Goal: Task Accomplishment & Management: Manage account settings

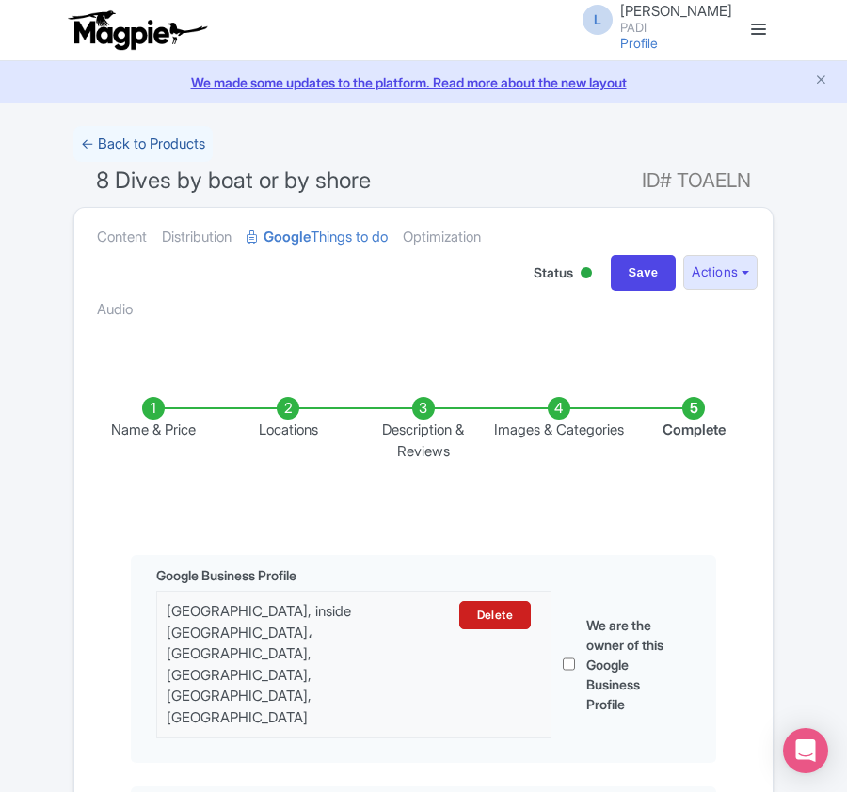
click at [111, 135] on link "← Back to Products" at bounding box center [142, 144] width 139 height 37
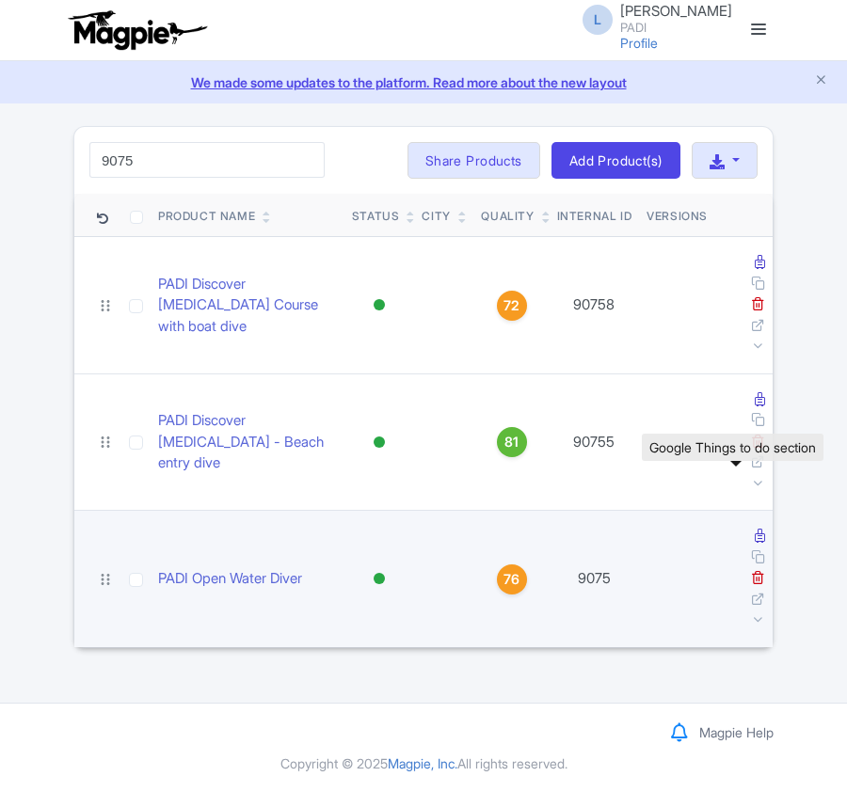
type input "9075"
click at [755, 529] on icon at bounding box center [760, 536] width 10 height 14
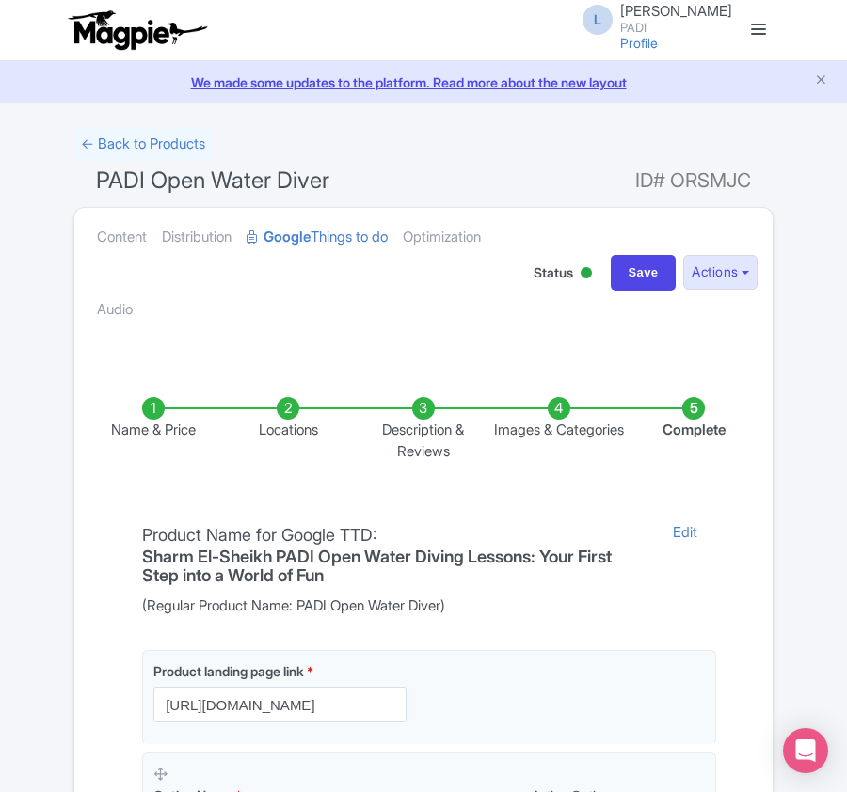
click at [284, 426] on li "Locations" at bounding box center [288, 429] width 135 height 65
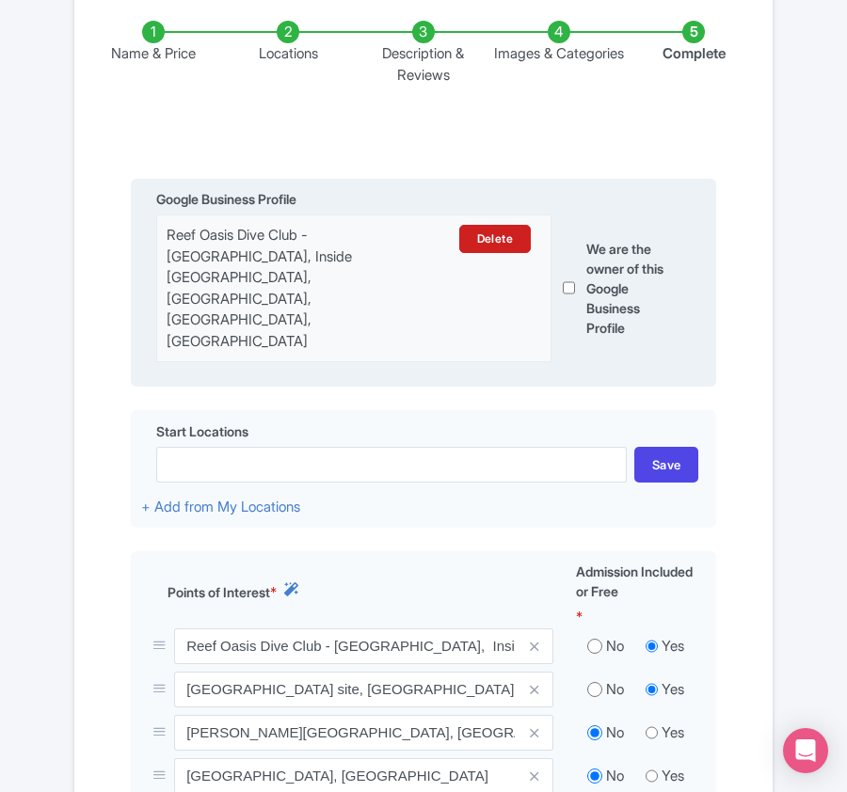
scroll to position [501, 0]
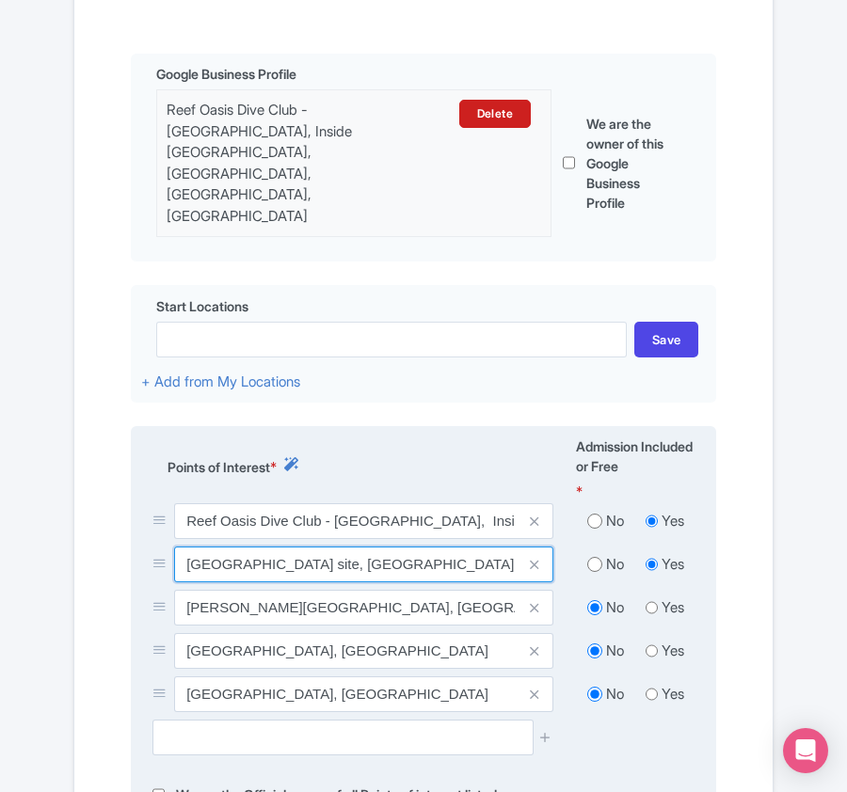
drag, startPoint x: 186, startPoint y: 531, endPoint x: 310, endPoint y: 533, distance: 124.2
click at [310, 547] on input "Far Garden dive site, Reef Oasis Blue Bay resort, Sheraton road, Egypt" at bounding box center [363, 565] width 379 height 36
click at [188, 547] on input "Far Garden dive site, Reef Oasis Blue Bay resort, Sheraton road, Egypt" at bounding box center [363, 565] width 379 height 36
drag, startPoint x: 188, startPoint y: 533, endPoint x: 312, endPoint y: 527, distance: 124.3
click at [312, 547] on input "Far Garden dive site, Reef Oasis Blue Bay resort, Sheraton road, Egypt" at bounding box center [363, 565] width 379 height 36
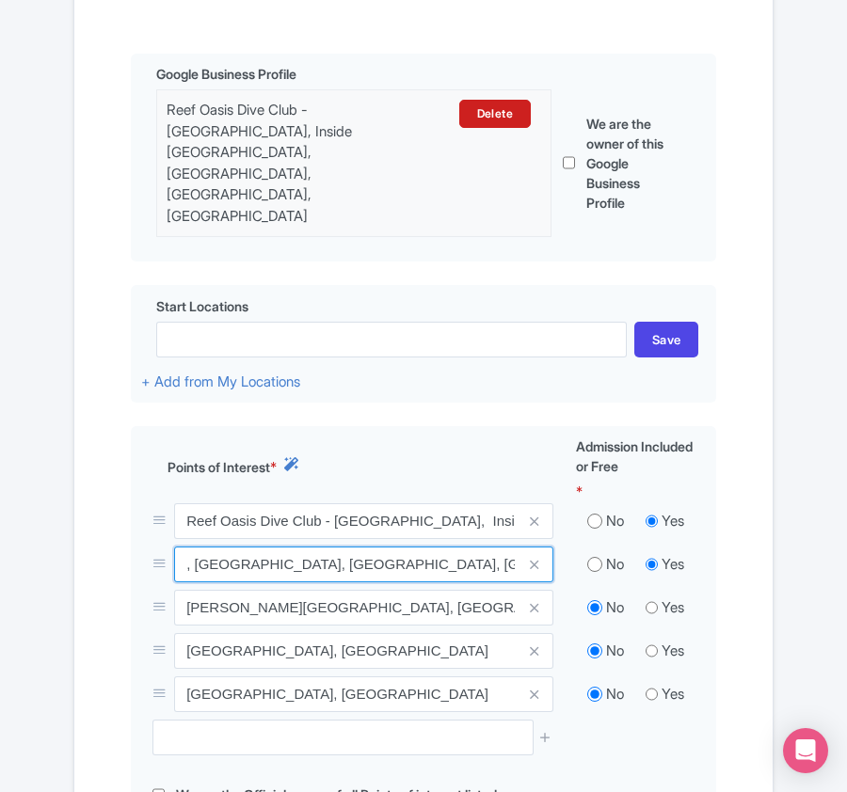
type input "Far Garden dive site, Reef Oasis Blue Bay resort, Sheraton road, Egypt"
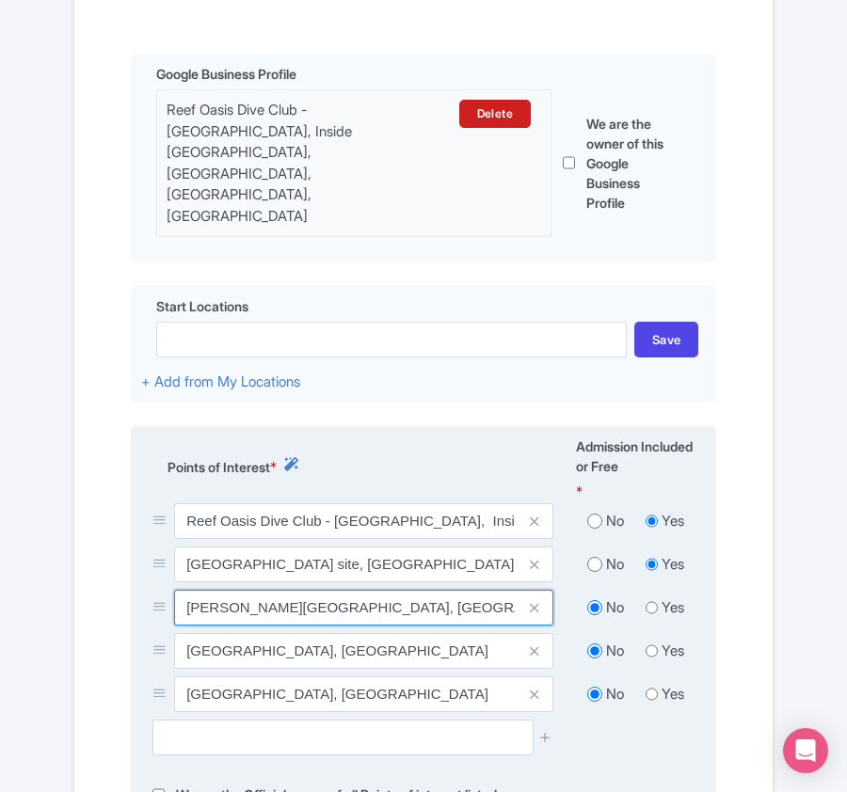
drag, startPoint x: 182, startPoint y: 565, endPoint x: 265, endPoint y: 559, distance: 83.9
click at [265, 590] on input "Gordon Reef, Egypt" at bounding box center [363, 608] width 379 height 36
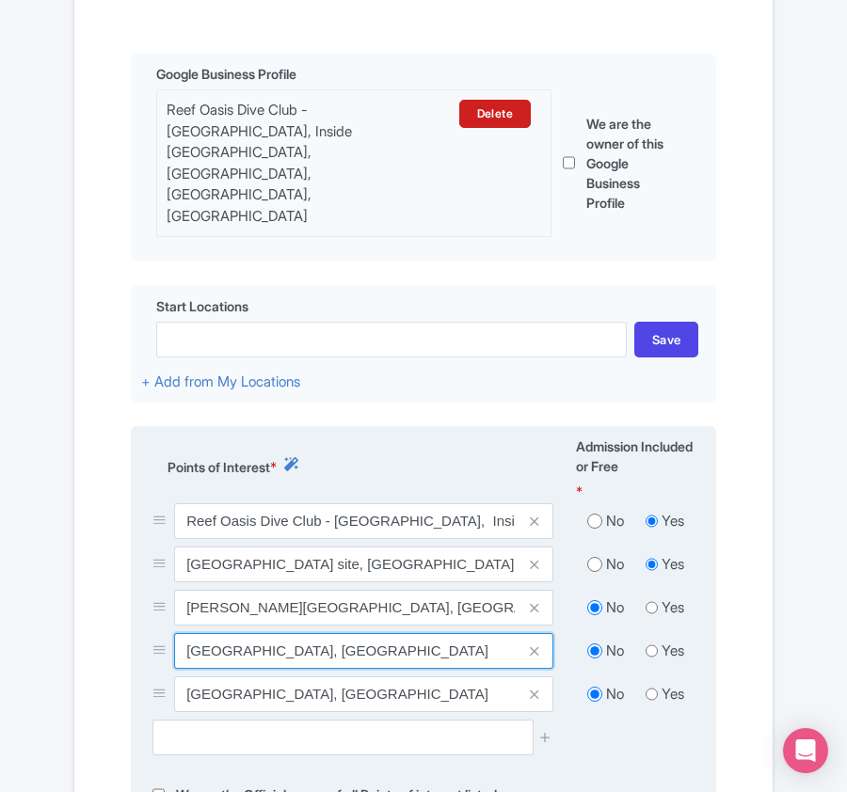
drag, startPoint x: 192, startPoint y: 618, endPoint x: 246, endPoint y: 618, distance: 53.6
click at [246, 633] on input "Shark Reef, Egypt" at bounding box center [363, 651] width 379 height 36
drag, startPoint x: 190, startPoint y: 612, endPoint x: 256, endPoint y: 612, distance: 65.9
click at [256, 633] on input "Shark Reef, Egypt" at bounding box center [363, 651] width 379 height 36
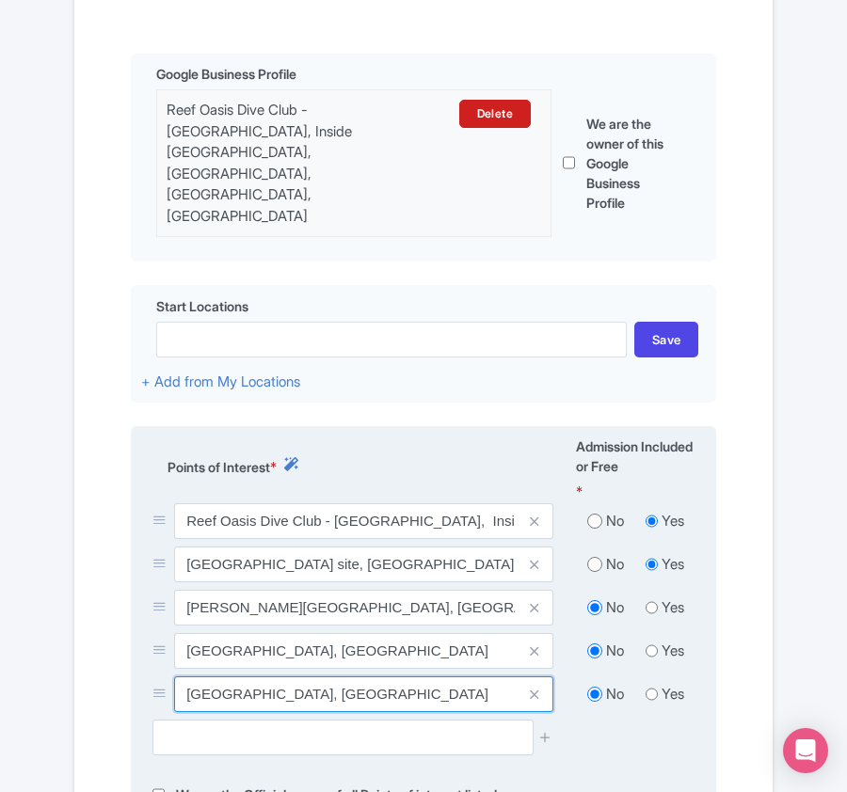
click at [200, 676] on input "Temple Reef, Egypt" at bounding box center [363, 694] width 379 height 36
click at [189, 676] on input "Tmplee Reef, Egypt" at bounding box center [363, 694] width 379 height 36
click at [198, 676] on input "Tmplee Reef, Egypt" at bounding box center [363, 694] width 379 height 36
click at [233, 676] on input "Templee Reef, Egypt" at bounding box center [363, 694] width 379 height 36
type input "Temple Reef, Egypt"
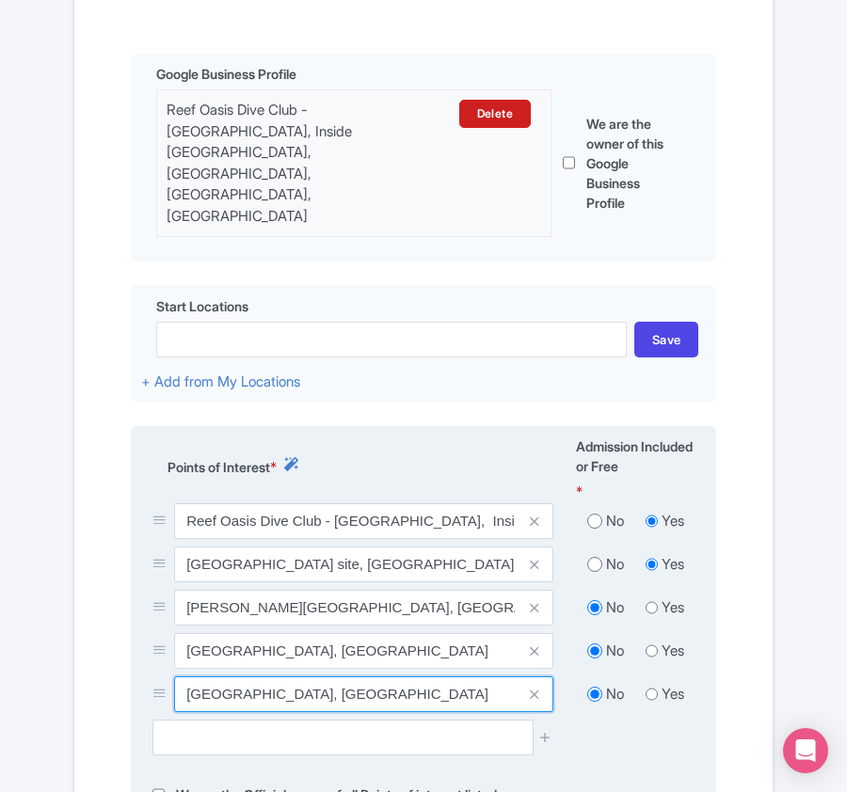
drag, startPoint x: 264, startPoint y: 660, endPoint x: 163, endPoint y: 659, distance: 101.6
click at [163, 676] on div "Temple Reef, Egypt" at bounding box center [352, 694] width 401 height 36
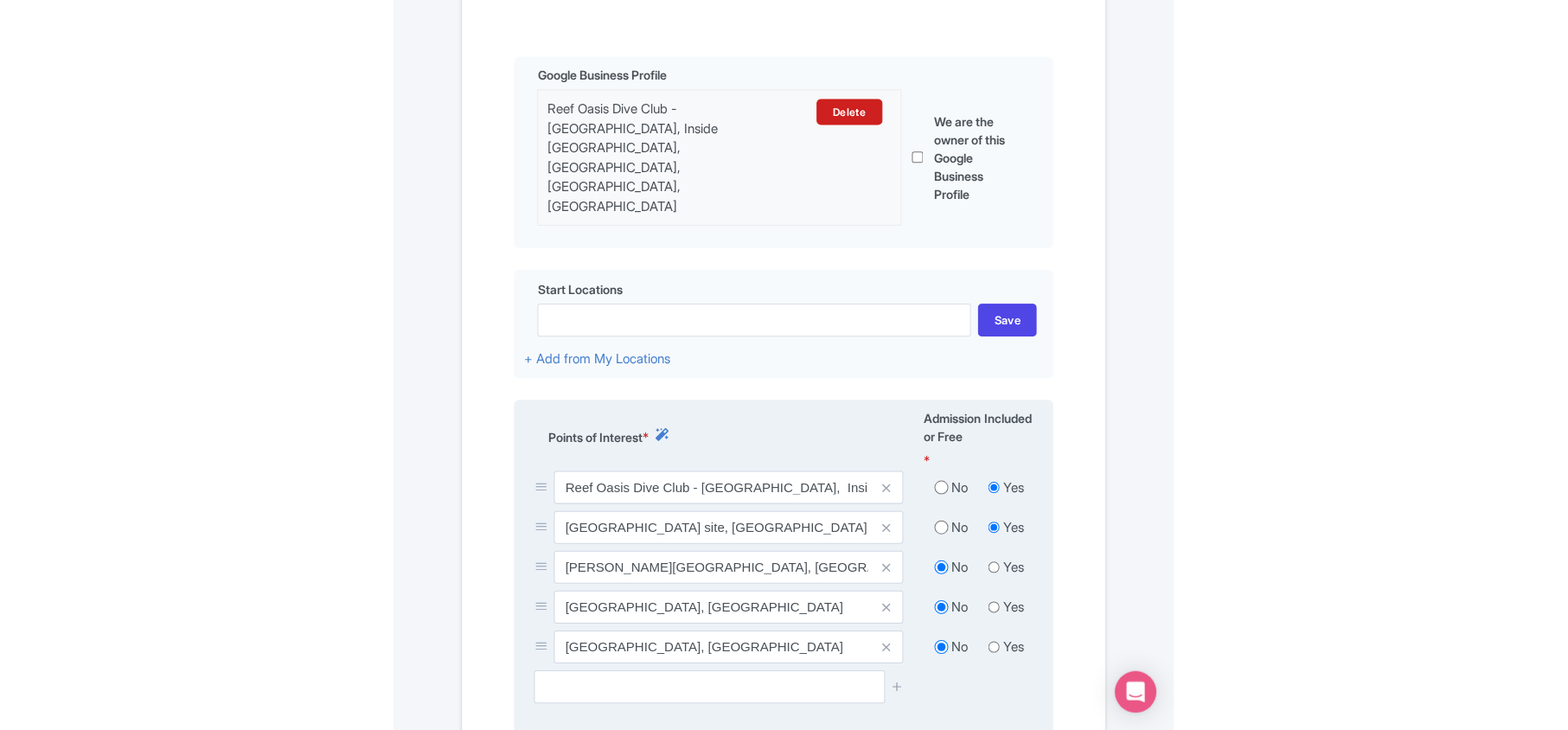
scroll to position [0, 0]
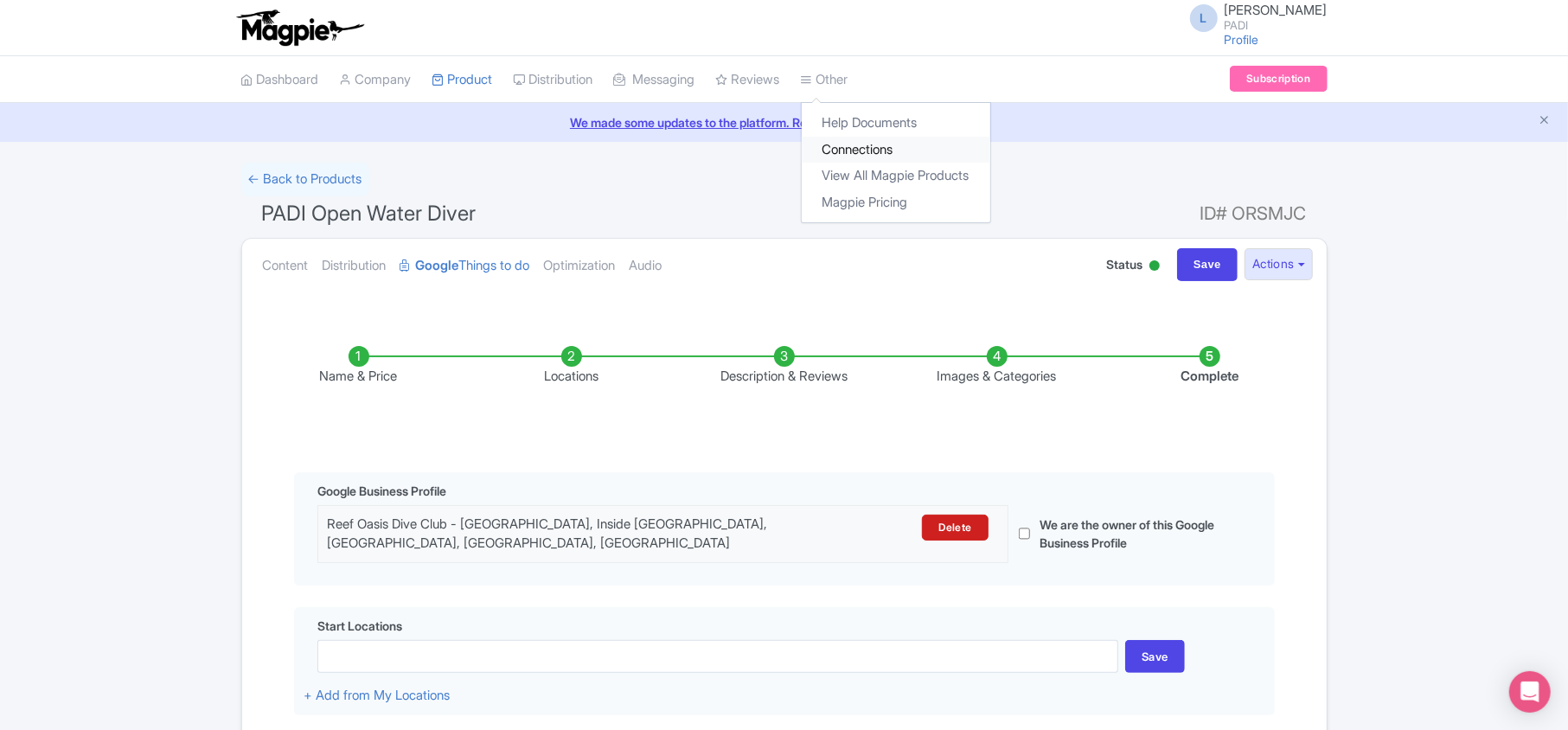
click at [778, 150] on link "Connections" at bounding box center [895, 150] width 188 height 27
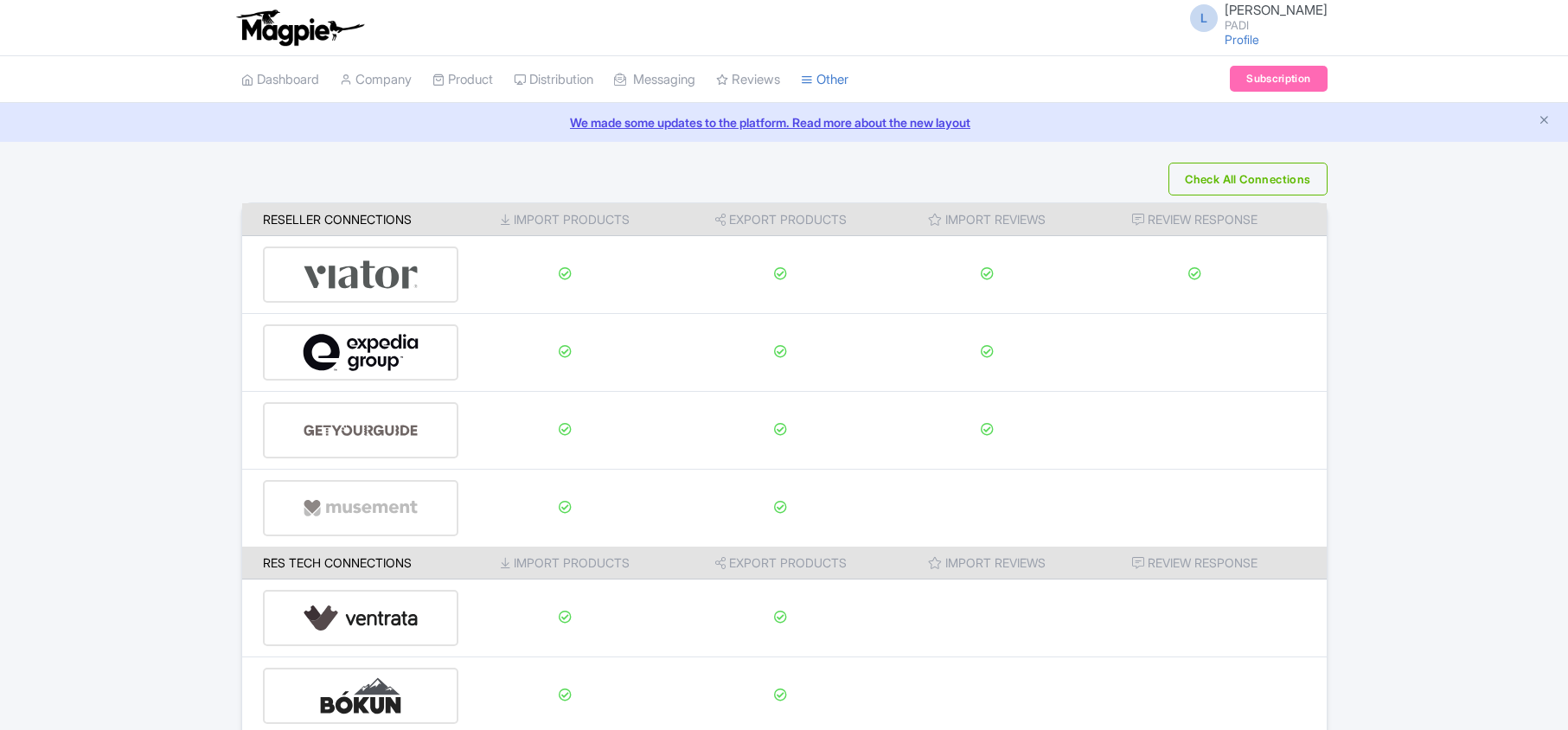
scroll to position [271, 0]
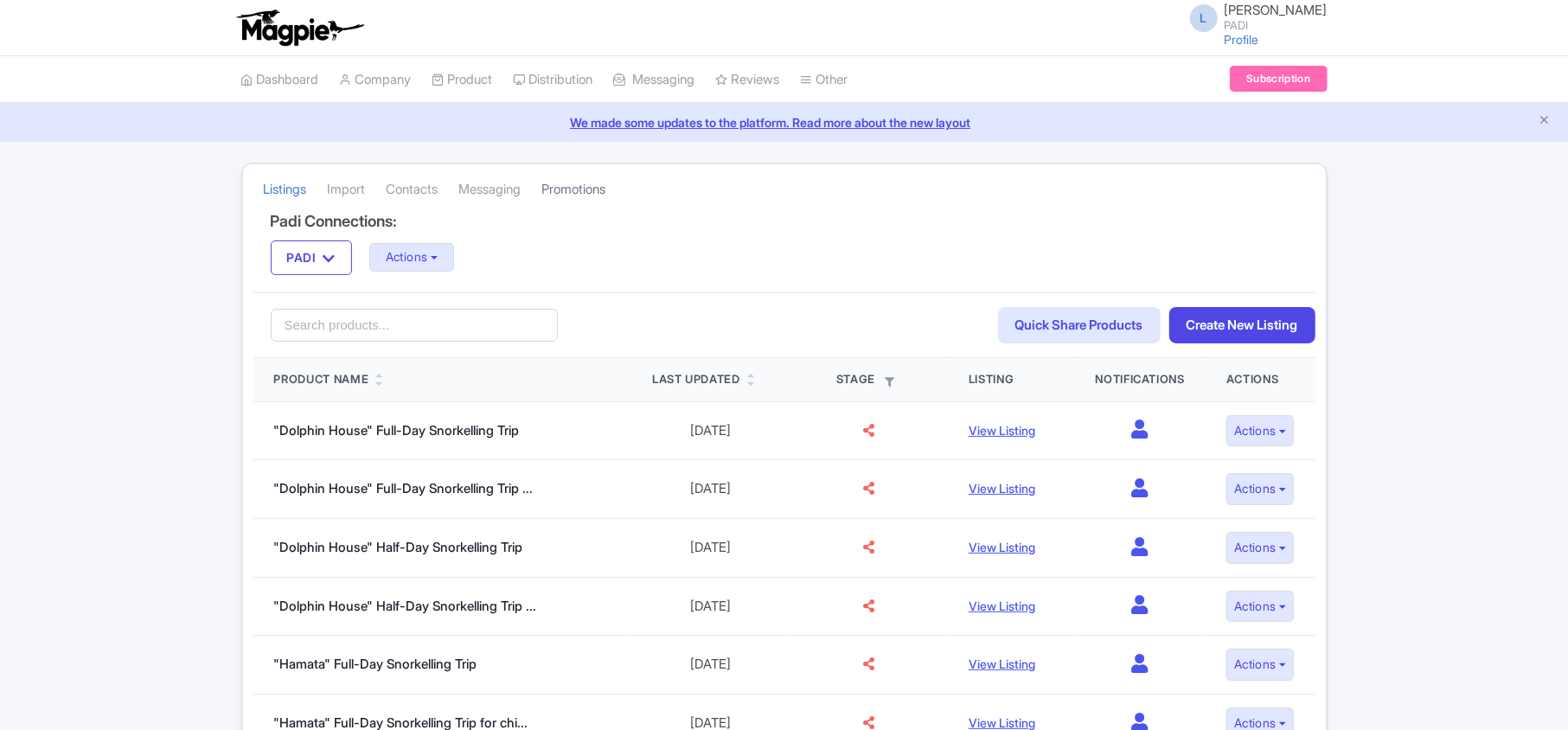
click at [607, 190] on link "Promotions" at bounding box center [574, 190] width 64 height 48
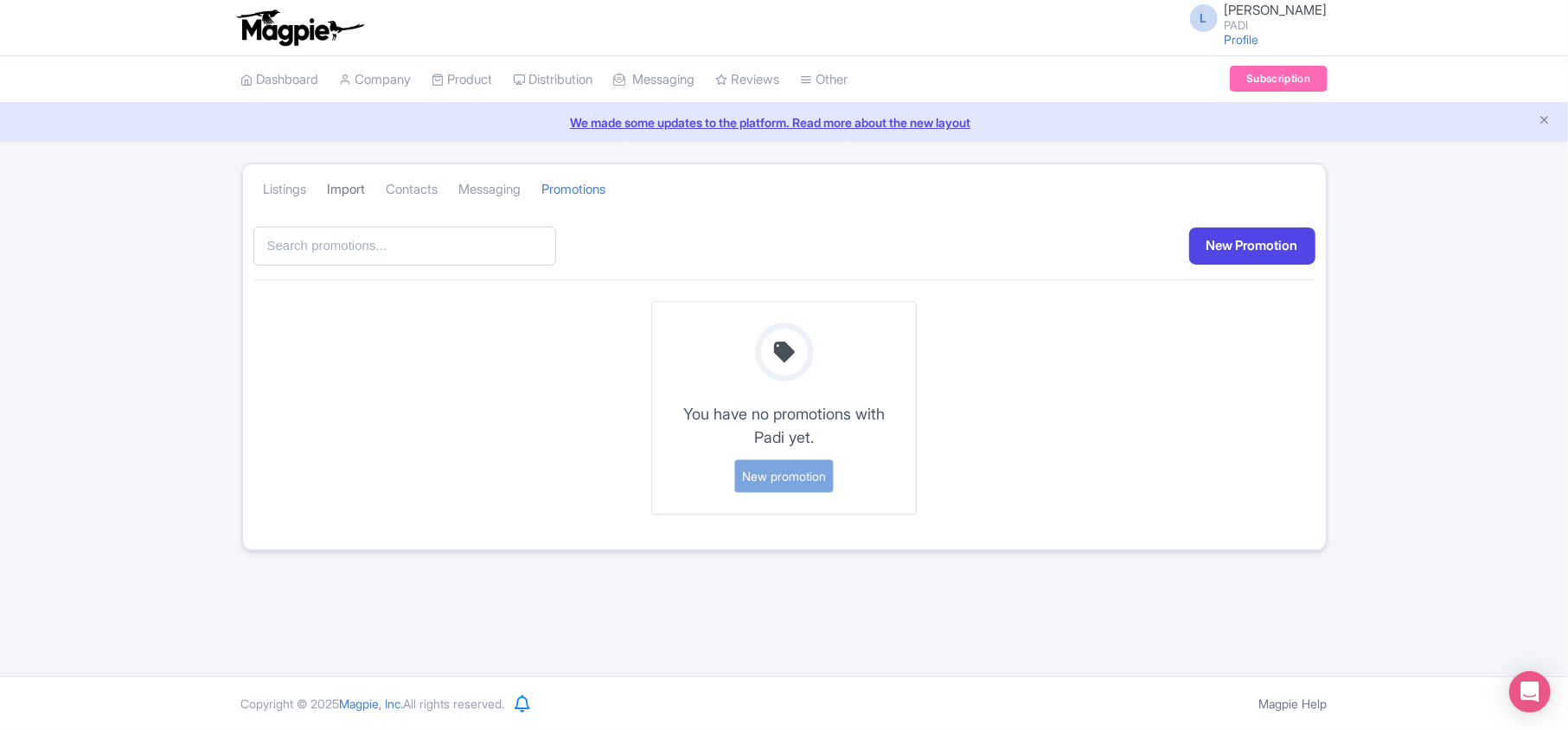
click at [353, 184] on link "Import" at bounding box center [347, 190] width 38 height 48
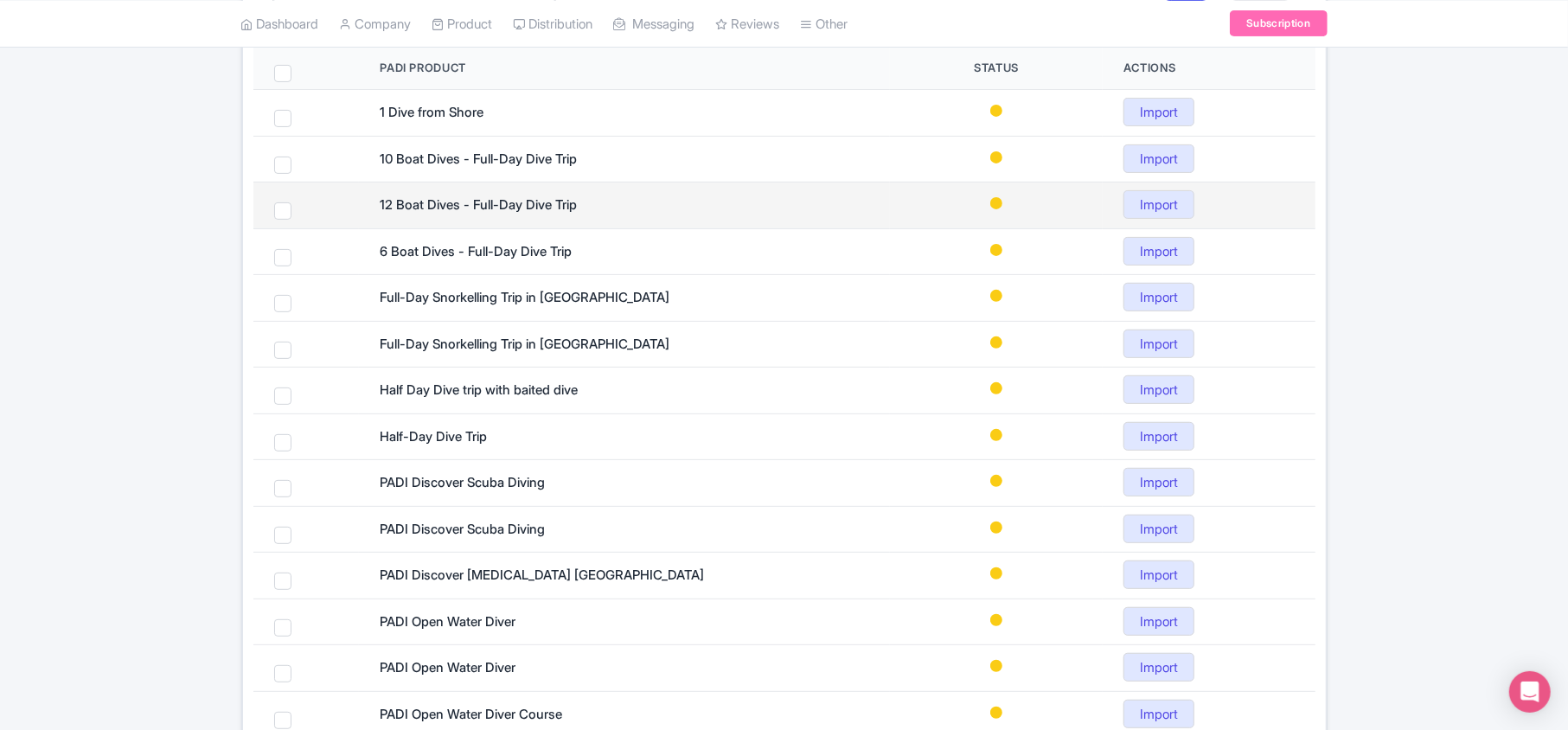
scroll to position [77, 0]
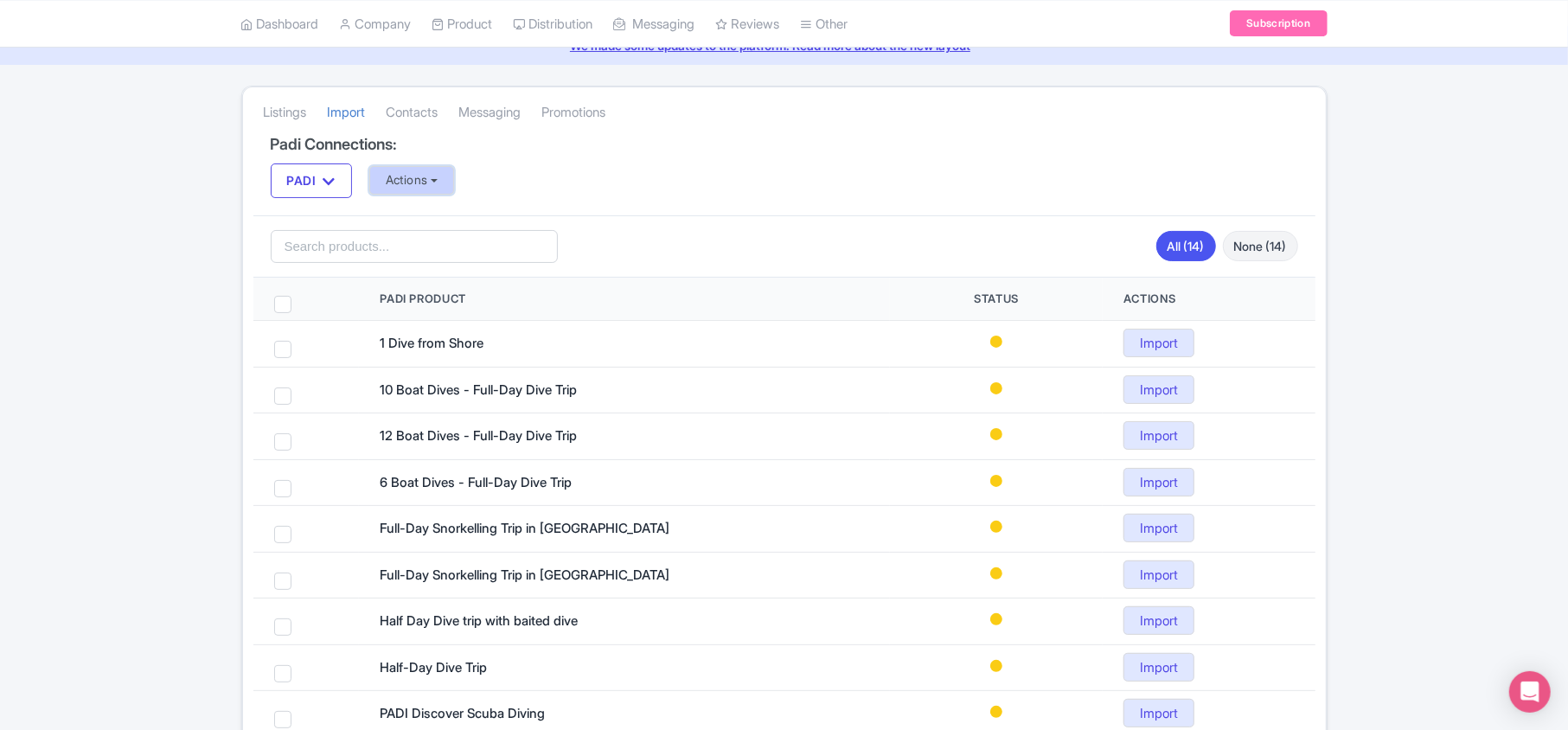
click at [446, 183] on button "Actions" at bounding box center [412, 180] width 85 height 29
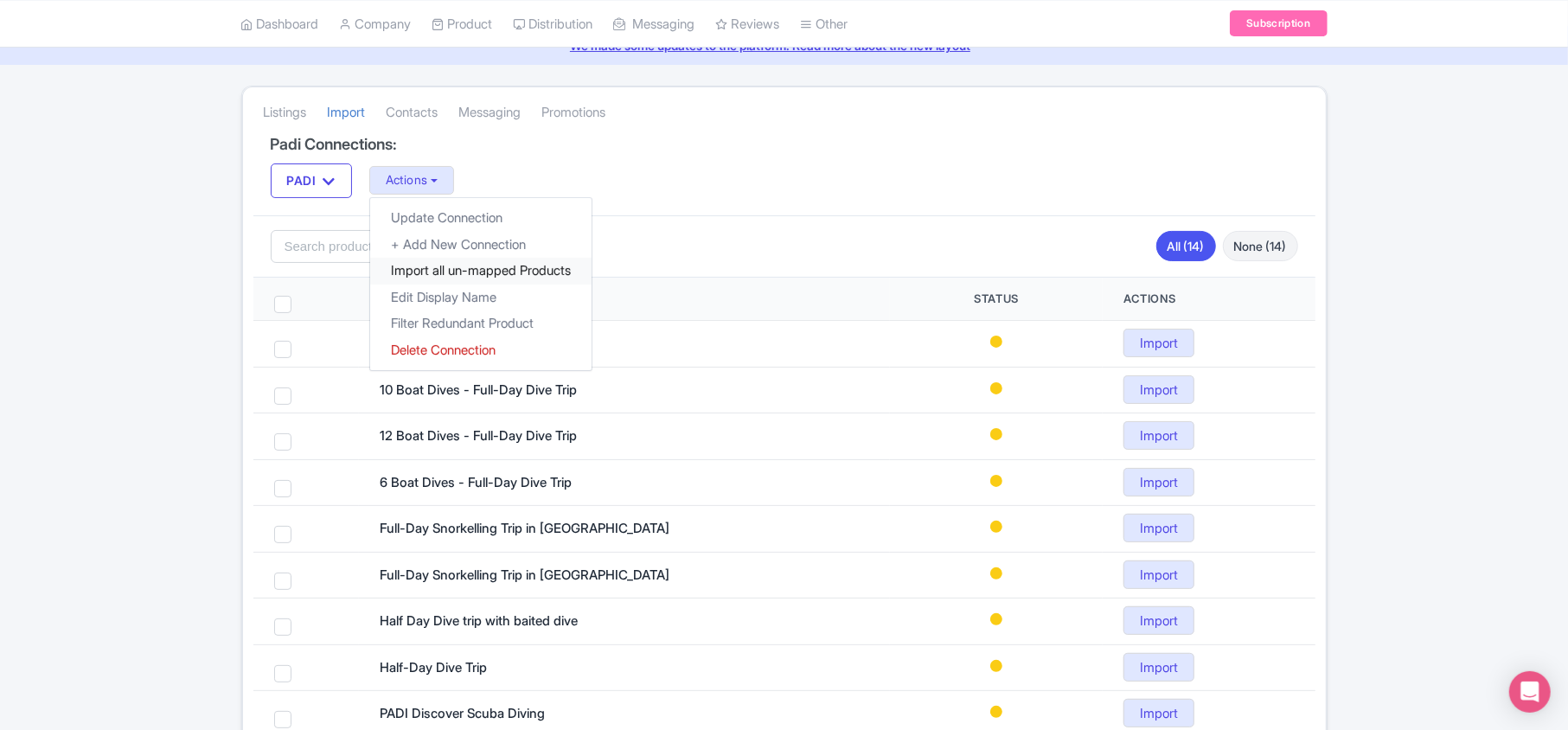
click at [402, 265] on link "Import all un-mapped Products" at bounding box center [481, 270] width 222 height 27
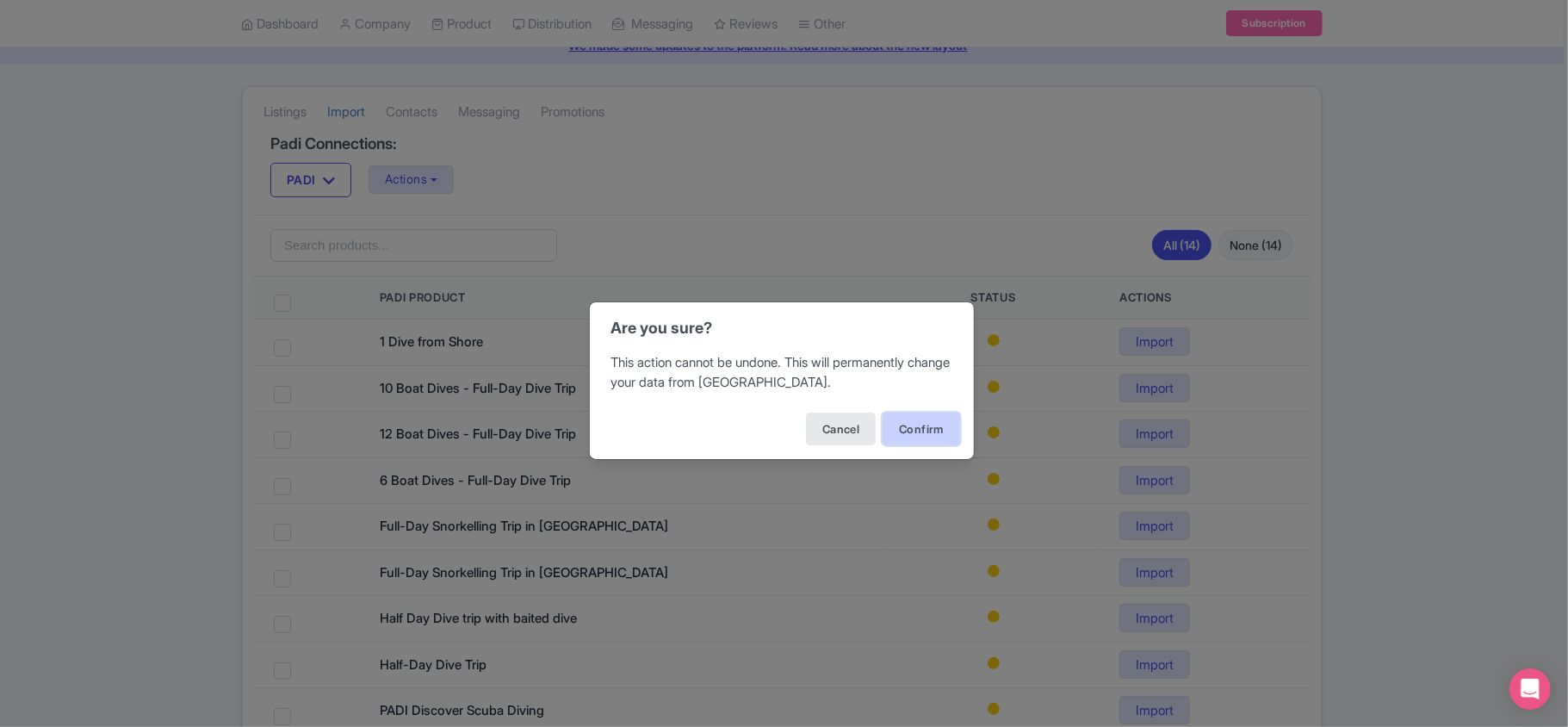
click at [914, 430] on button "Confirm" at bounding box center [921, 429] width 78 height 33
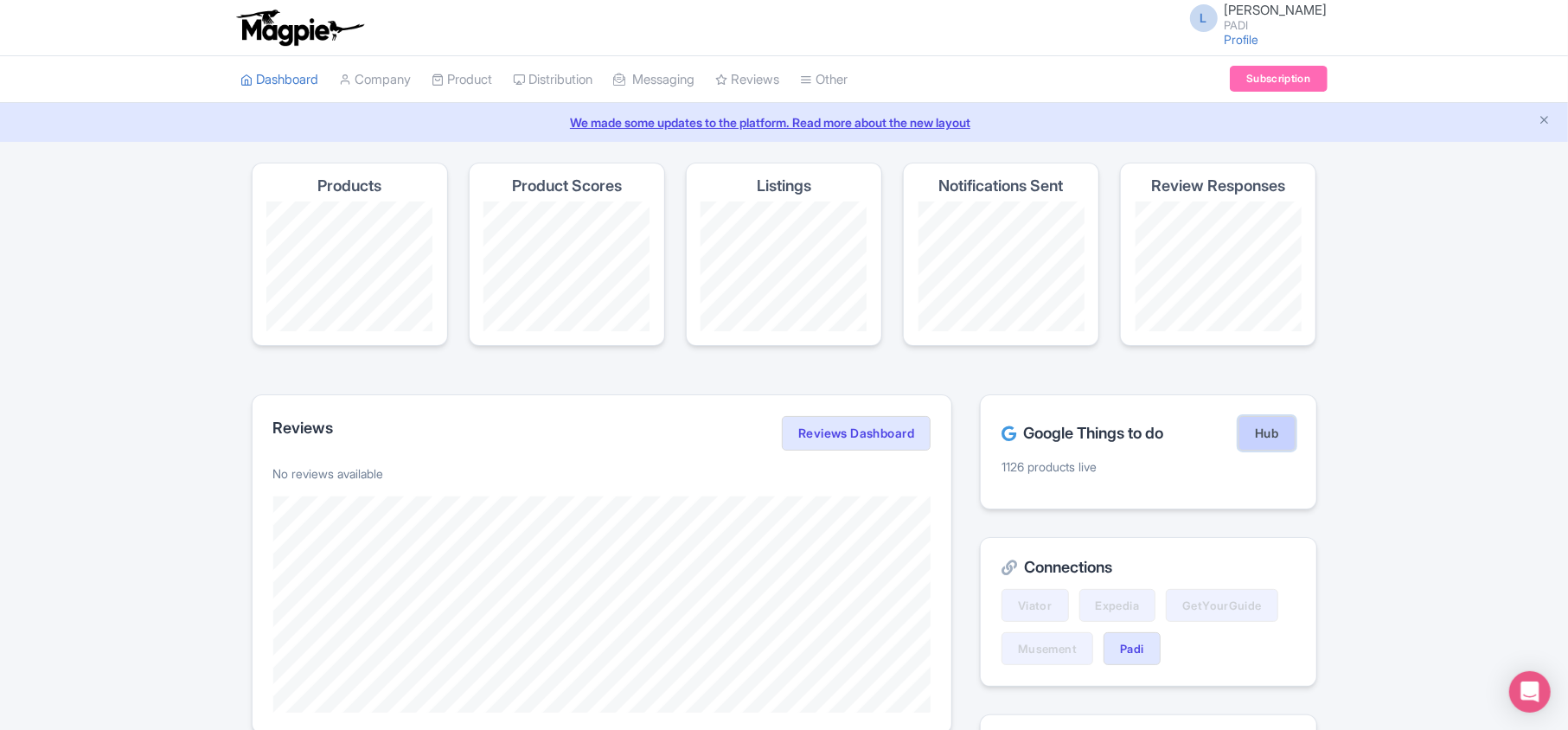
click at [1252, 437] on link "Hub" at bounding box center [1266, 434] width 56 height 35
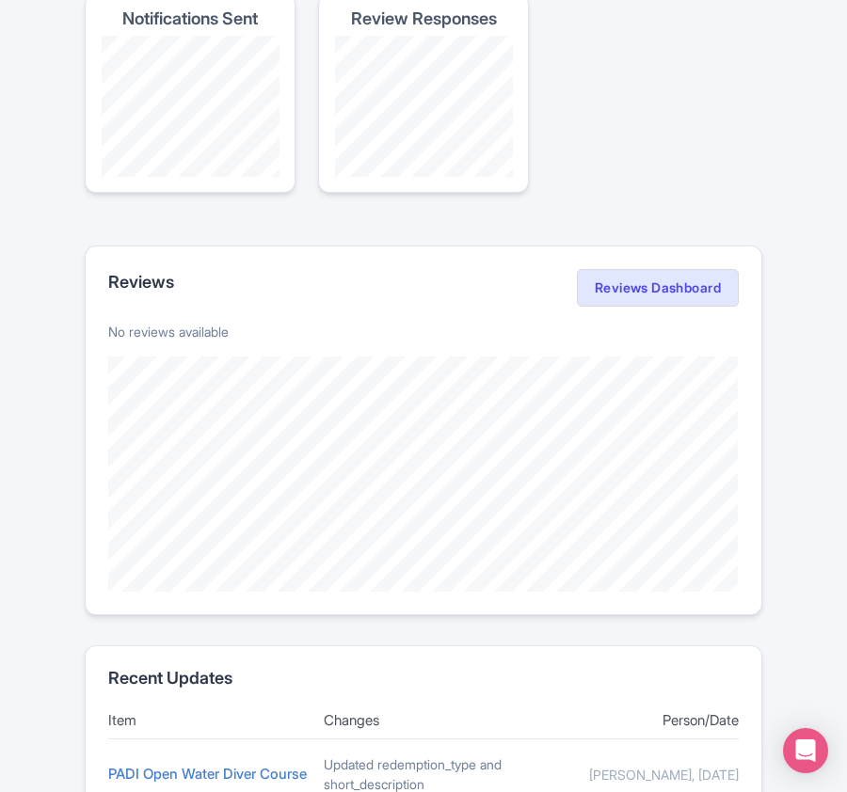
scroll to position [384, 0]
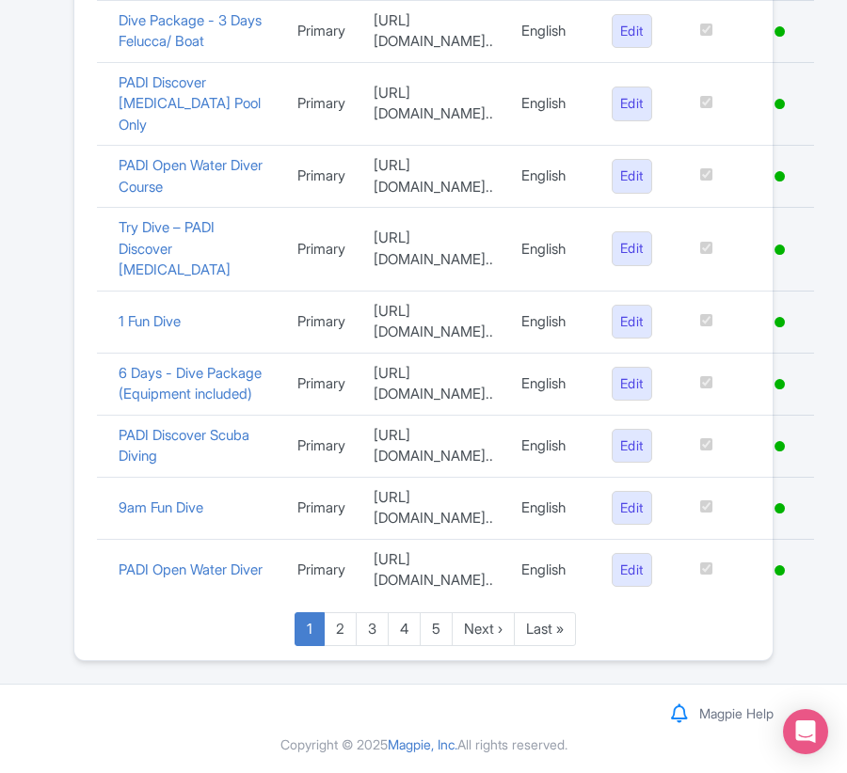
scroll to position [1509, 0]
click at [542, 630] on link "Last »" at bounding box center [545, 629] width 62 height 35
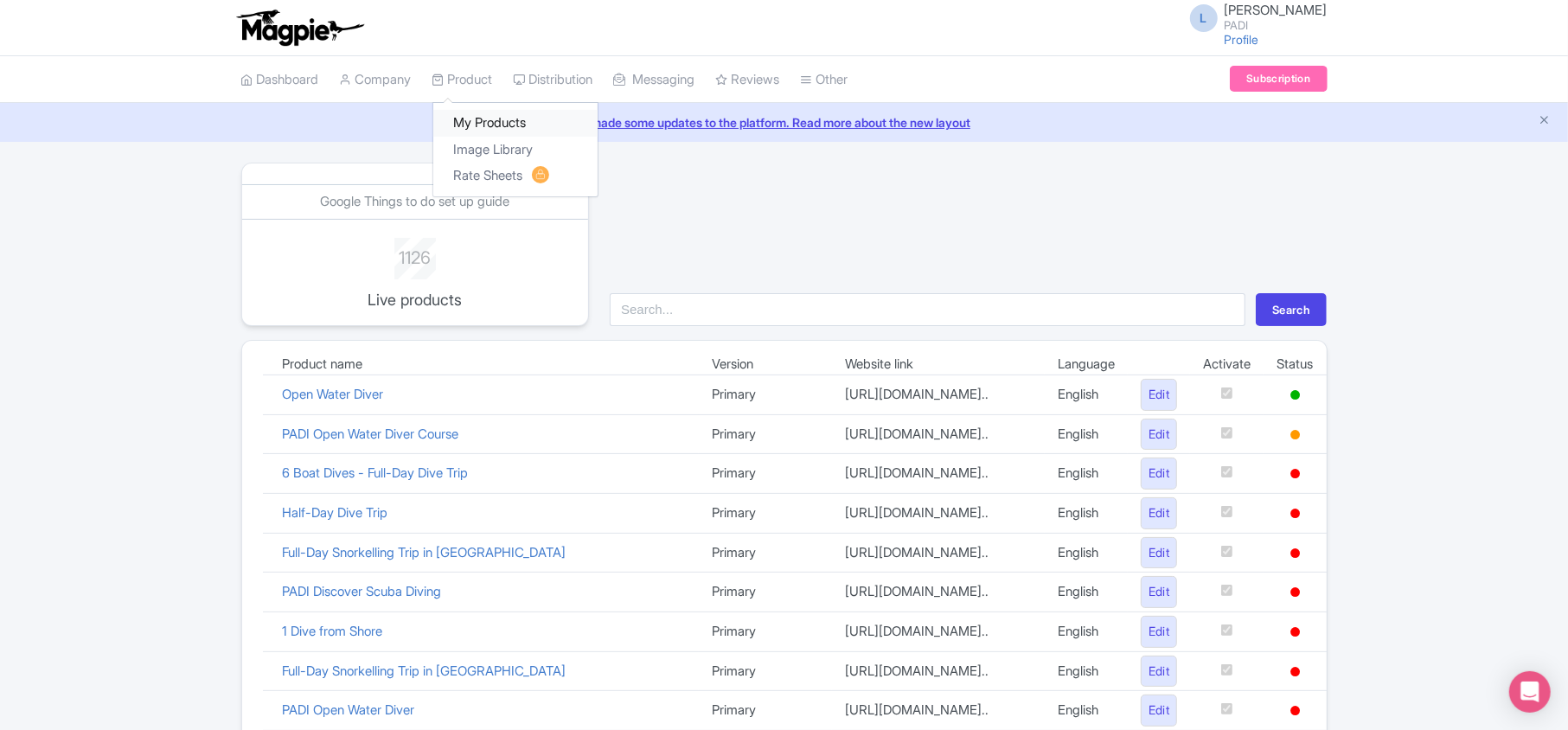
click at [483, 132] on link "My Products" at bounding box center [515, 122] width 165 height 27
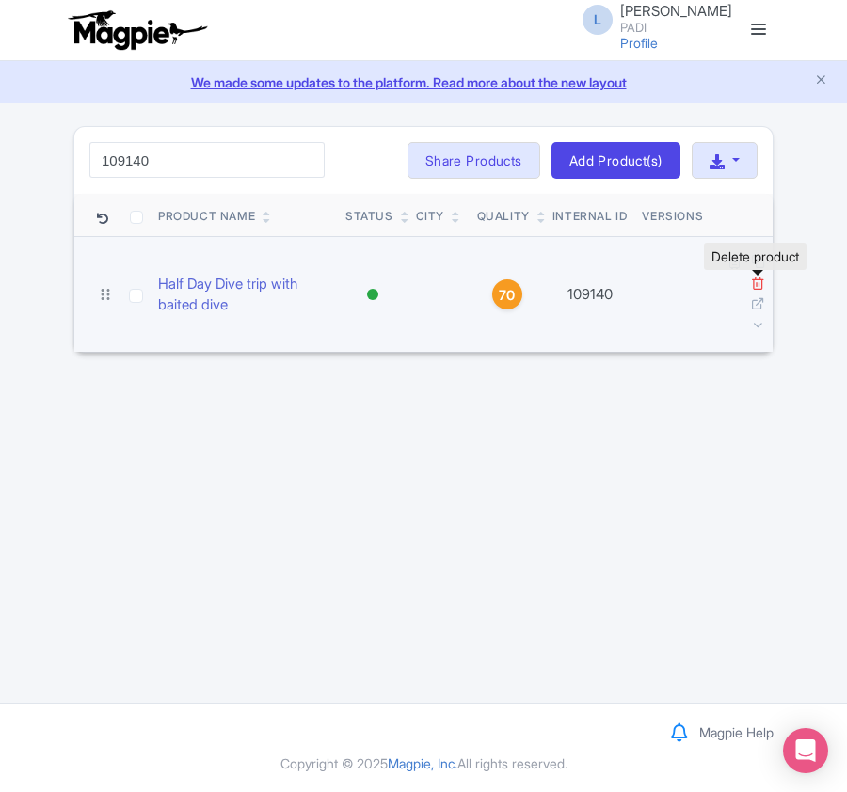
type input "109140"
click at [756, 288] on icon at bounding box center [758, 283] width 14 height 14
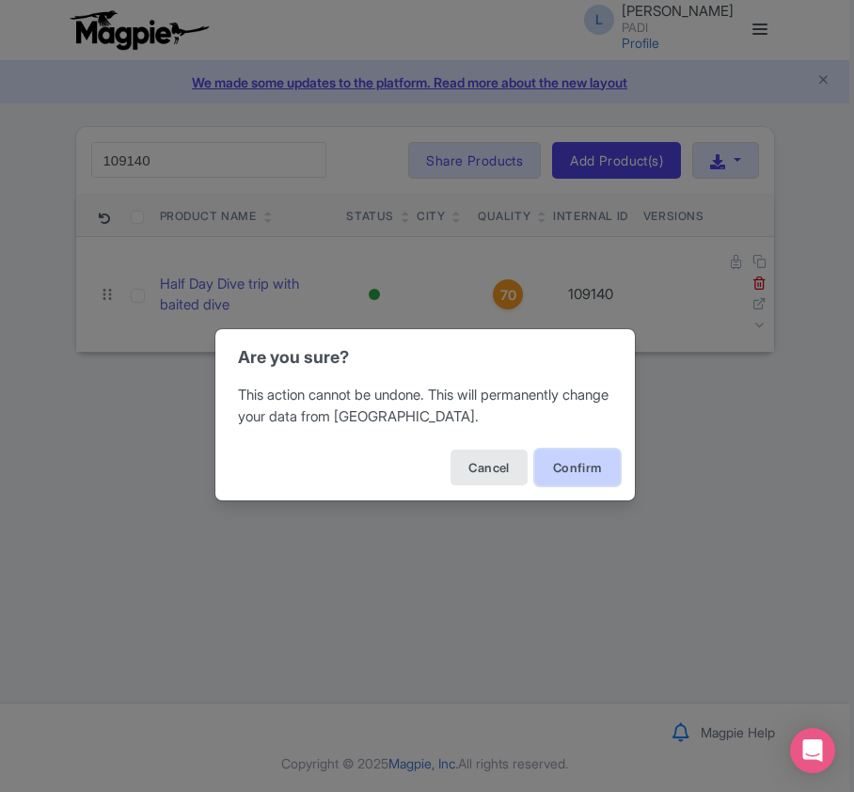
click at [588, 467] on button "Confirm" at bounding box center [577, 468] width 85 height 36
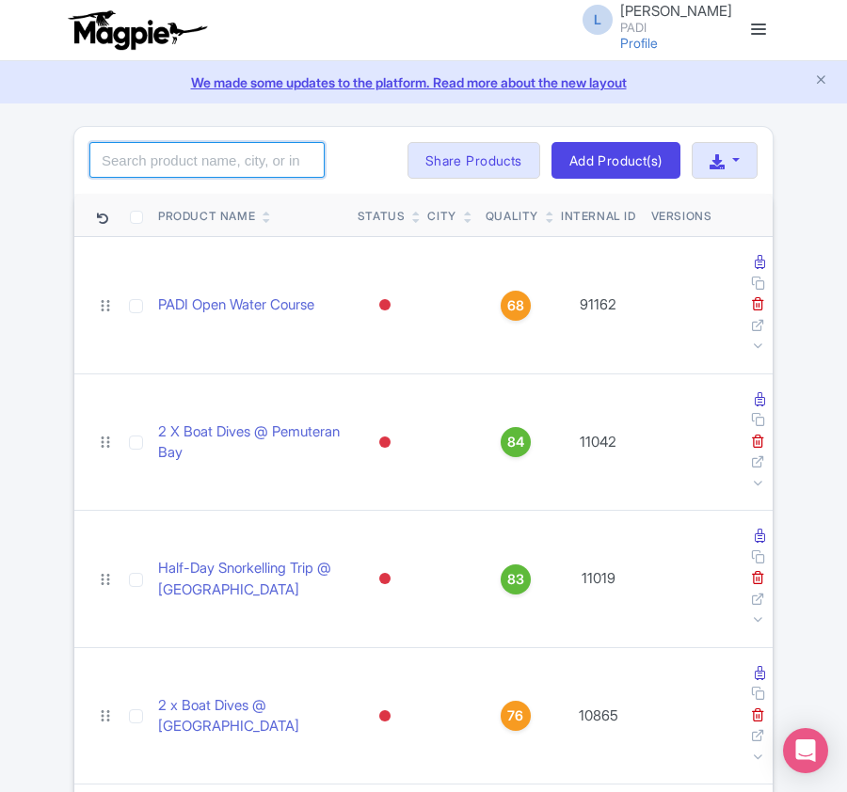
click at [151, 152] on input "search" at bounding box center [206, 160] width 235 height 36
paste input "24505"
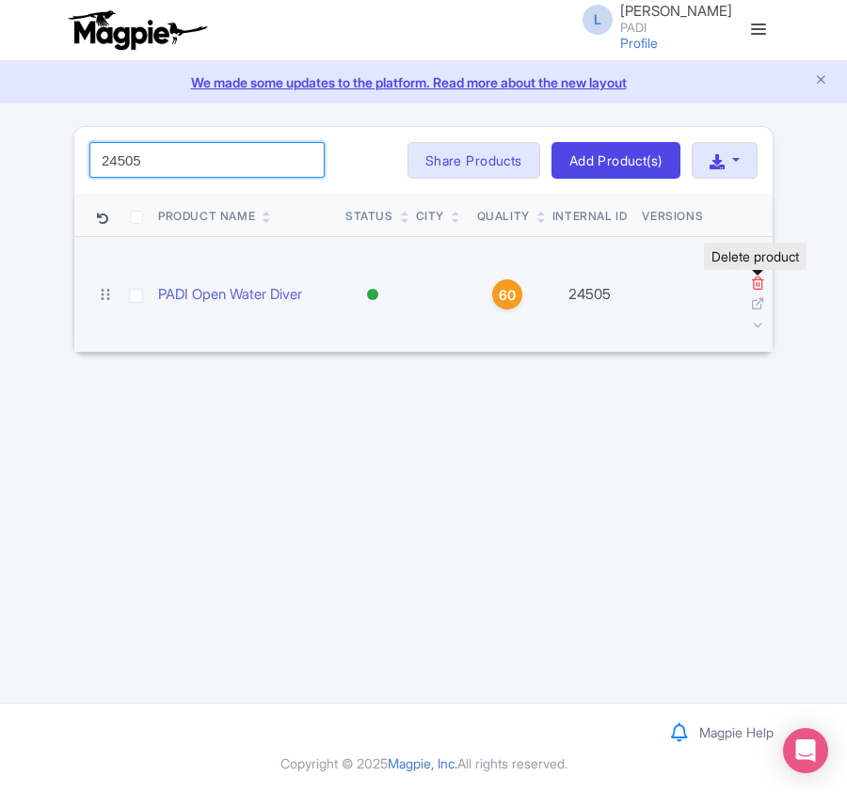
type input "24505"
click at [754, 279] on icon at bounding box center [758, 283] width 14 height 14
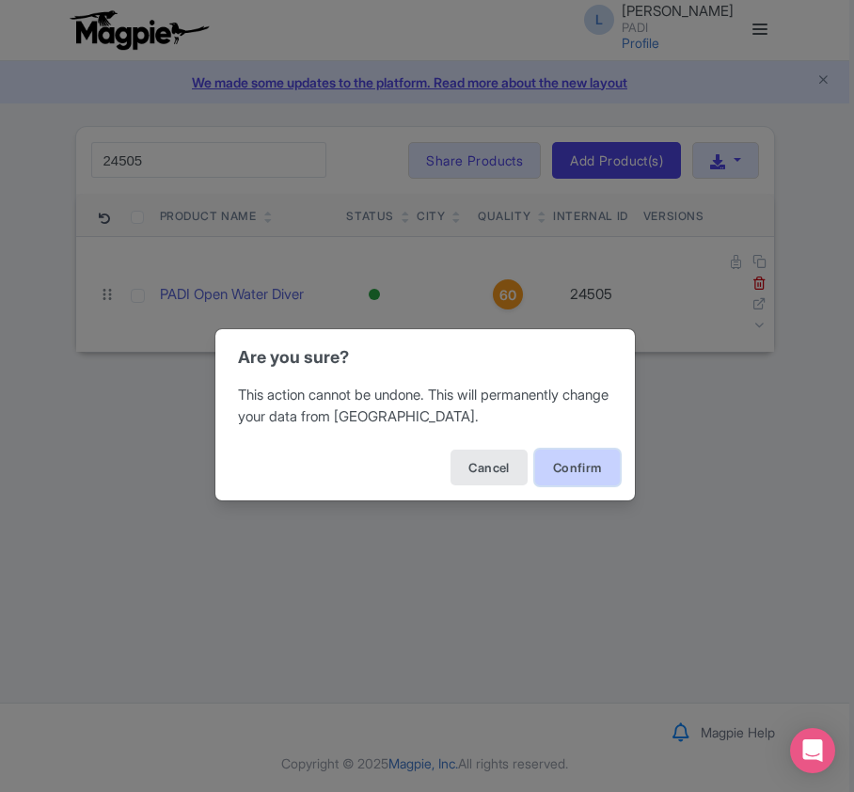
click at [558, 470] on button "Confirm" at bounding box center [577, 468] width 85 height 36
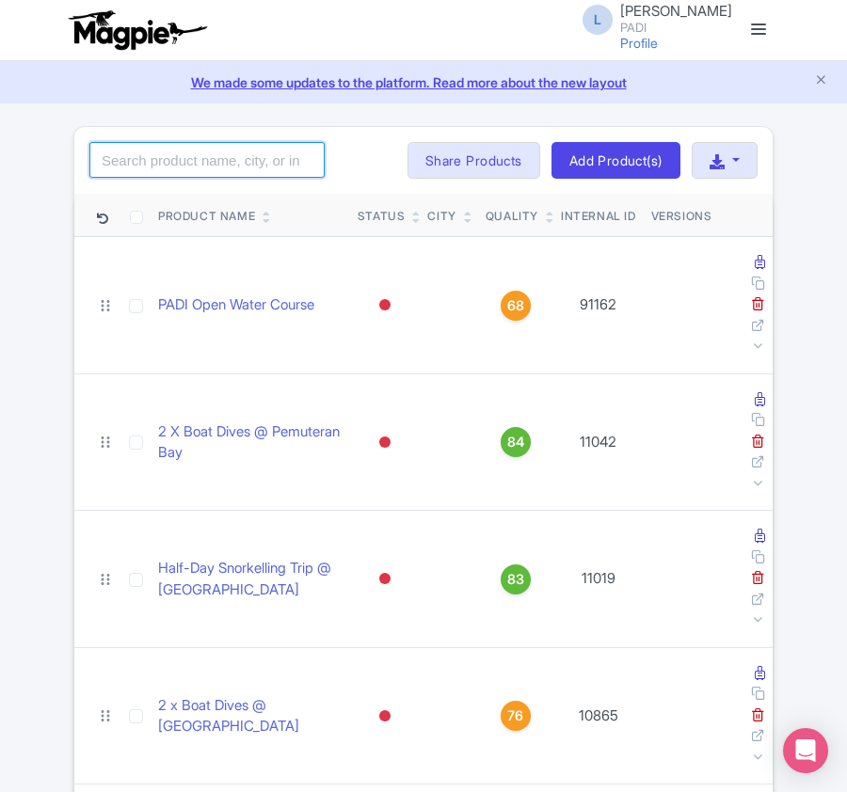
click at [208, 163] on input "search" at bounding box center [206, 160] width 235 height 36
paste input "12361"
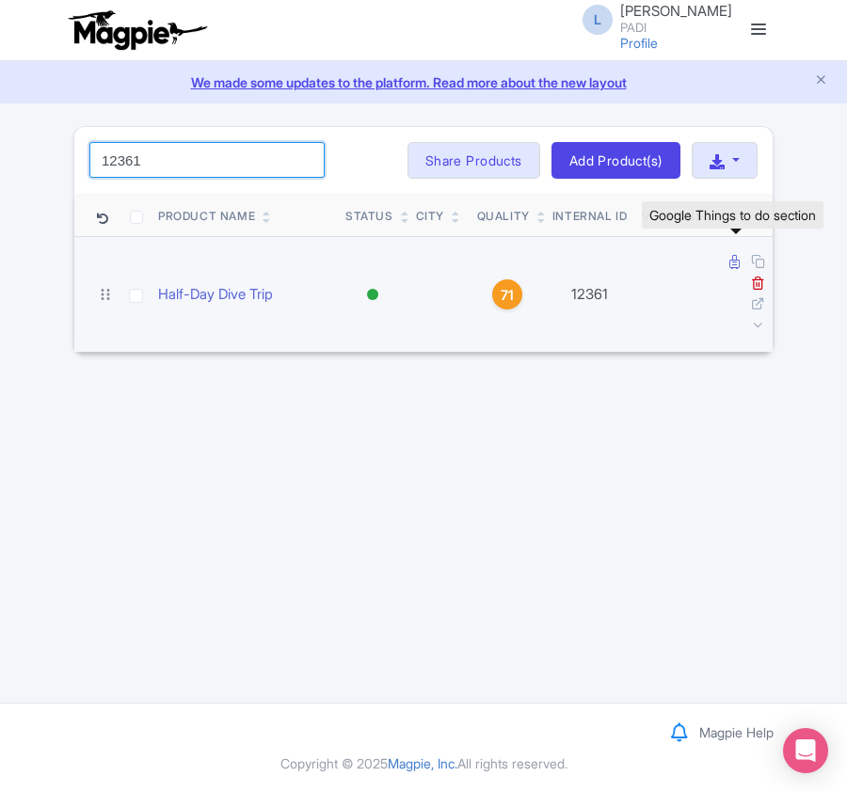
type input "12361"
click at [729, 265] on icon at bounding box center [734, 262] width 10 height 14
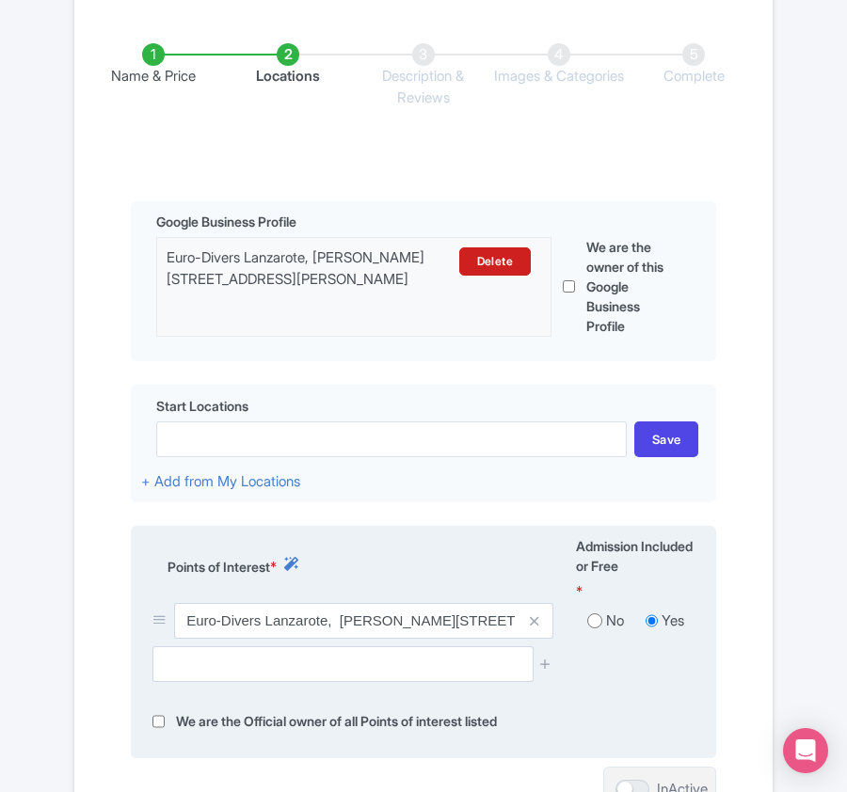
scroll to position [376, 0]
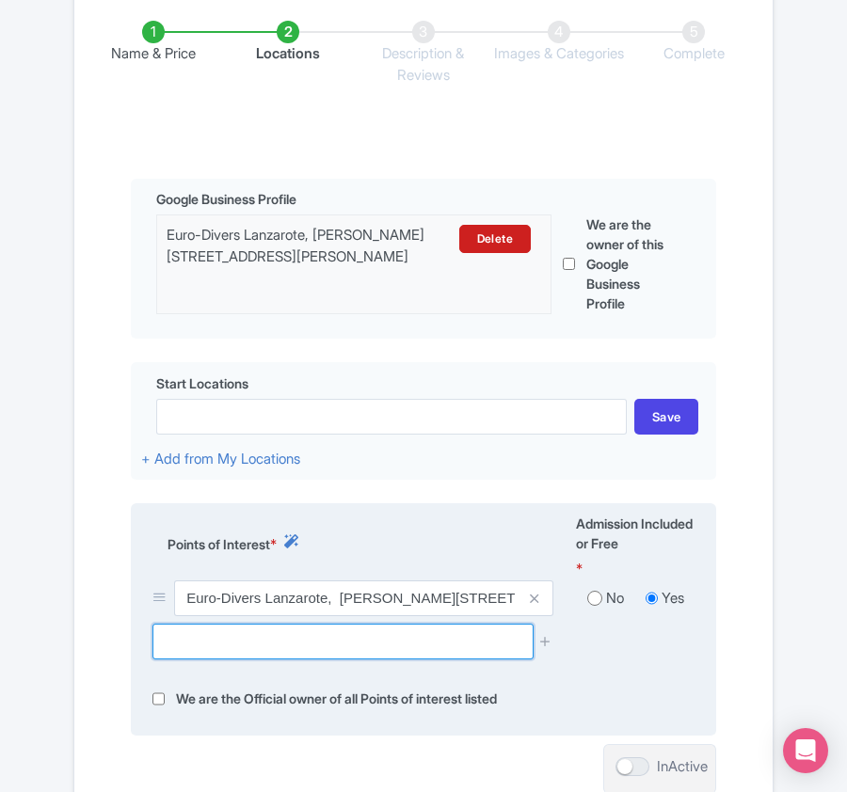
click at [258, 637] on input "text" at bounding box center [342, 642] width 380 height 36
paste input "⦁ Museo Atlántico Lanzarote"
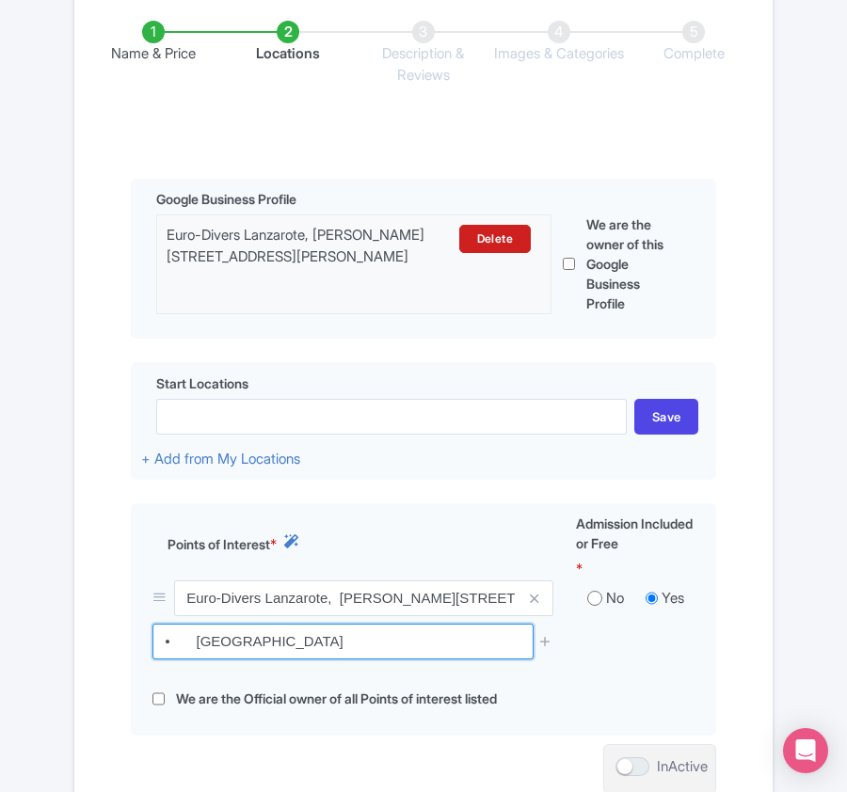
drag, startPoint x: 200, startPoint y: 644, endPoint x: 16, endPoint y: 653, distance: 184.6
click at [16, 653] on div "Success Data saved automatically ← Back to Products Half-Day Dive Trip ID# LEAQ…" at bounding box center [423, 325] width 847 height 1150
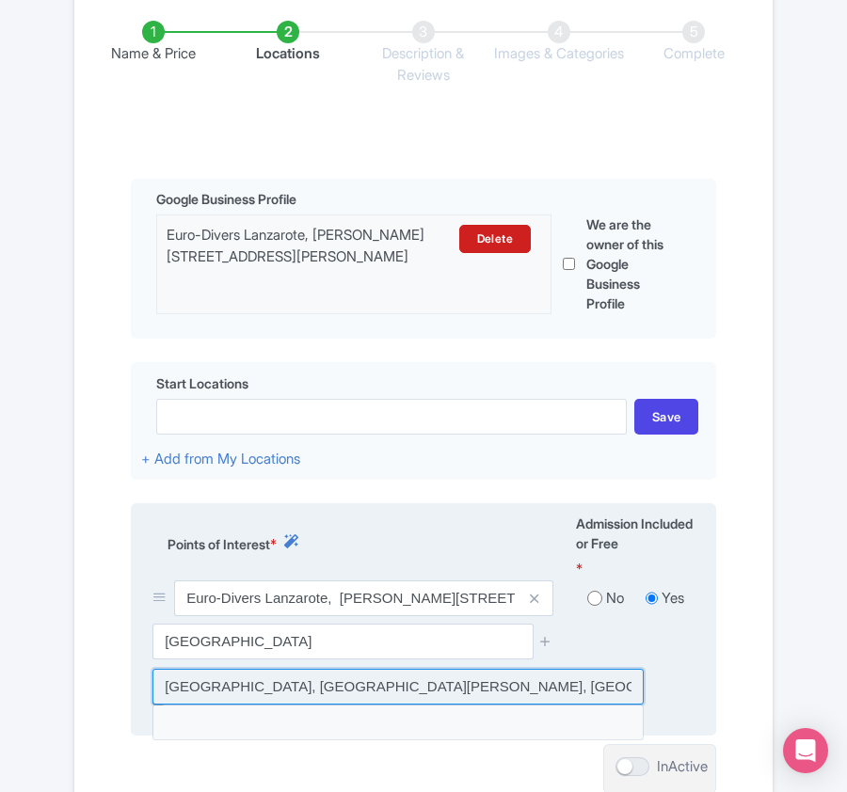
click at [292, 692] on input at bounding box center [397, 687] width 491 height 36
type input "Museo Atlántico Lanzarote, Playa Blanca, Spain"
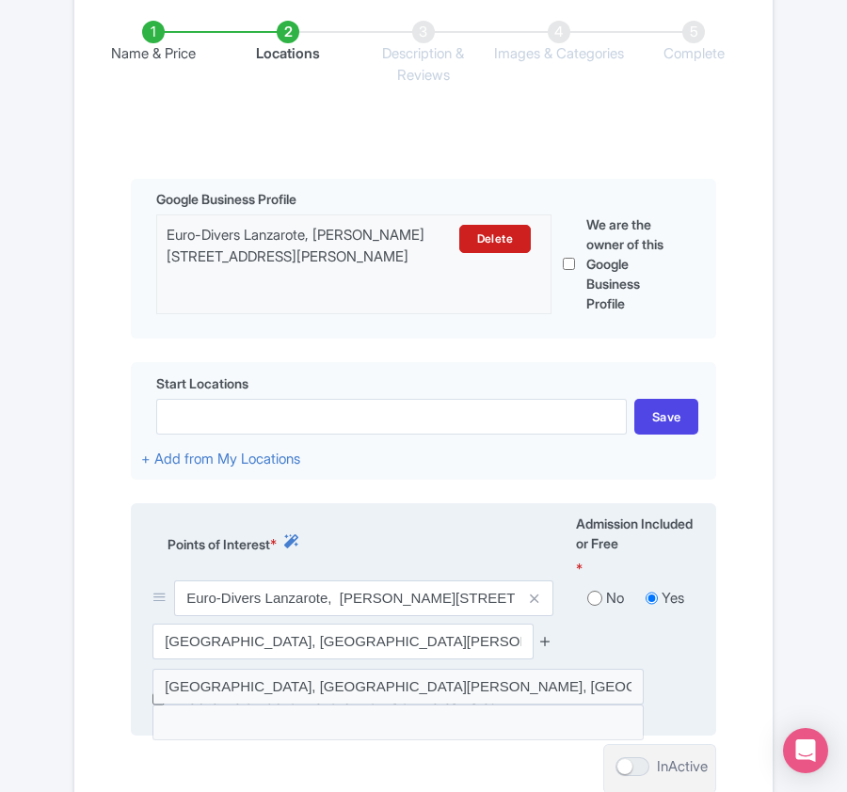
click at [547, 644] on icon at bounding box center [545, 641] width 14 height 14
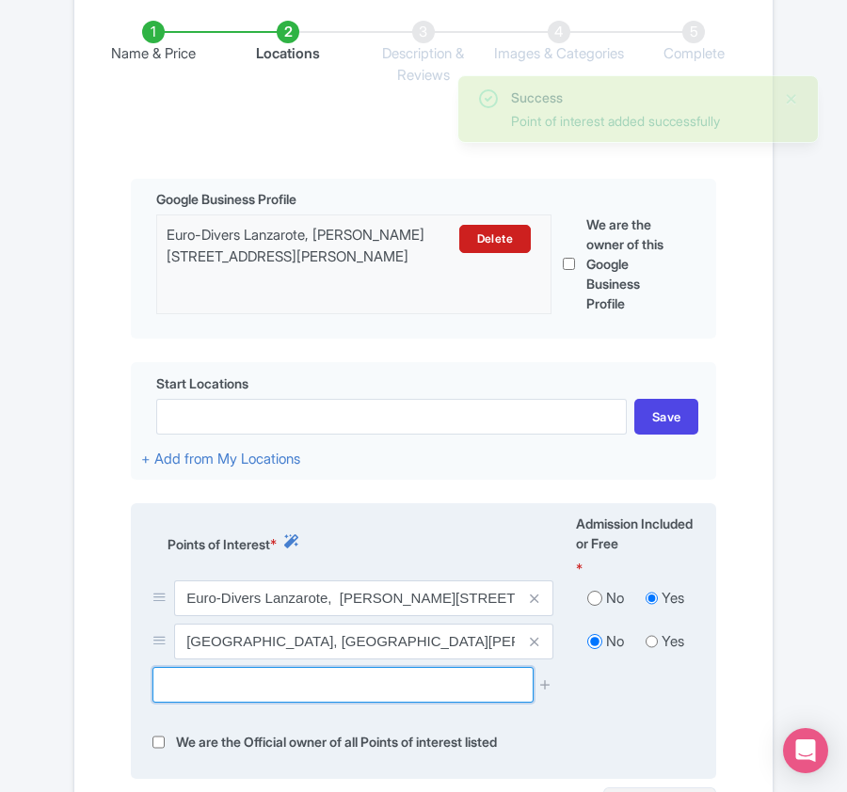
click at [249, 696] on input "text" at bounding box center [342, 685] width 380 height 36
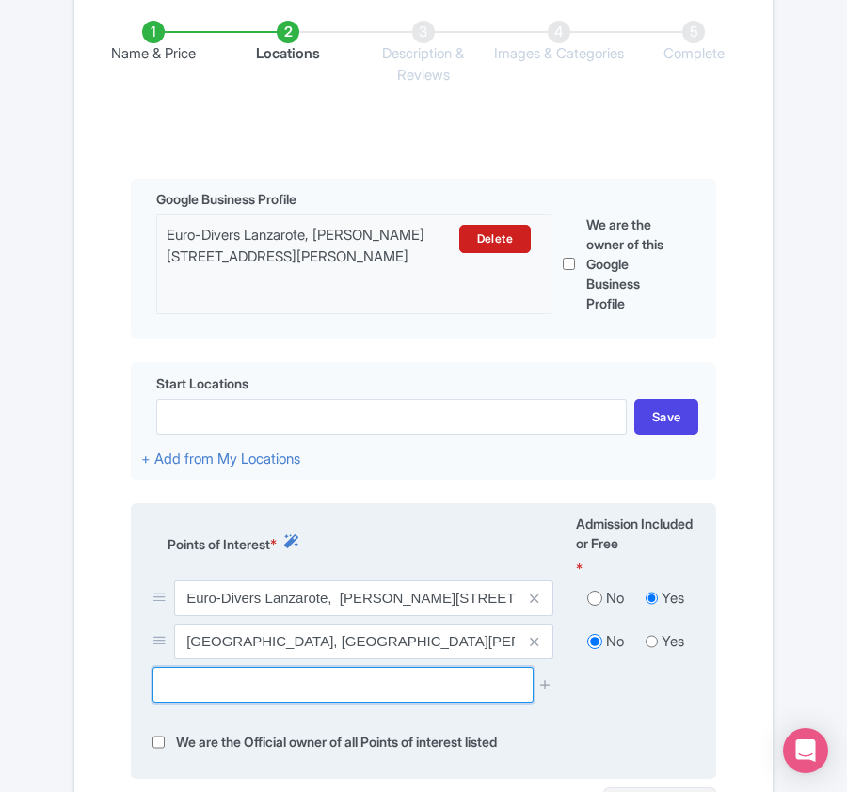
paste input "⦁ Playa Chica Divespot"
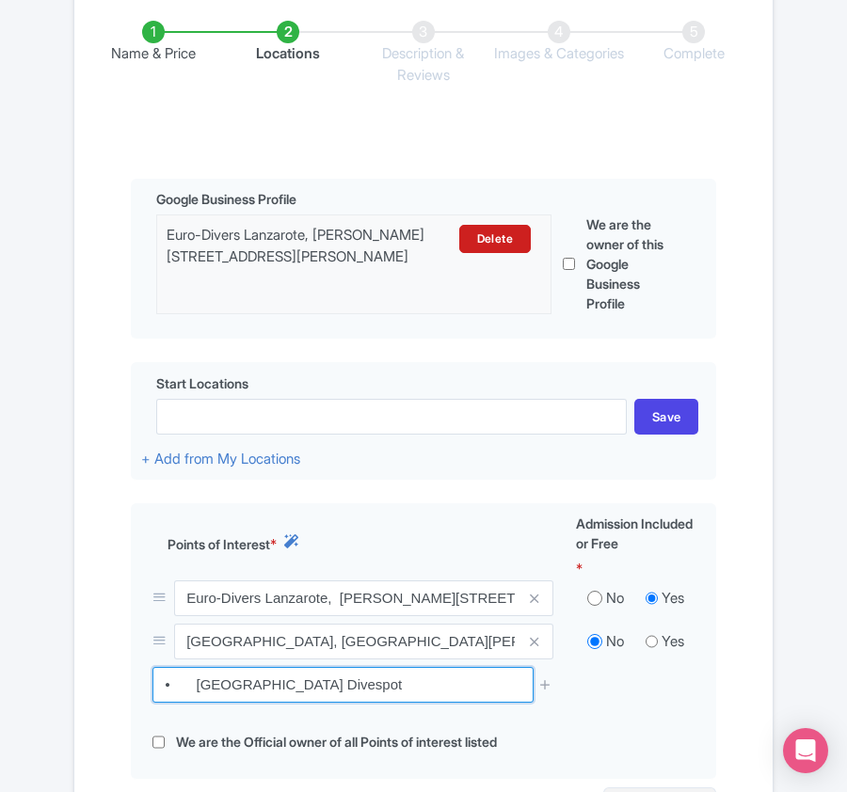
drag, startPoint x: 194, startPoint y: 686, endPoint x: 21, endPoint y: 696, distance: 173.4
click at [21, 696] on div "Success Point of interest added successfully ← Back to Products Half-Day Dive T…" at bounding box center [423, 346] width 847 height 1193
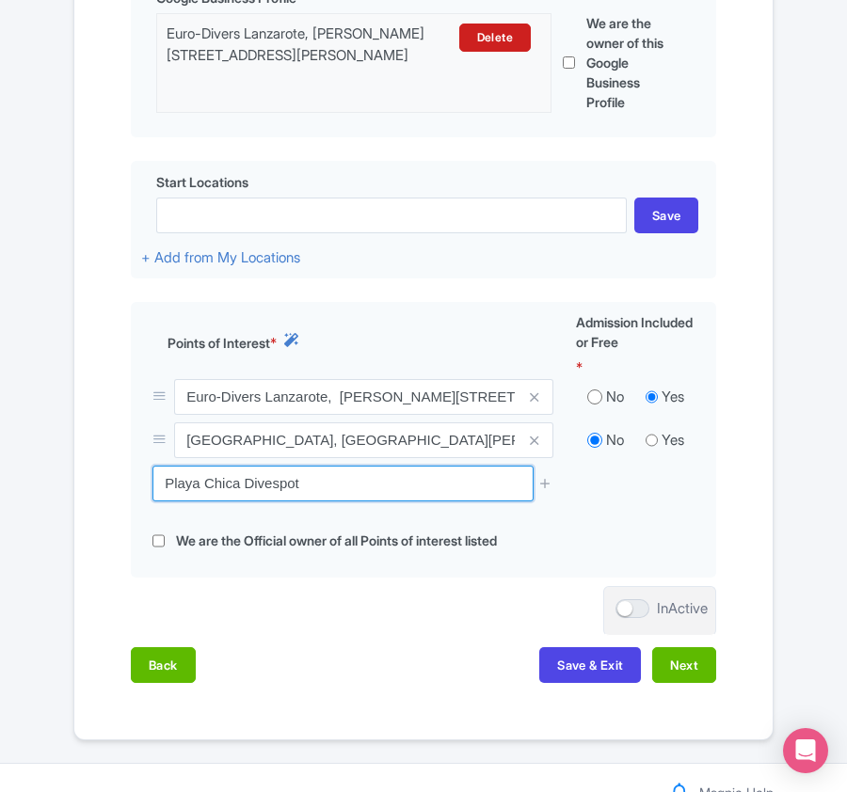
scroll to position [627, 0]
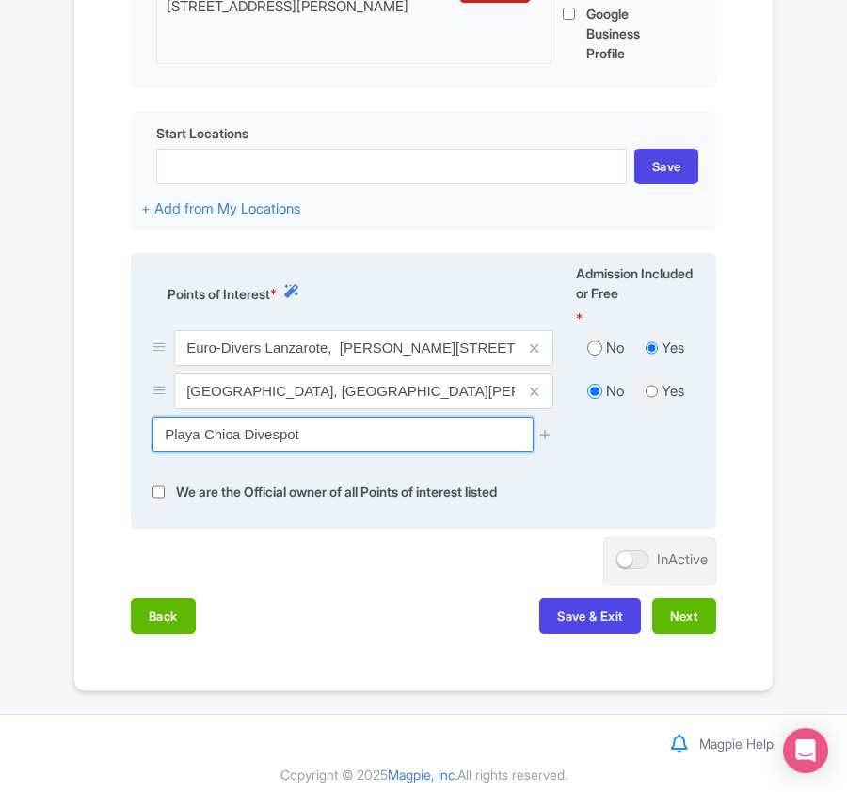
click at [316, 440] on input "Playa Chica Divespot" at bounding box center [342, 435] width 380 height 36
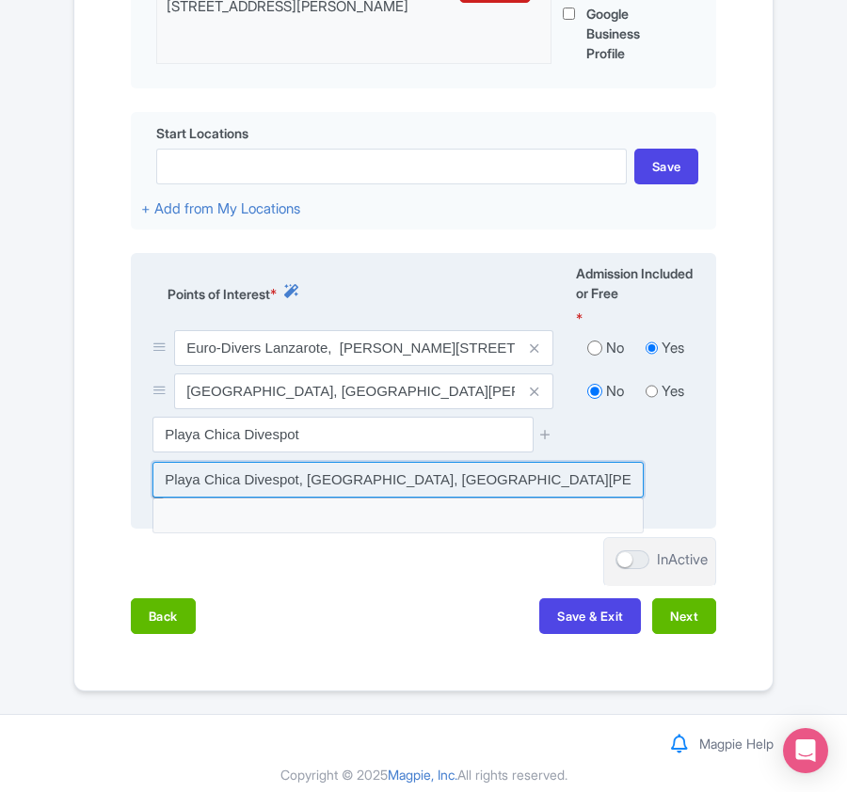
click at [267, 486] on input at bounding box center [397, 480] width 491 height 36
type input "Playa Chica Divespot, Paseo Barrilla, Puerto del Carmen, Spain"
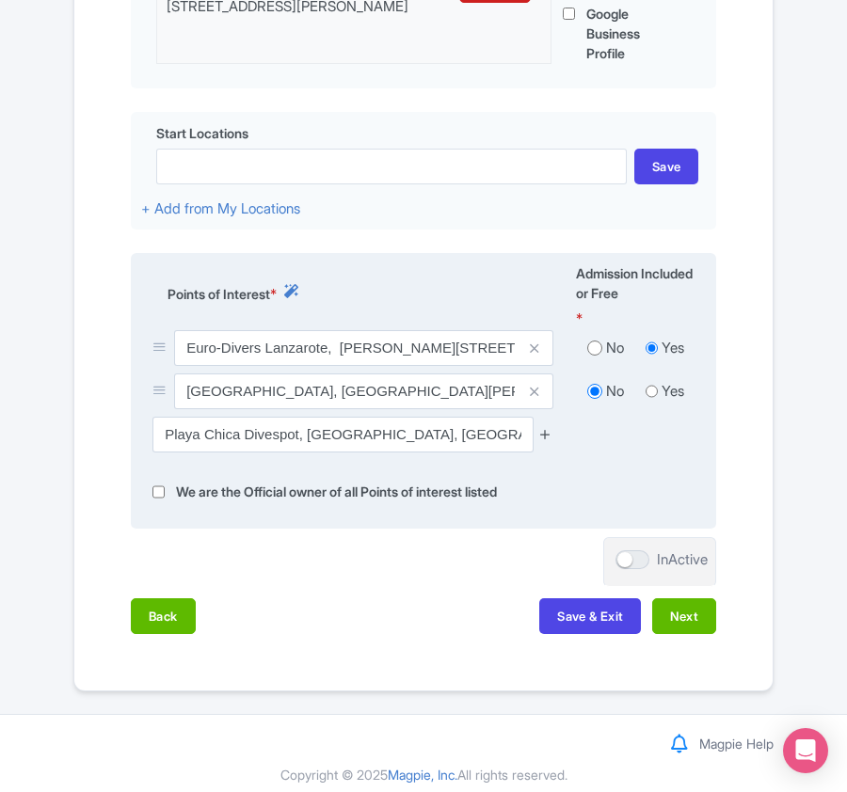
click at [540, 438] on icon at bounding box center [545, 434] width 14 height 14
click at [546, 438] on icon at bounding box center [545, 434] width 14 height 14
click at [546, 437] on icon at bounding box center [545, 434] width 14 height 14
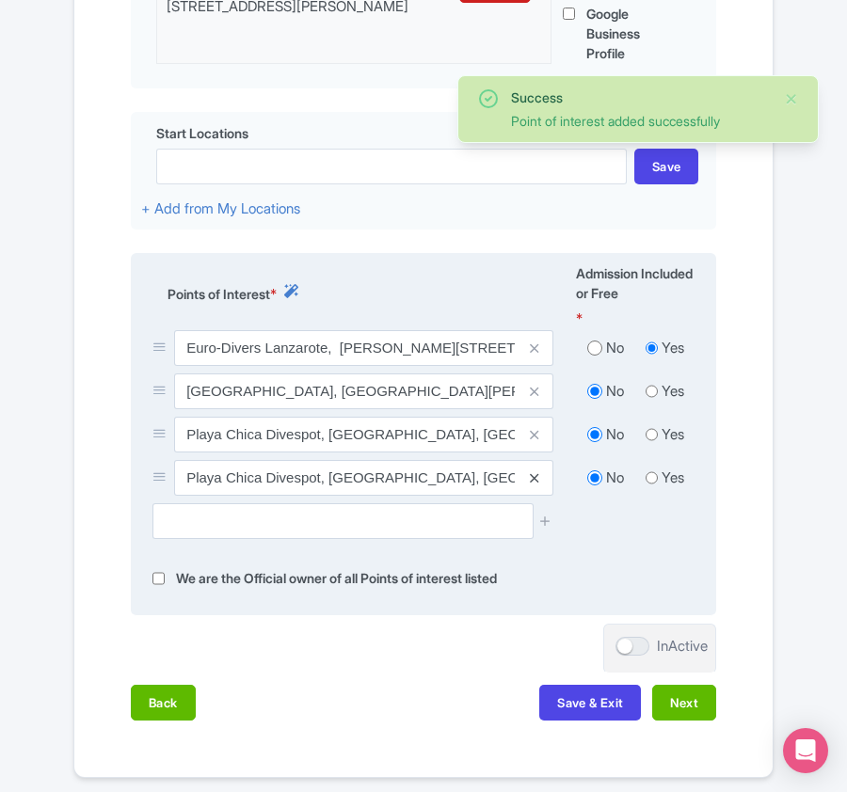
click at [531, 478] on icon at bounding box center [534, 478] width 8 height 14
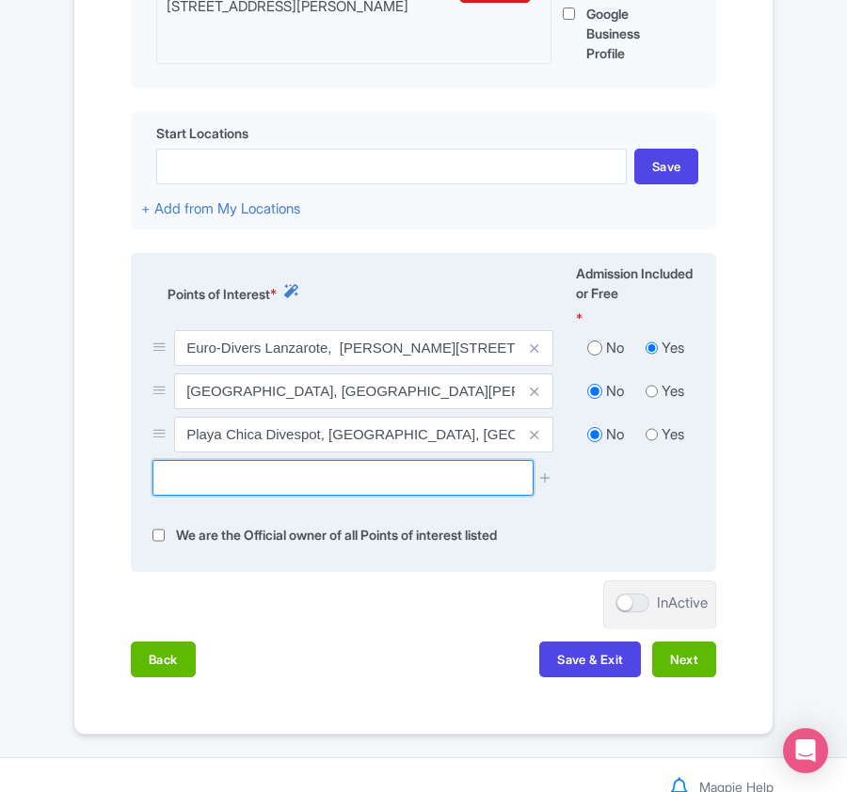
click at [324, 486] on input "text" at bounding box center [342, 478] width 380 height 36
paste input "⦁ Mirador Punta Pechiguera Cove"
drag, startPoint x: 193, startPoint y: 483, endPoint x: 144, endPoint y: 483, distance: 48.9
click at [144, 483] on div "⦁ Mirador Punta Pechiguera Cove" at bounding box center [352, 478] width 423 height 36
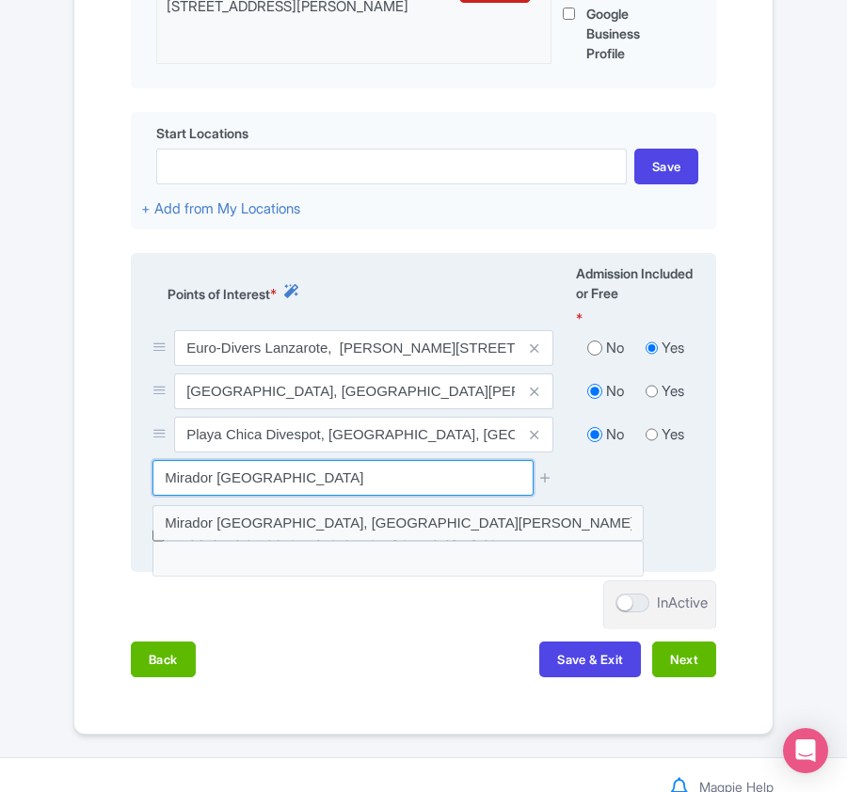
click at [425, 482] on input "Mirador Punta Pechiguera Cove" at bounding box center [342, 478] width 380 height 36
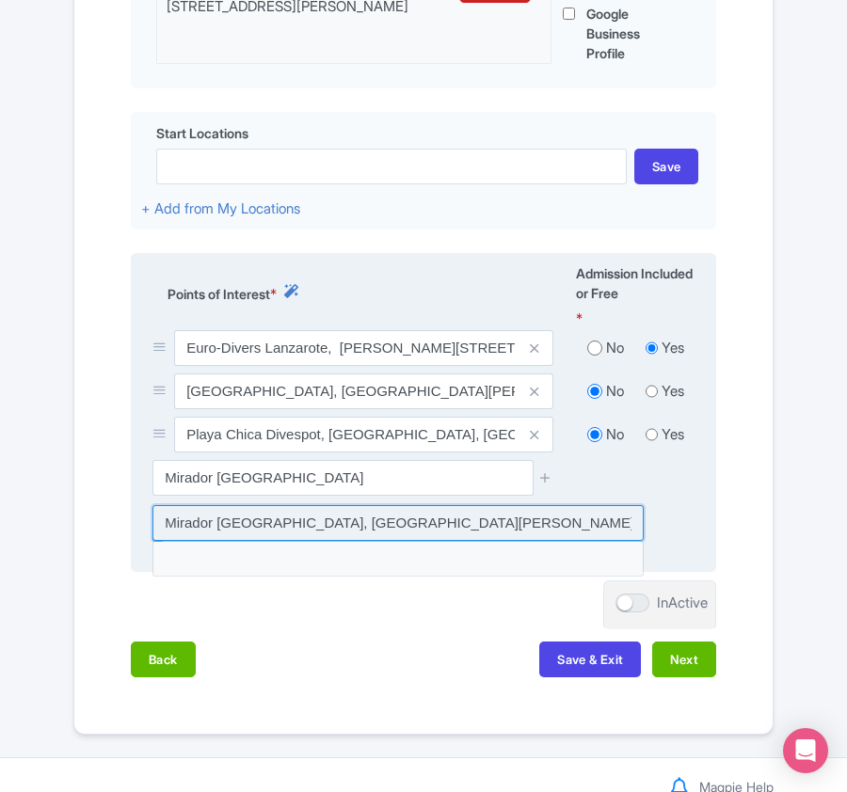
click at [419, 532] on input at bounding box center [397, 523] width 491 height 36
type input "Mirador Punta Pechiguera Cove, Playa Blanca, Spain"
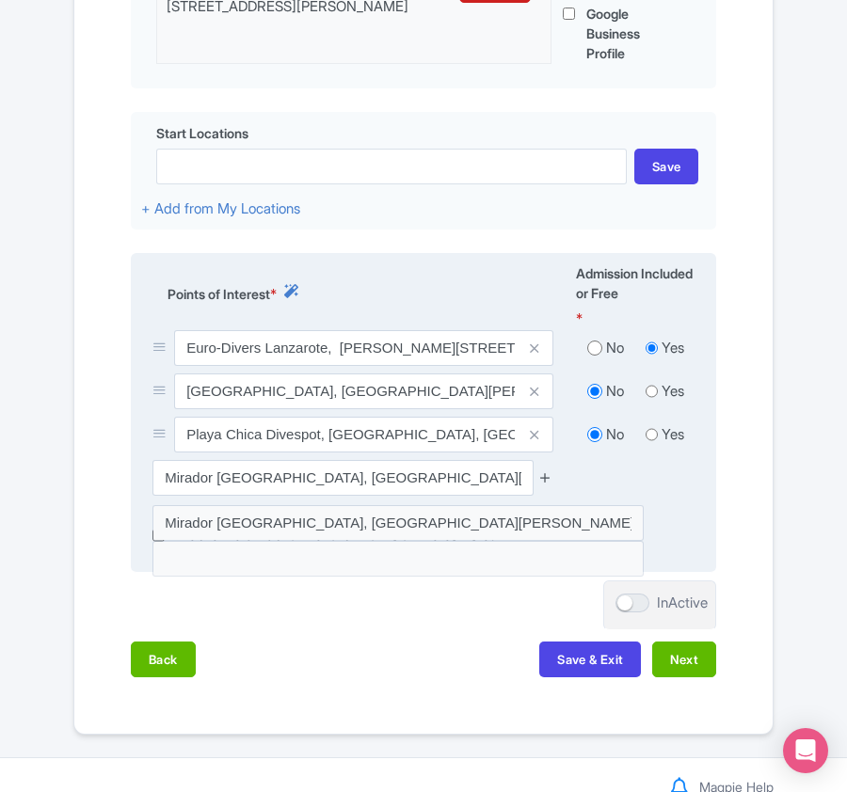
click at [548, 483] on icon at bounding box center [545, 477] width 14 height 14
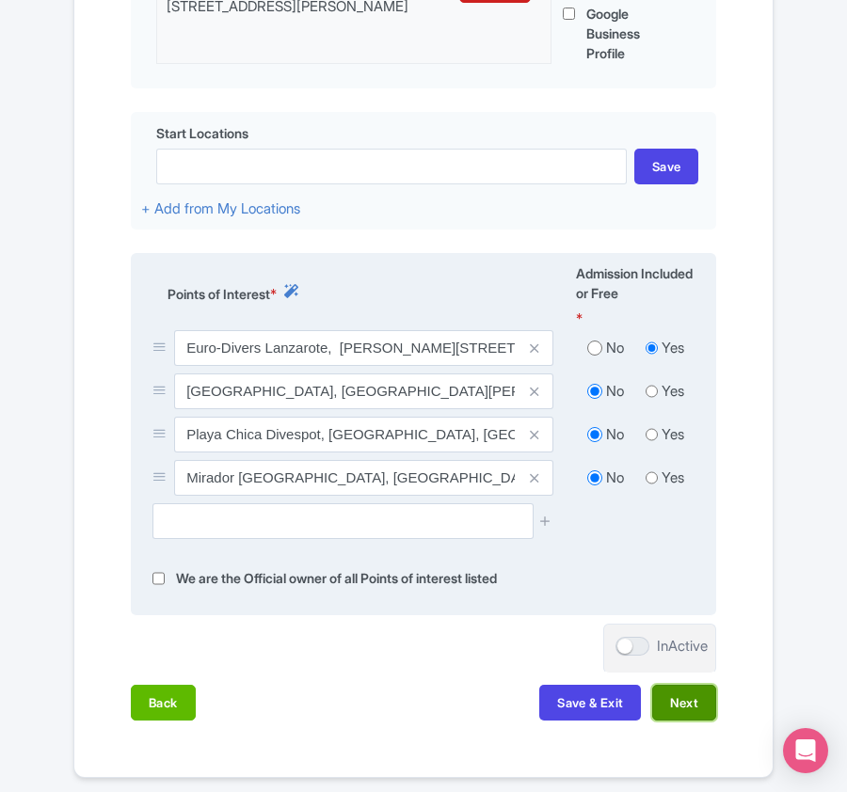
click at [686, 711] on button "Next" at bounding box center [684, 703] width 64 height 36
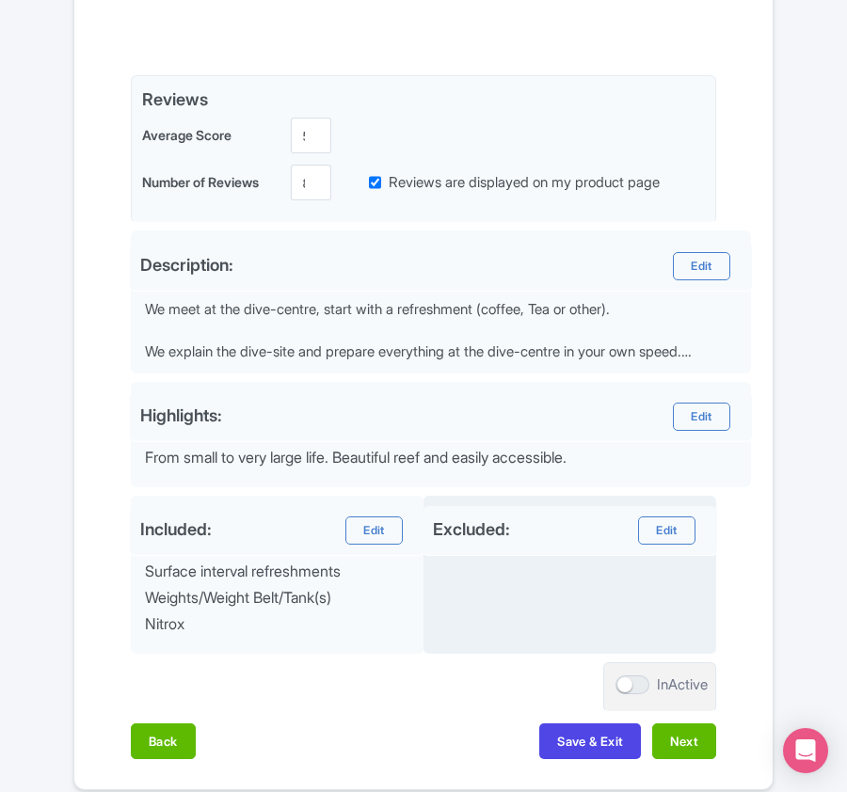
scroll to position [501, 0]
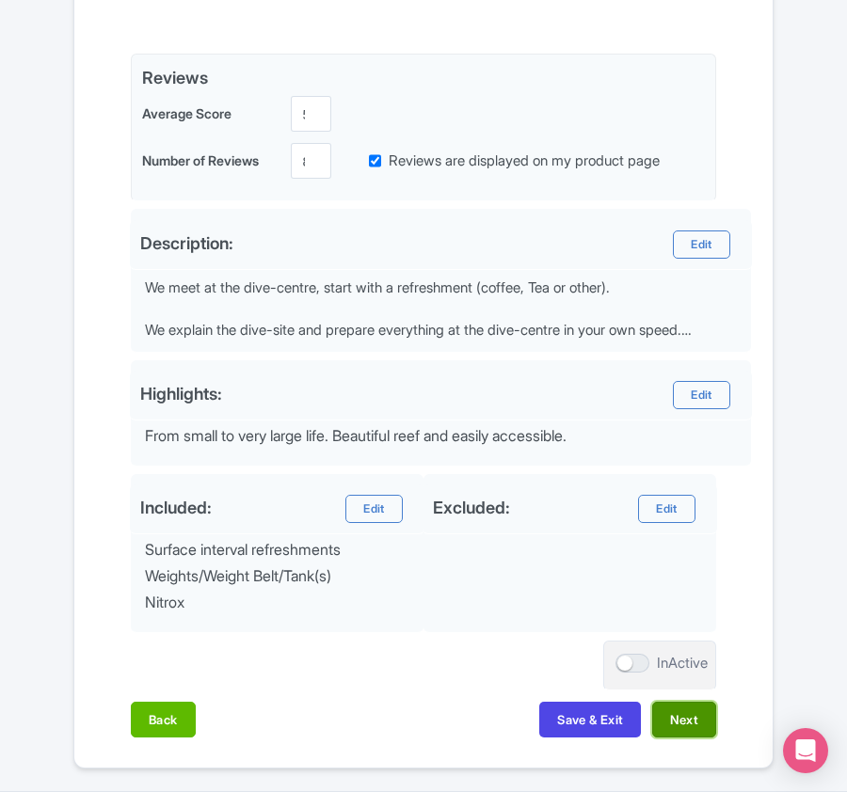
click at [693, 723] on button "Next" at bounding box center [684, 720] width 64 height 36
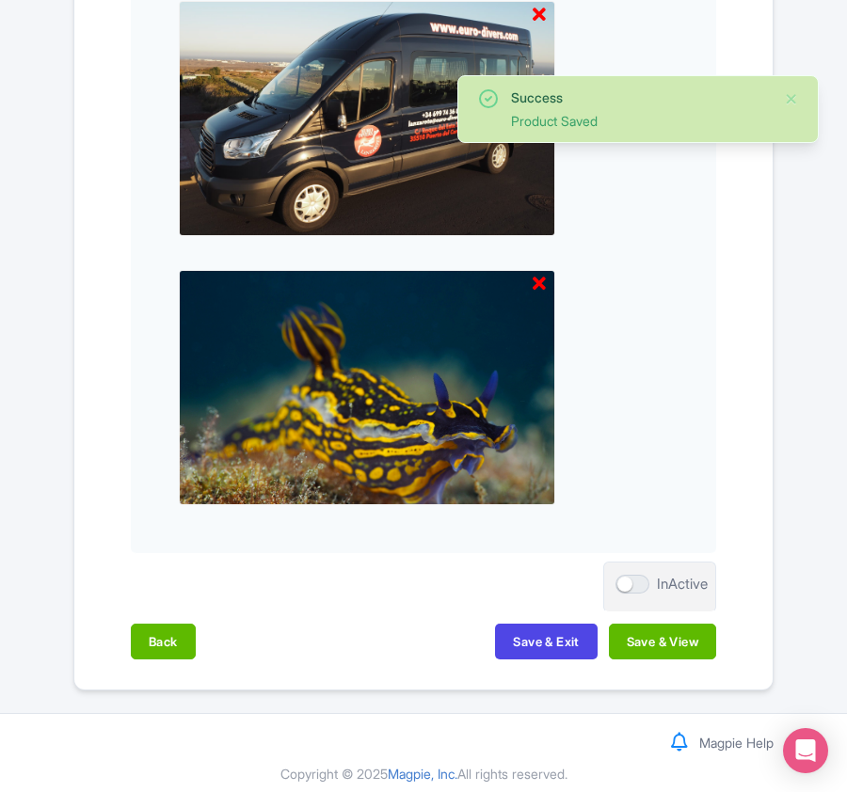
scroll to position [1961, 0]
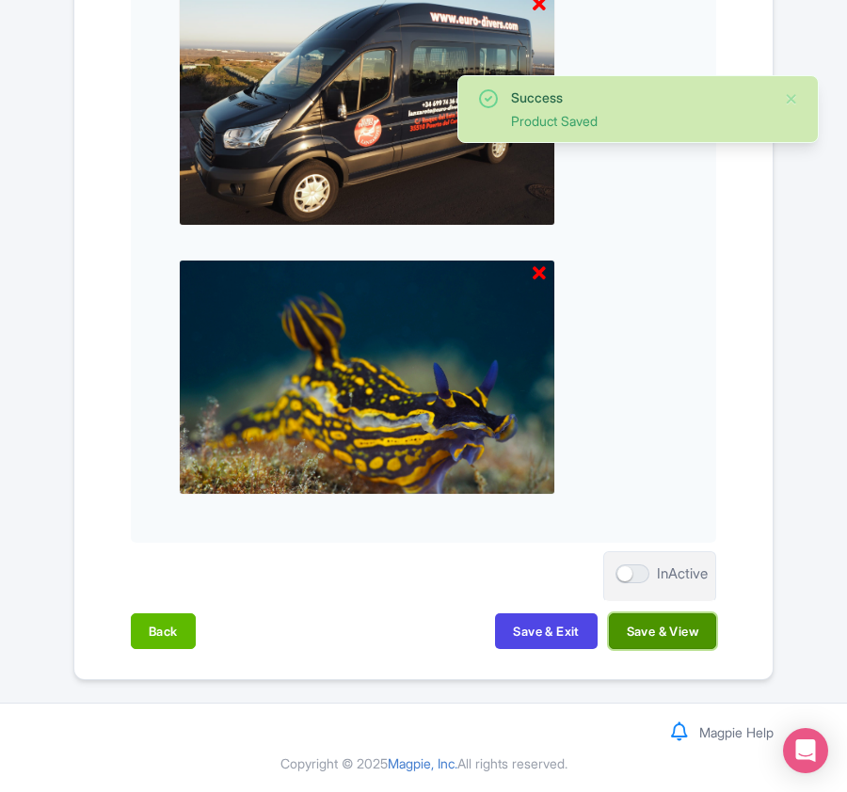
click at [642, 636] on button "Save & View" at bounding box center [662, 631] width 107 height 36
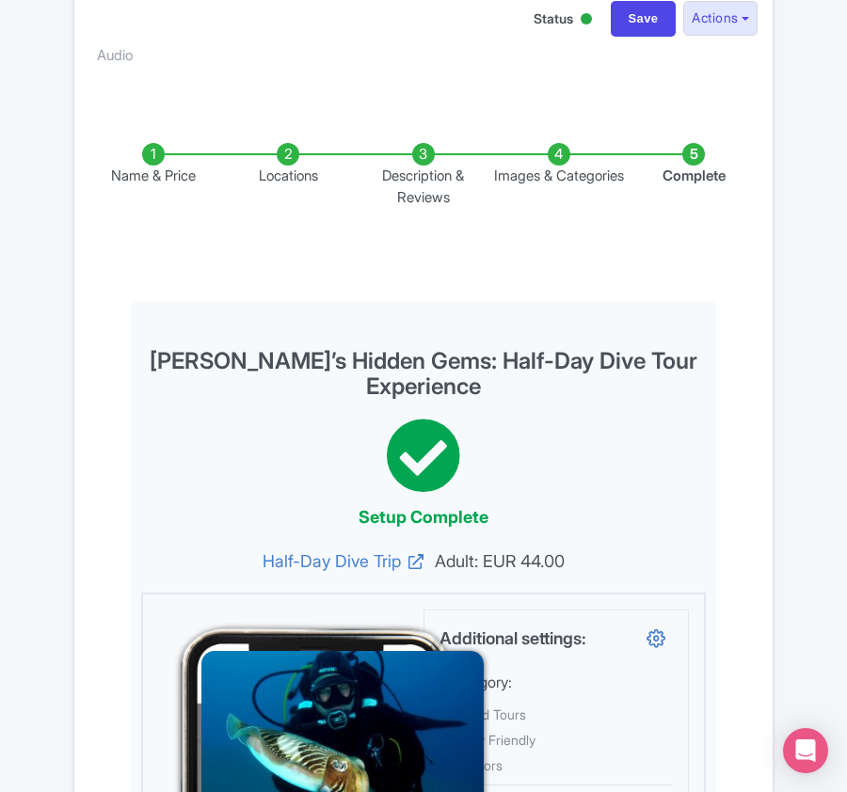
scroll to position [0, 0]
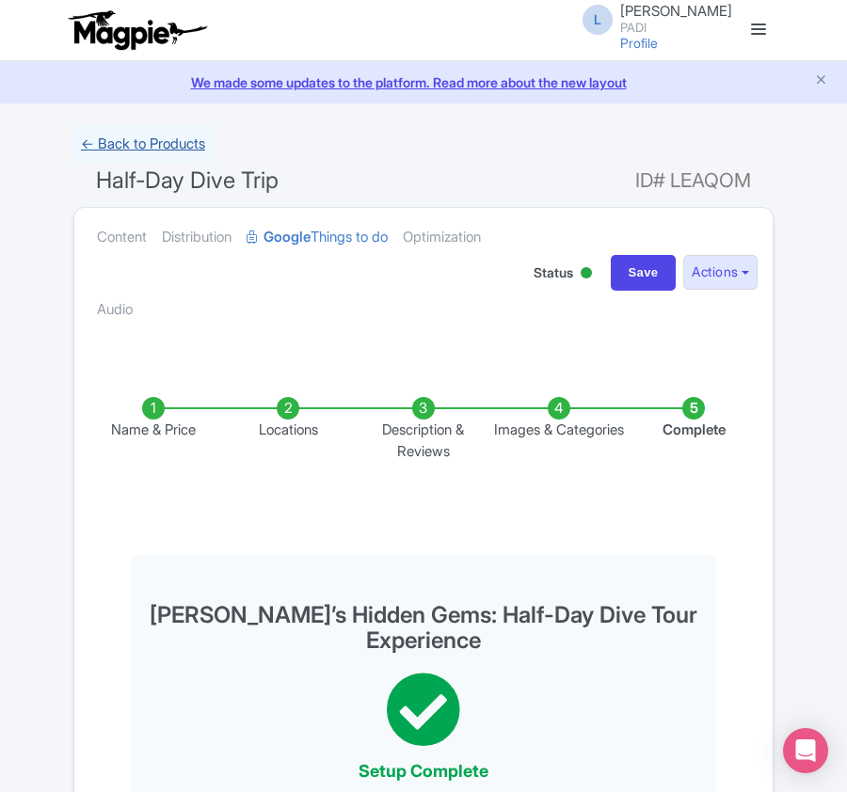
click at [137, 133] on link "← Back to Products" at bounding box center [142, 144] width 139 height 37
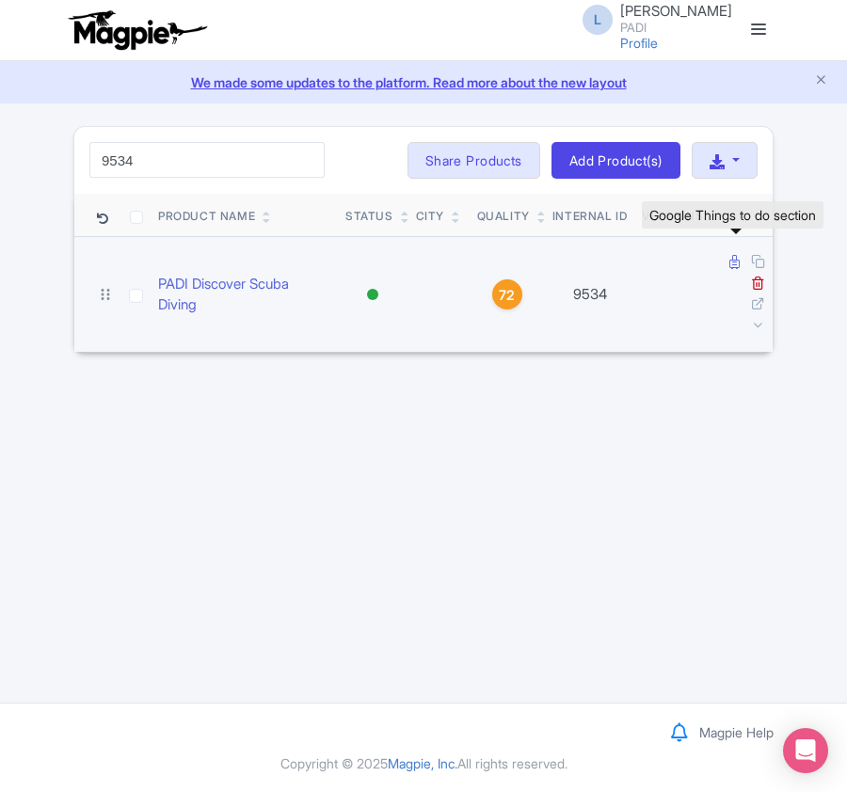
type input "9534"
click at [732, 265] on icon at bounding box center [734, 262] width 10 height 14
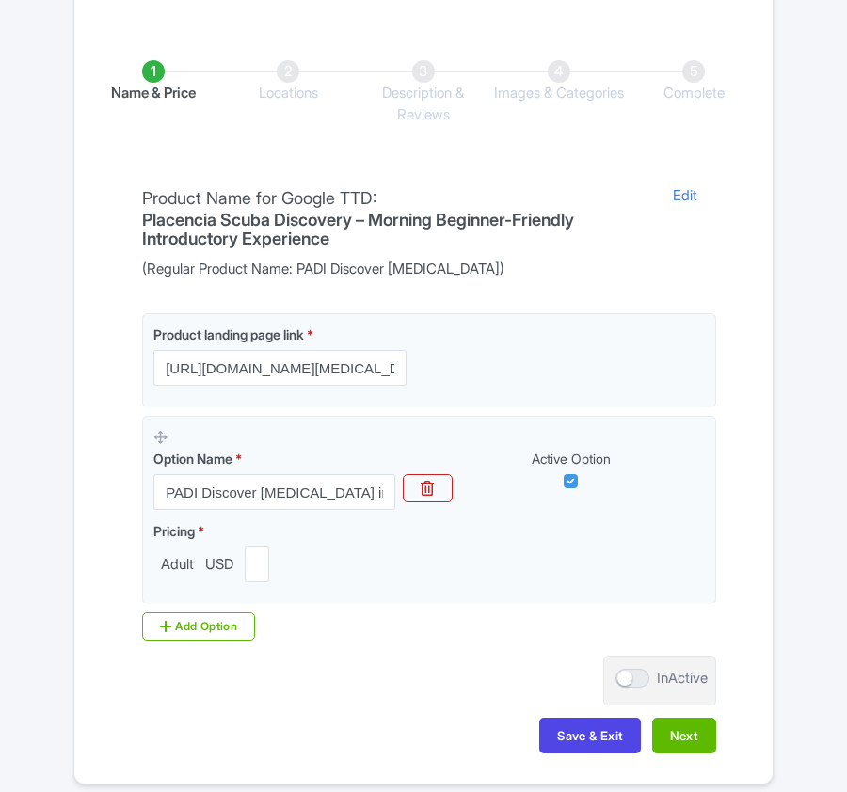
scroll to position [445, 0]
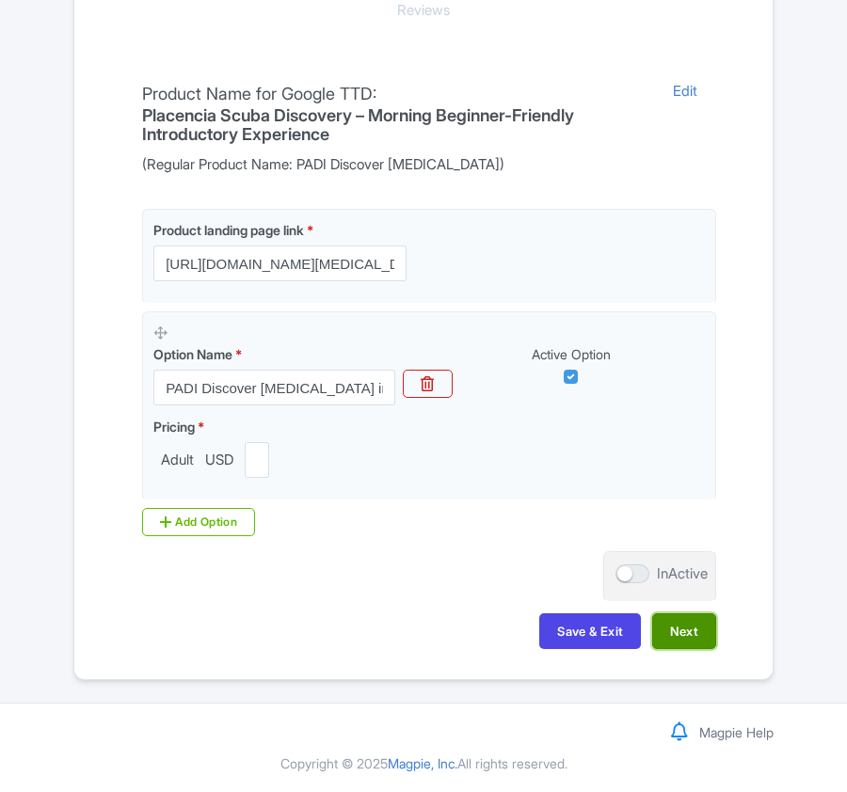
click at [683, 634] on button "Next" at bounding box center [684, 631] width 64 height 36
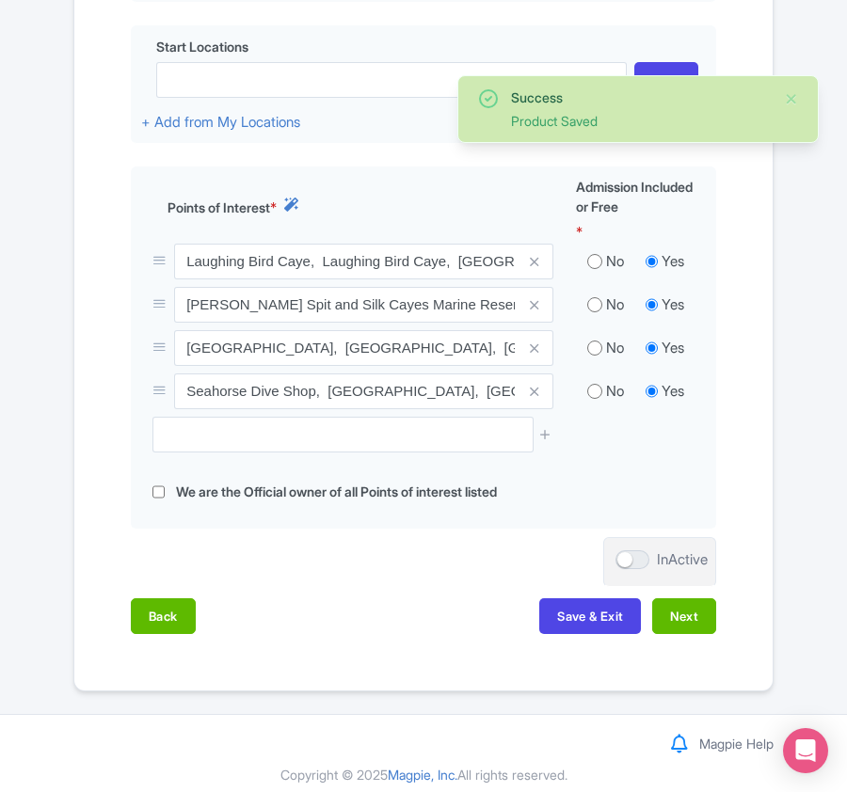
scroll to position [731, 0]
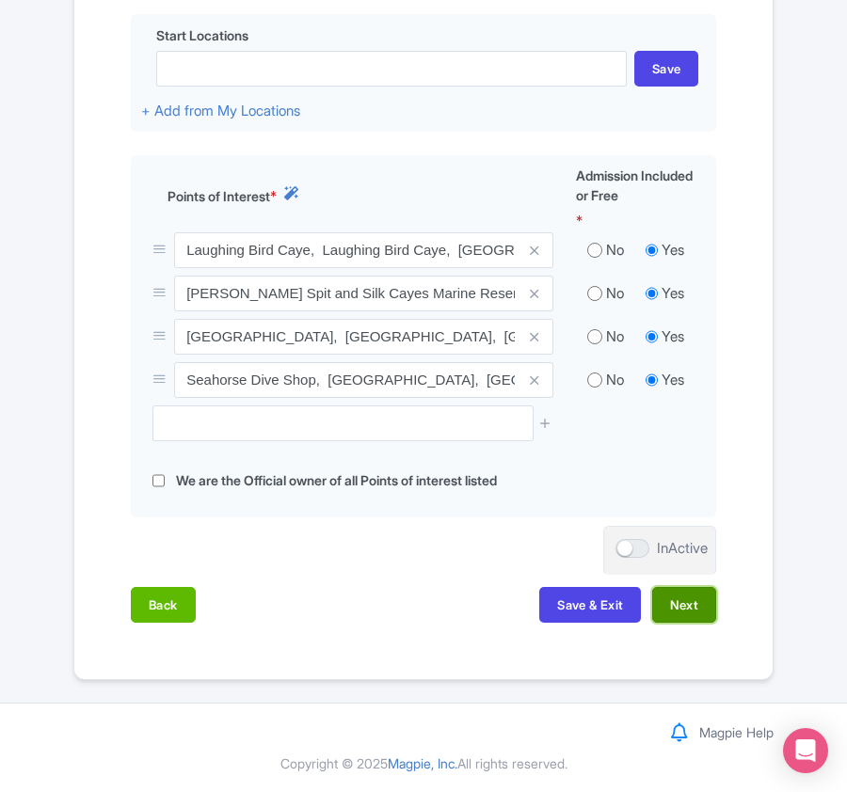
click at [683, 604] on button "Next" at bounding box center [684, 605] width 64 height 36
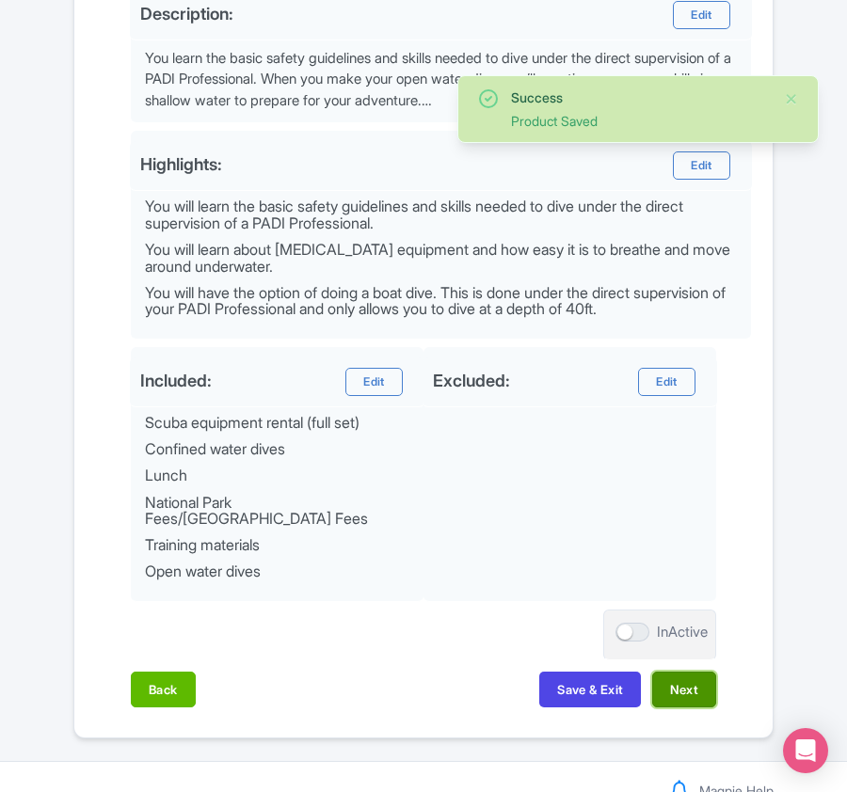
click at [676, 687] on button "Next" at bounding box center [684, 690] width 64 height 36
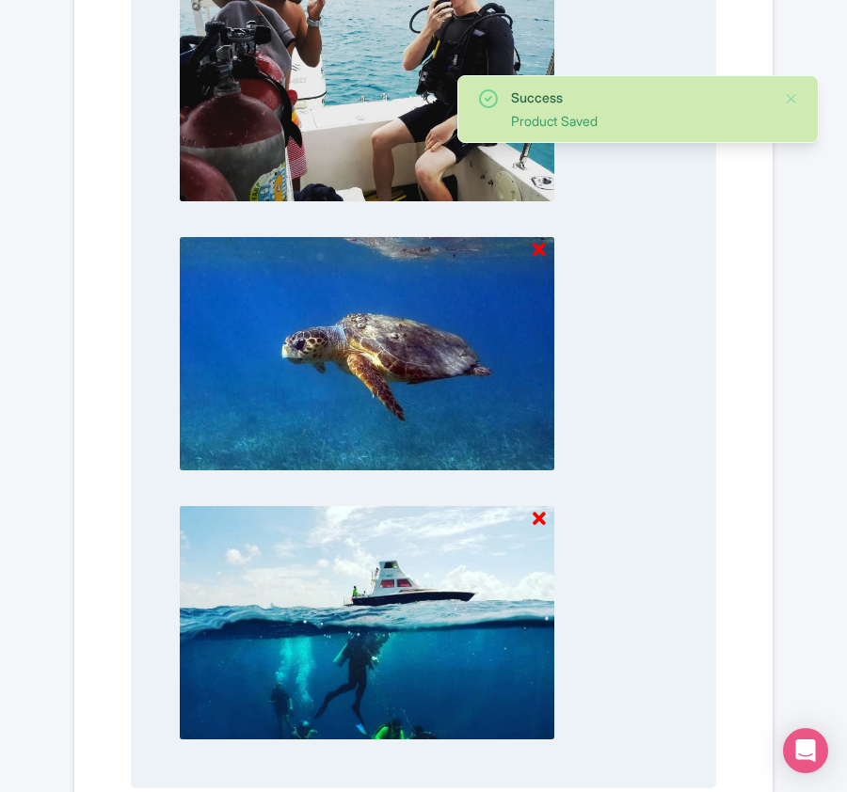
scroll to position [1985, 0]
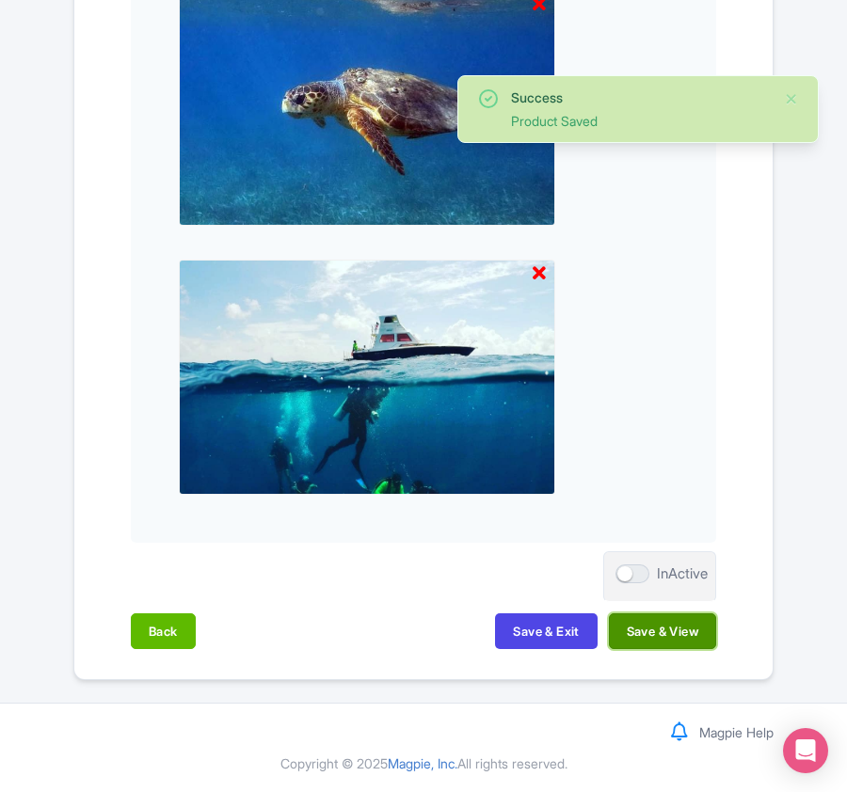
click at [638, 632] on button "Save & View" at bounding box center [662, 631] width 107 height 36
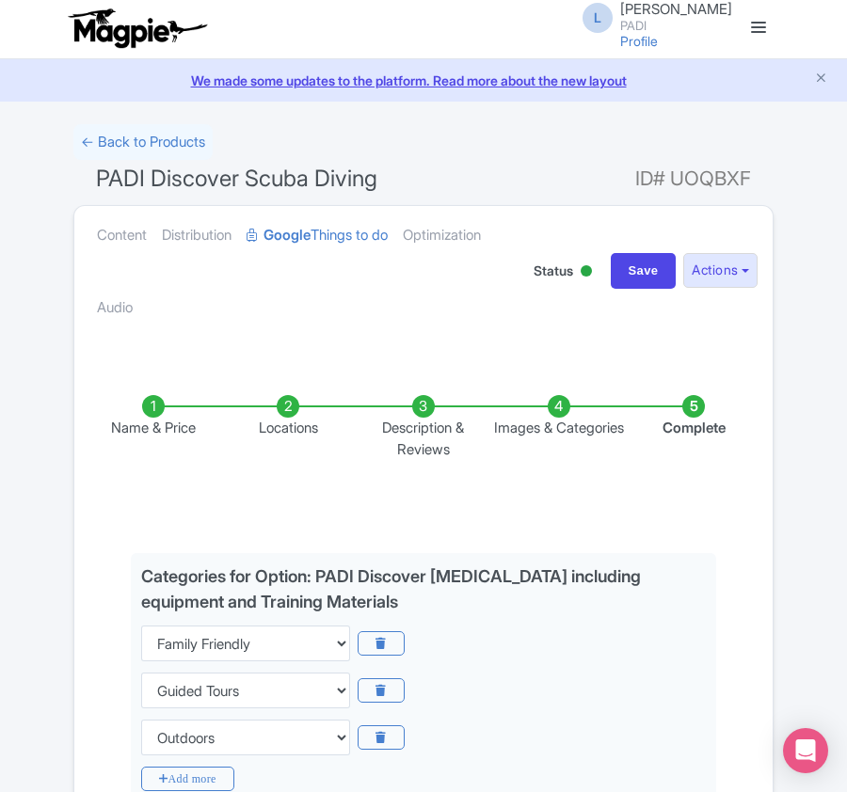
scroll to position [0, 0]
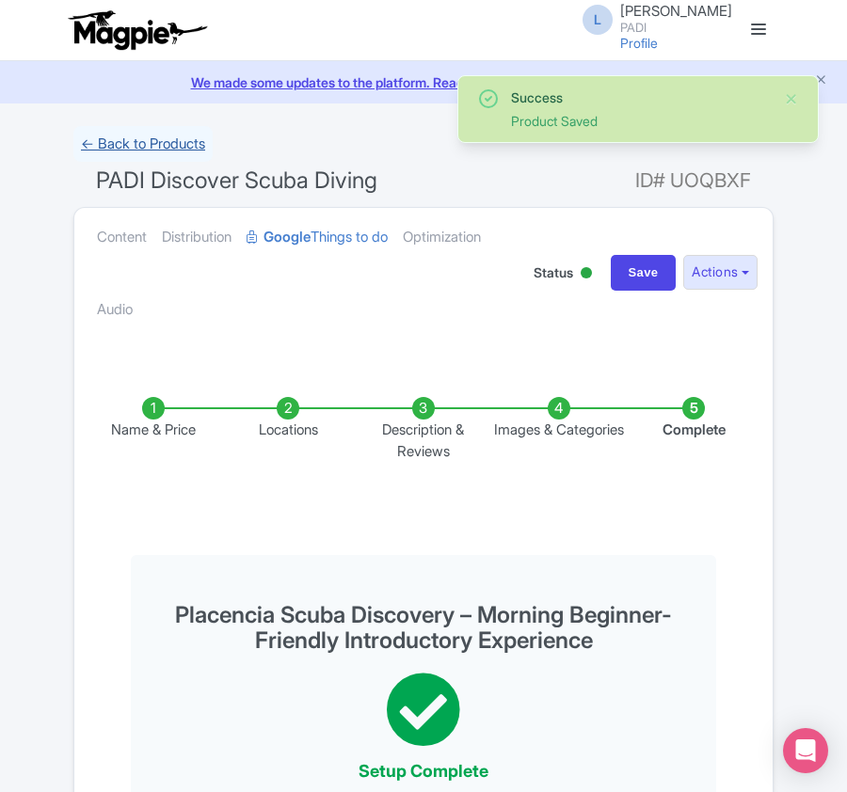
click at [151, 139] on link "← Back to Products" at bounding box center [142, 144] width 139 height 37
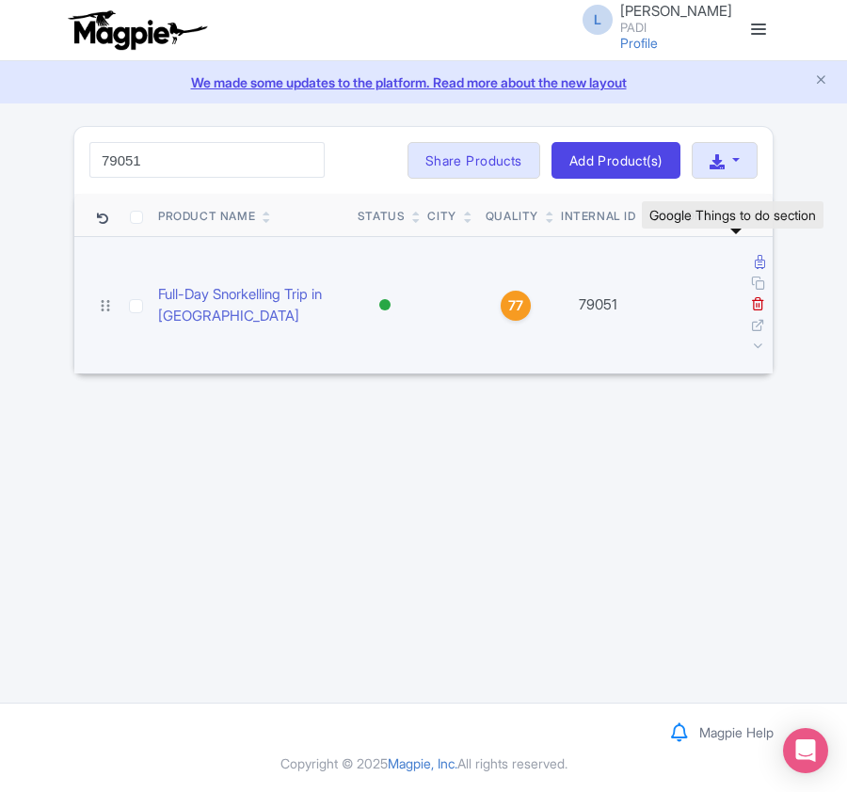
type input "79051"
click at [755, 263] on icon at bounding box center [760, 262] width 10 height 14
click at [755, 265] on icon at bounding box center [760, 262] width 10 height 14
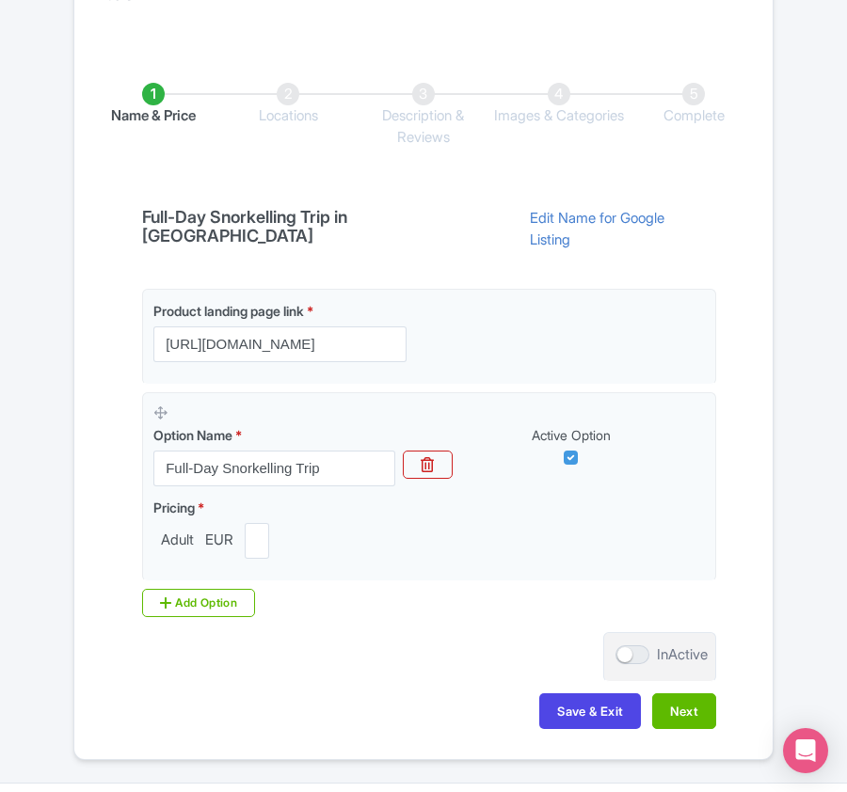
scroll to position [376, 0]
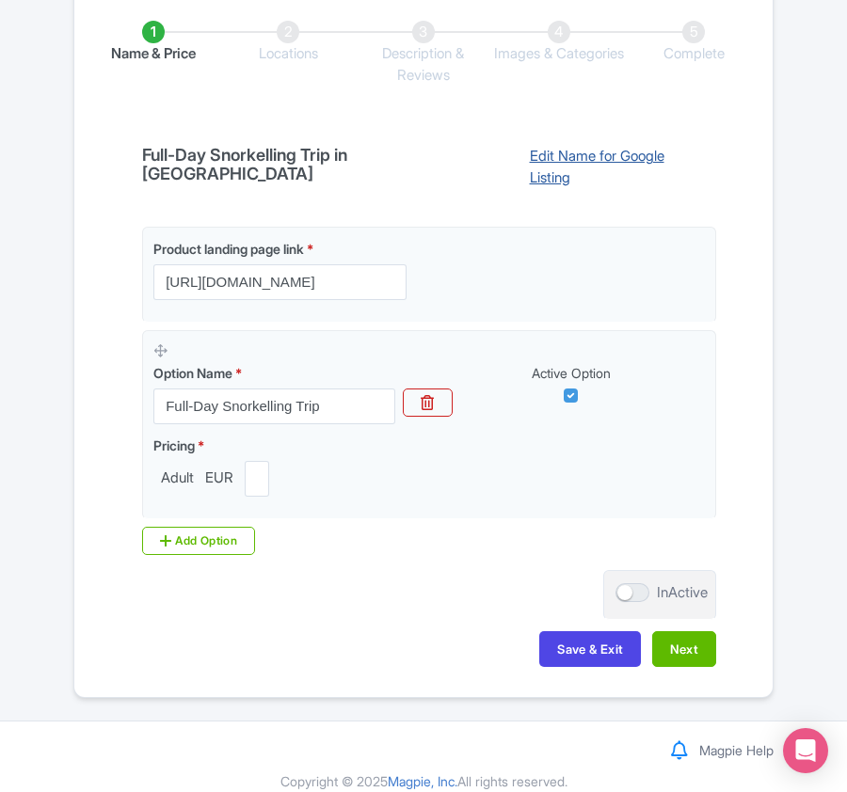
click at [597, 163] on link "Edit Name for Google Listing" at bounding box center [613, 170] width 205 height 48
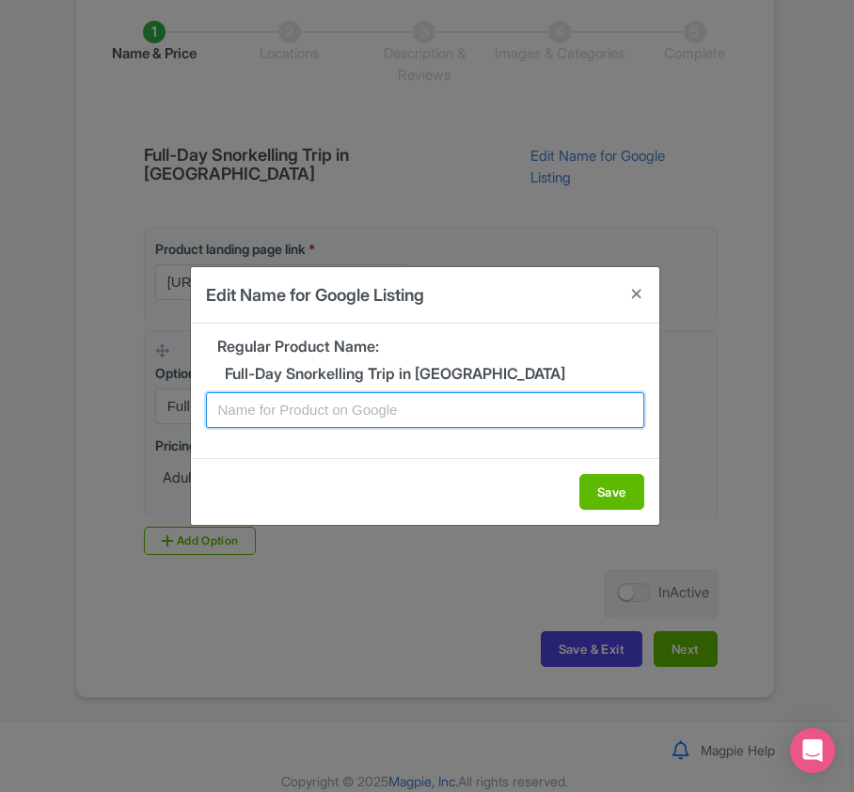
click at [358, 410] on input "text" at bounding box center [425, 410] width 438 height 36
paste input "Sharm El-Sheikh Full-Day Snorkelling Trip in Tiran Island"
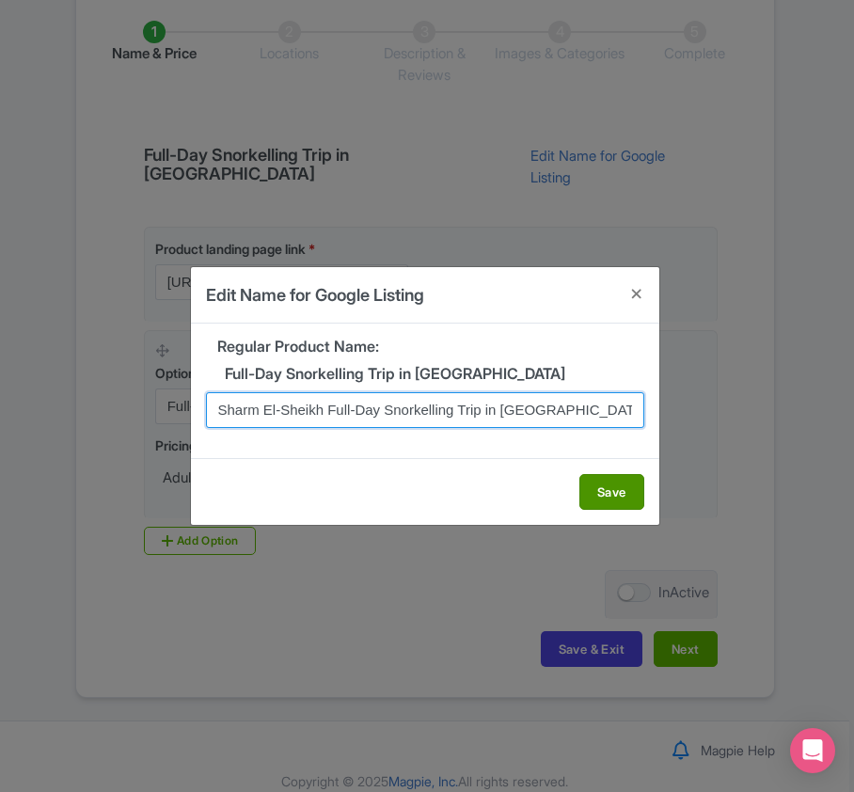
type input "Sharm El-Sheikh Full-Day Snorkelling Trip in Tiran Island"
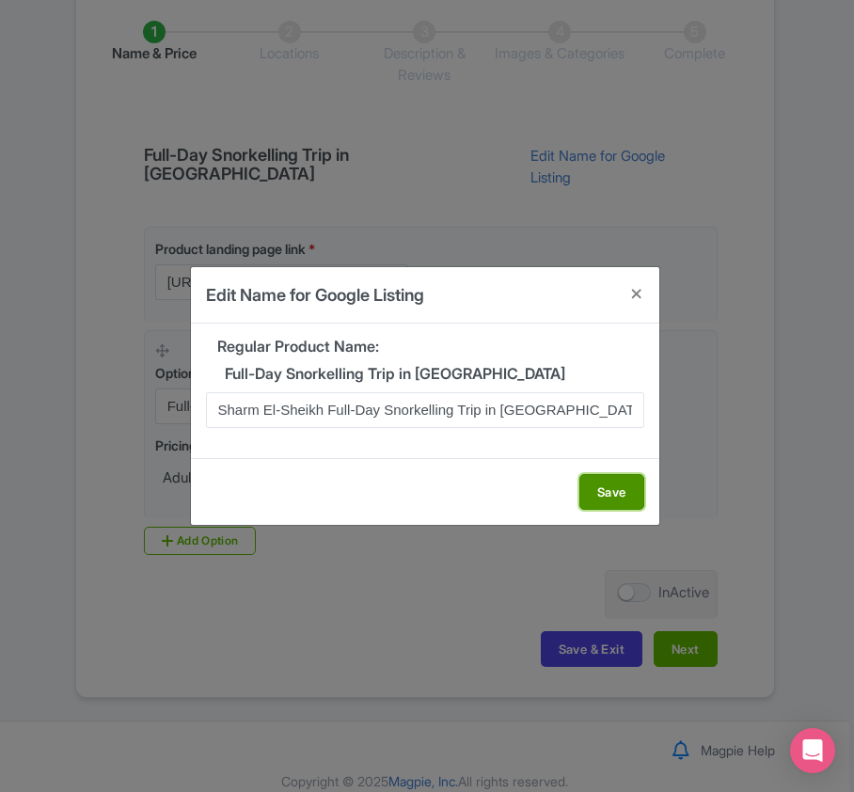
click at [615, 491] on button "Save" at bounding box center [612, 492] width 65 height 36
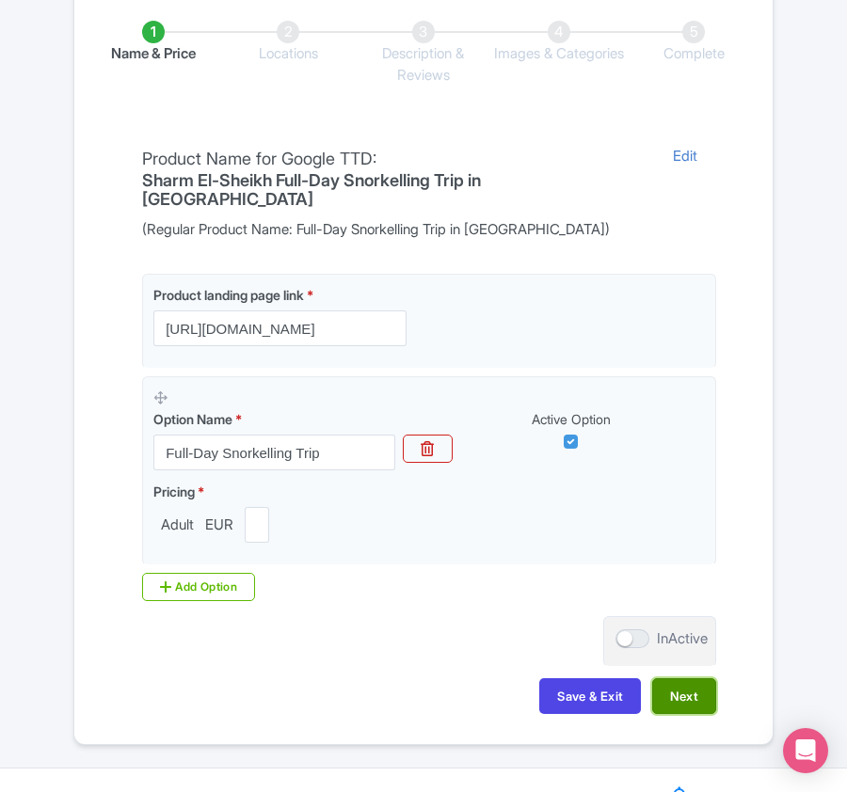
click at [681, 689] on button "Next" at bounding box center [684, 696] width 64 height 36
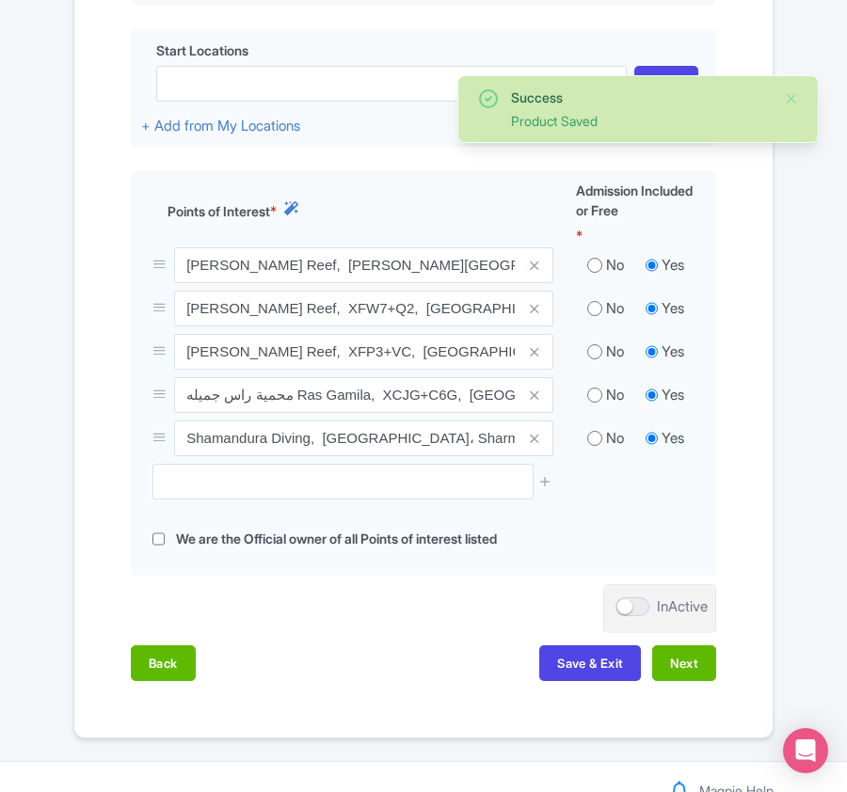
scroll to position [773, 0]
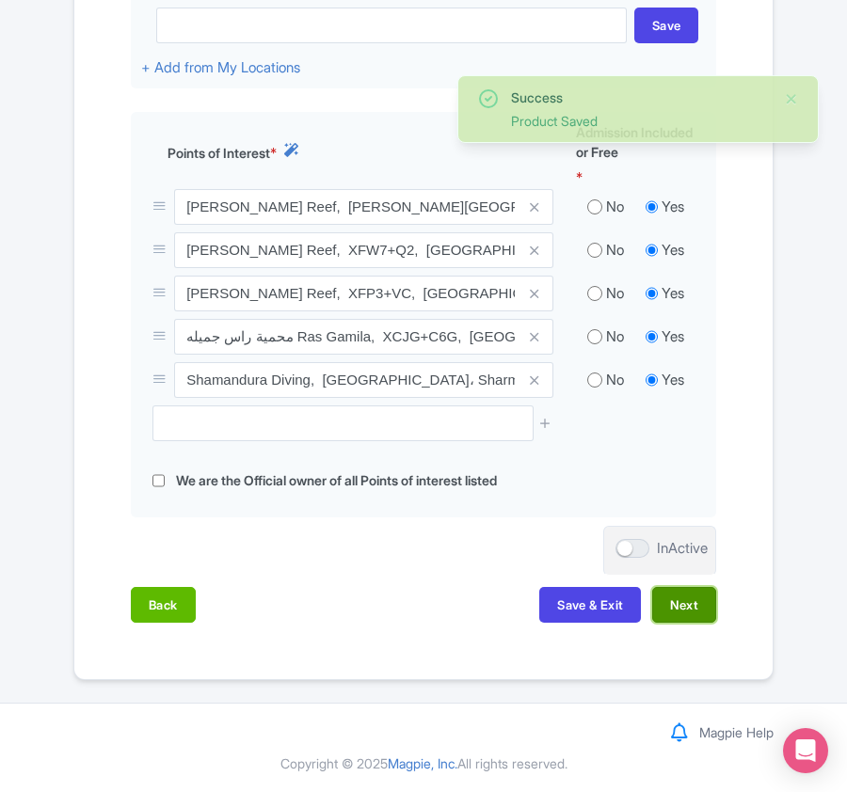
click at [691, 610] on button "Next" at bounding box center [684, 605] width 64 height 36
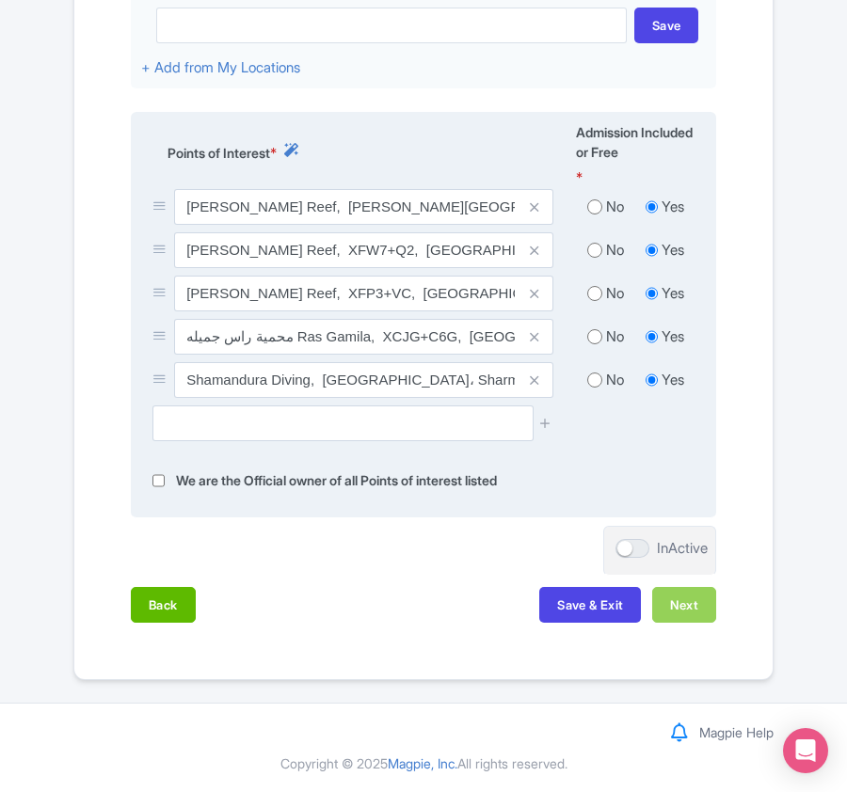
click at [588, 336] on input "radio" at bounding box center [594, 336] width 15 height 19
radio input "true"
click at [600, 287] on div "No" at bounding box center [605, 294] width 59 height 22
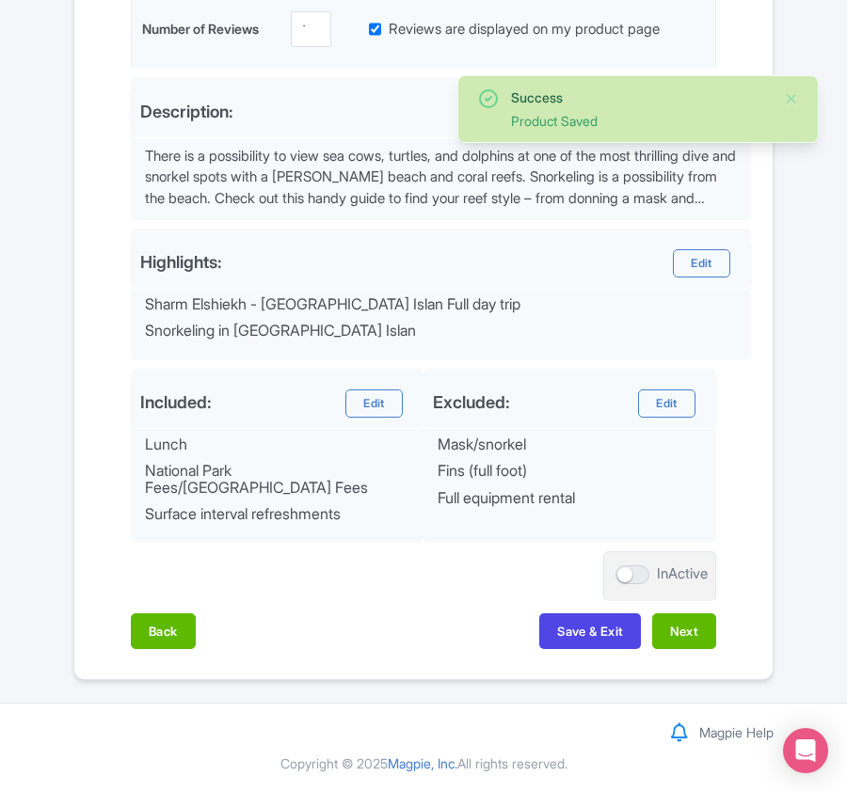
scroll to position [623, 0]
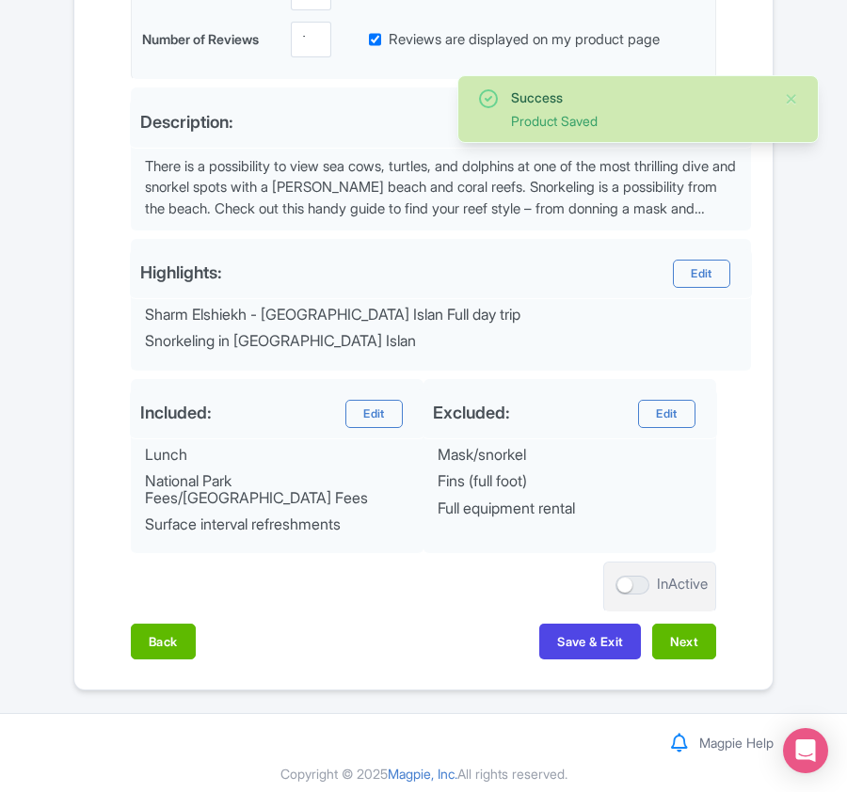
click at [593, 247] on div "Highlights: Edit Sharm Elshiekh - Tiran Islan Full day trip Snorkeling in Tiran…" at bounding box center [441, 305] width 620 height 133
click at [166, 640] on button "Back" at bounding box center [163, 642] width 65 height 36
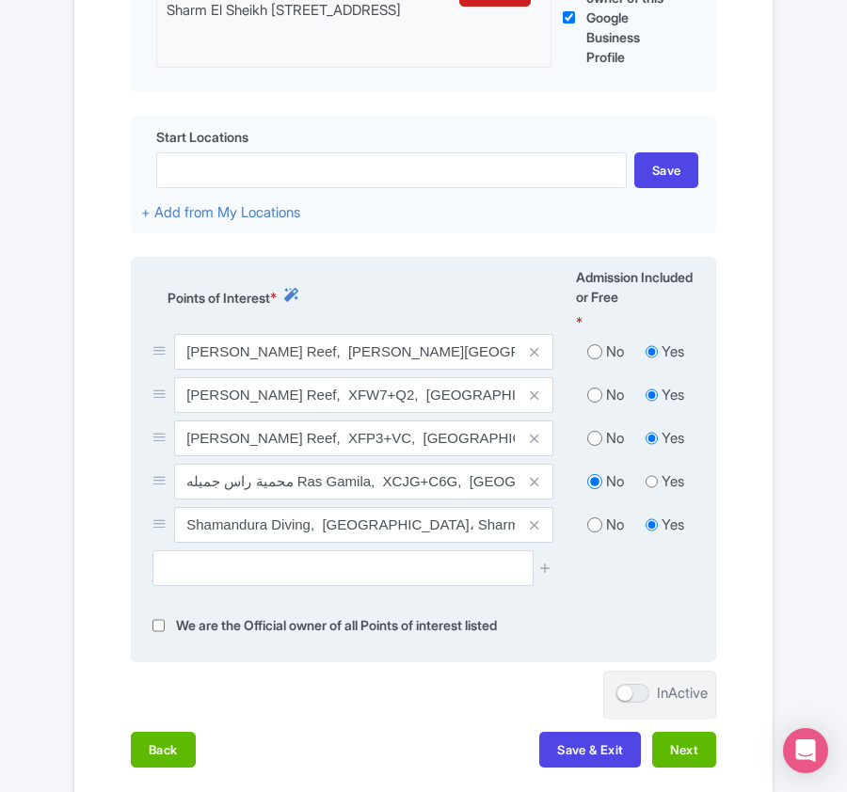
click at [598, 440] on input "radio" at bounding box center [594, 438] width 15 height 19
radio input "true"
click at [593, 393] on input "radio" at bounding box center [594, 395] width 15 height 19
radio input "true"
click at [591, 358] on input "radio" at bounding box center [594, 351] width 15 height 19
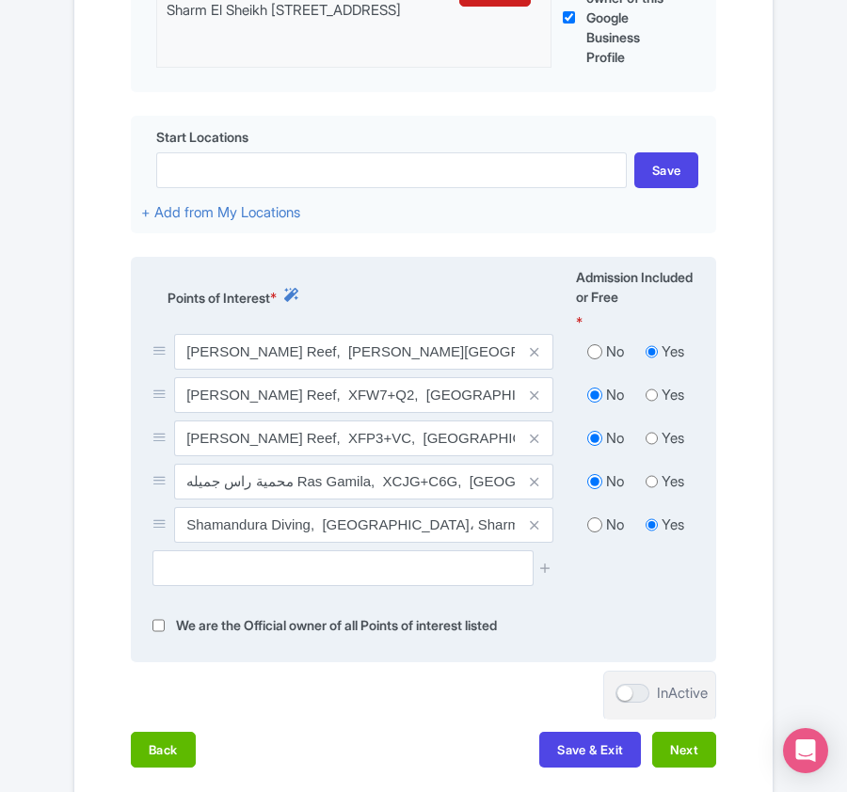
radio input "true"
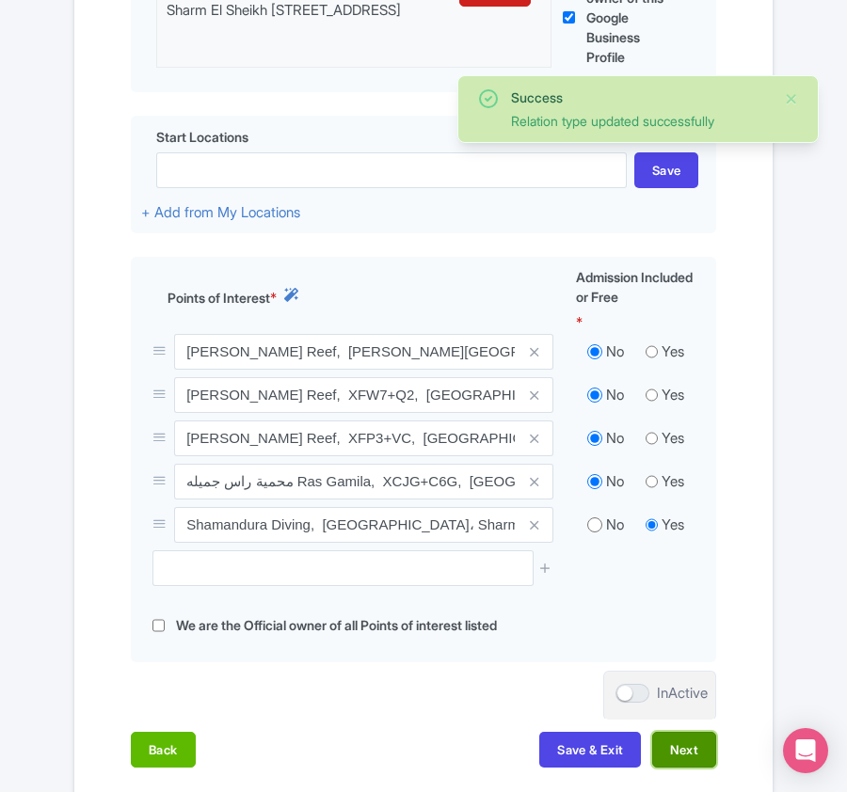
click at [679, 751] on button "Next" at bounding box center [684, 750] width 64 height 36
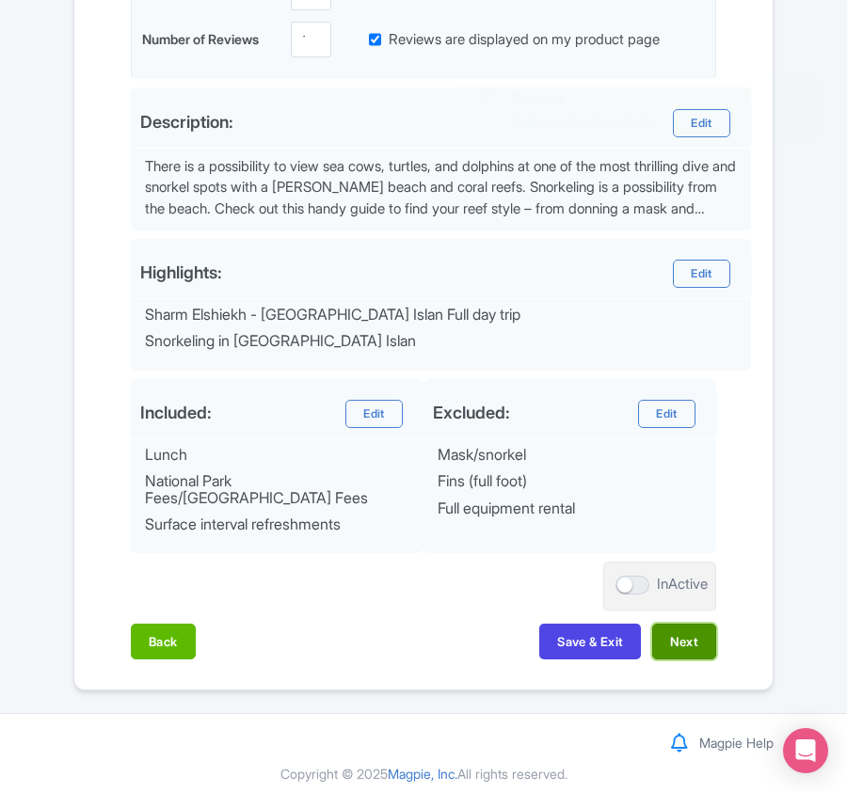
click at [678, 630] on button "Next" at bounding box center [684, 642] width 64 height 36
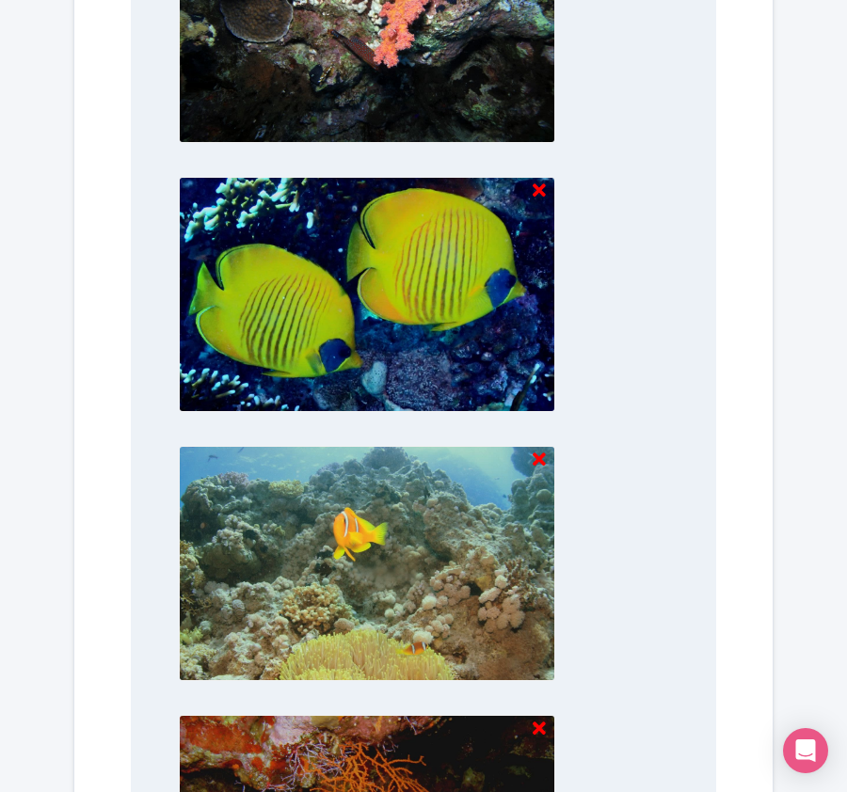
scroll to position [1961, 0]
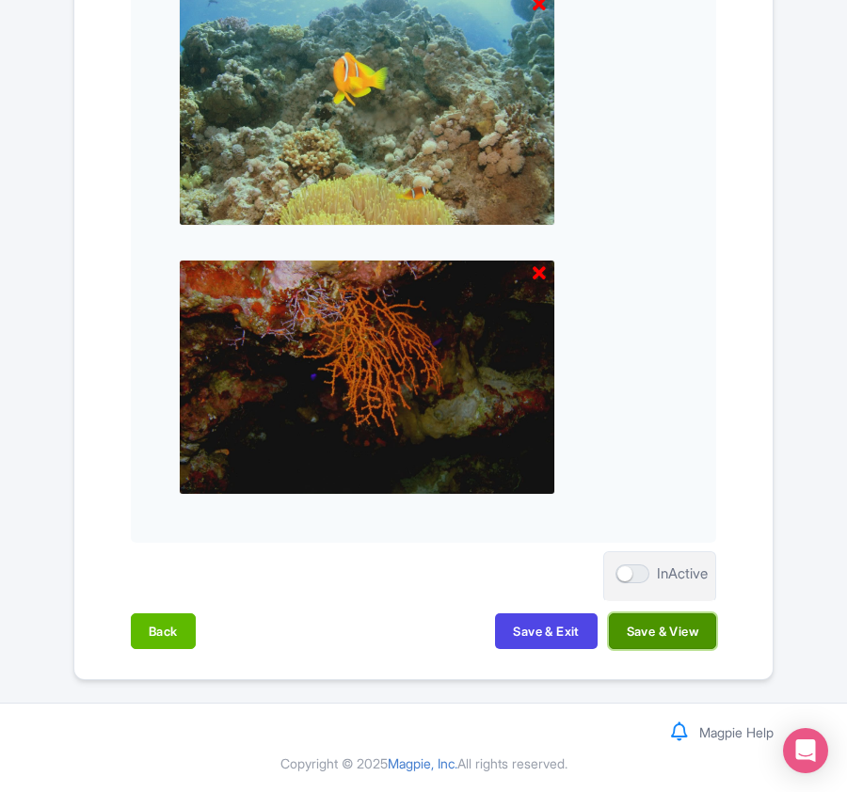
click at [634, 629] on button "Save & View" at bounding box center [662, 631] width 107 height 36
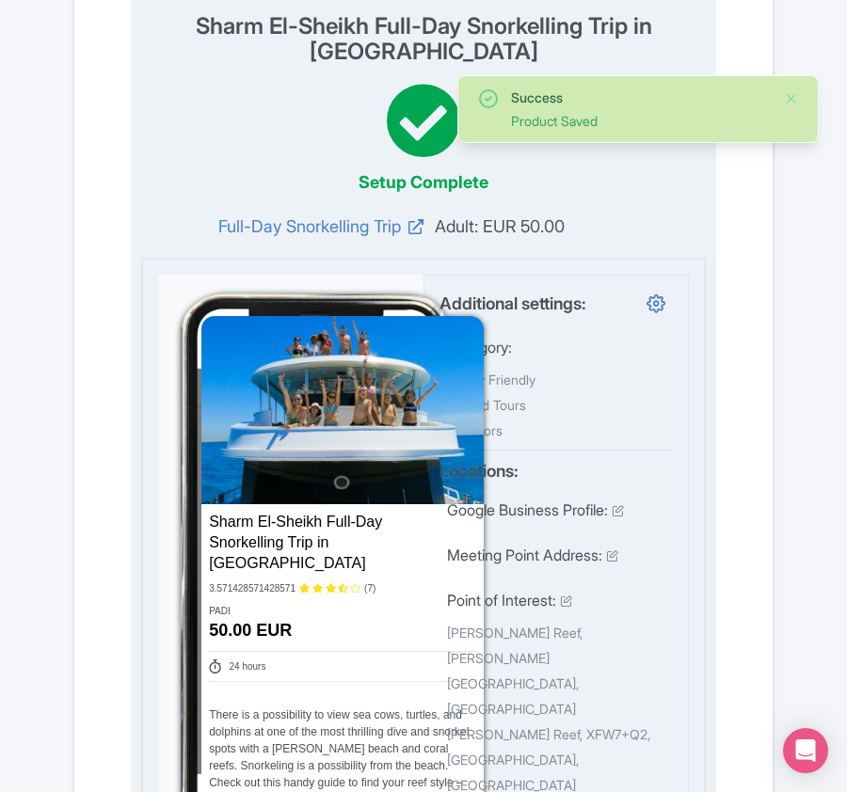
scroll to position [0, 0]
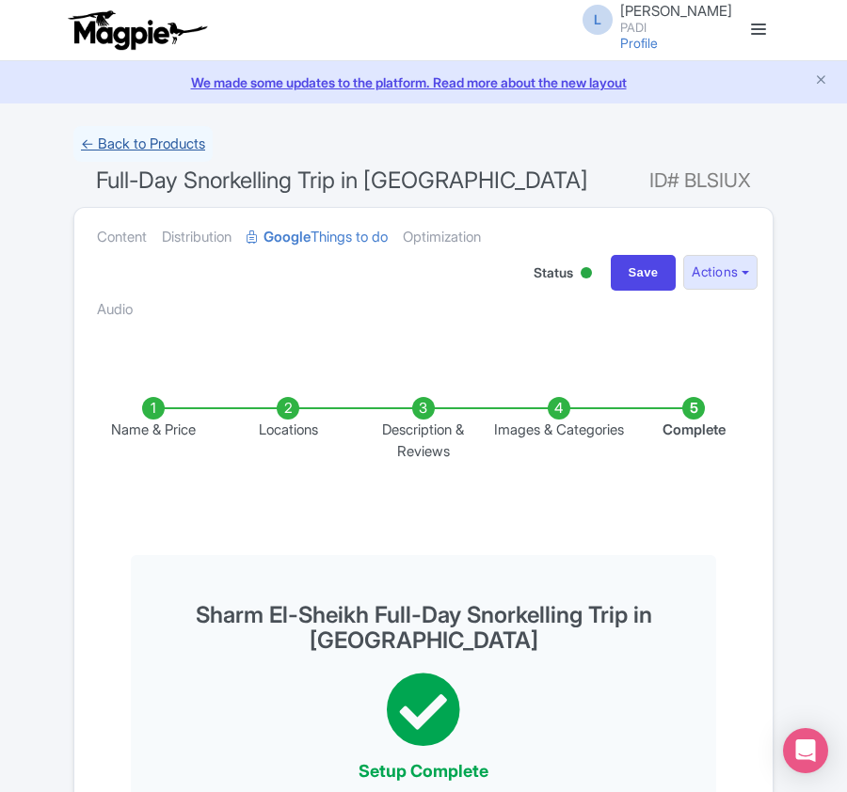
click at [124, 141] on link "← Back to Products" at bounding box center [142, 144] width 139 height 37
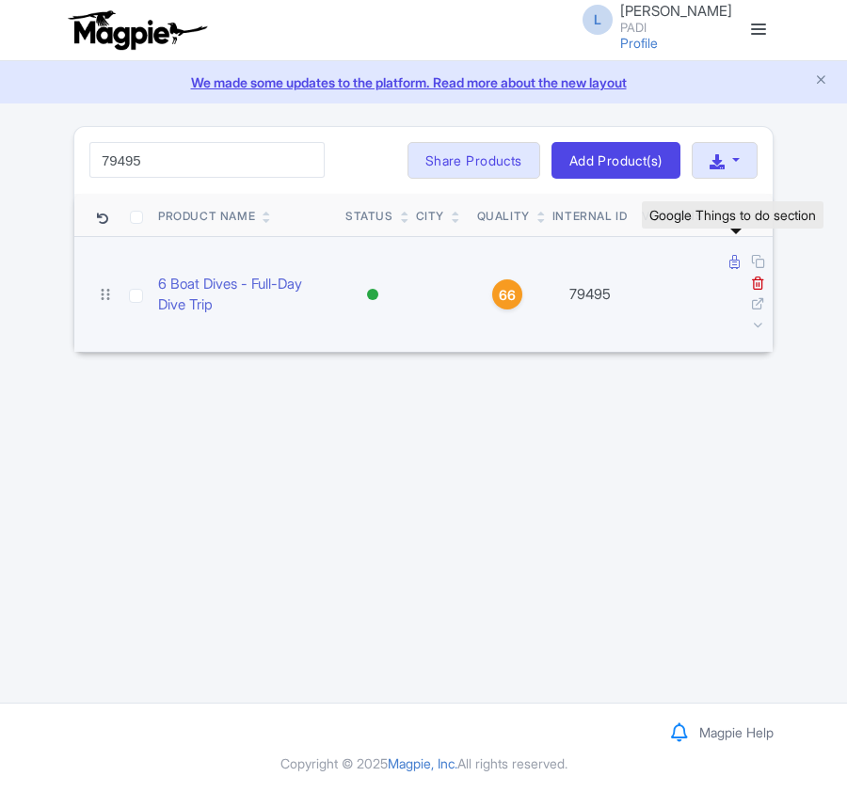
type input "79495"
click at [734, 264] on icon at bounding box center [734, 262] width 10 height 14
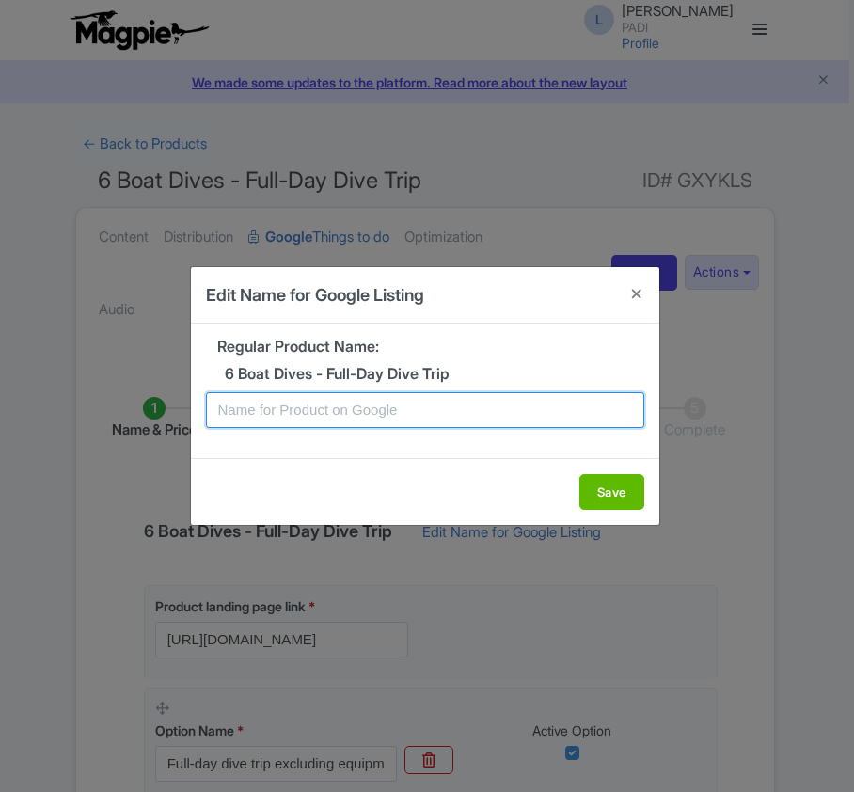
click at [354, 407] on input "text" at bounding box center [425, 410] width 438 height 36
paste input "Sharm El-Sheikh 3 days Dive Package – 6 Dives from boat for Certified Scuba Div…"
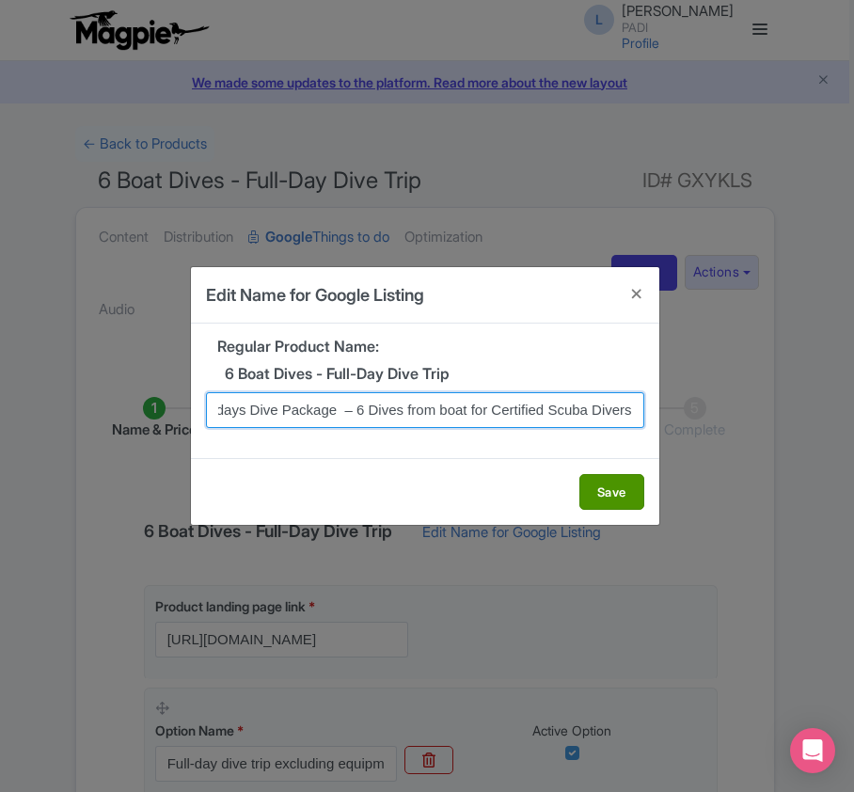
type input "Sharm El-Sheikh 3 days Dive Package – 6 Dives from boat for Certified Scuba Div…"
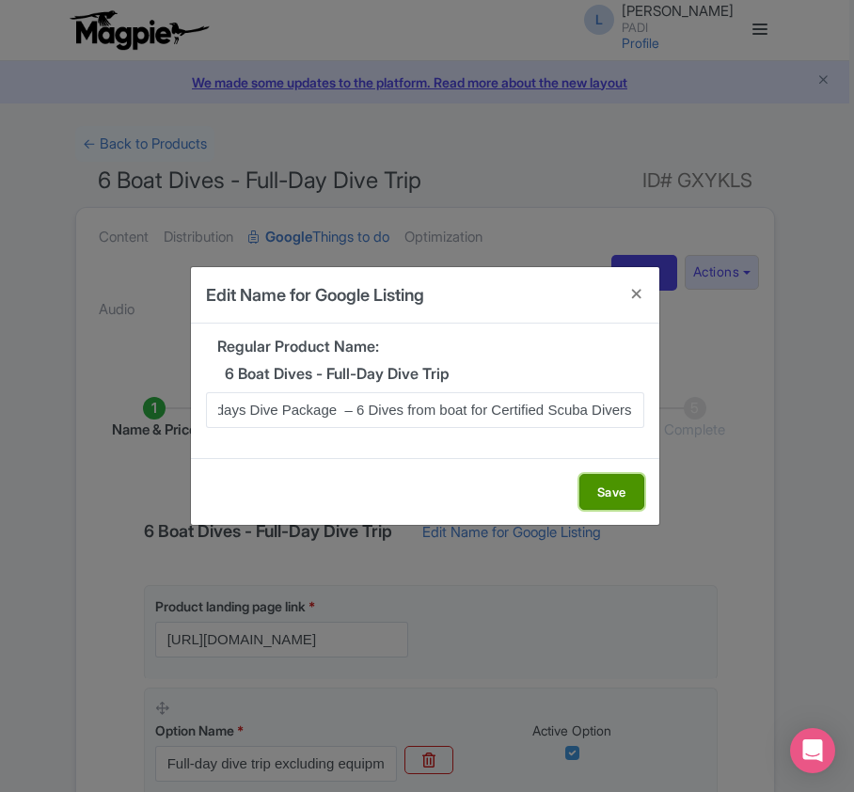
click at [600, 491] on button "Save" at bounding box center [612, 492] width 65 height 36
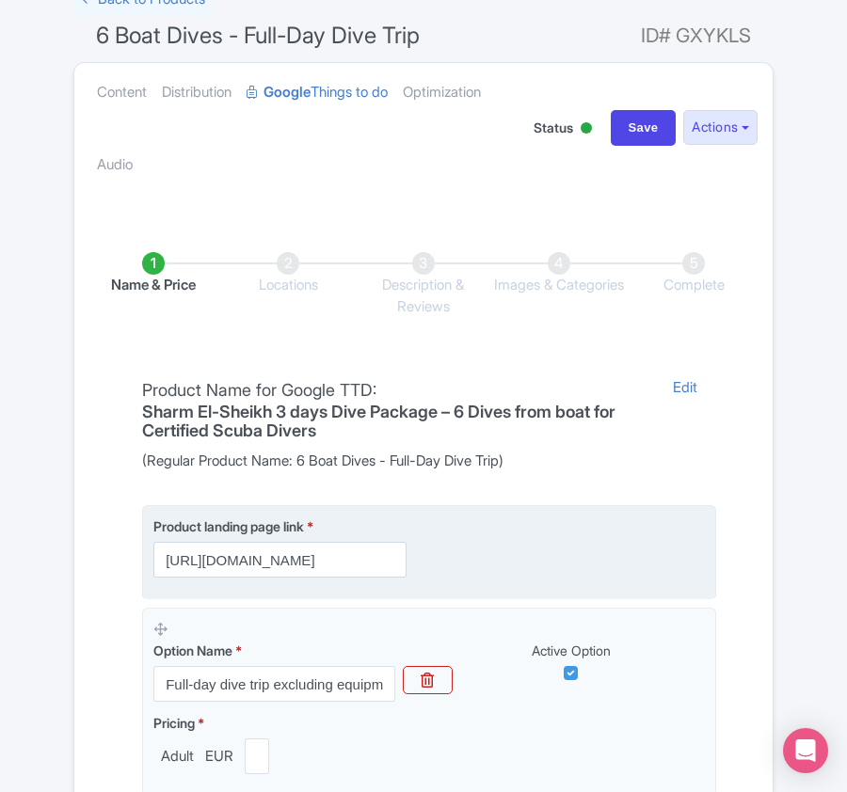
scroll to position [445, 0]
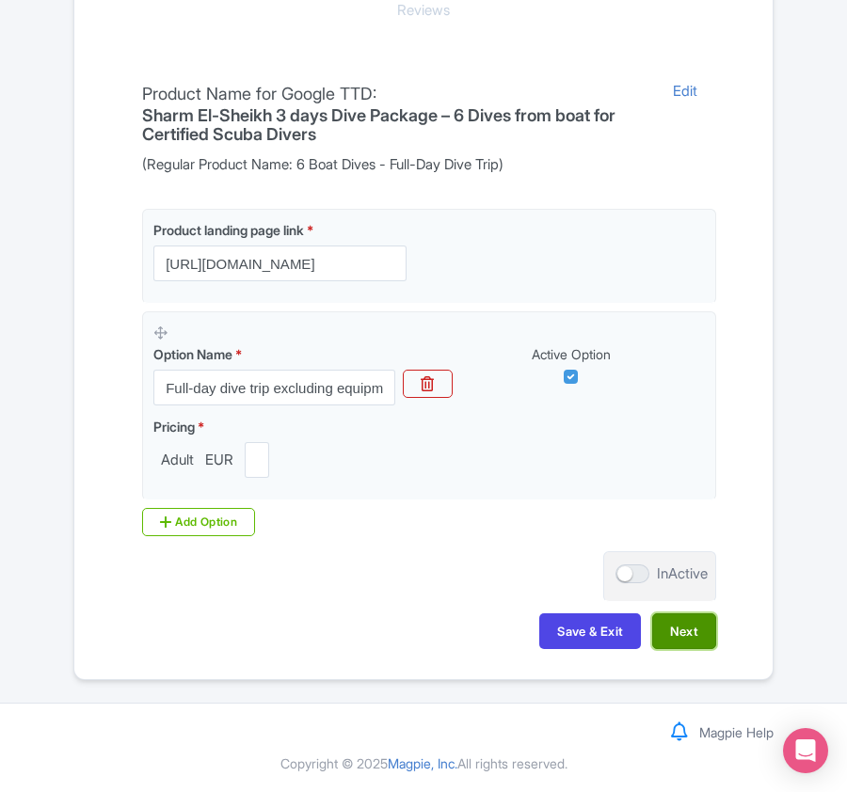
click at [687, 628] on button "Next" at bounding box center [684, 631] width 64 height 36
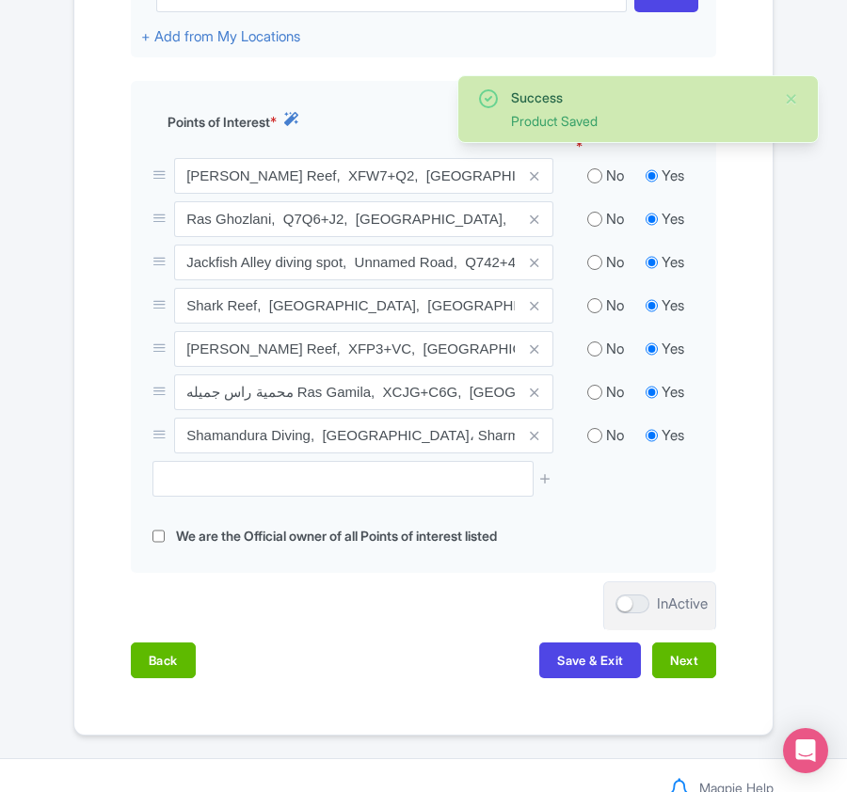
scroll to position [860, 0]
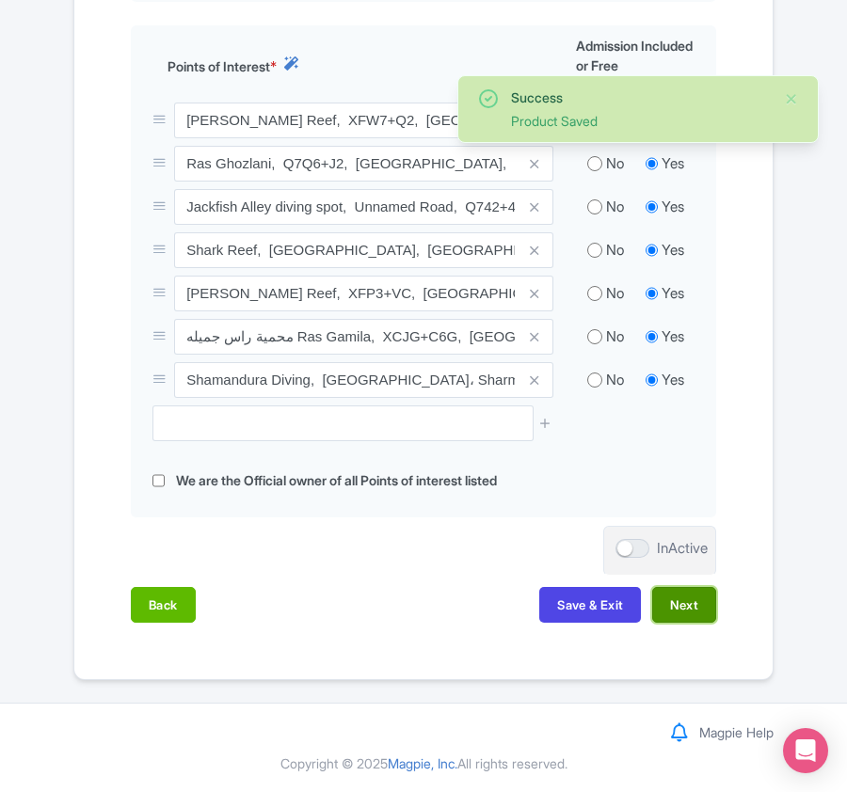
click at [681, 613] on button "Next" at bounding box center [684, 605] width 64 height 36
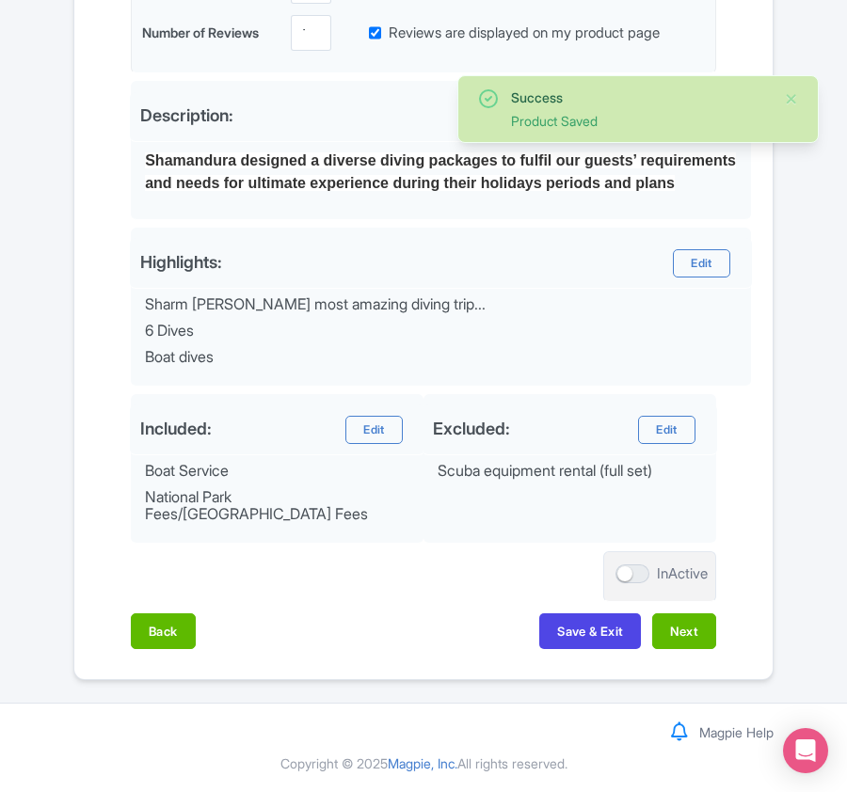
scroll to position [618, 0]
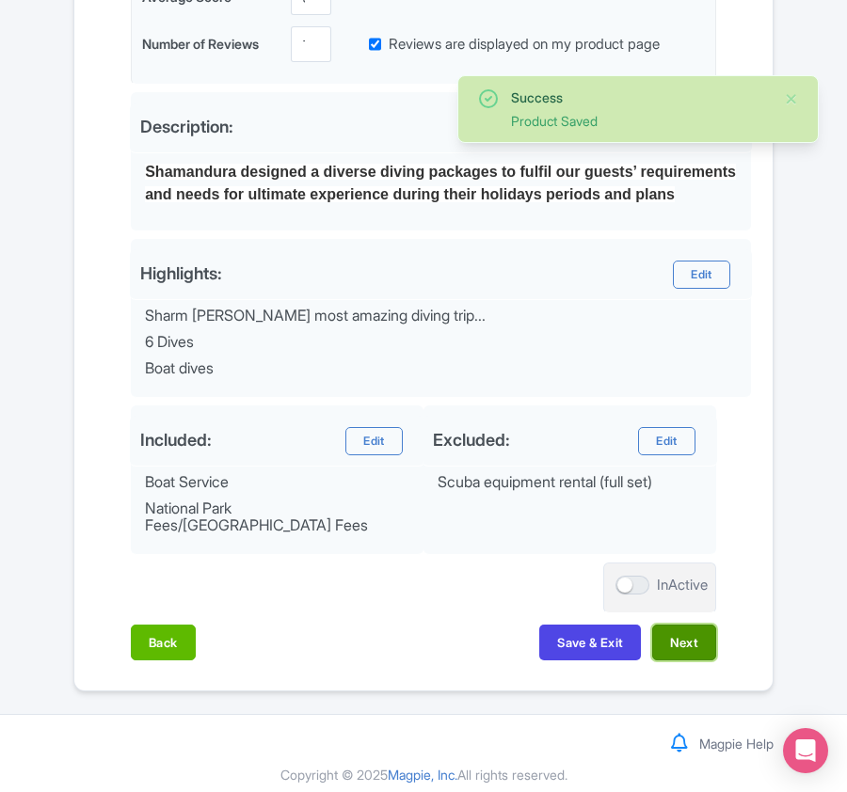
click at [678, 627] on button "Next" at bounding box center [684, 643] width 64 height 36
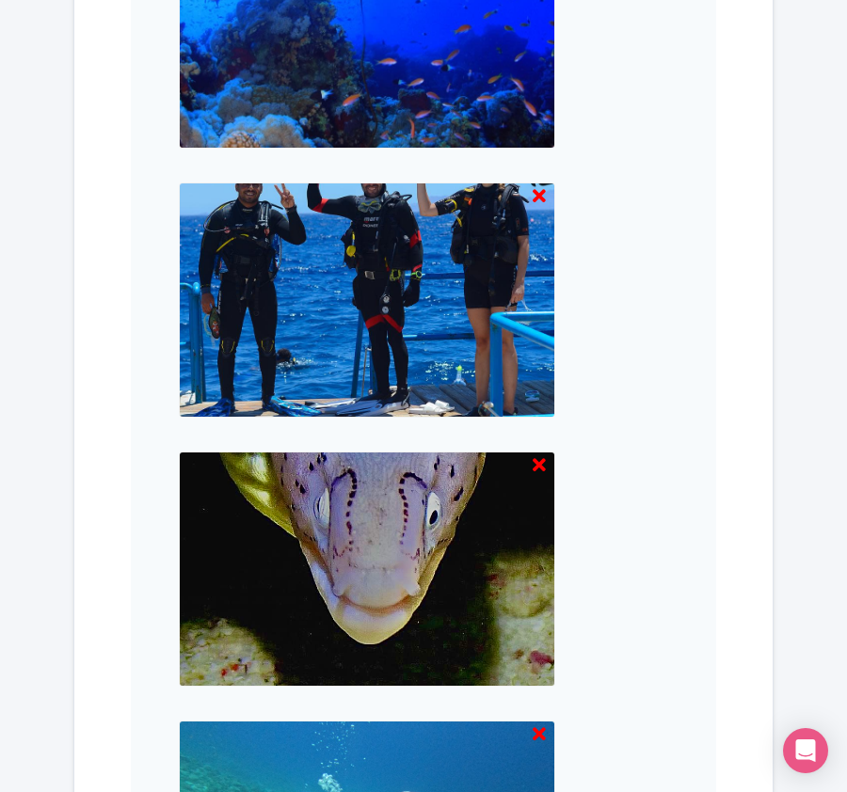
scroll to position [1961, 0]
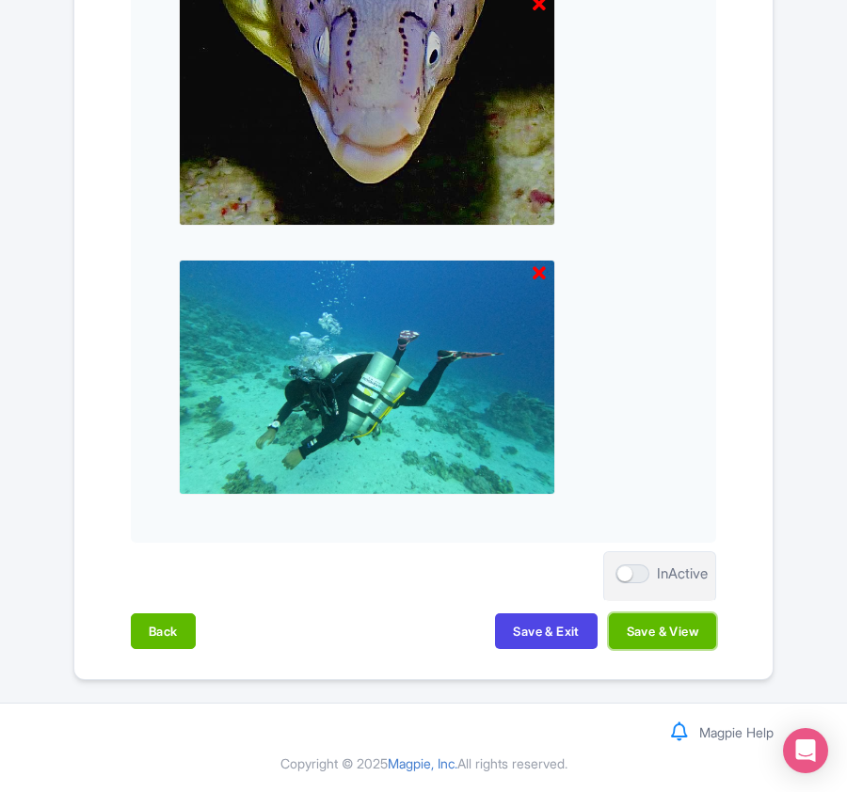
click at [678, 627] on button "Save & View" at bounding box center [662, 631] width 107 height 36
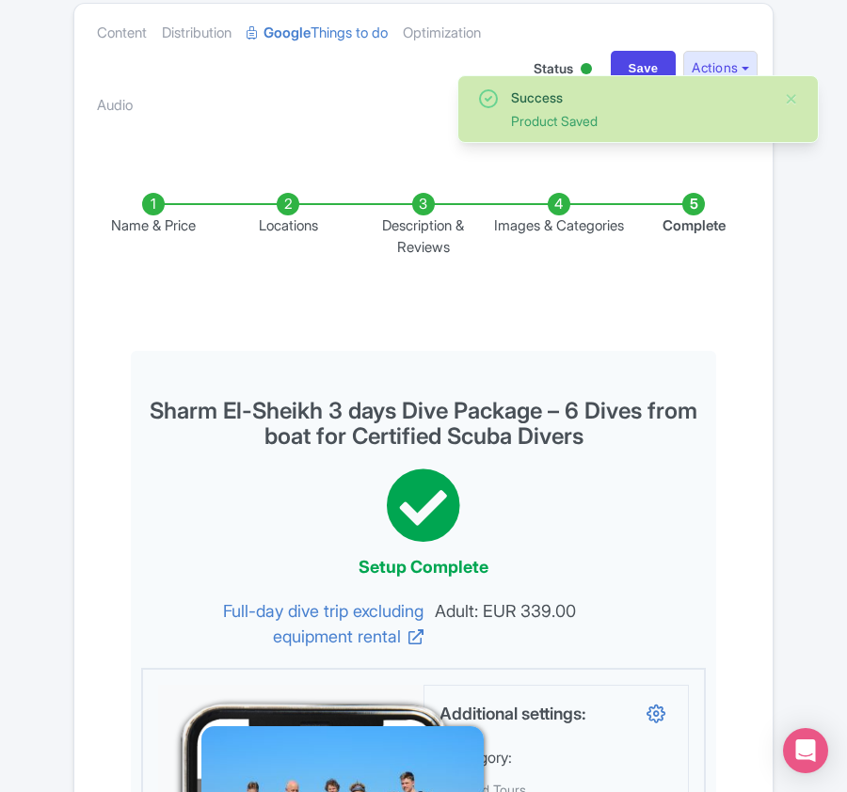
scroll to position [0, 0]
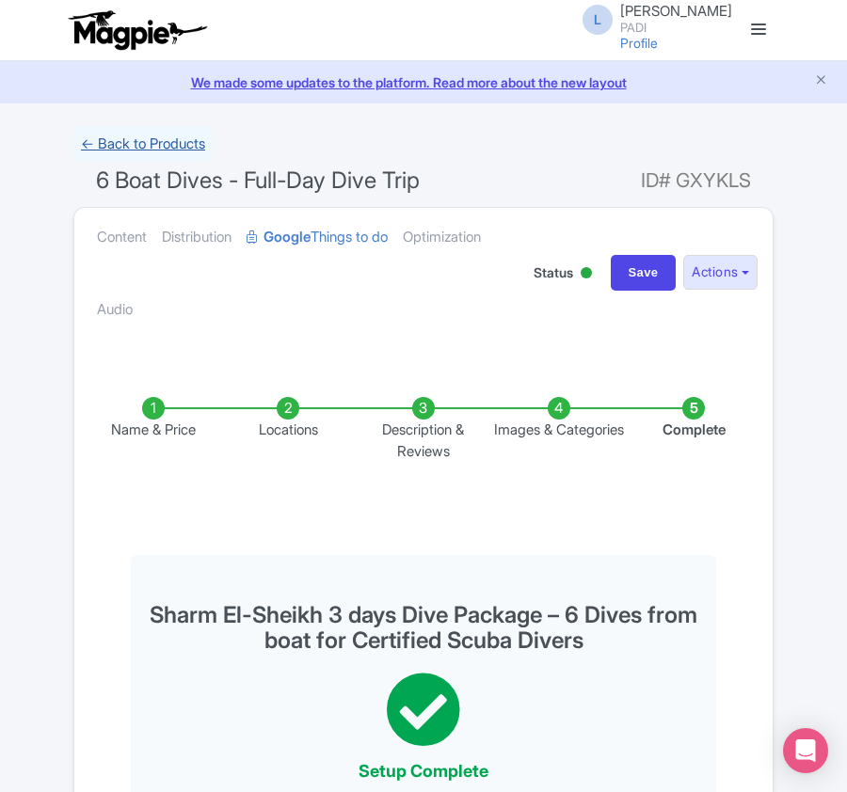
click at [128, 136] on link "← Back to Products" at bounding box center [142, 144] width 139 height 37
click at [130, 145] on link "← Back to Products" at bounding box center [142, 144] width 139 height 37
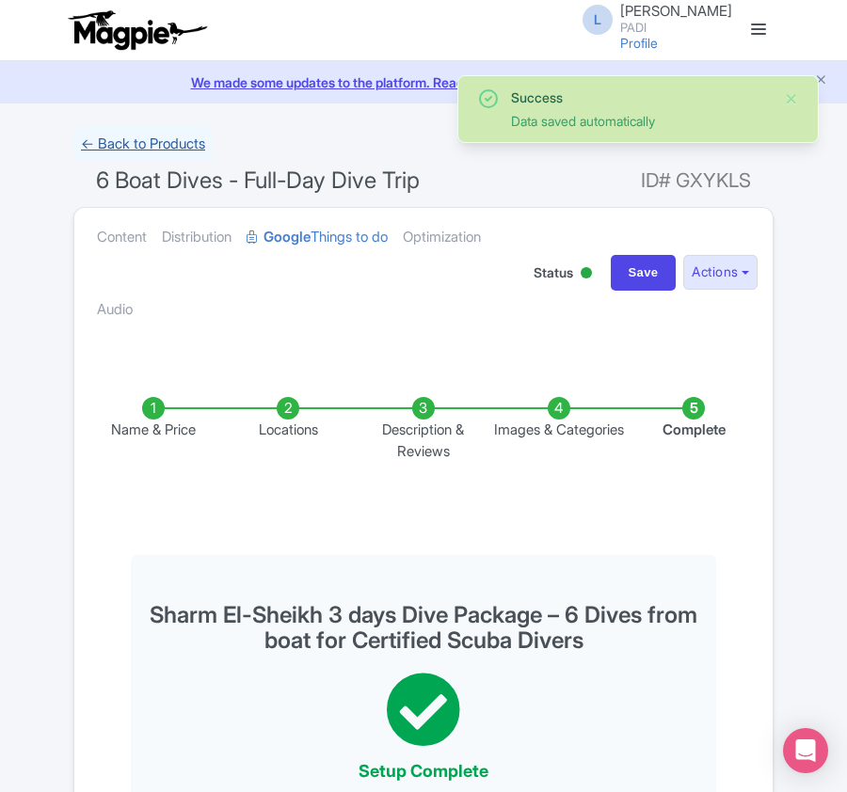
click at [167, 147] on link "← Back to Products" at bounding box center [142, 144] width 139 height 37
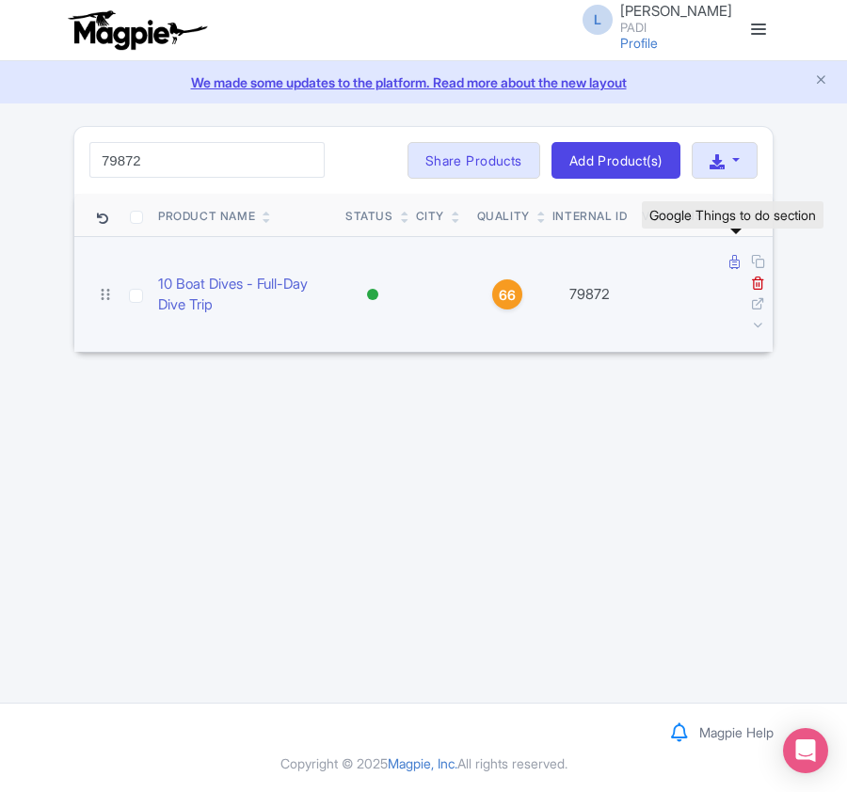
click at [734, 260] on icon at bounding box center [734, 262] width 10 height 14
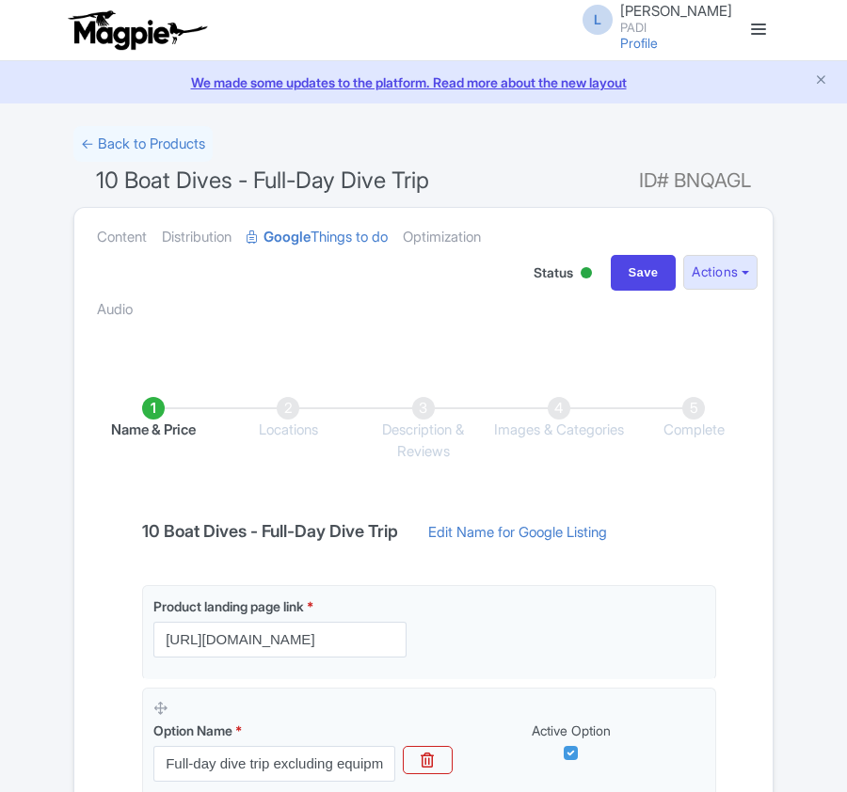
click at [525, 535] on link "Edit Name for Google Listing" at bounding box center [517, 537] width 216 height 30
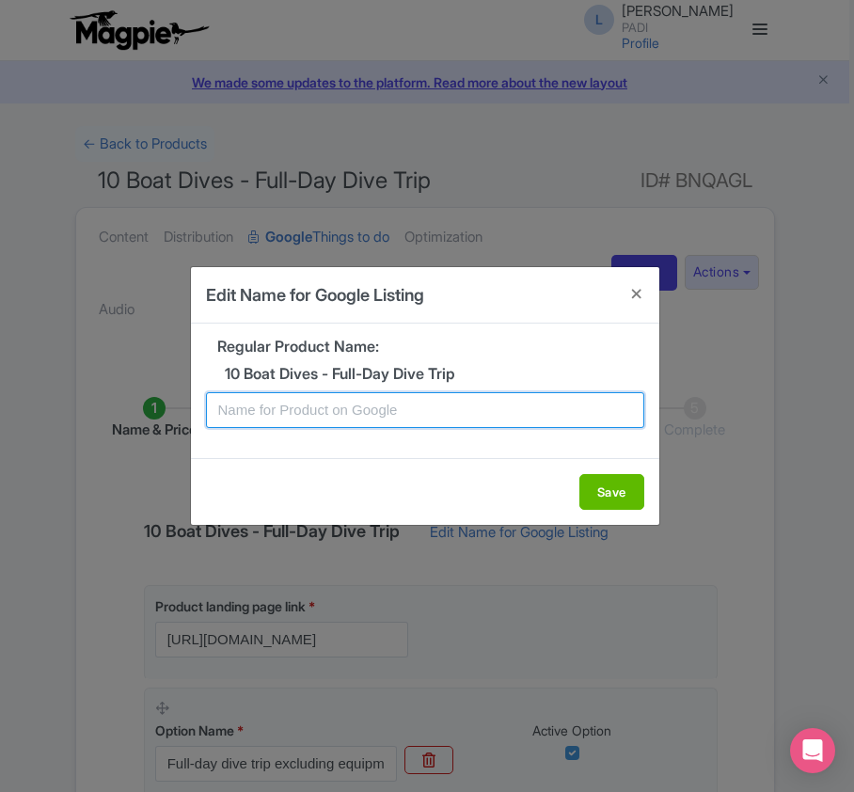
click at [352, 410] on input "text" at bounding box center [425, 410] width 438 height 36
paste input "79872"
drag, startPoint x: 278, startPoint y: 415, endPoint x: 194, endPoint y: 411, distance: 84.8
click at [194, 411] on div "Regular Product Name: 10 Boat Dives - Full-Day Dive Trip 79872" at bounding box center [425, 391] width 469 height 134
paste input "Sharm El-Sheikh 5 days Dive Package – 10 Boat Dives for Certified Scuba Divers"
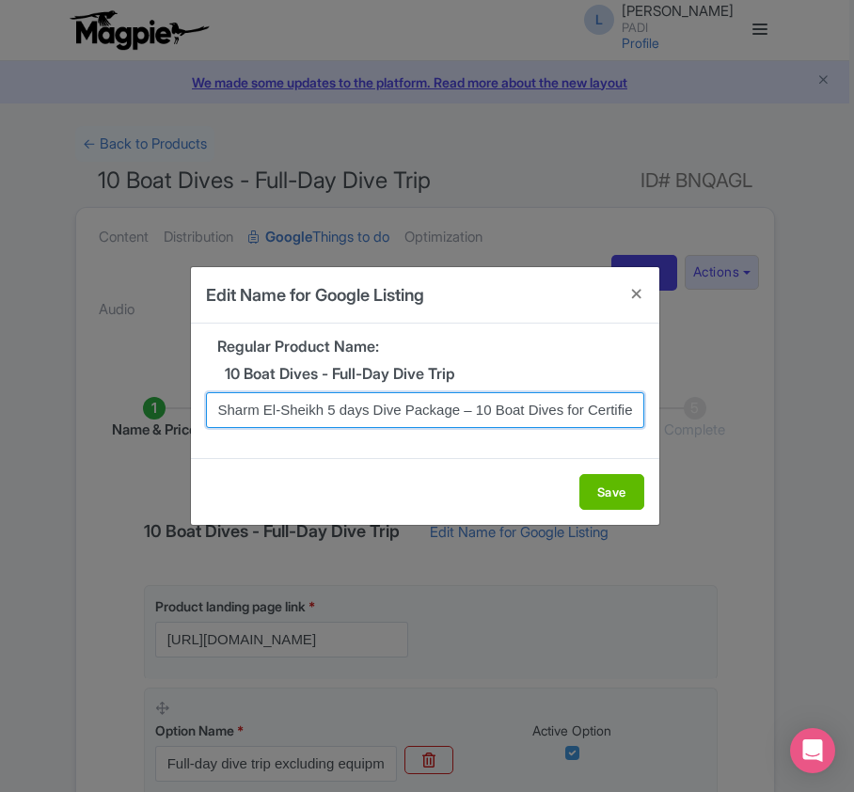
scroll to position [0, 98]
type input "Sharm El-Sheikh 5 days Dive Package – 10 Boat Dives for Certified Scuba Divers"
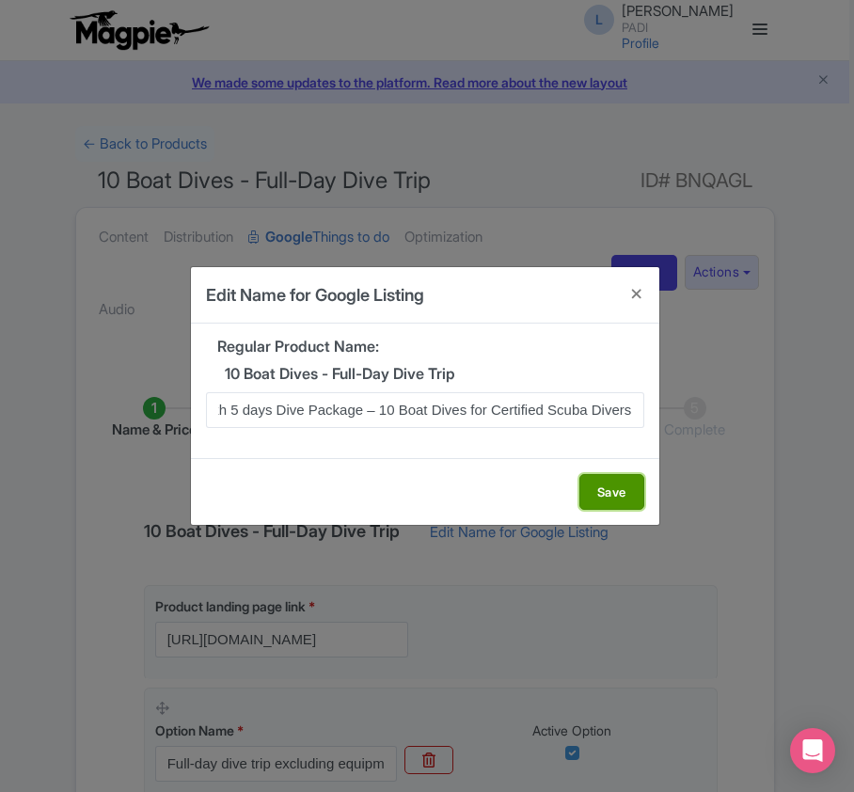
click at [629, 493] on button "Save" at bounding box center [612, 492] width 65 height 36
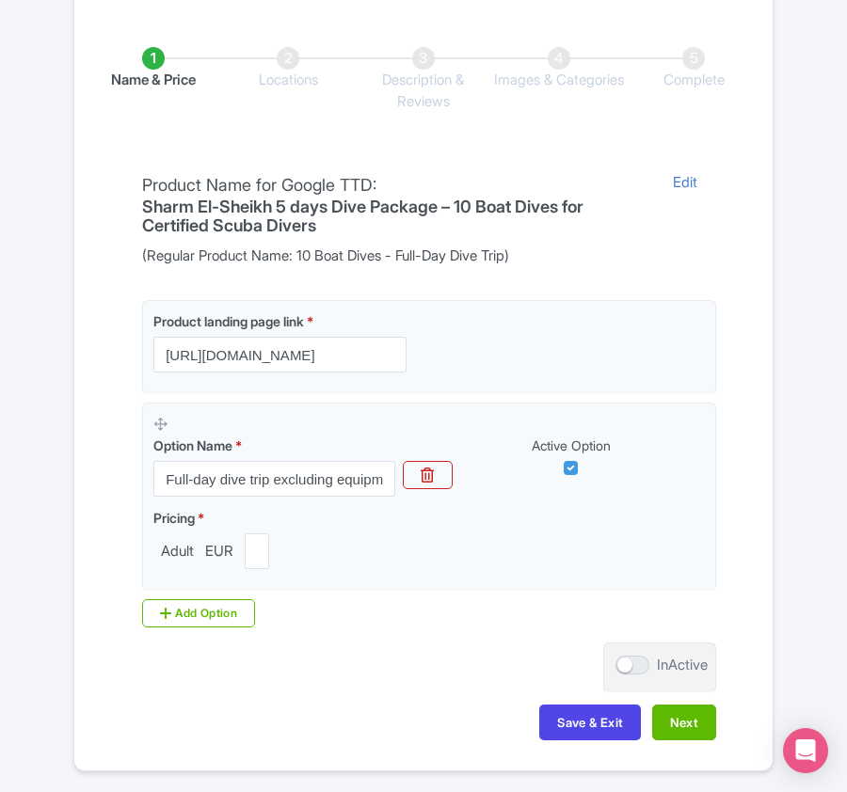
scroll to position [376, 0]
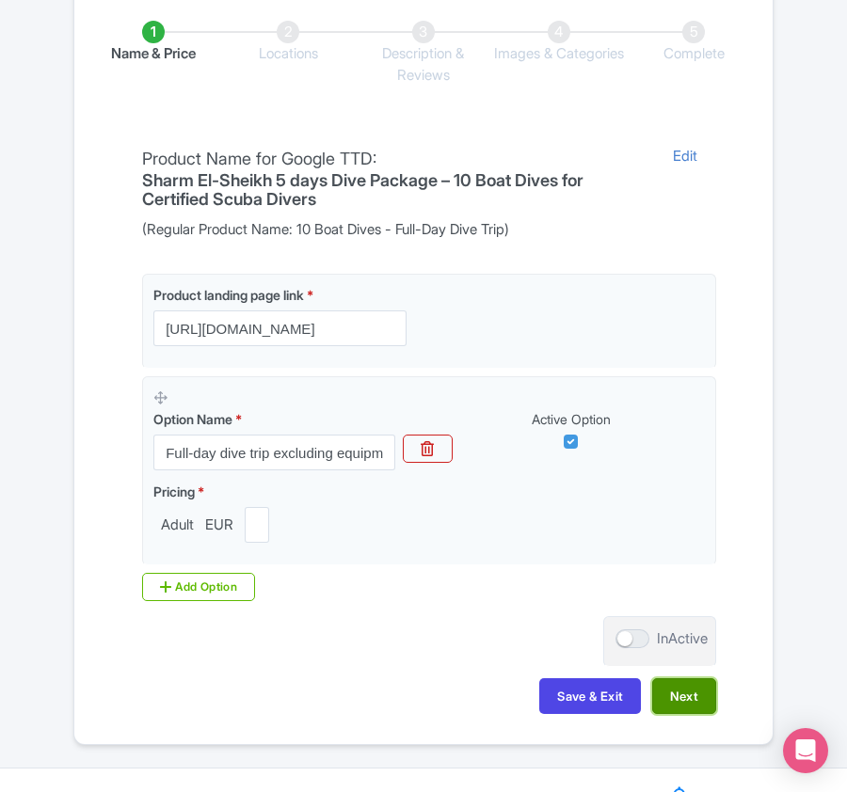
click at [687, 701] on button "Next" at bounding box center [684, 696] width 64 height 36
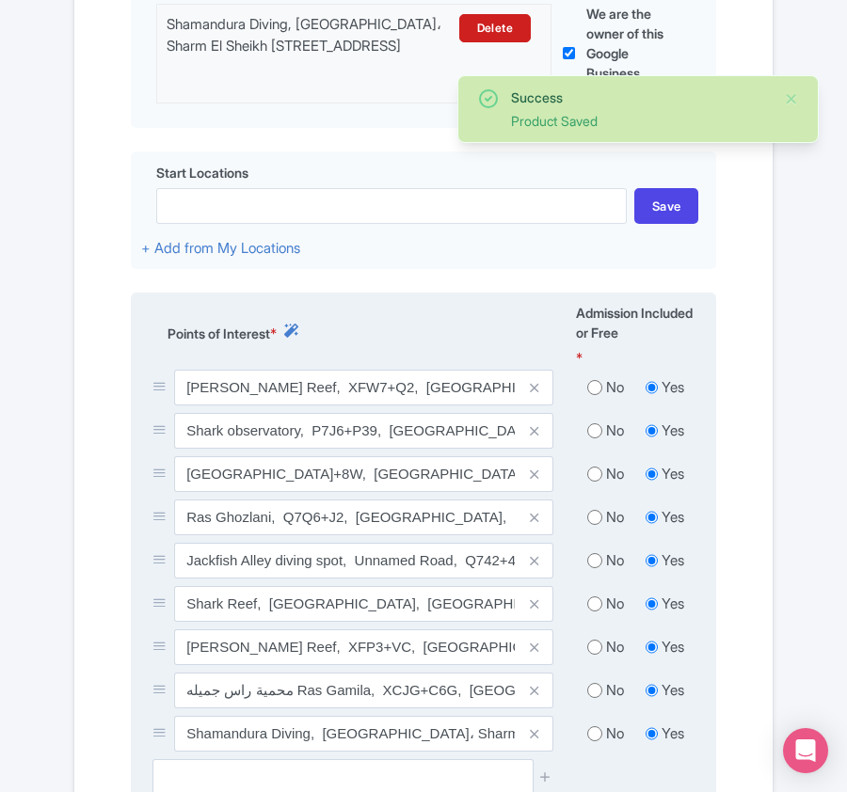
scroll to position [627, 0]
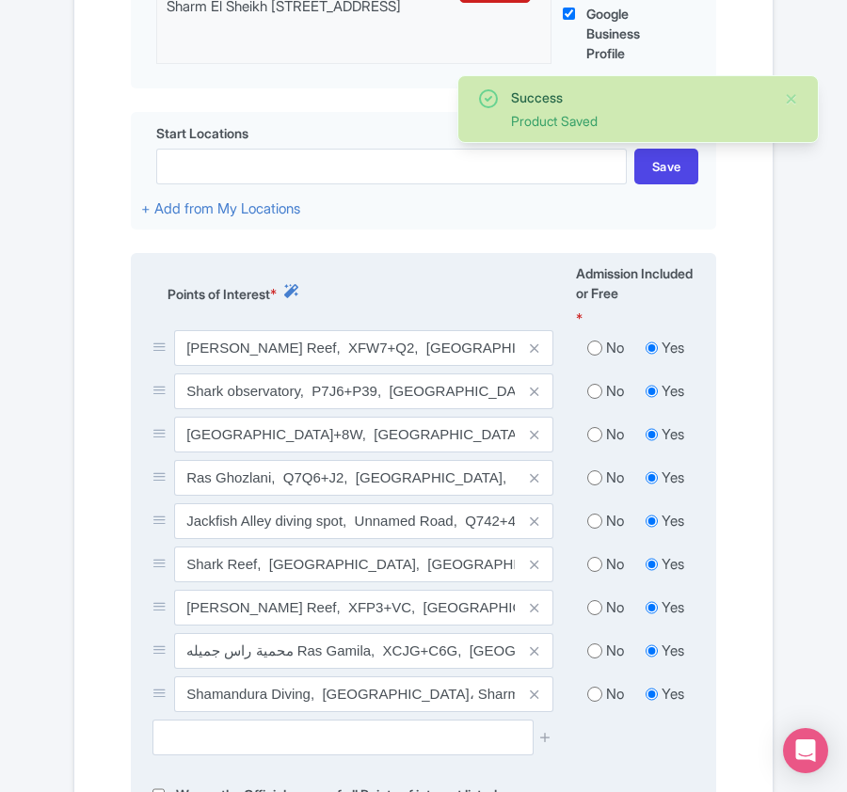
click at [592, 350] on input "radio" at bounding box center [594, 348] width 15 height 19
radio input "true"
click at [597, 397] on input "radio" at bounding box center [594, 391] width 15 height 19
radio input "true"
click at [595, 438] on input "radio" at bounding box center [594, 434] width 15 height 19
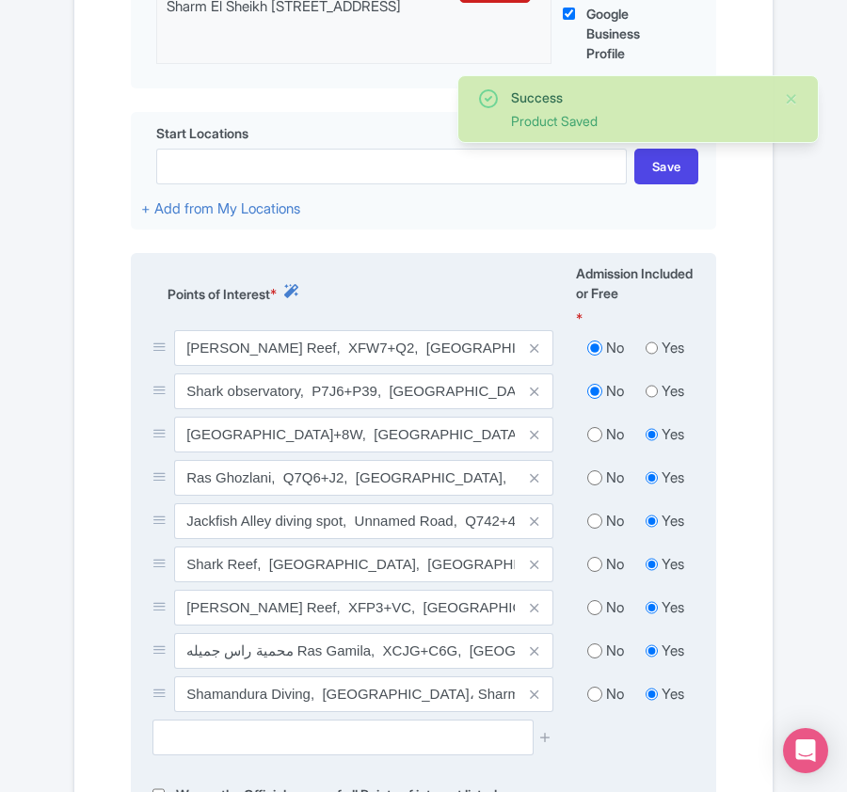
radio input "true"
click at [592, 487] on input "radio" at bounding box center [594, 478] width 15 height 19
radio input "true"
click at [591, 525] on input "radio" at bounding box center [594, 521] width 15 height 19
radio input "true"
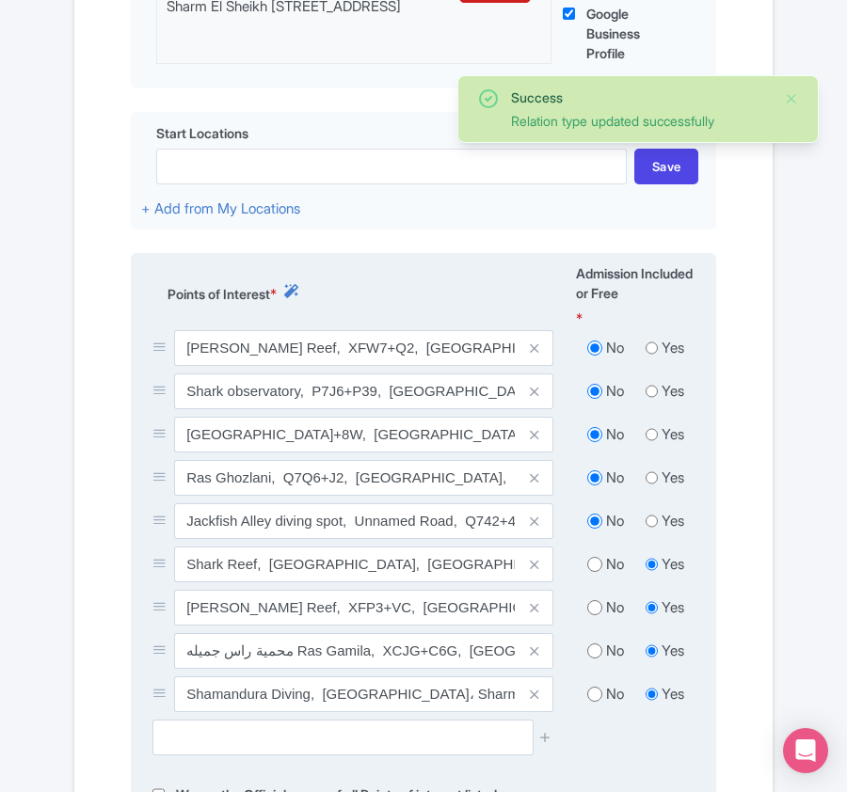
click at [591, 572] on input "radio" at bounding box center [594, 564] width 15 height 19
radio input "true"
click at [591, 613] on input "radio" at bounding box center [594, 607] width 15 height 19
radio input "true"
click at [591, 660] on input "radio" at bounding box center [594, 651] width 15 height 19
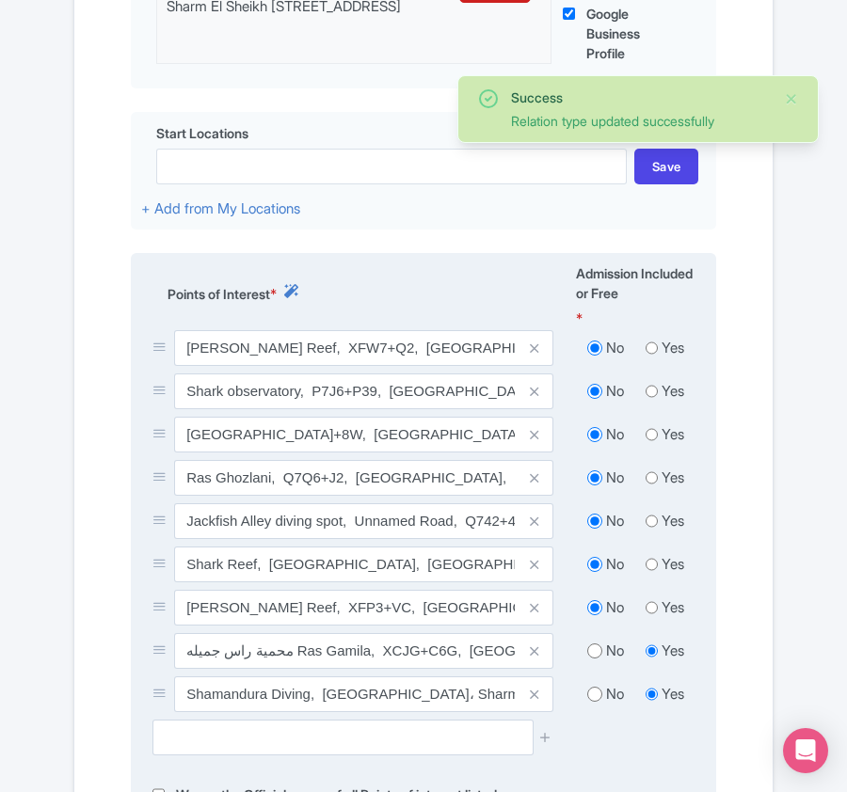
radio input "true"
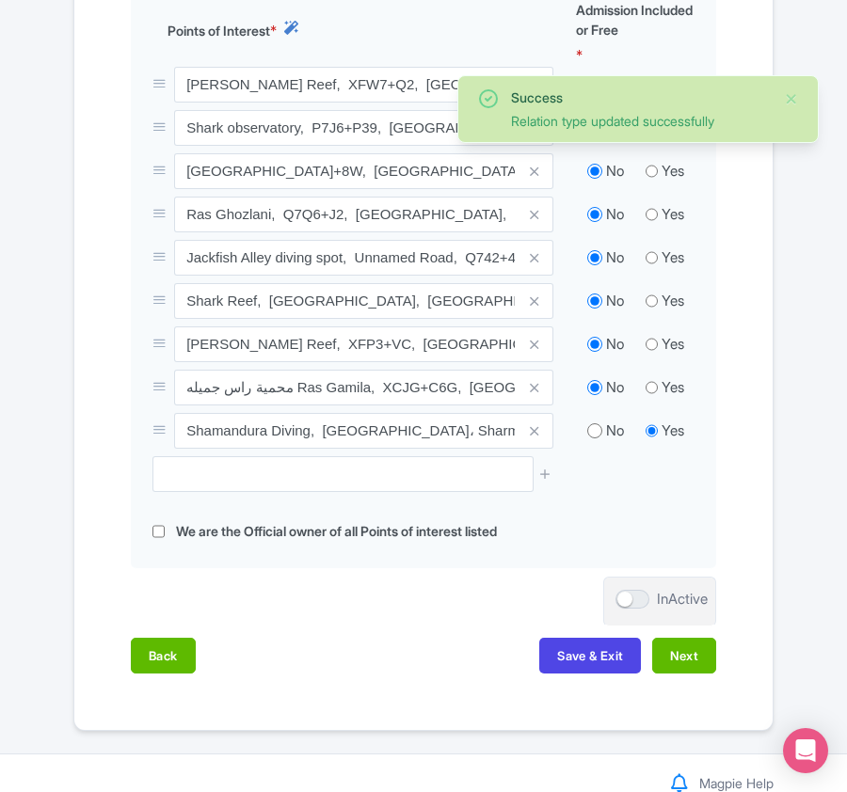
scroll to position [946, 0]
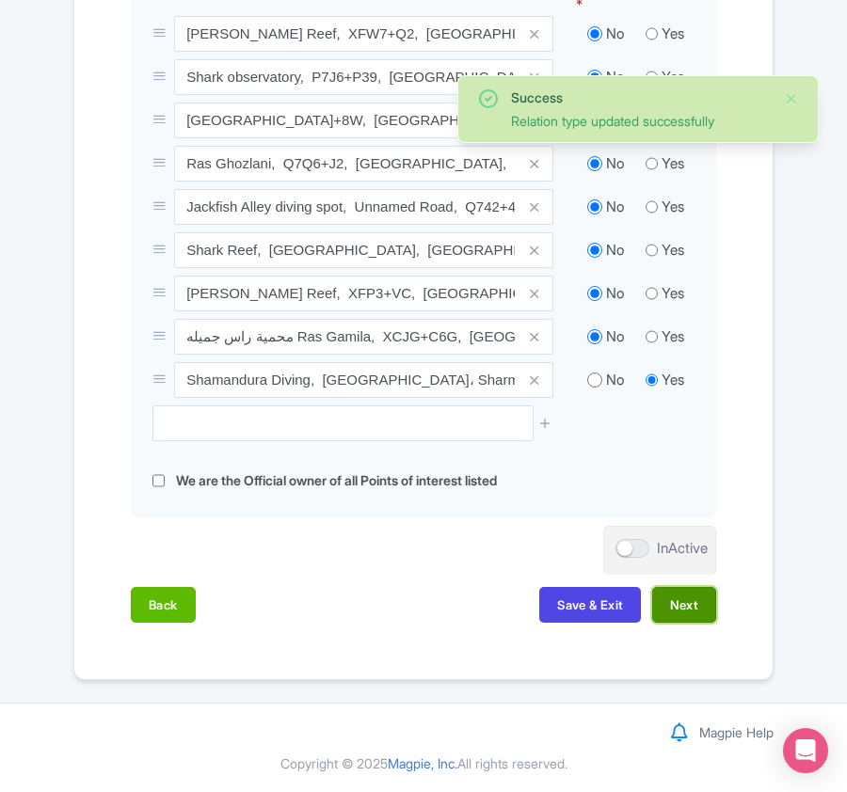
click at [686, 606] on button "Next" at bounding box center [684, 605] width 64 height 36
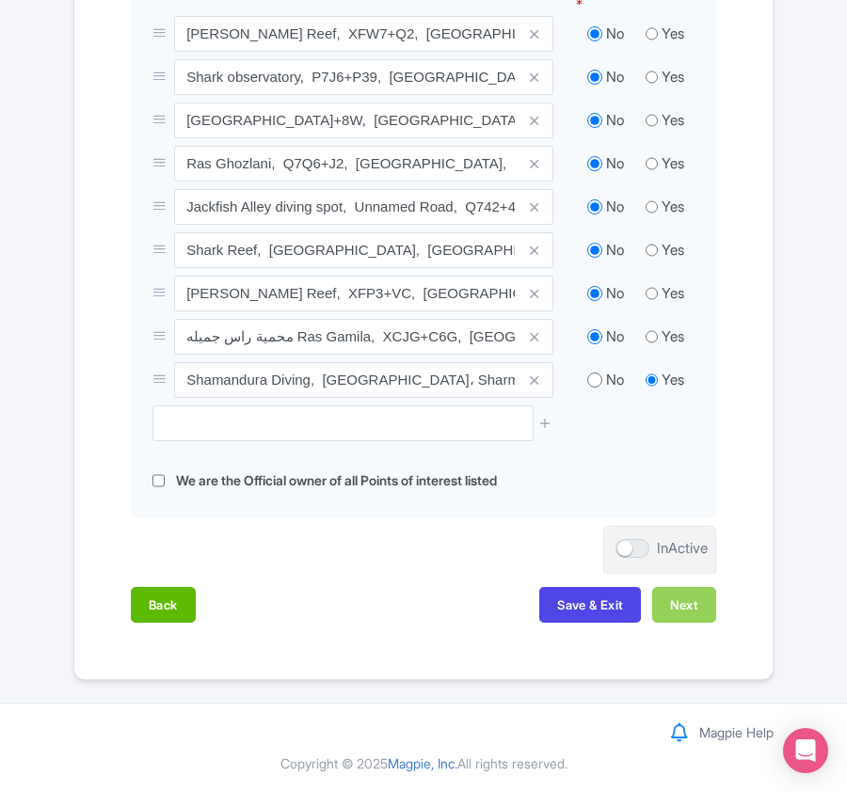
scroll to position [618, 0]
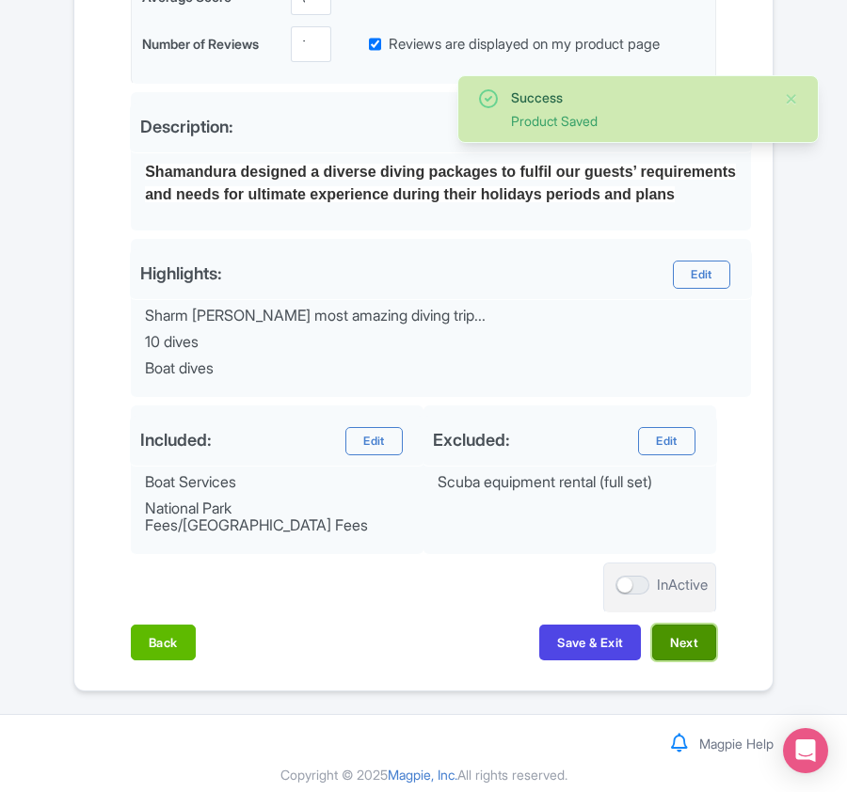
click at [686, 629] on button "Next" at bounding box center [684, 643] width 64 height 36
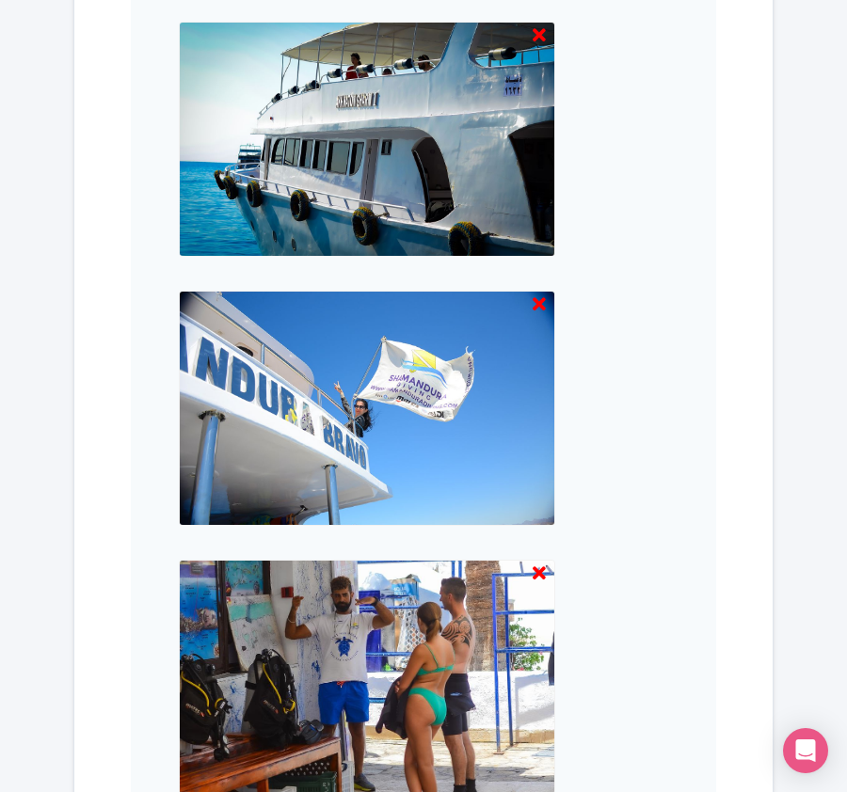
scroll to position [1961, 0]
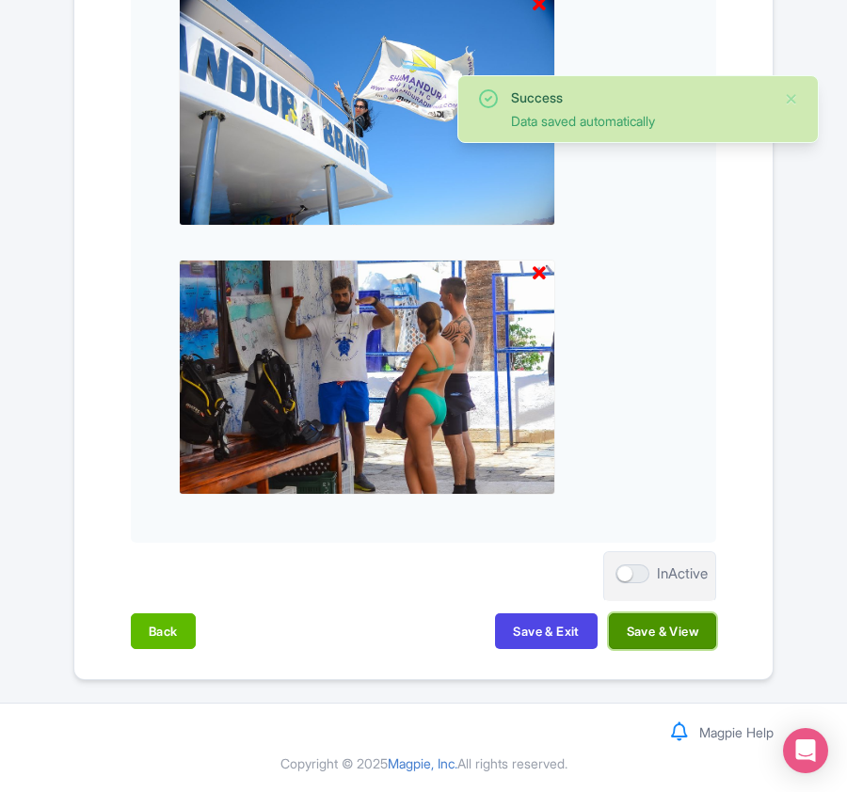
click at [638, 627] on button "Save & View" at bounding box center [662, 631] width 107 height 36
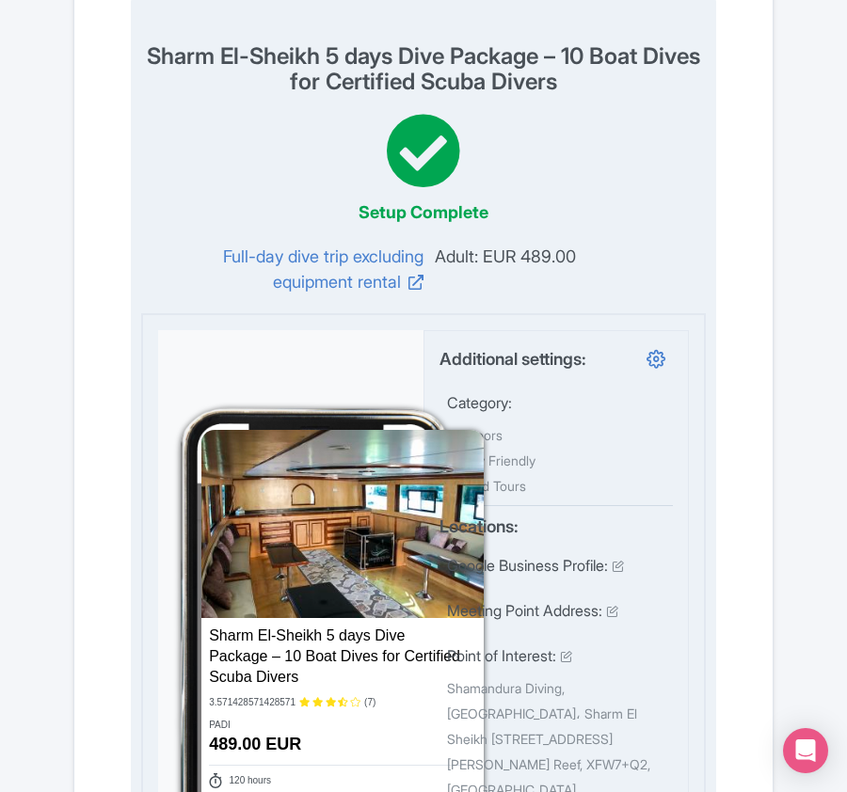
scroll to position [0, 0]
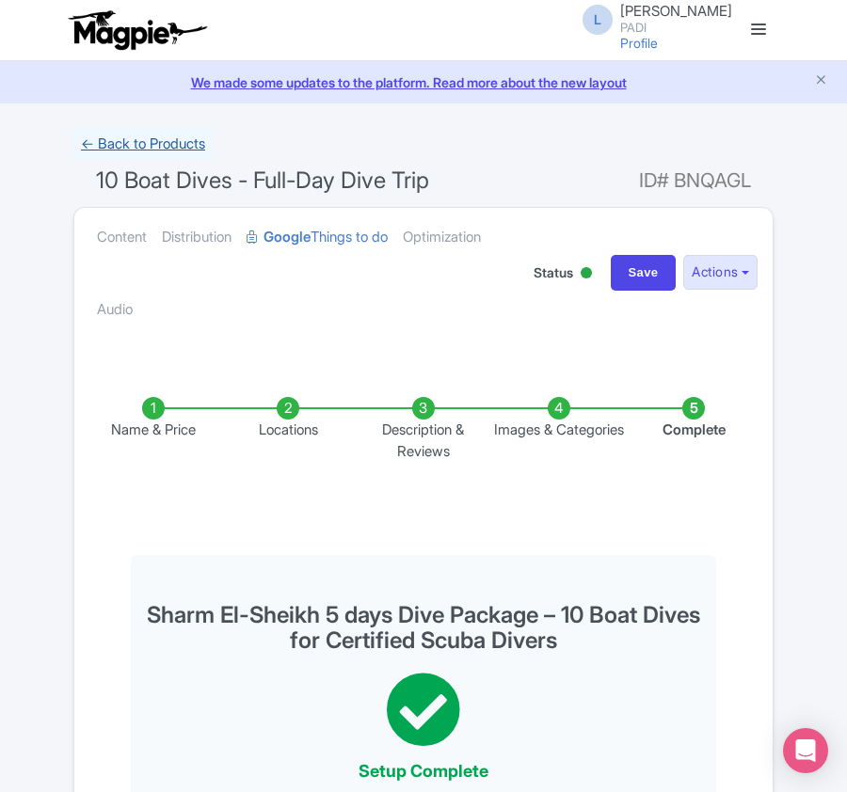
click at [152, 145] on link "← Back to Products" at bounding box center [142, 144] width 139 height 37
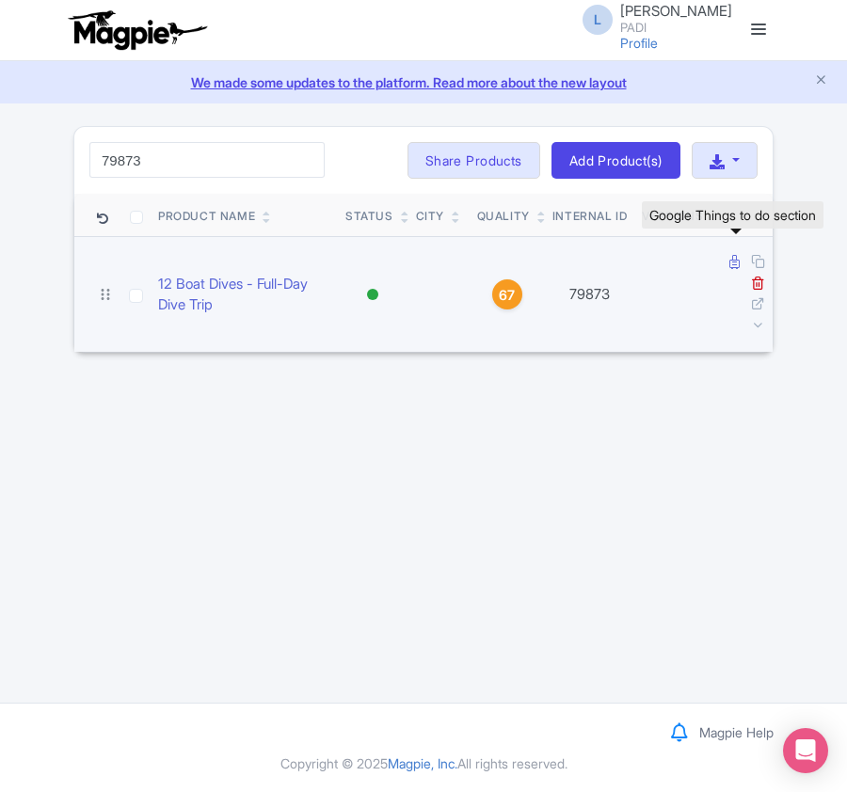
type input "79873"
click at [732, 261] on icon at bounding box center [734, 262] width 10 height 14
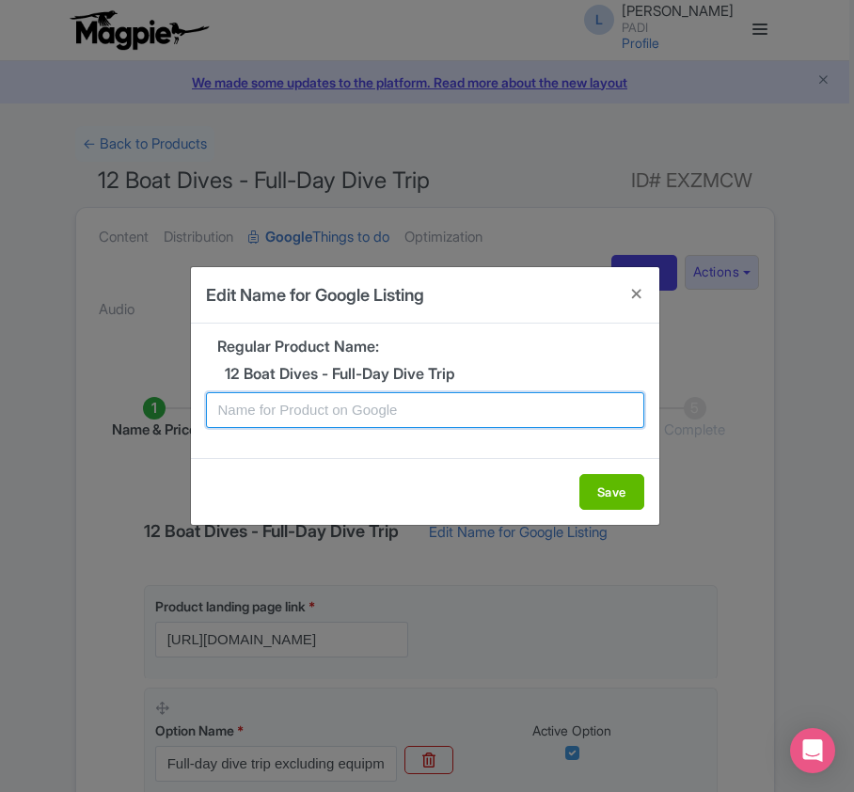
click at [309, 410] on input "text" at bounding box center [425, 410] width 438 height 36
paste input "Red Sea's Wonders Await – 6 Days, 12 Dive Excursion for Certified Divers from […"
type input "Red Sea's Wonders Await – 6 Days, 12 Dive Excursion for Certified Divers from […"
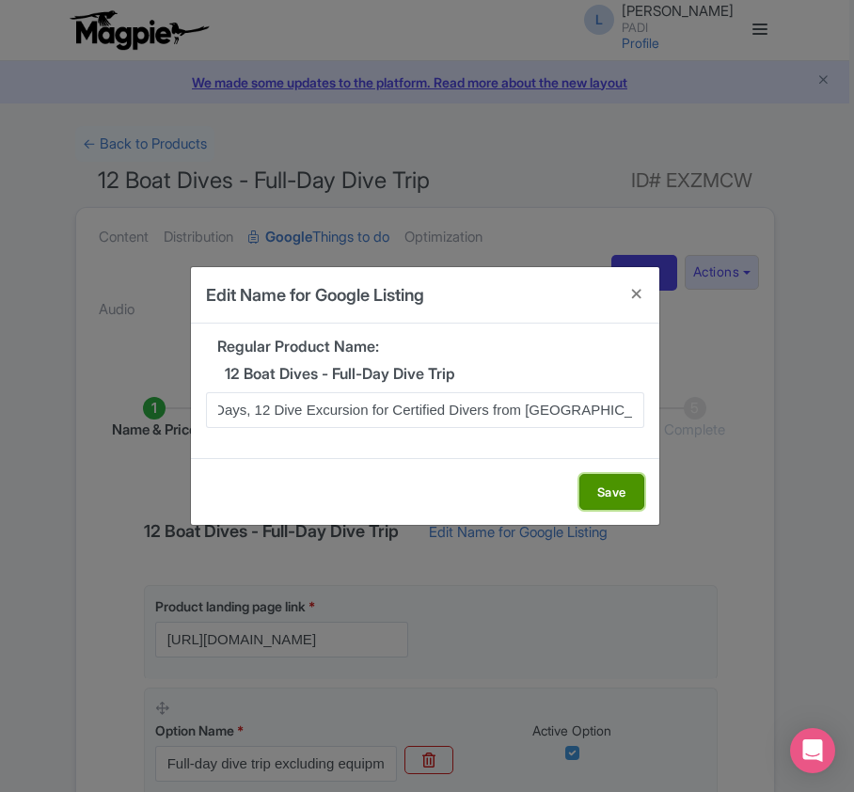
click at [614, 482] on button "Save" at bounding box center [612, 492] width 65 height 36
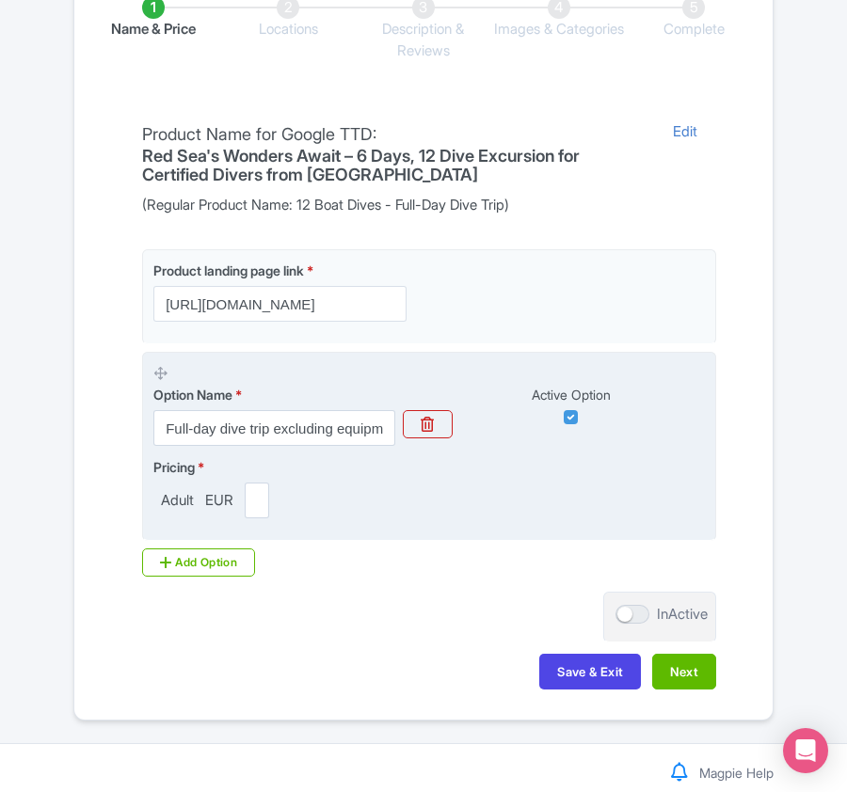
scroll to position [445, 0]
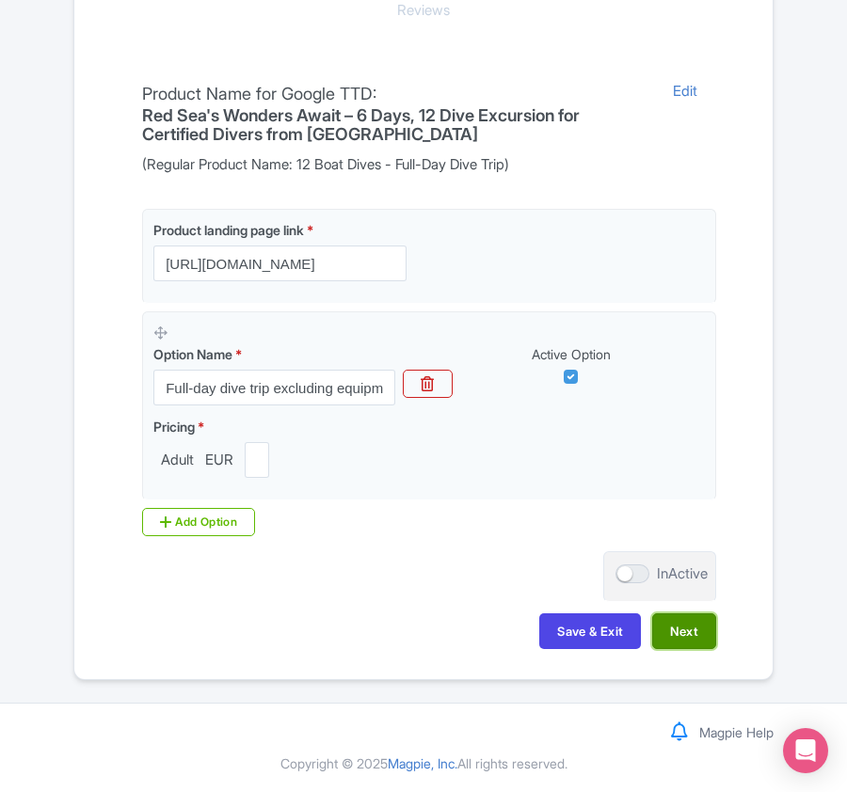
click at [687, 626] on button "Next" at bounding box center [684, 631] width 64 height 36
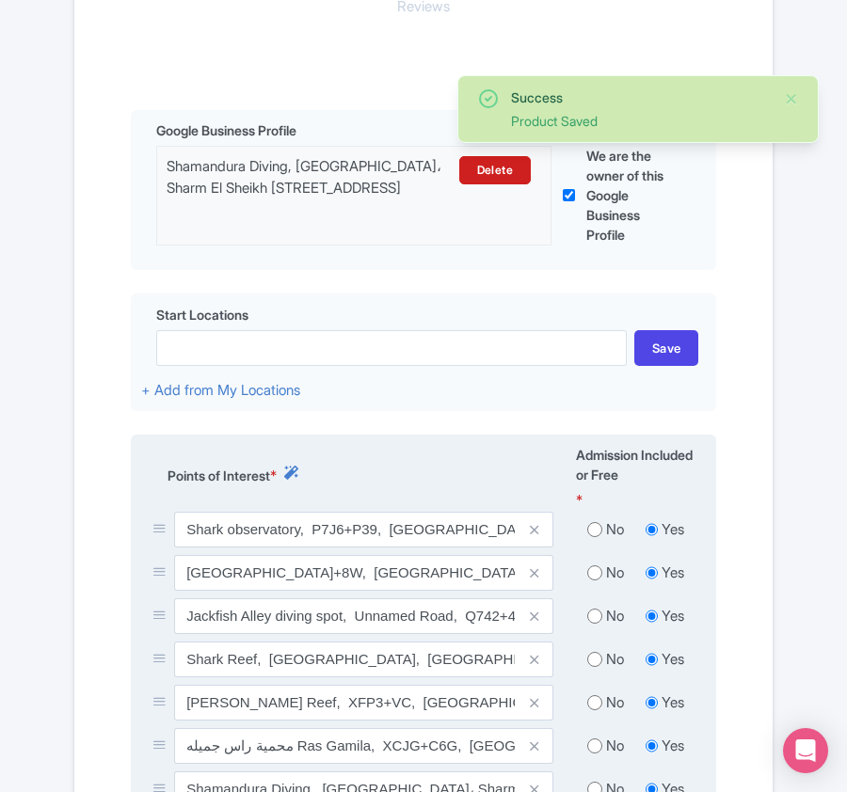
click at [593, 535] on input "radio" at bounding box center [594, 529] width 15 height 19
radio input "true"
click at [591, 580] on input "radio" at bounding box center [594, 573] width 15 height 19
radio input "true"
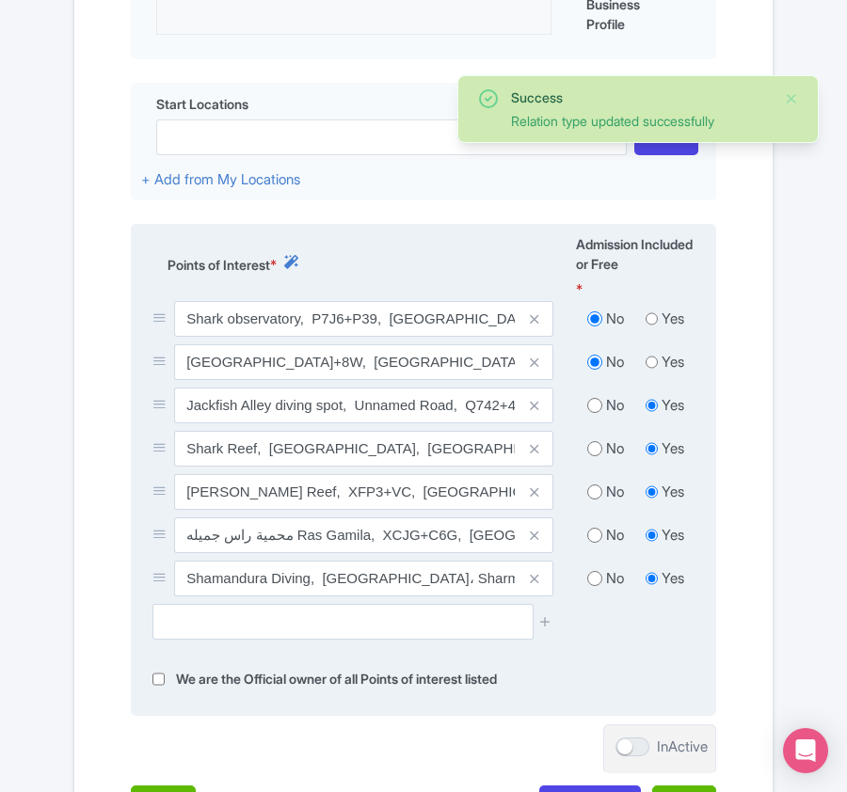
scroll to position [696, 0]
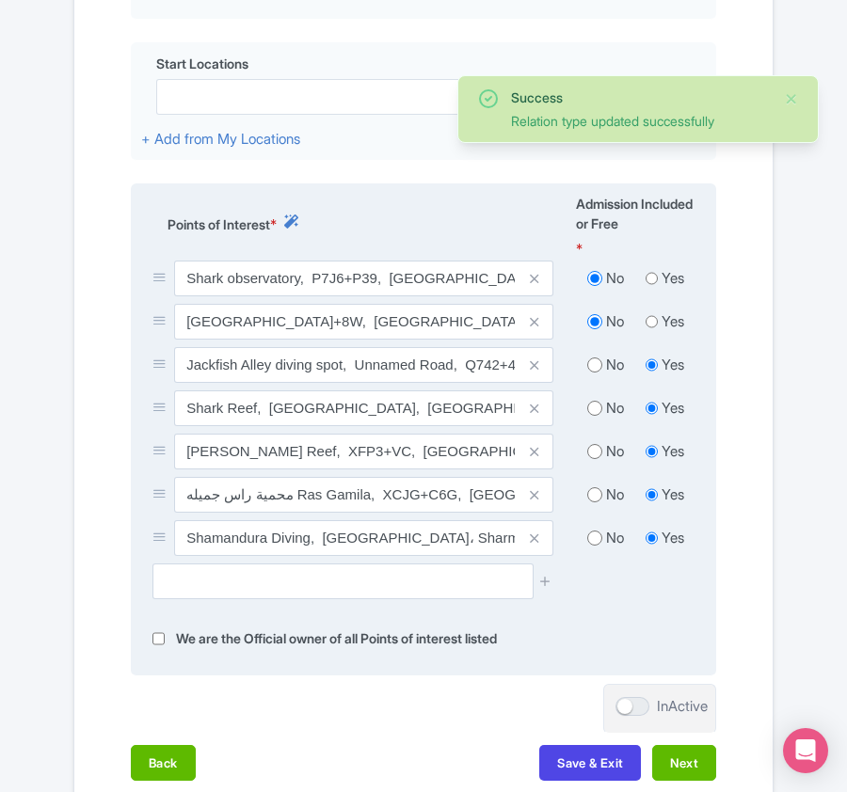
click at [587, 371] on input "radio" at bounding box center [594, 365] width 15 height 19
radio input "true"
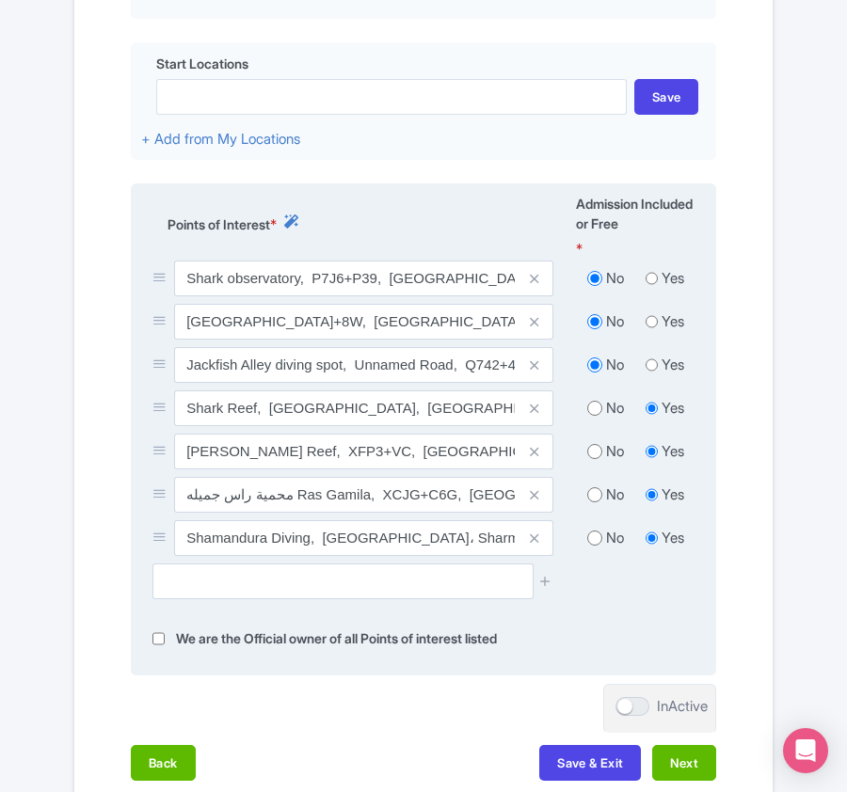
click at [592, 411] on input "radio" at bounding box center [594, 408] width 15 height 19
radio input "true"
click at [591, 455] on input "radio" at bounding box center [594, 451] width 15 height 19
radio input "true"
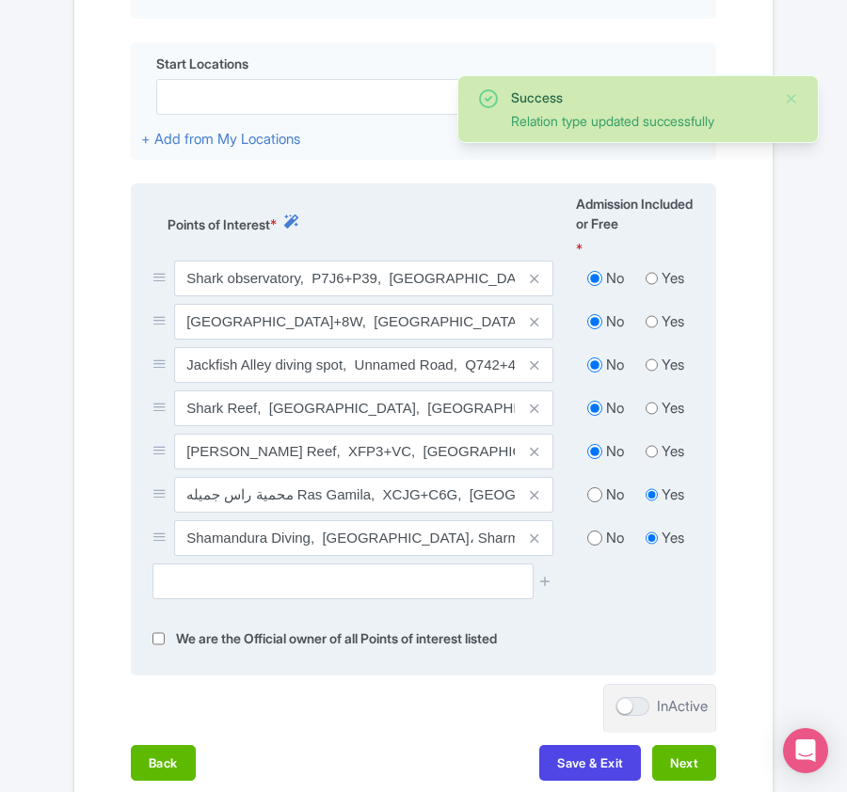
click at [598, 501] on input "radio" at bounding box center [594, 494] width 15 height 19
radio input "true"
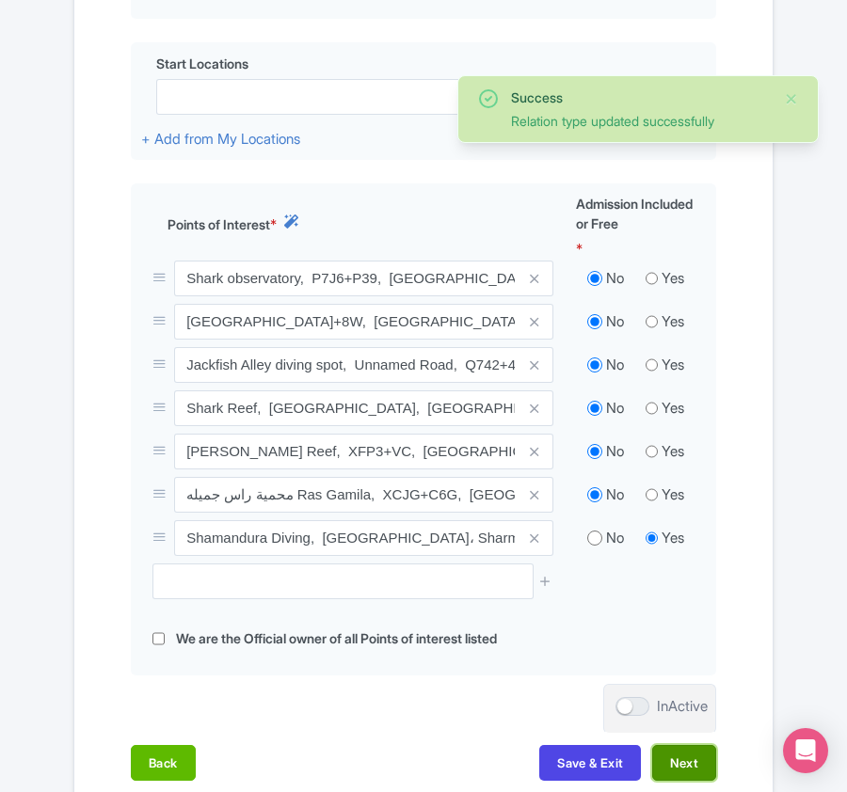
click at [679, 773] on button "Next" at bounding box center [684, 763] width 64 height 36
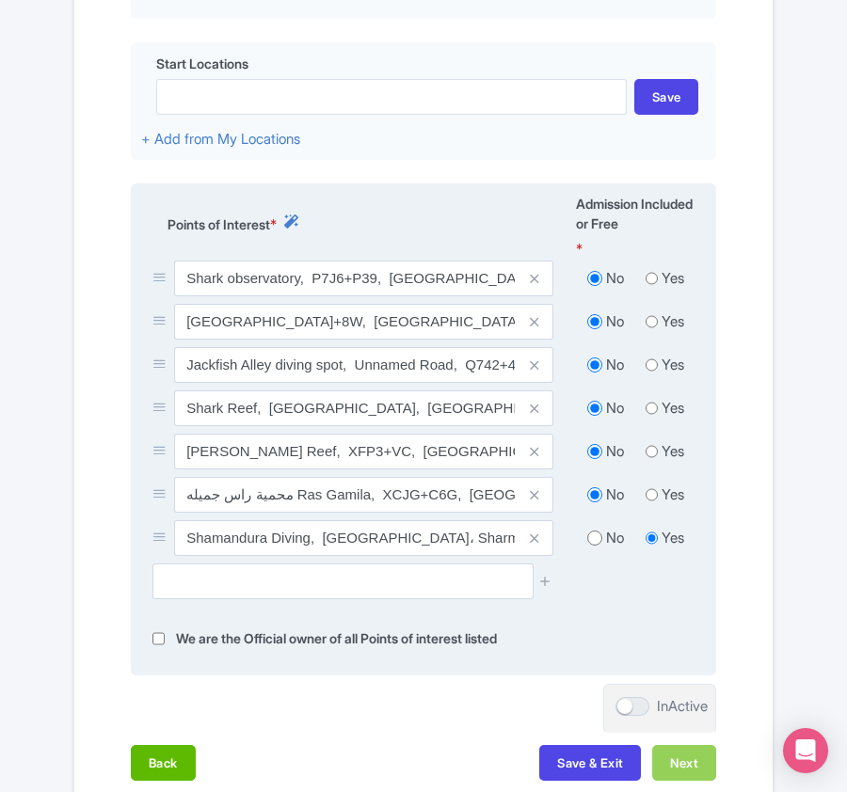
scroll to position [671, 0]
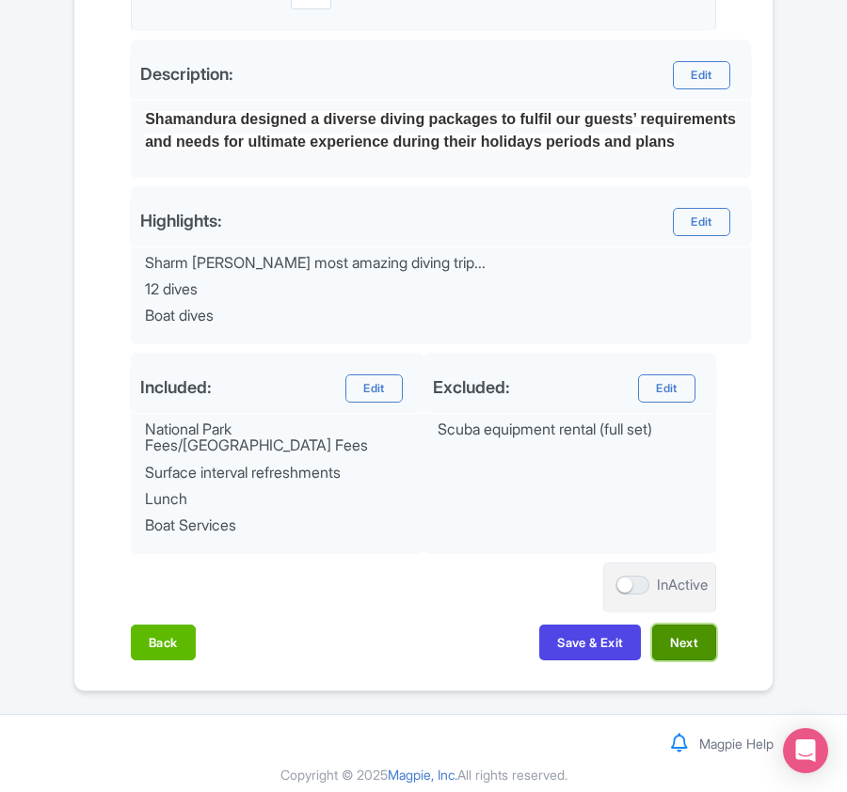
click at [671, 634] on button "Next" at bounding box center [684, 643] width 64 height 36
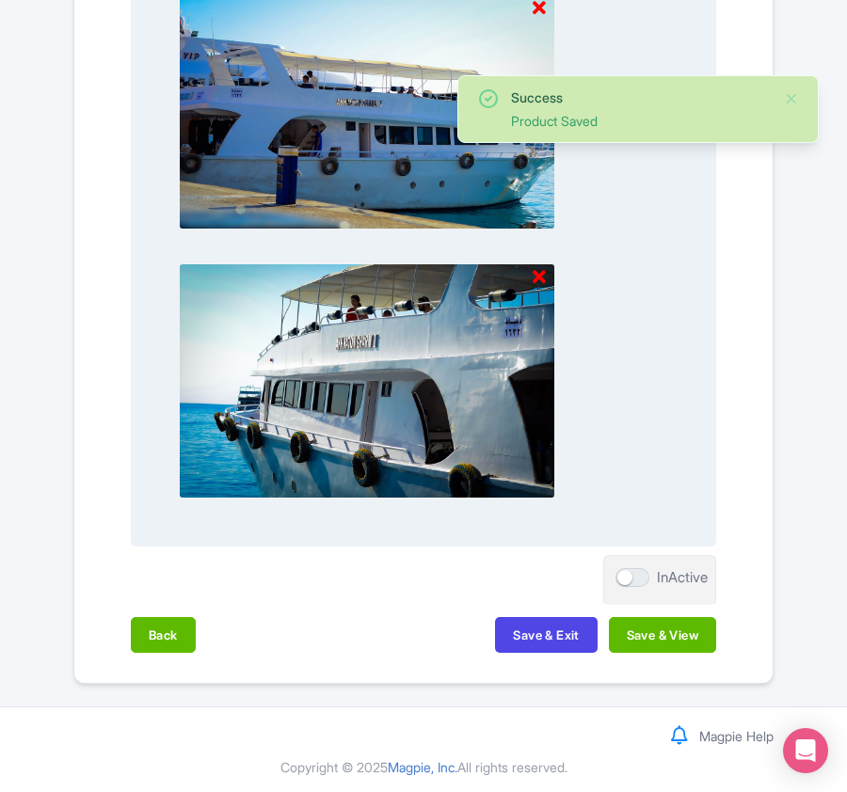
scroll to position [1961, 0]
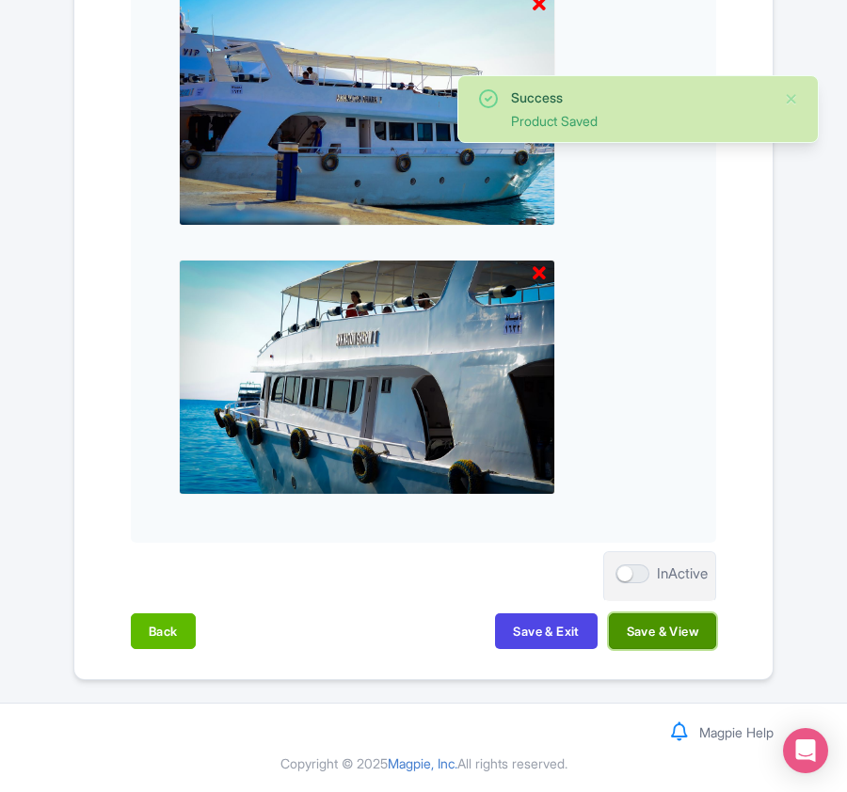
click at [662, 633] on button "Save & View" at bounding box center [662, 631] width 107 height 36
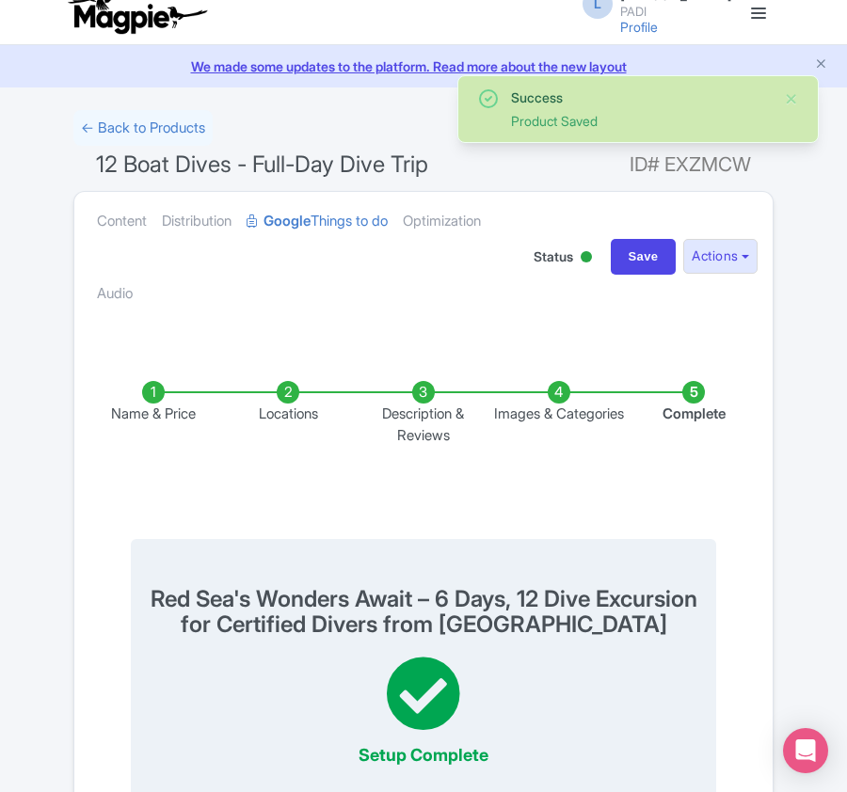
scroll to position [0, 0]
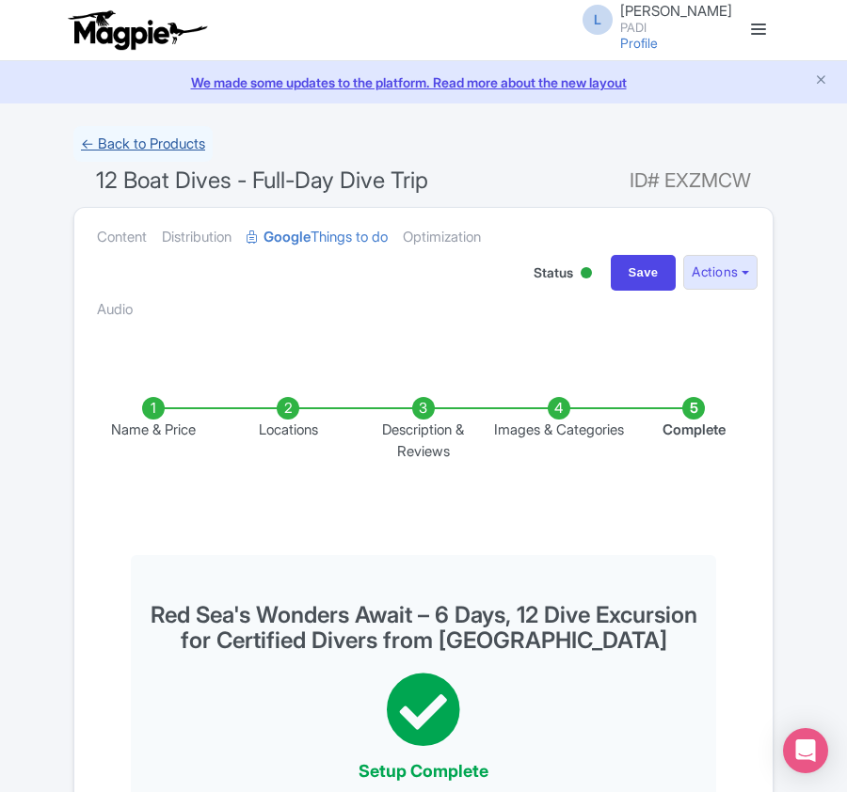
click at [171, 140] on link "← Back to Products" at bounding box center [142, 144] width 139 height 37
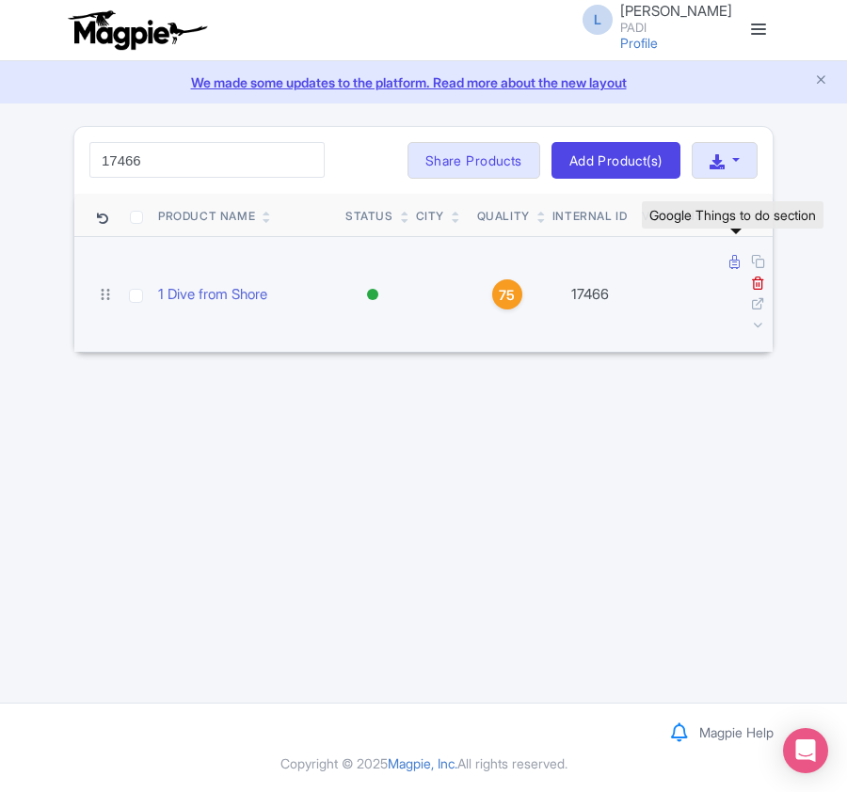
type input "17466"
click at [731, 267] on icon at bounding box center [734, 262] width 10 height 14
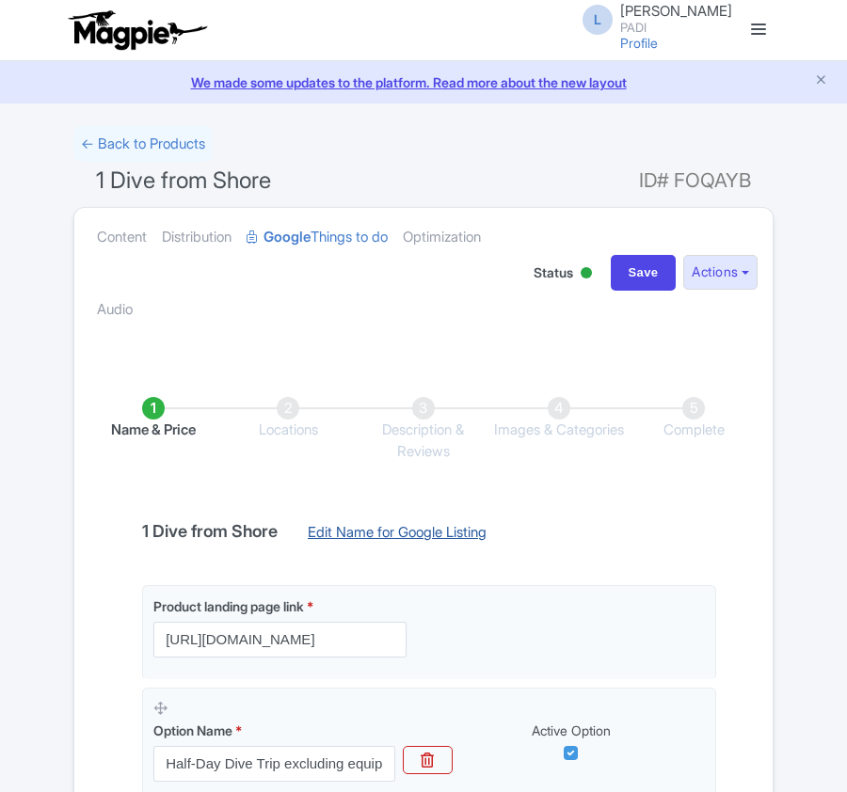
click at [380, 534] on link "Edit Name for Google Listing" at bounding box center [397, 537] width 216 height 30
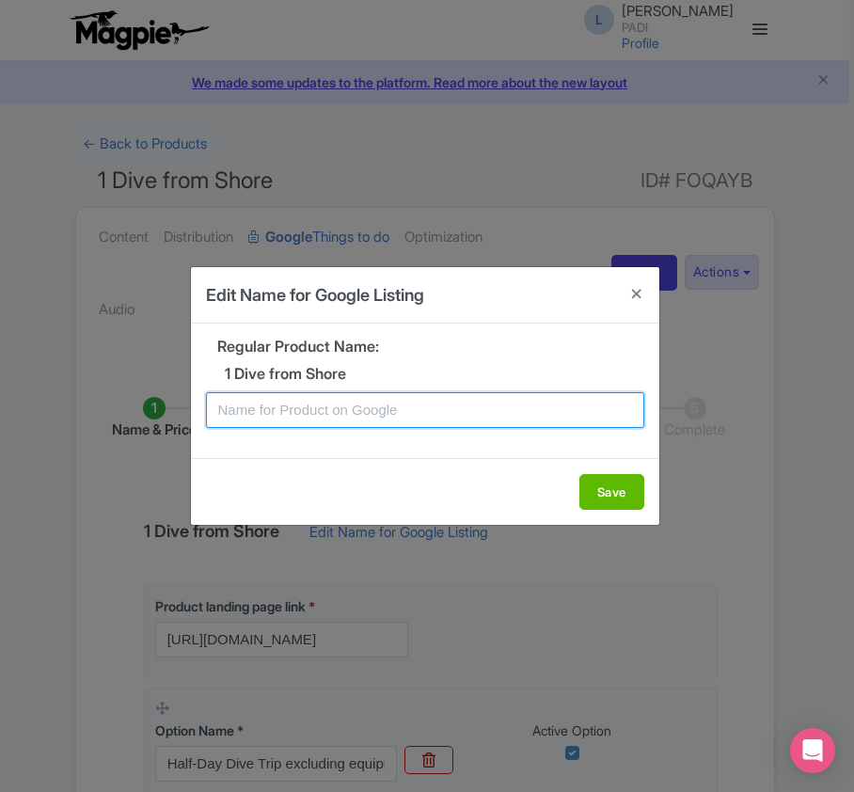
click at [370, 407] on input "text" at bounding box center [425, 410] width 438 height 36
paste input "Sharm El-Sheikh 1 Dive from Shore"
type input "Sharm El-Sheikh 1 Dive from Shore"
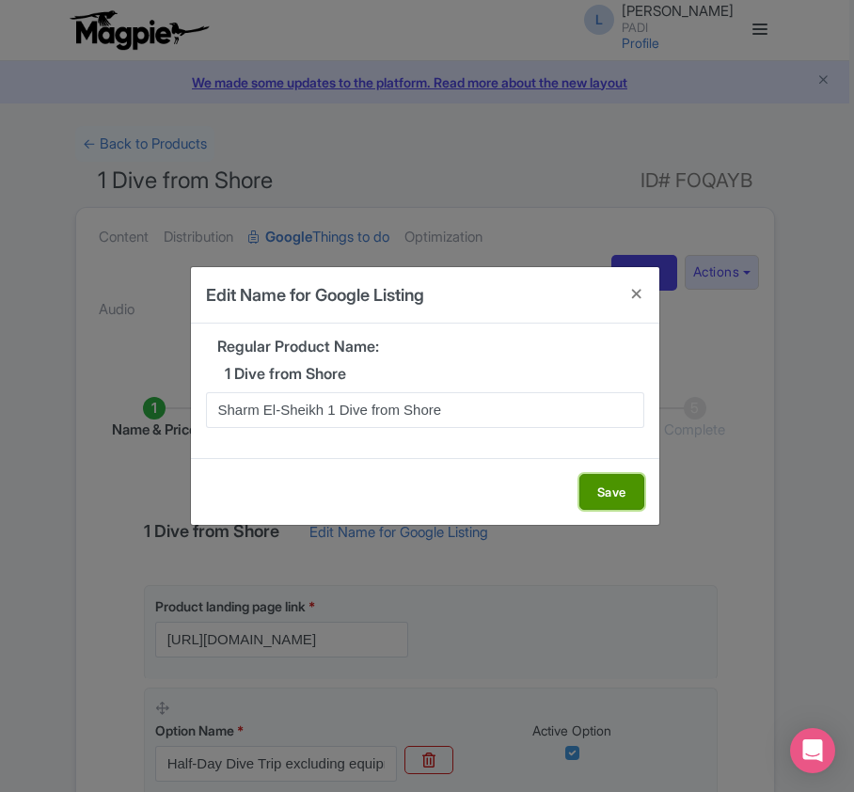
click at [611, 502] on button "Save" at bounding box center [612, 492] width 65 height 36
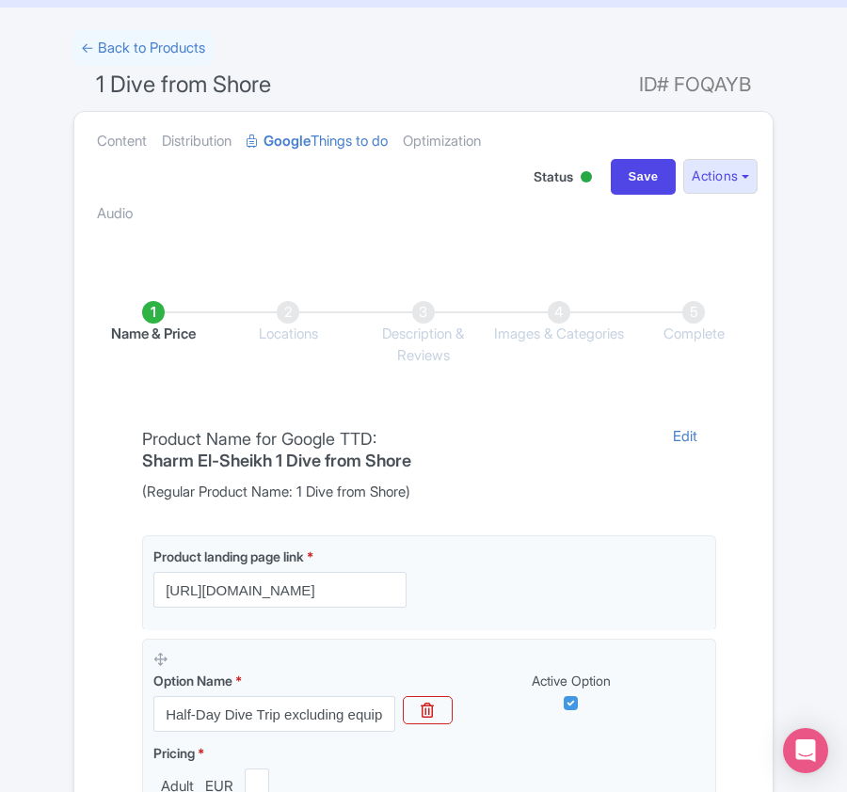
scroll to position [376, 0]
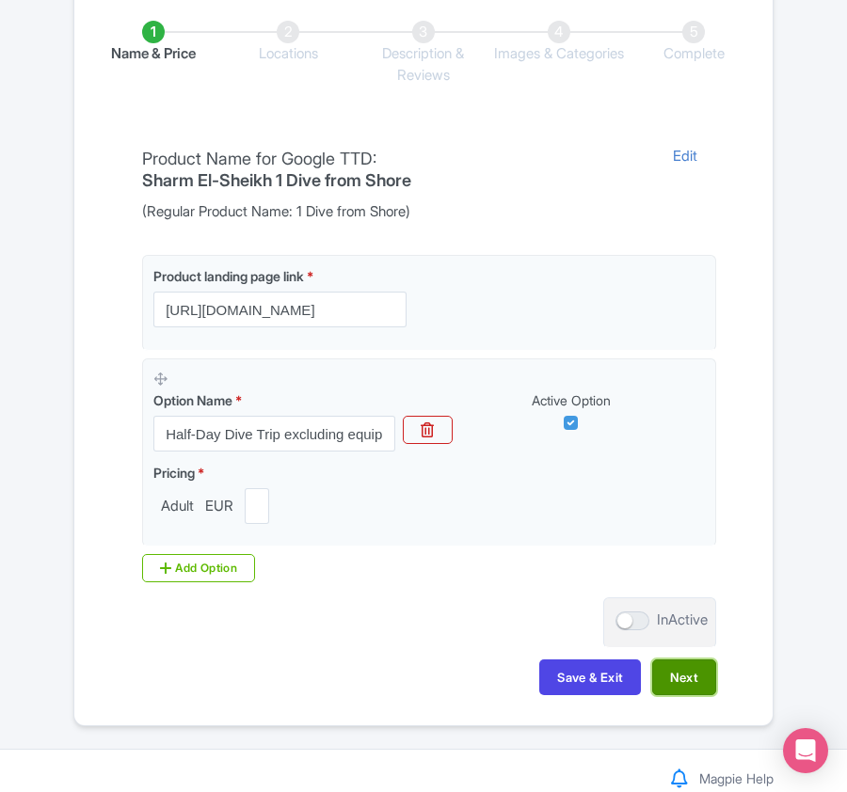
click at [675, 686] on button "Next" at bounding box center [684, 678] width 64 height 36
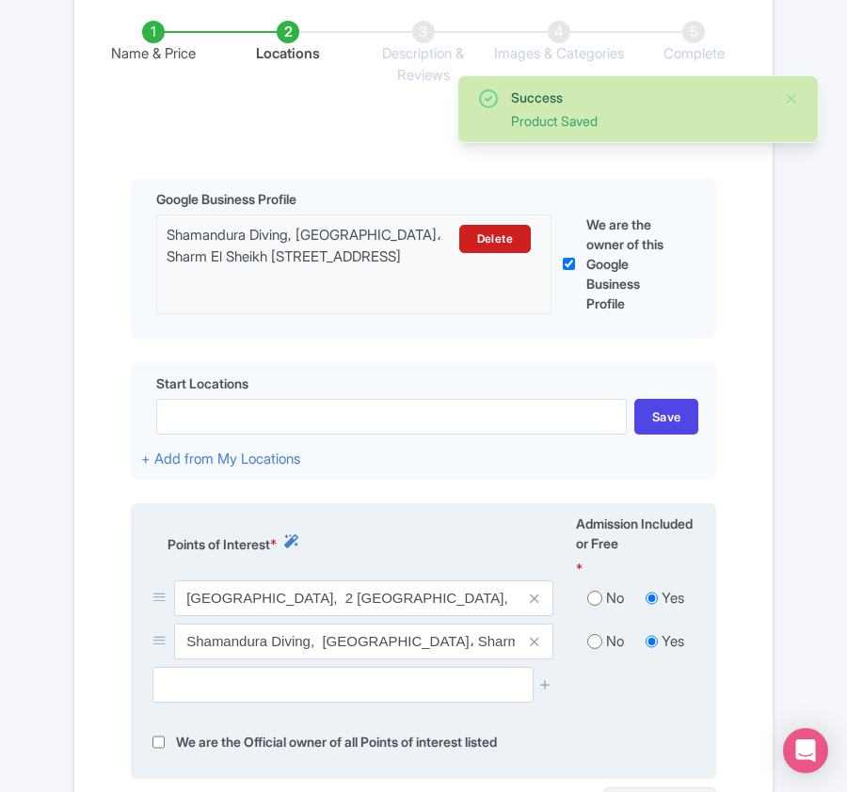
click at [593, 604] on input "radio" at bounding box center [594, 598] width 15 height 19
radio input "true"
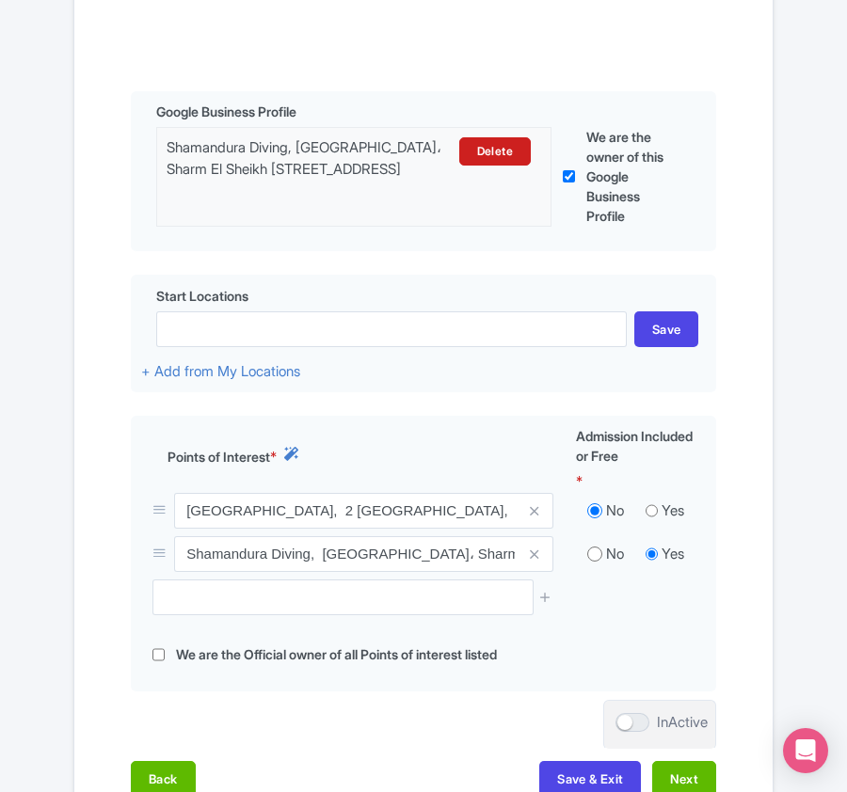
scroll to position [644, 0]
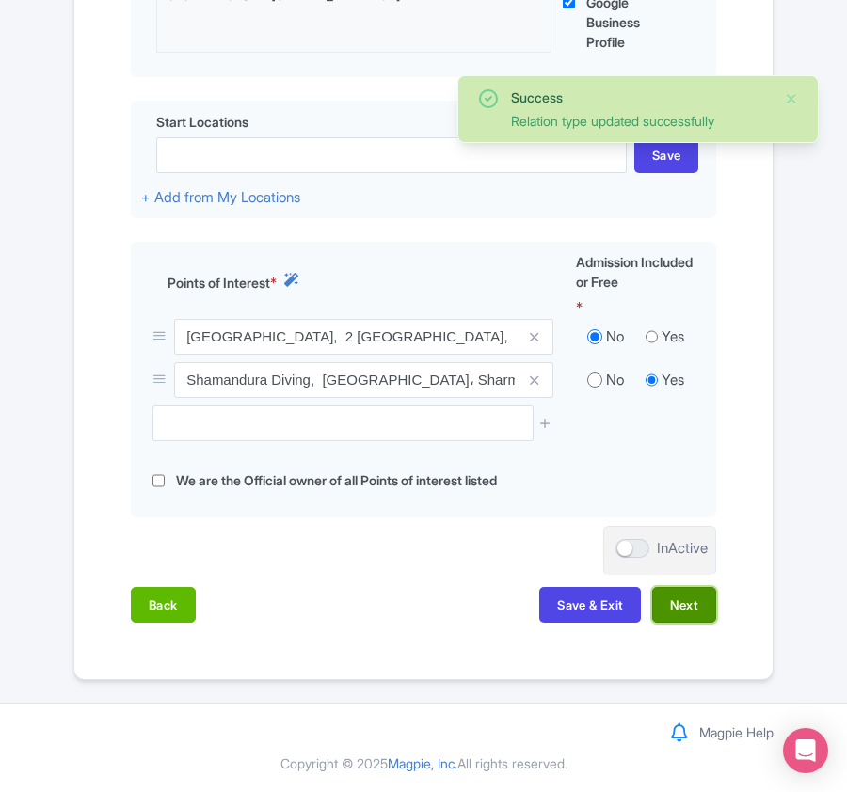
click at [670, 604] on button "Next" at bounding box center [684, 605] width 64 height 36
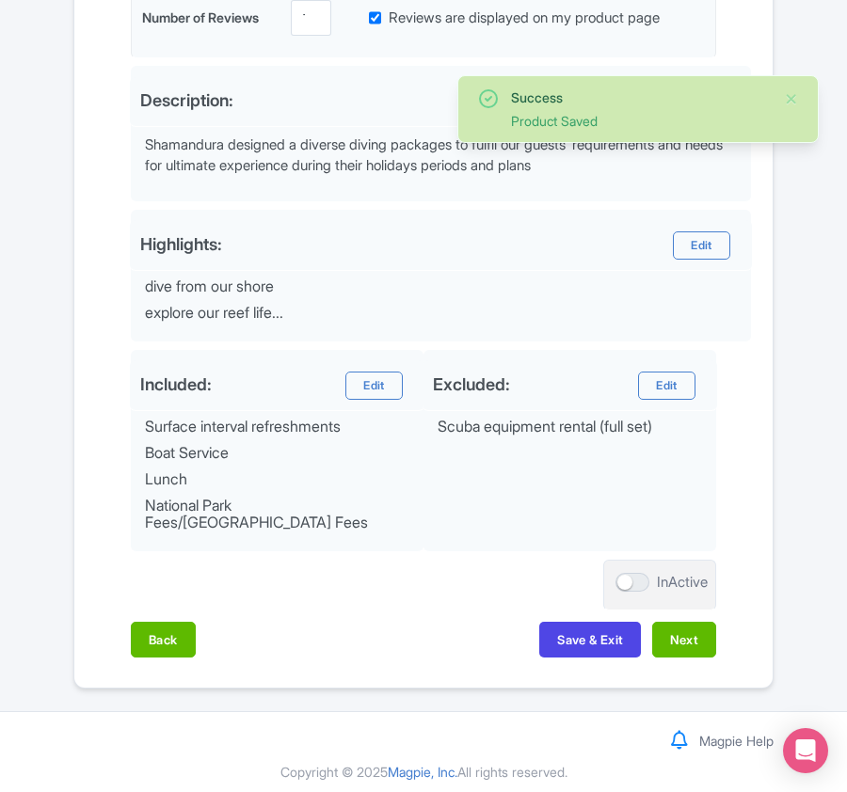
scroll to position [642, 0]
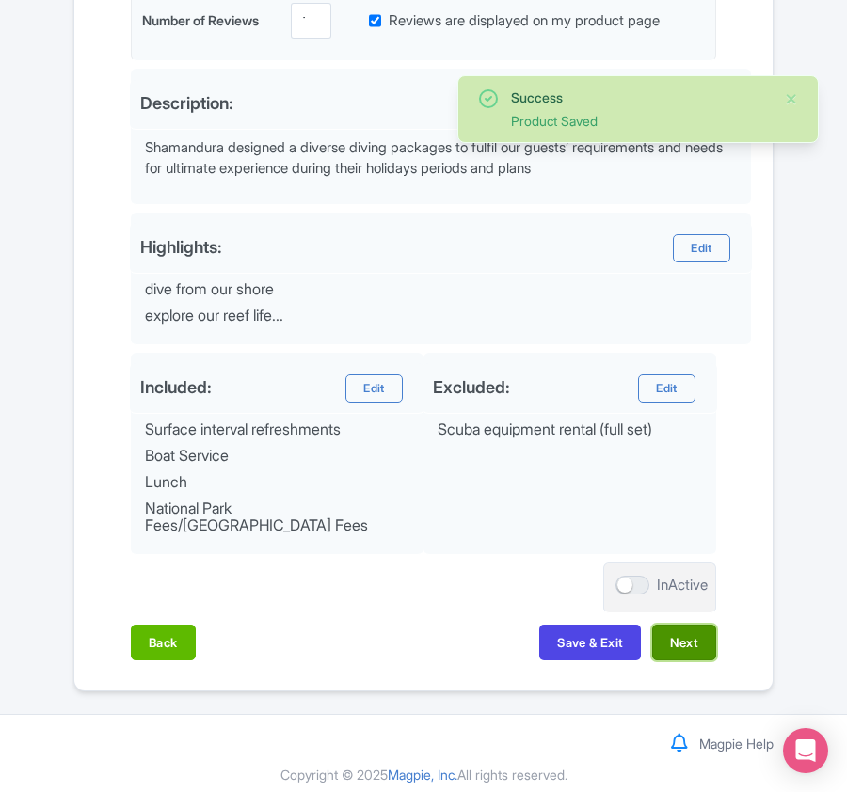
click at [675, 632] on button "Next" at bounding box center [684, 643] width 64 height 36
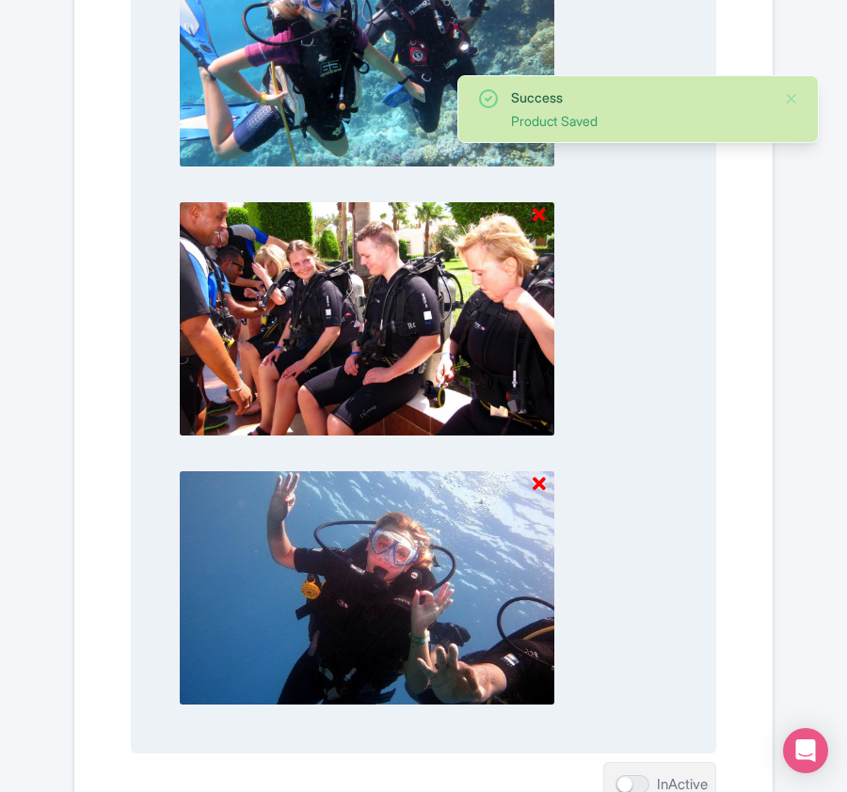
scroll to position [1961, 0]
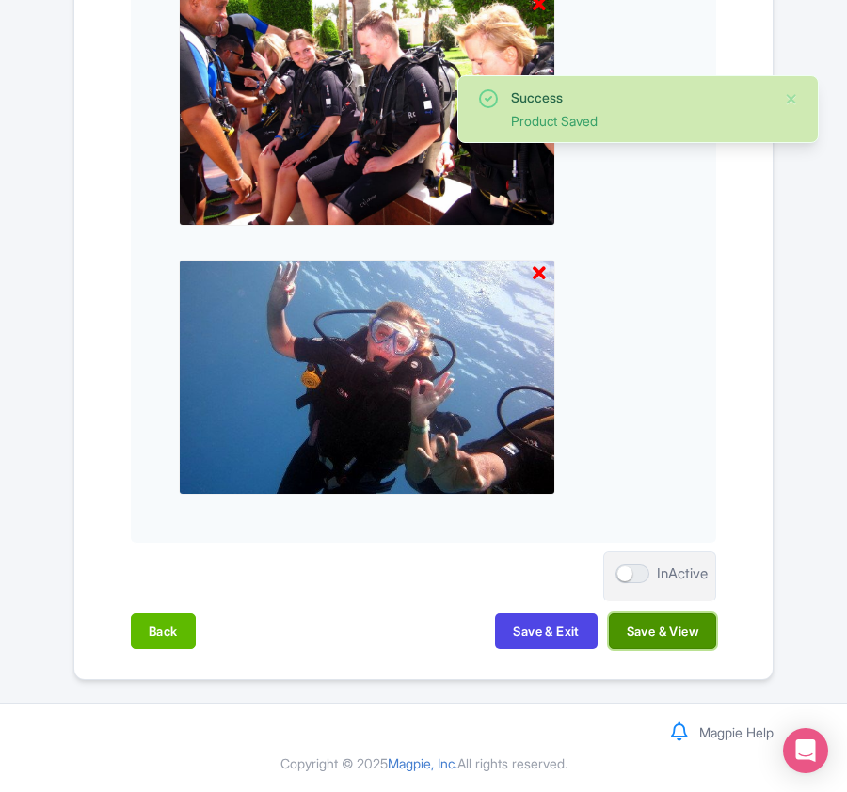
click at [652, 632] on button "Save & View" at bounding box center [662, 631] width 107 height 36
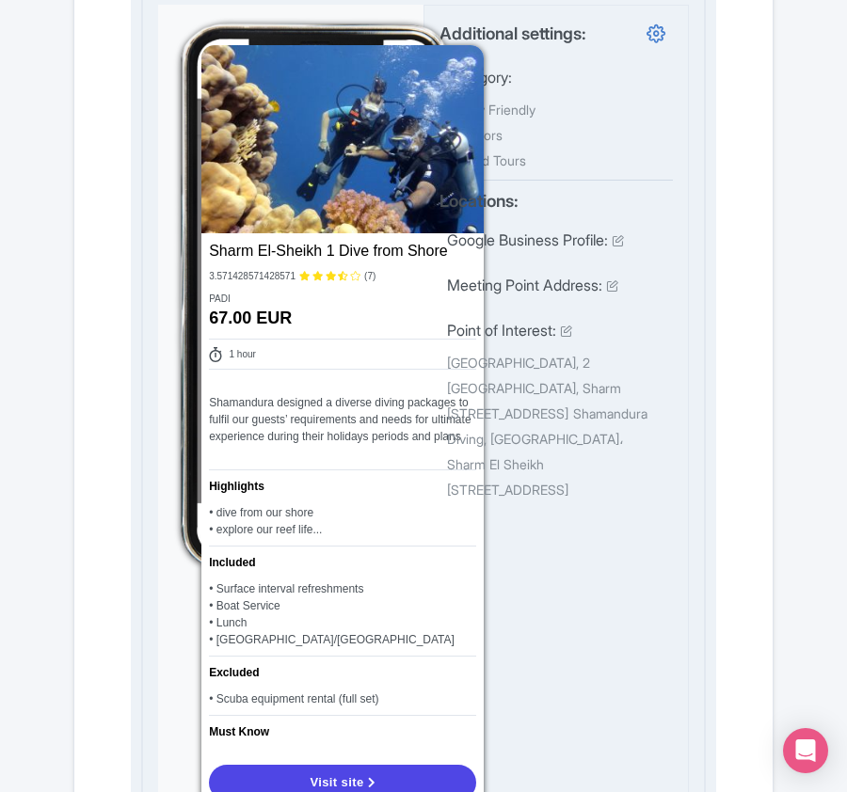
scroll to position [12, 0]
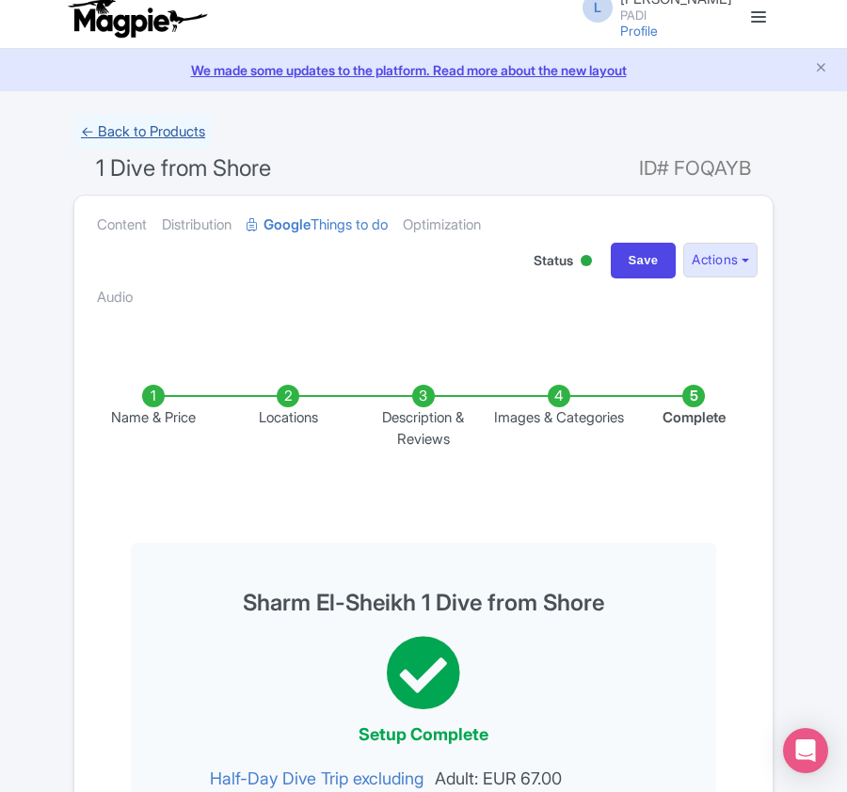
click at [145, 125] on link "← Back to Products" at bounding box center [142, 132] width 139 height 37
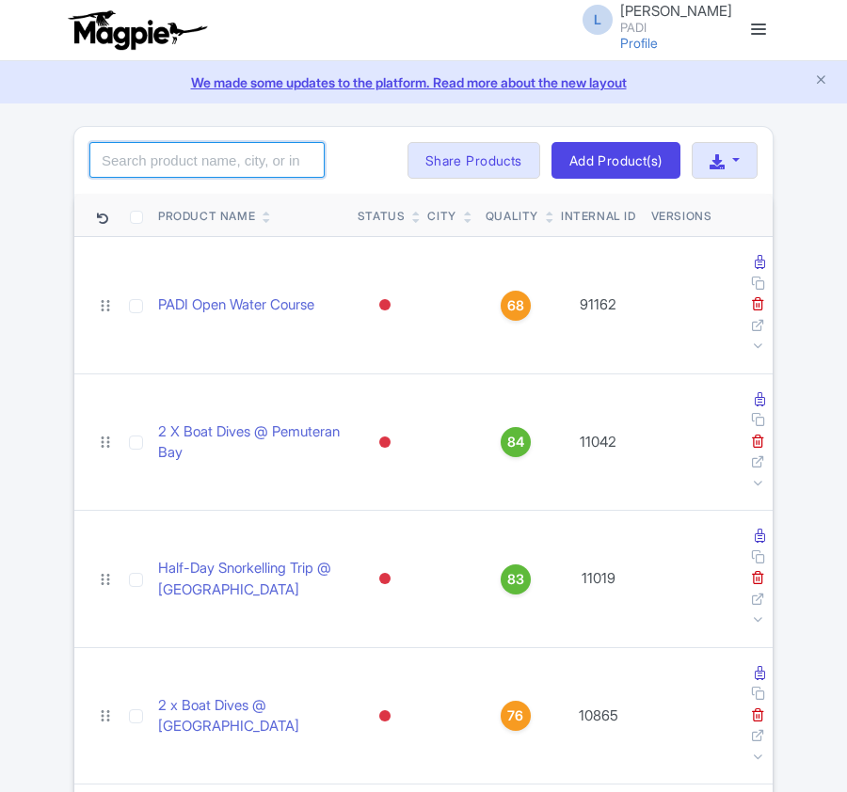
click at [200, 167] on input "search" at bounding box center [206, 160] width 235 height 36
paste input "78695"
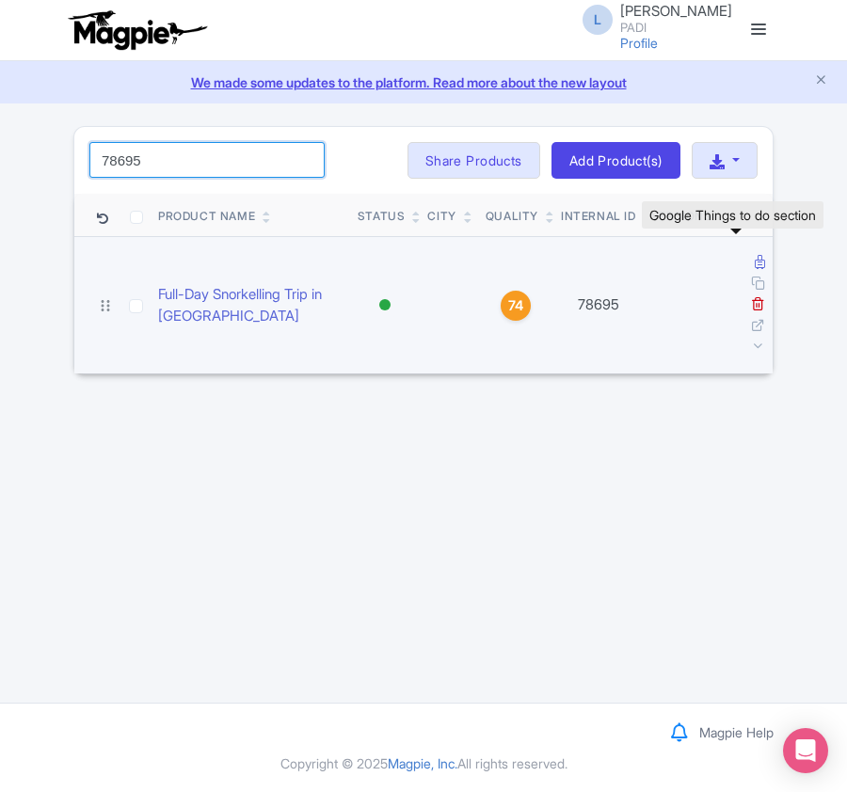
type input "78695"
click at [755, 265] on icon at bounding box center [760, 262] width 10 height 14
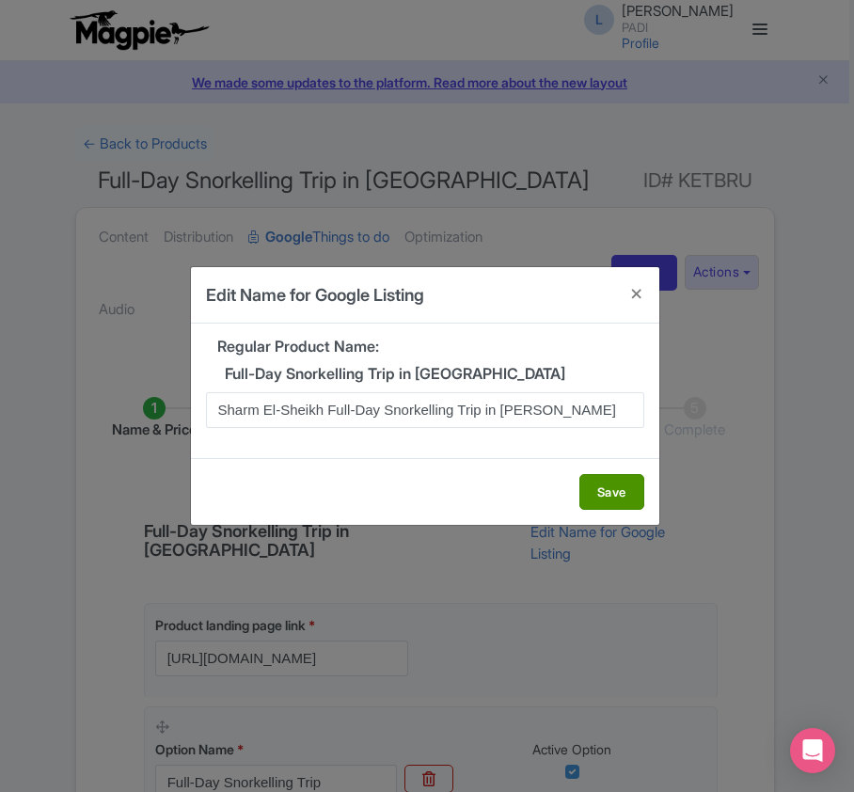
type input "Sharm El-Sheikh Full-Day Snorkelling Trip in Ras Mohamed"
click at [593, 491] on button "Save" at bounding box center [612, 492] width 65 height 36
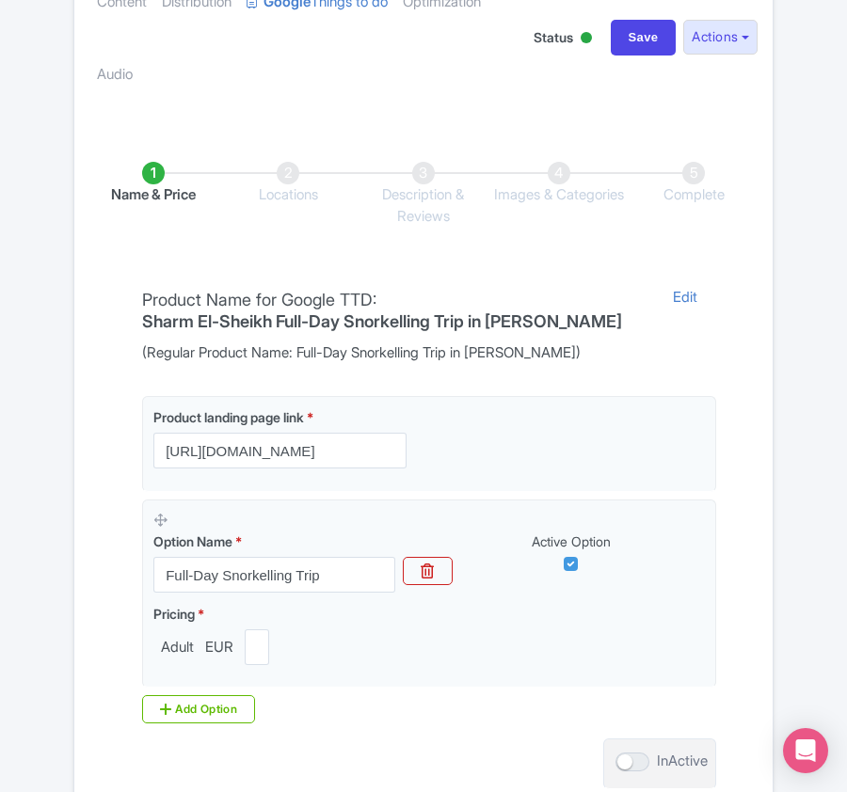
scroll to position [376, 0]
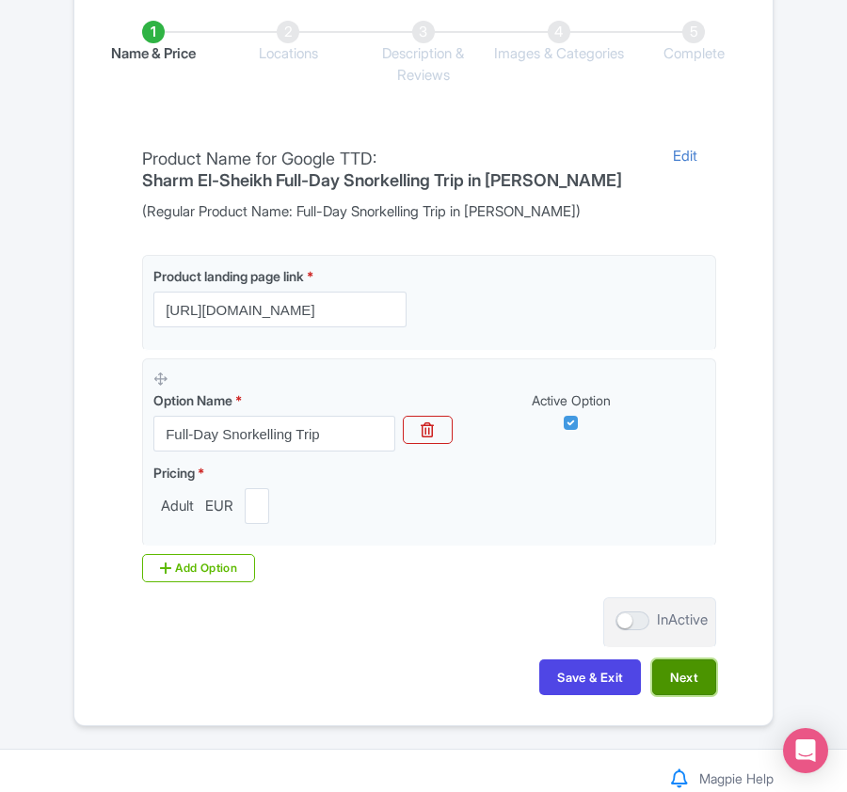
click at [678, 675] on button "Next" at bounding box center [684, 678] width 64 height 36
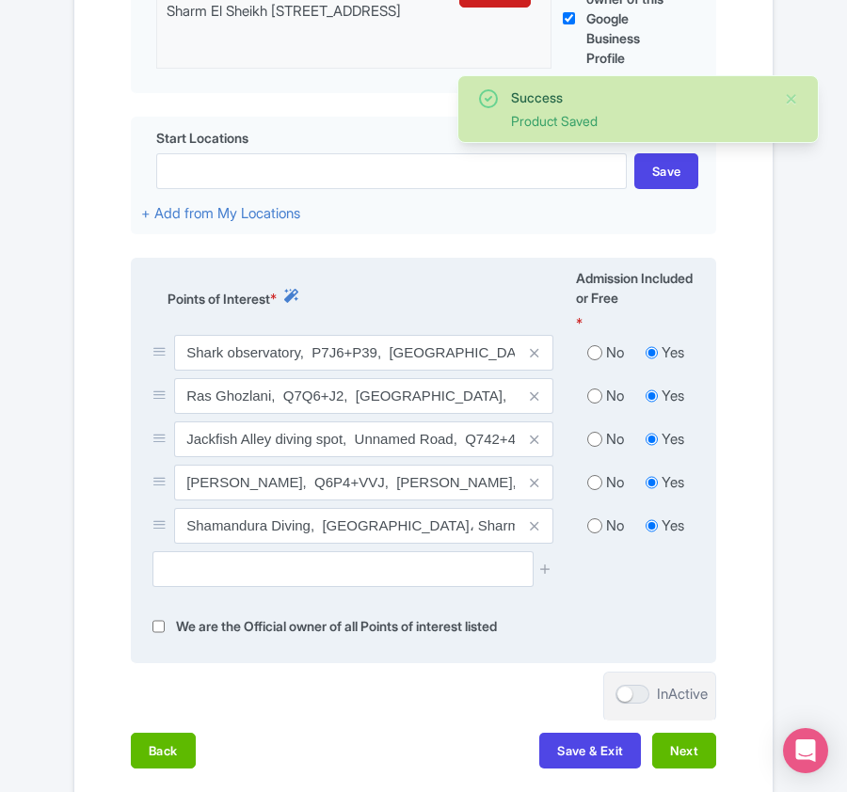
scroll to position [627, 0]
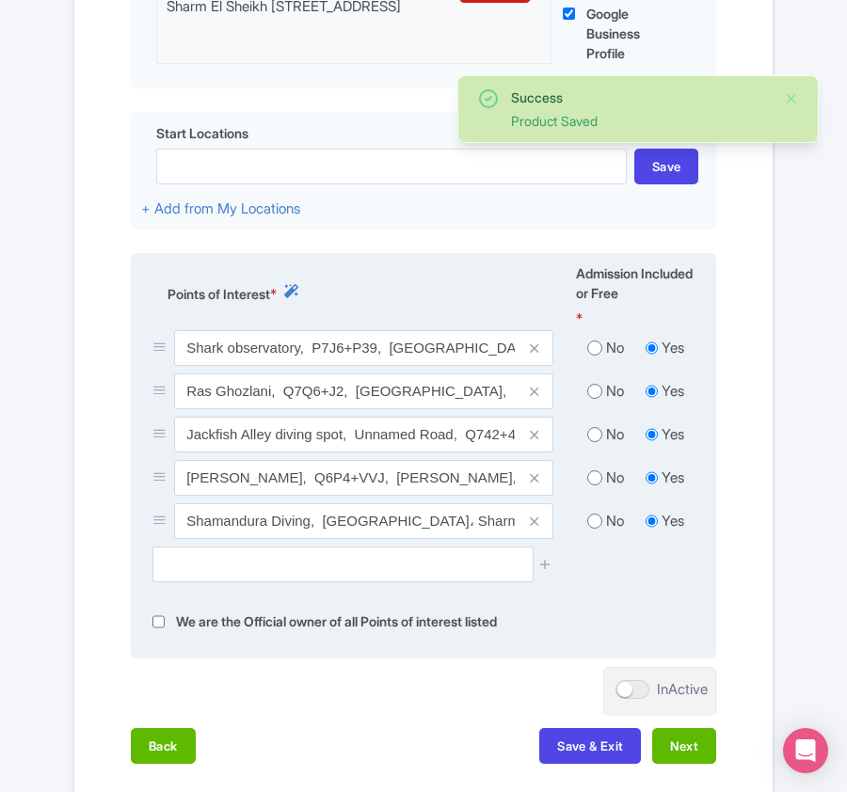
click at [592, 352] on input "radio" at bounding box center [594, 348] width 15 height 19
radio input "true"
click at [589, 392] on input "radio" at bounding box center [594, 391] width 15 height 19
radio input "true"
click at [591, 444] on input "radio" at bounding box center [594, 434] width 15 height 19
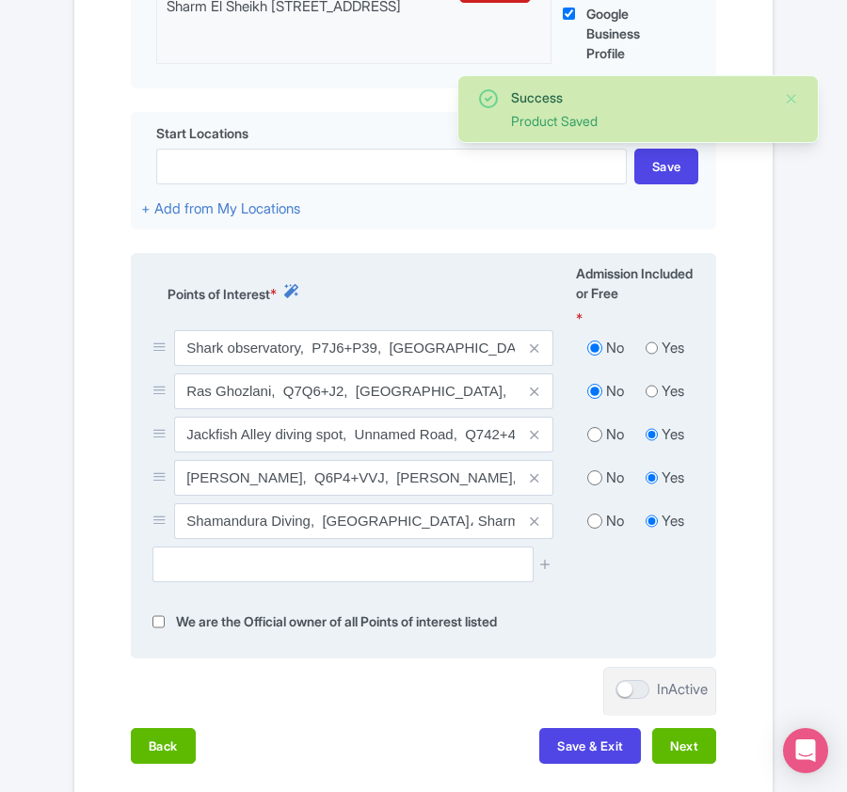
radio input "true"
click at [592, 484] on input "radio" at bounding box center [594, 478] width 15 height 19
radio input "true"
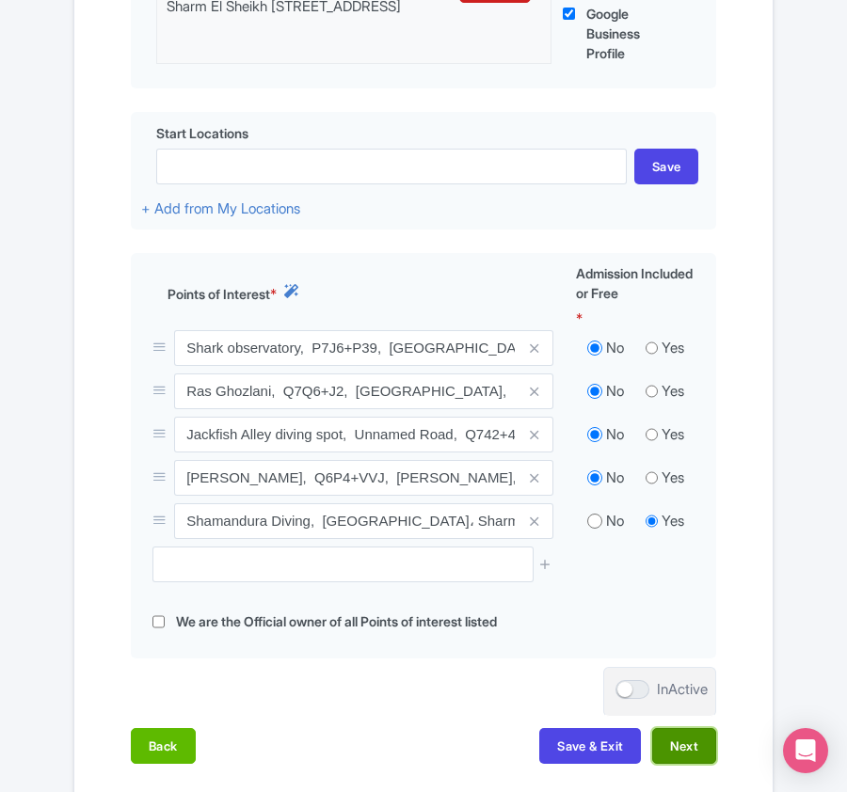
click at [678, 757] on button "Next" at bounding box center [684, 746] width 64 height 36
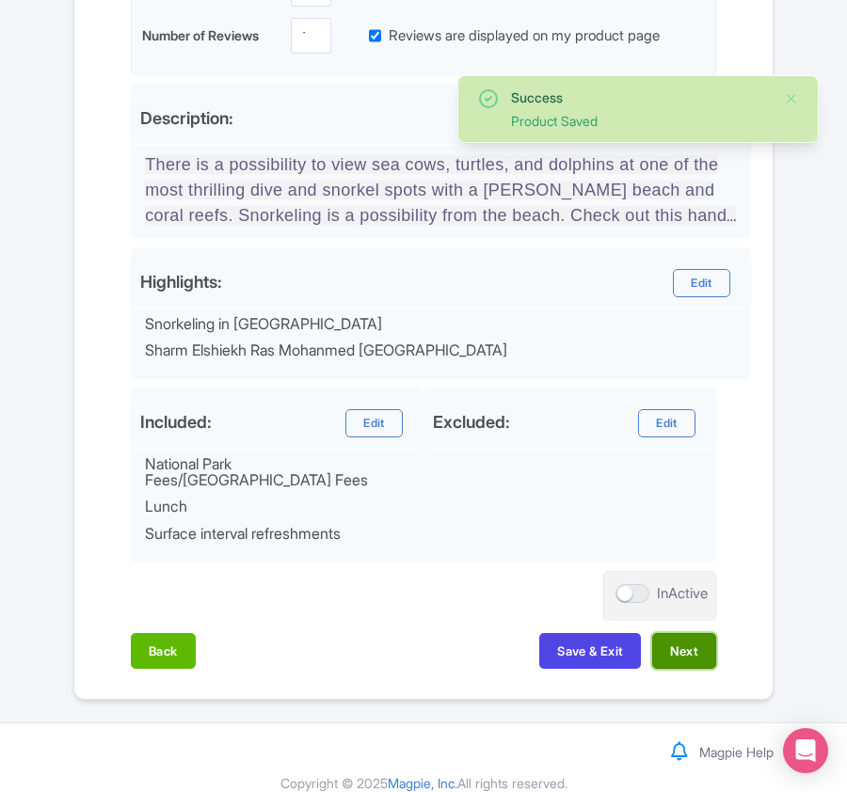
click at [676, 640] on button "Next" at bounding box center [684, 651] width 64 height 36
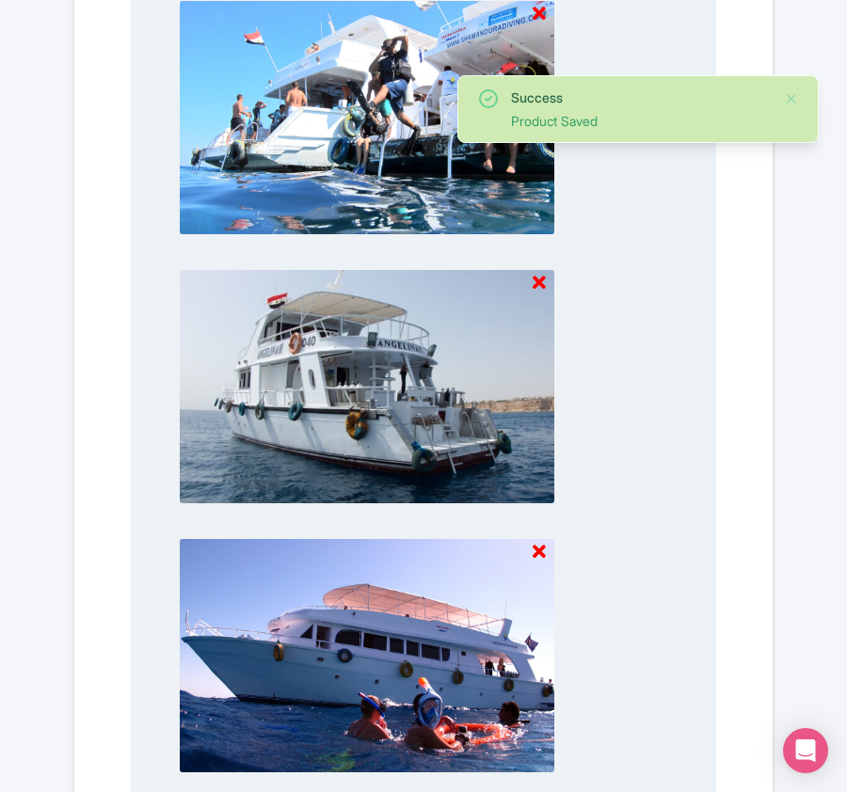
scroll to position [1961, 0]
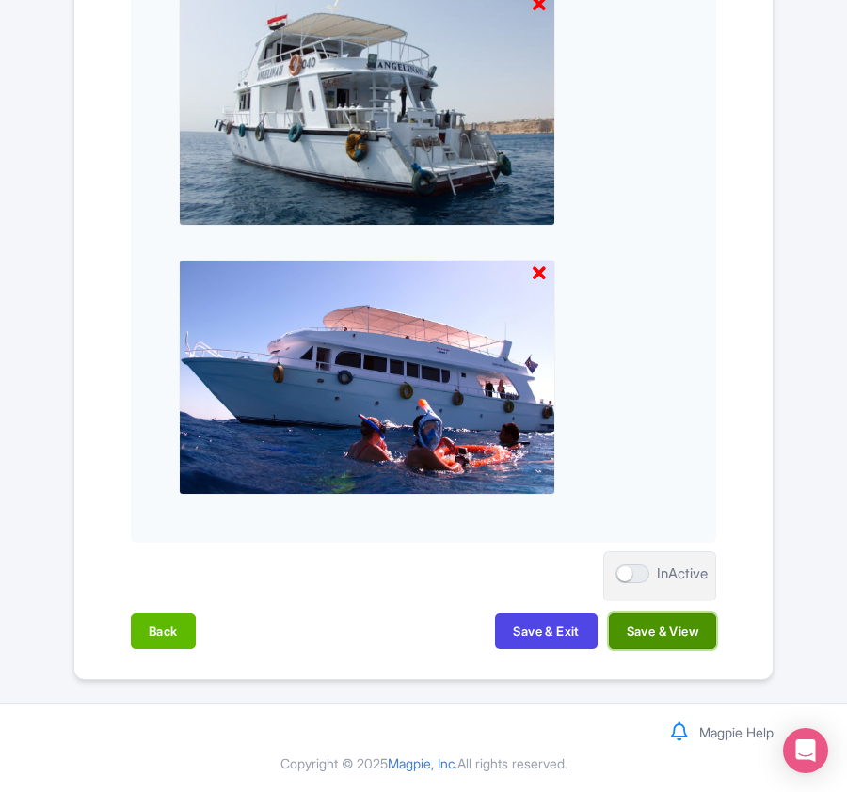
click at [697, 629] on button "Save & View" at bounding box center [662, 631] width 107 height 36
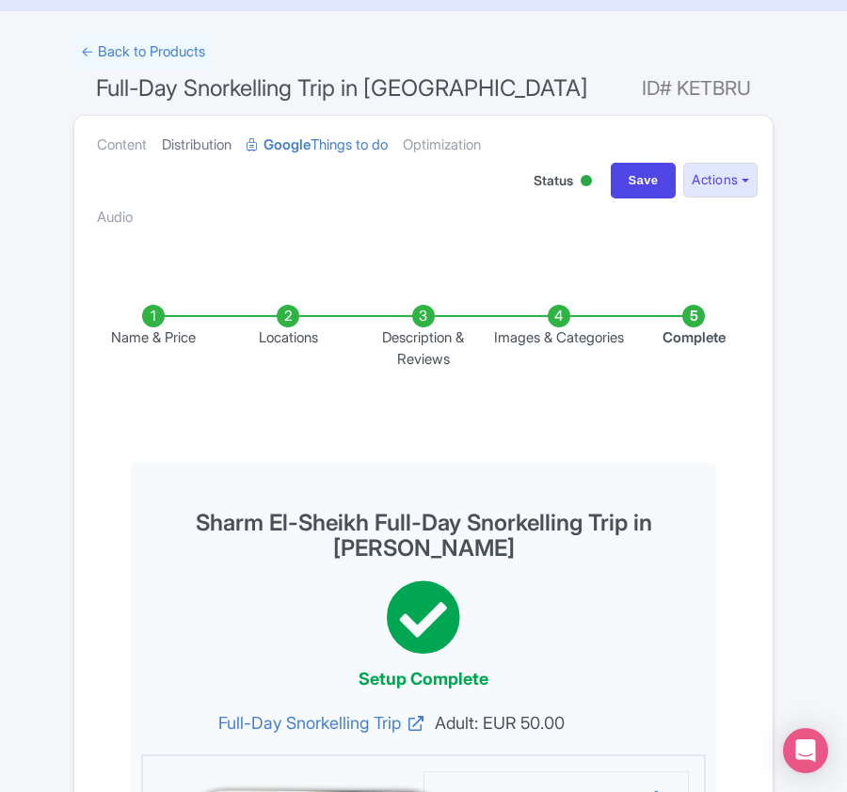
scroll to position [0, 0]
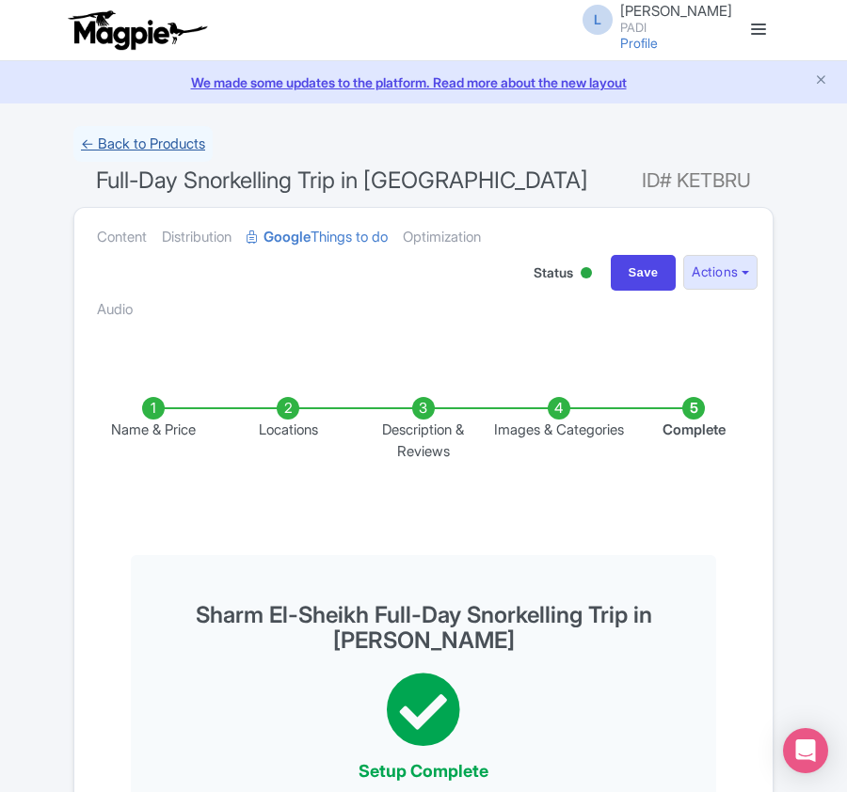
click at [121, 137] on link "← Back to Products" at bounding box center [142, 144] width 139 height 37
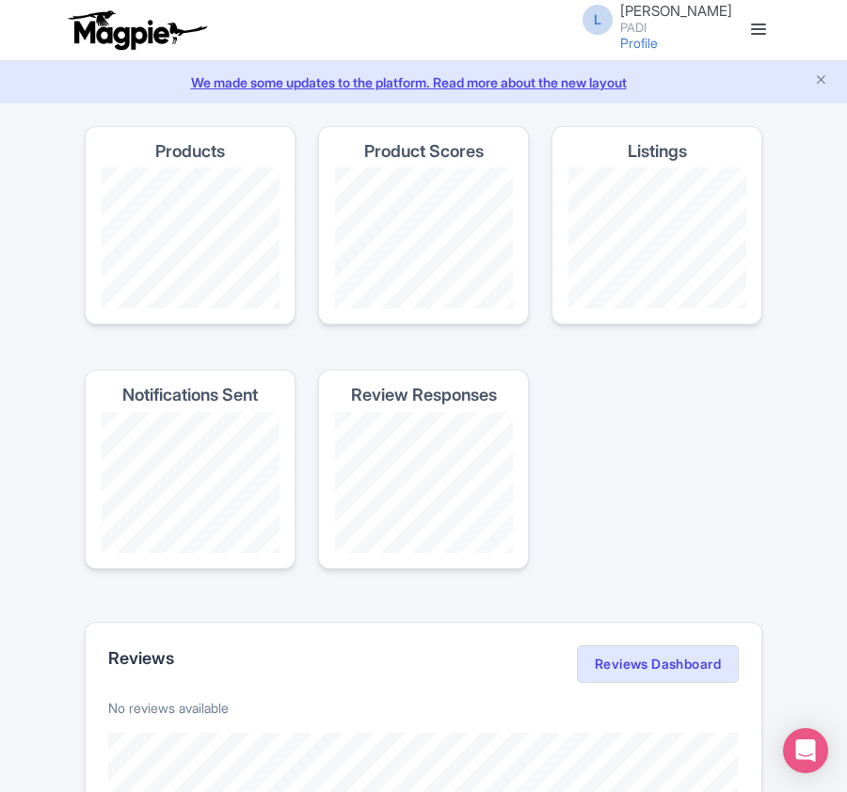
click at [612, 498] on section "Products Product Scores Listings Notifications Sent Review Responses" at bounding box center [423, 359] width 677 height 467
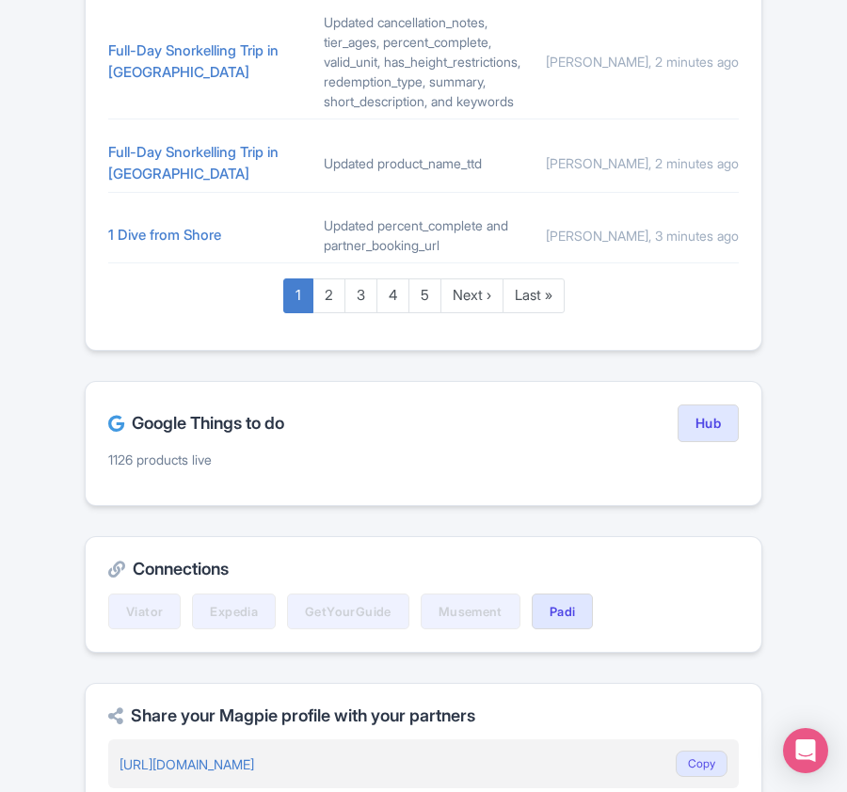
scroll to position [1379, 0]
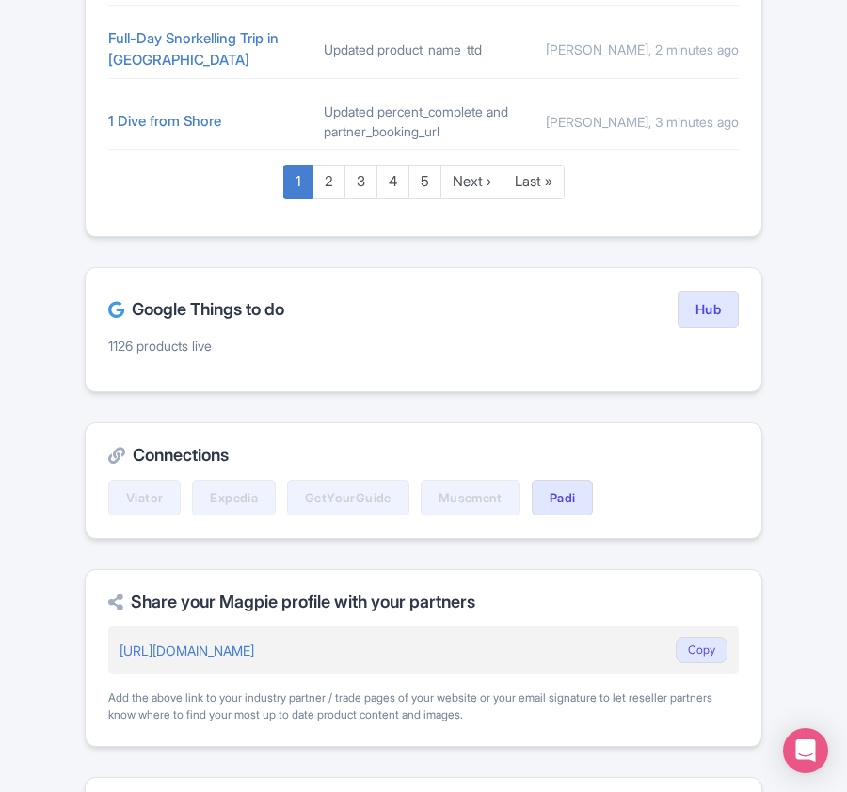
drag, startPoint x: 17, startPoint y: 583, endPoint x: 68, endPoint y: 453, distance: 140.3
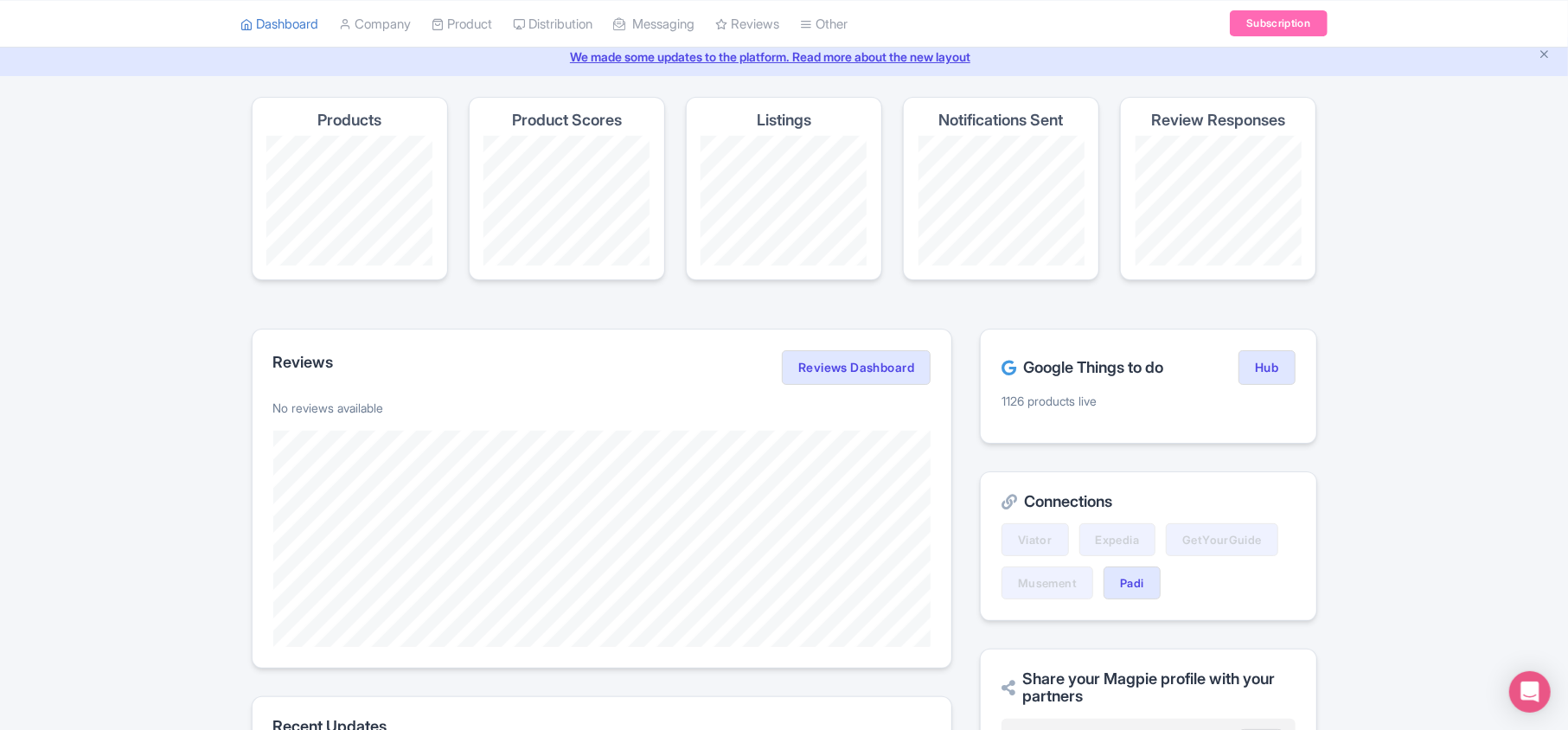
scroll to position [0, 0]
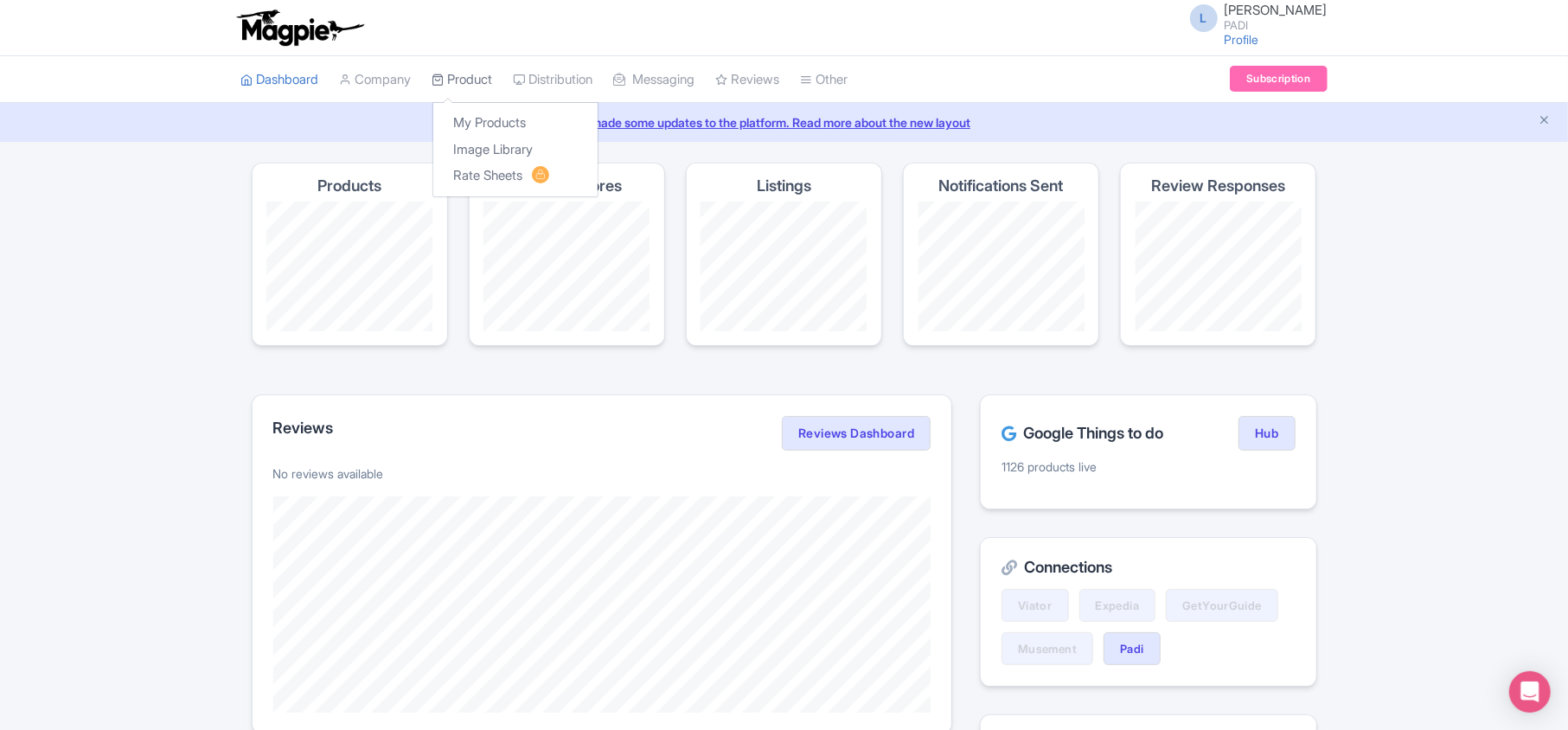
click at [472, 74] on link "Product" at bounding box center [462, 80] width 61 height 48
click at [477, 118] on link "My Products" at bounding box center [515, 122] width 165 height 27
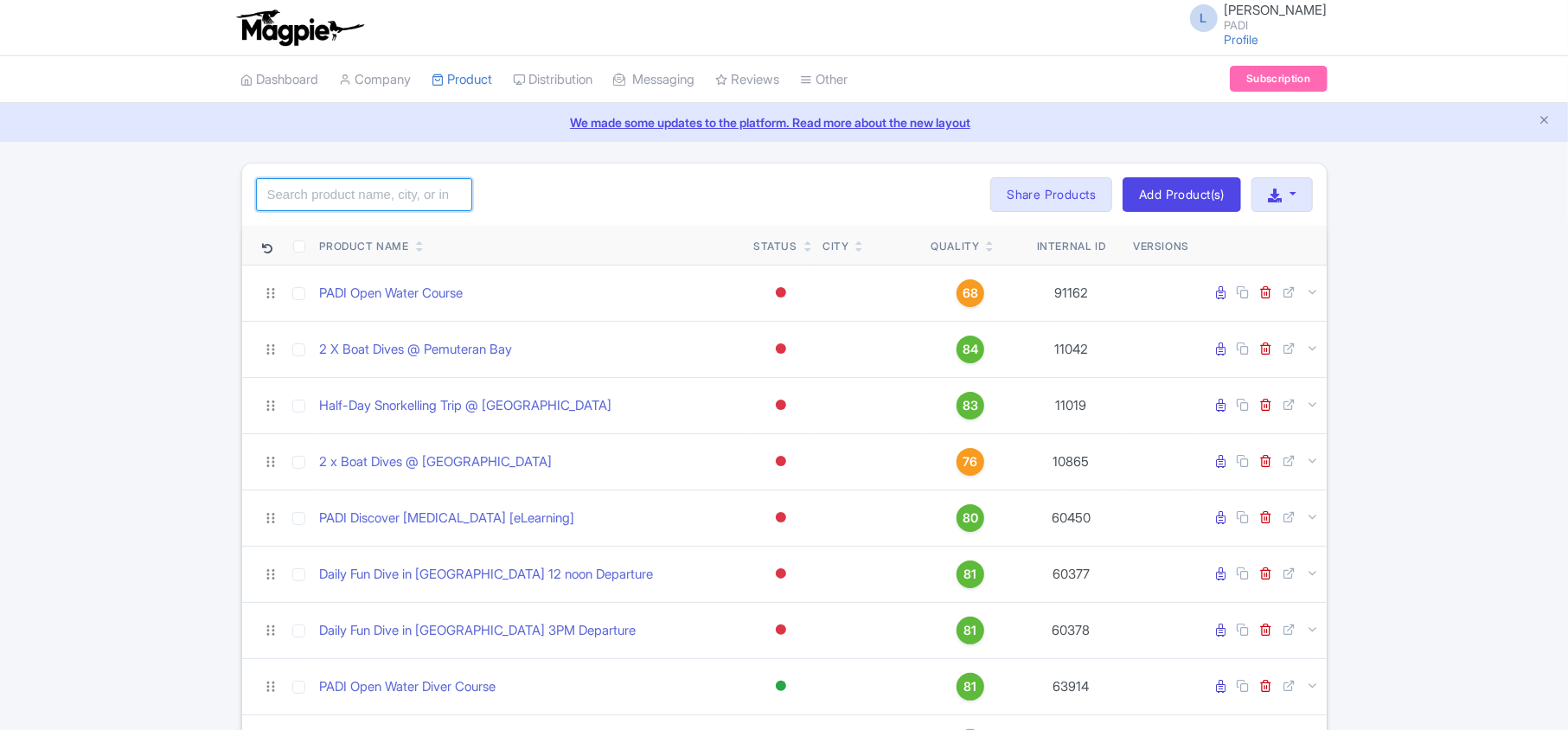
click at [353, 195] on input "search" at bounding box center [363, 195] width 216 height 33
paste input "92530"
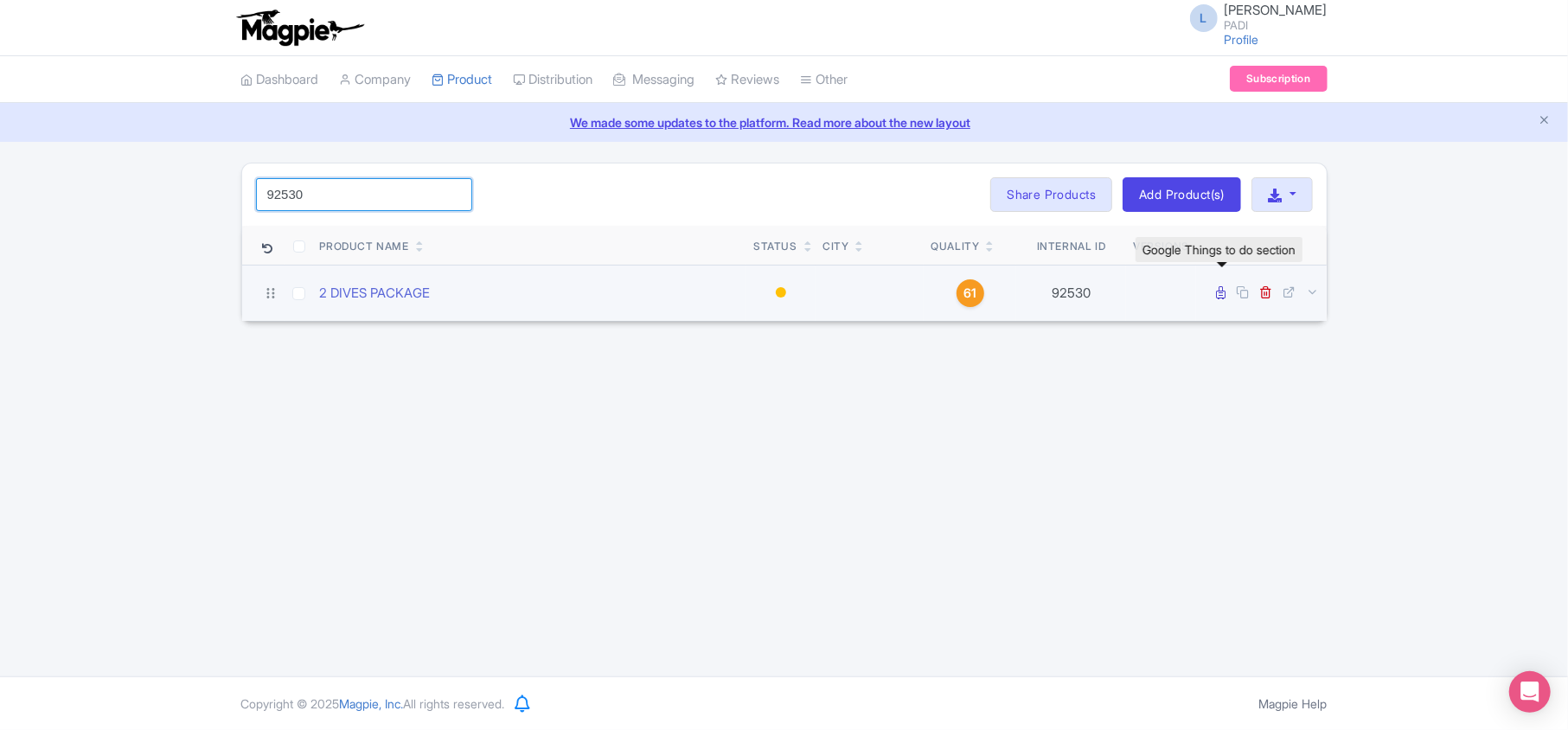
type input "92530"
click at [1219, 291] on icon at bounding box center [1221, 292] width 9 height 13
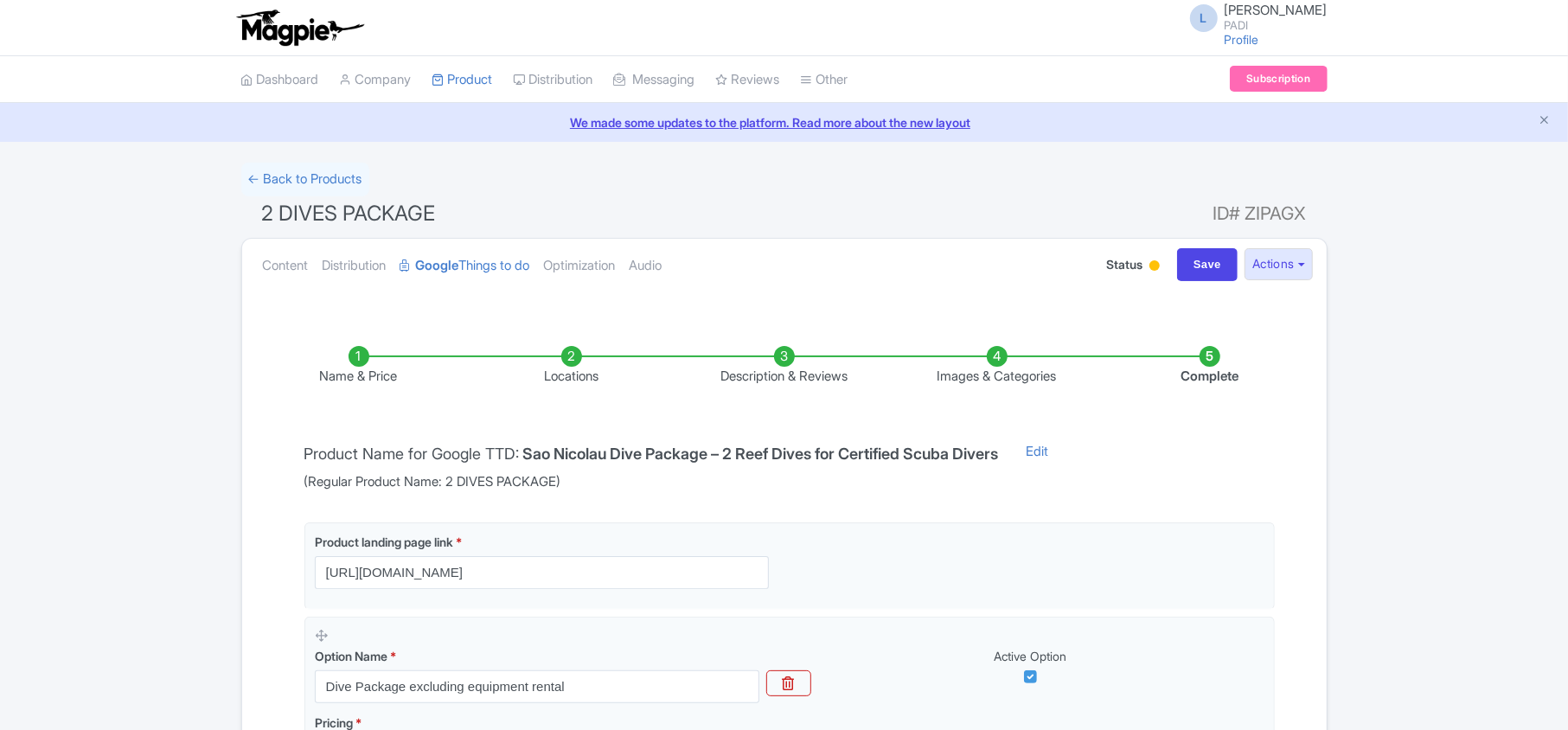
click at [573, 375] on li "Locations" at bounding box center [571, 366] width 212 height 40
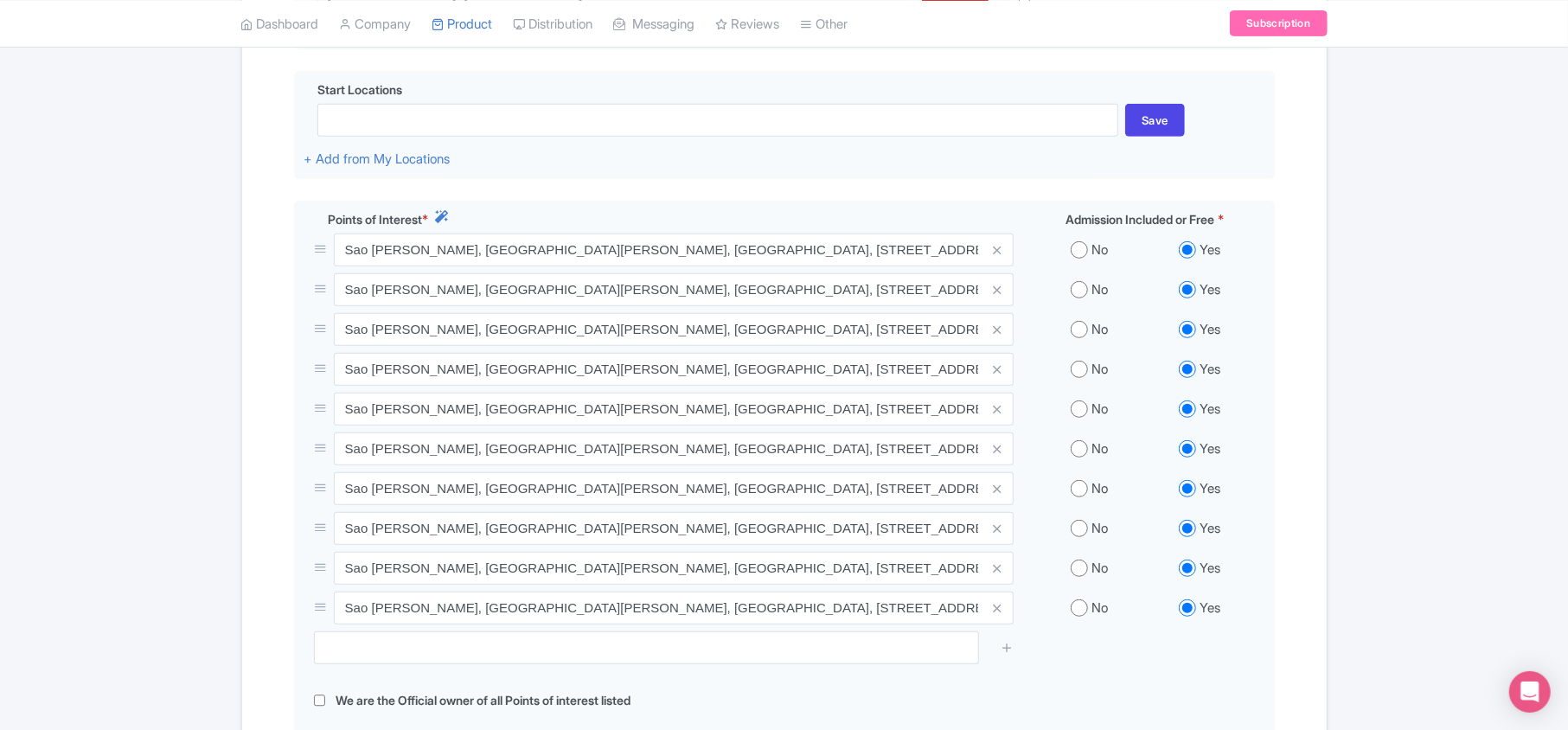
scroll to position [576, 0]
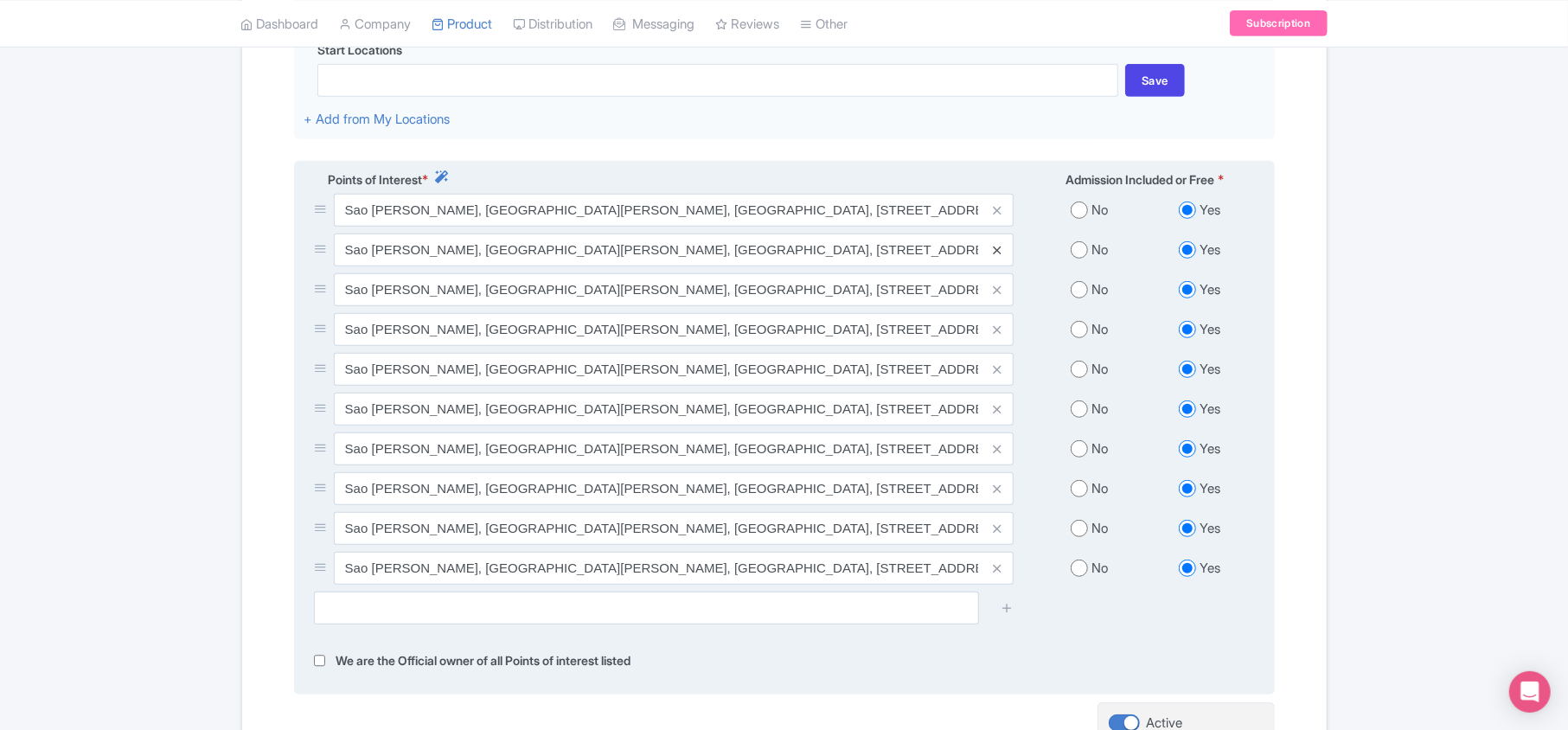
click at [998, 250] on icon at bounding box center [996, 250] width 7 height 13
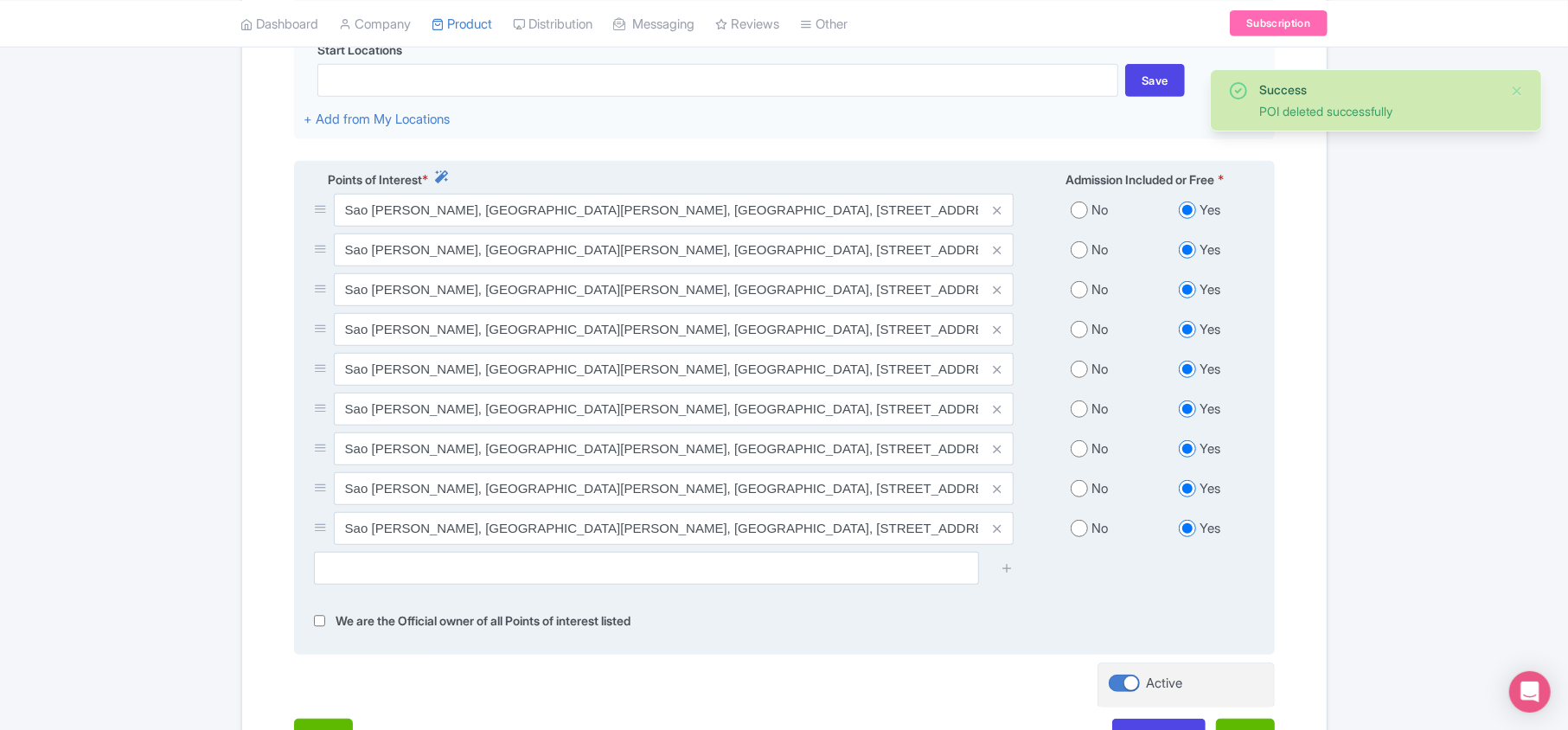
click at [996, 254] on icon at bounding box center [996, 250] width 7 height 13
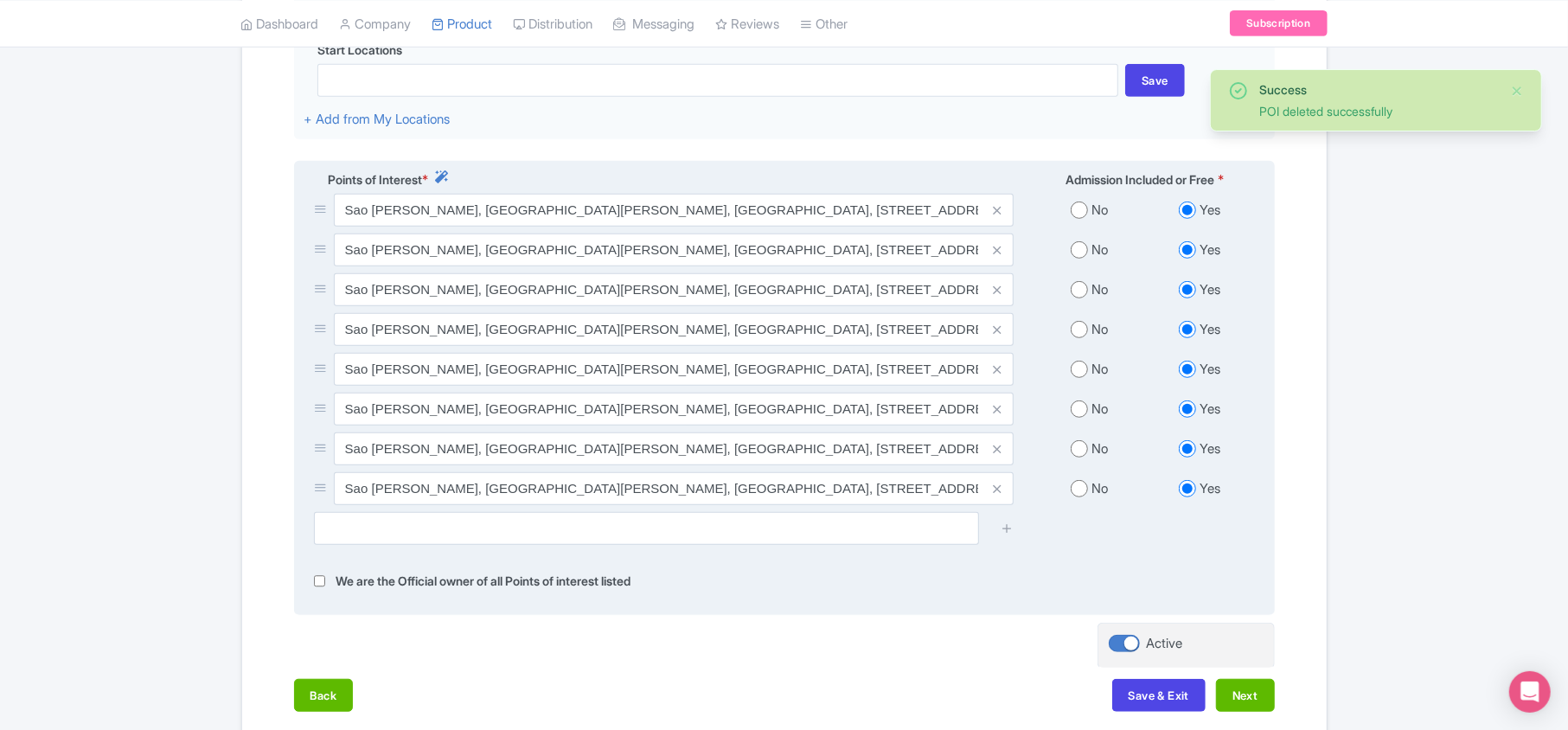
click at [996, 254] on icon at bounding box center [996, 250] width 7 height 13
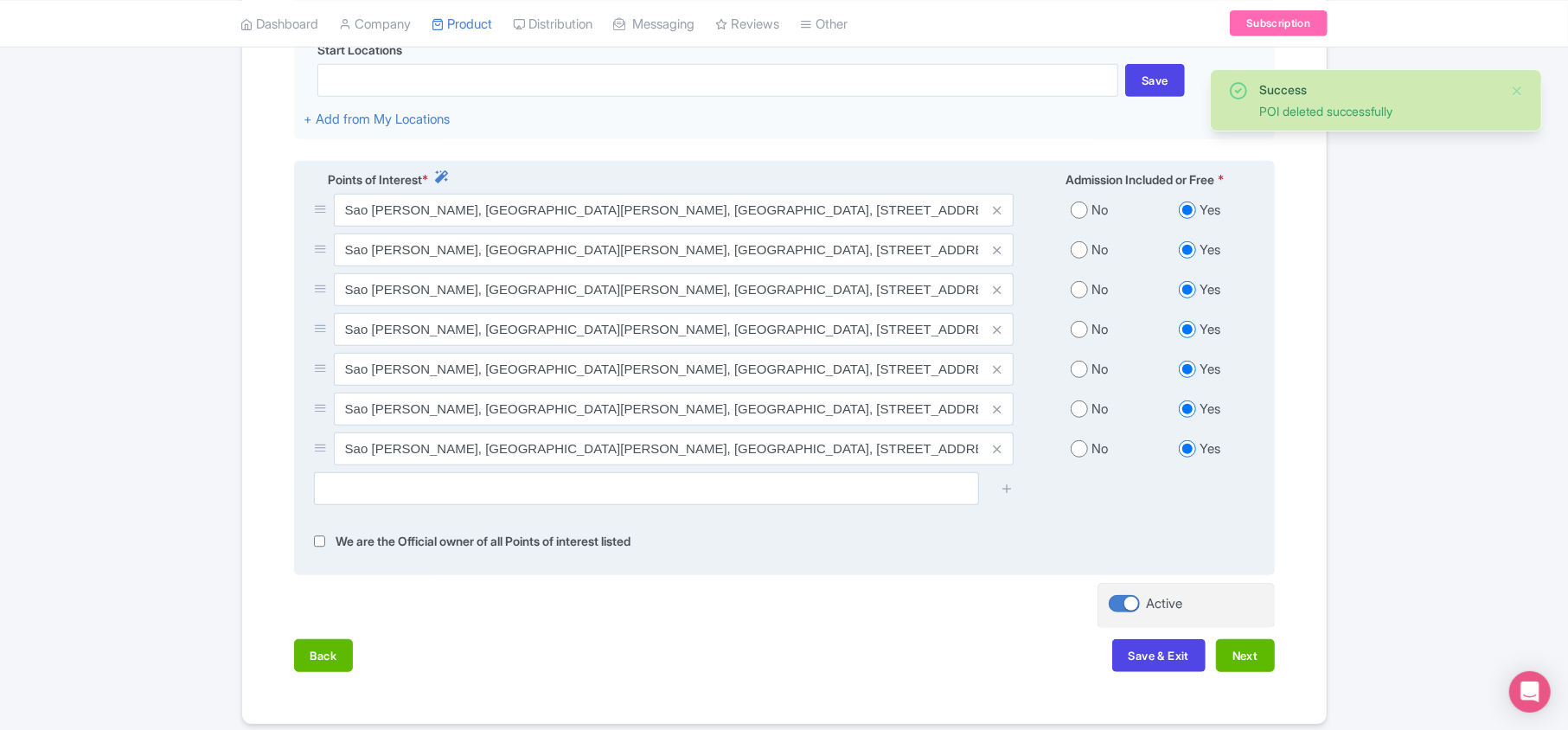
click at [996, 254] on icon at bounding box center [996, 250] width 7 height 13
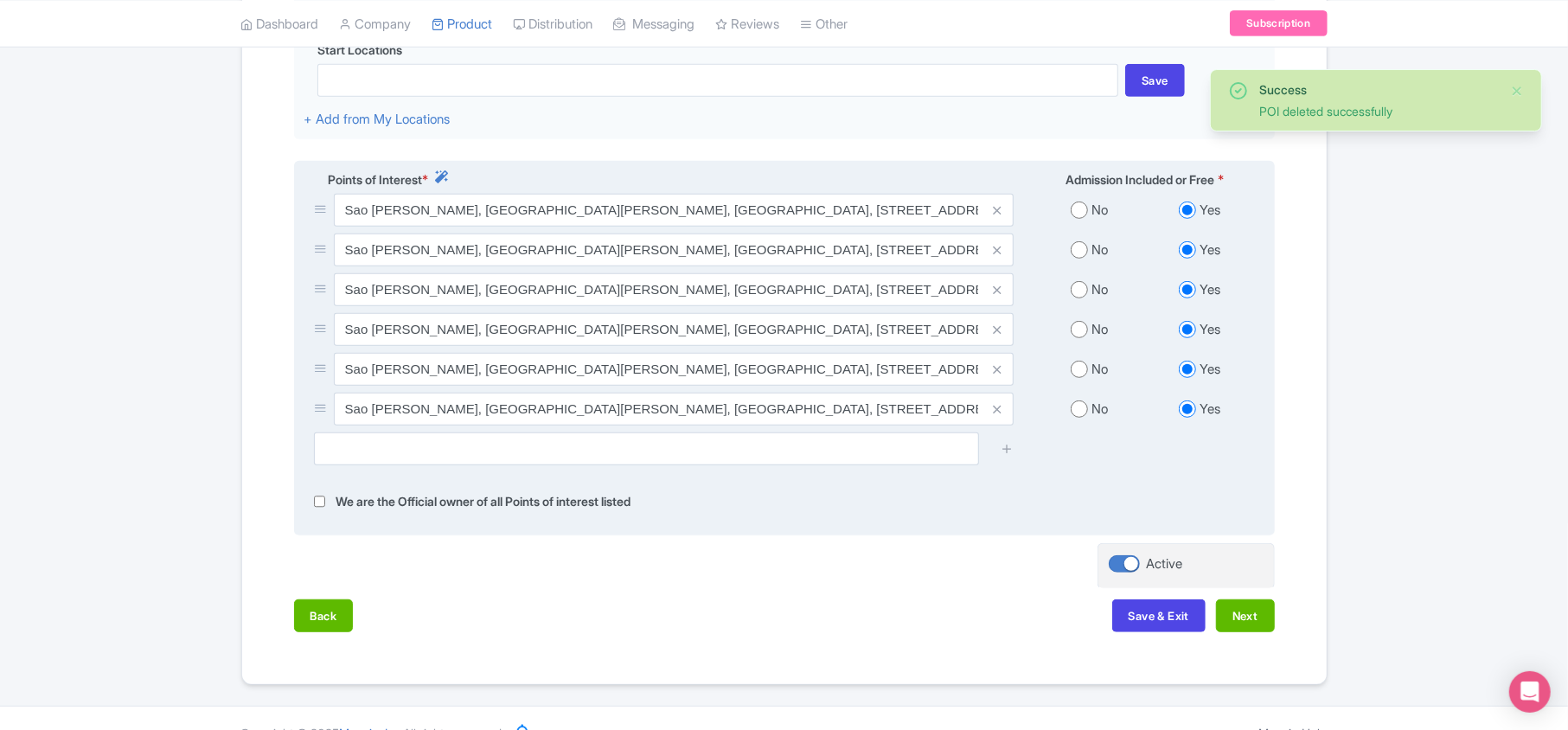
click at [996, 254] on icon at bounding box center [996, 250] width 7 height 13
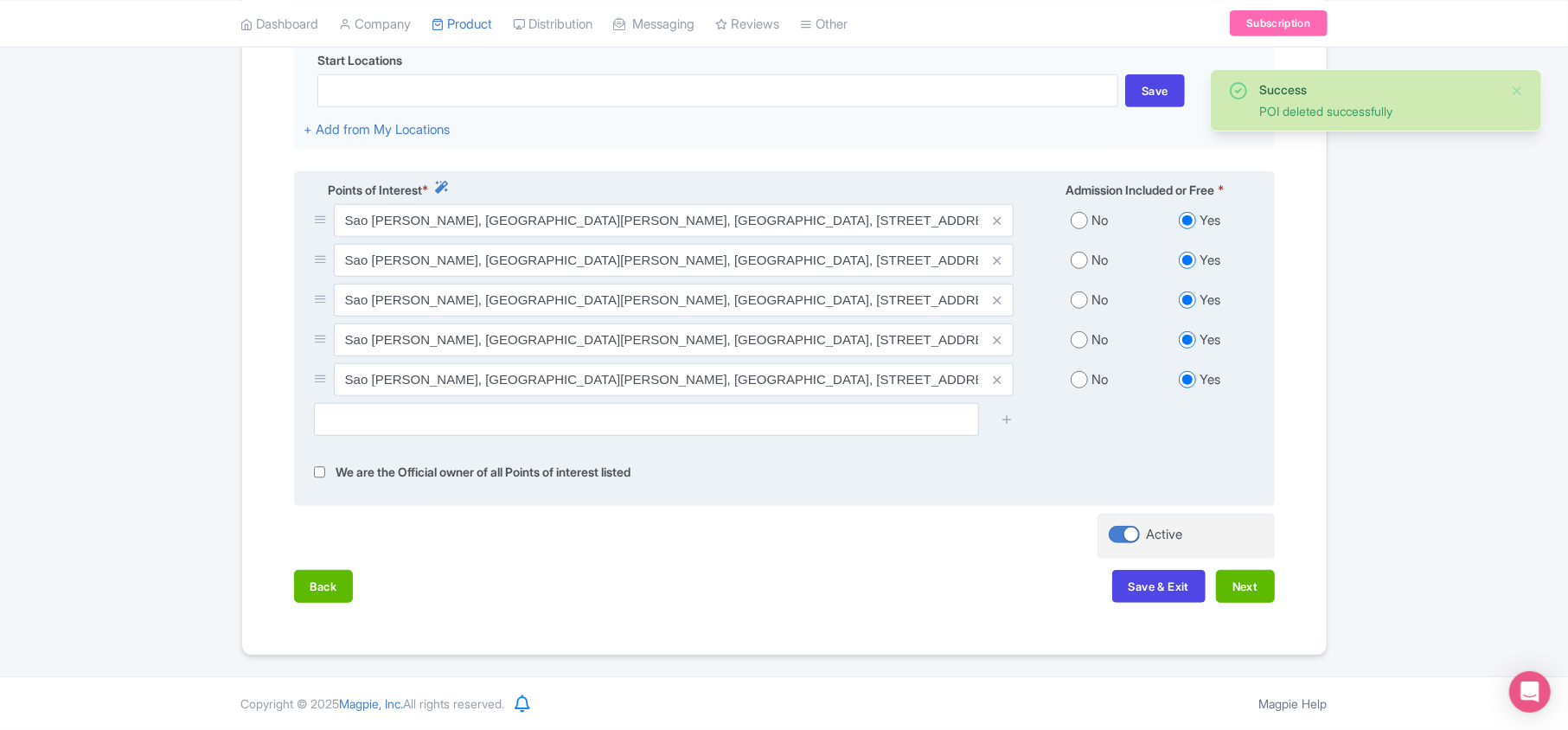
scroll to position [575, 0]
click at [996, 255] on icon at bounding box center [996, 261] width 7 height 13
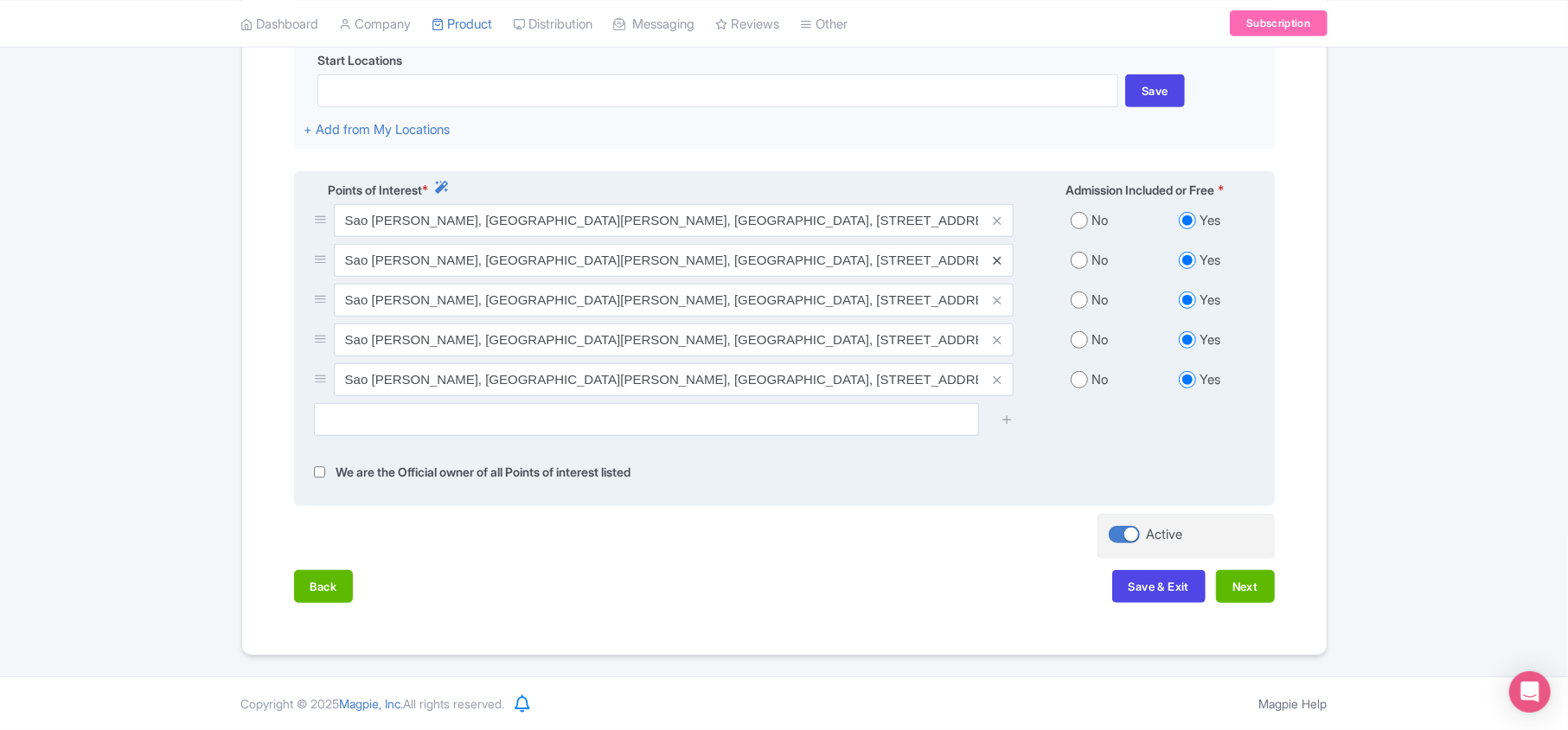
click at [996, 257] on icon at bounding box center [996, 261] width 7 height 13
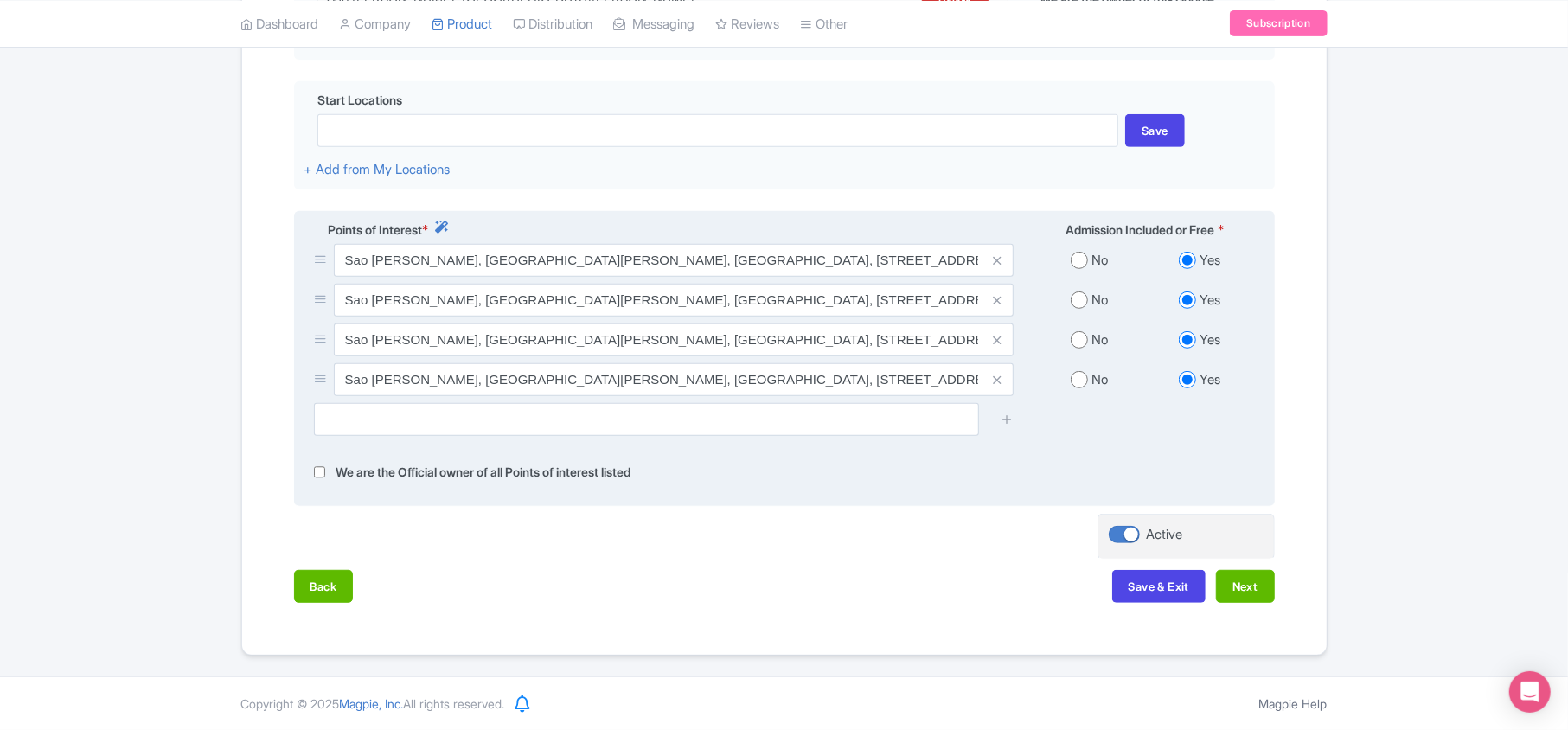
click at [987, 301] on span at bounding box center [996, 301] width 35 height 33
click at [996, 301] on icon at bounding box center [996, 301] width 7 height 13
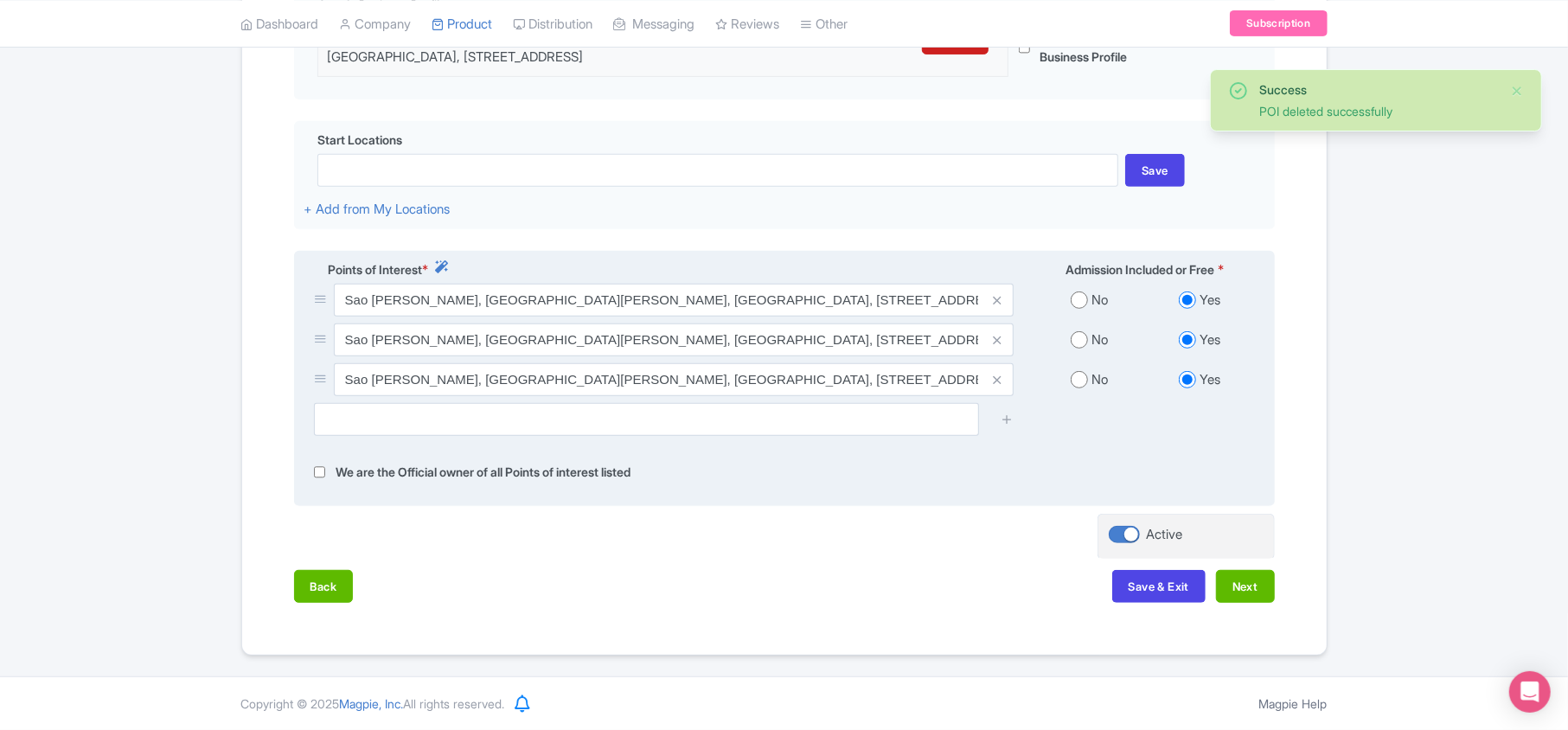
scroll to position [495, 0]
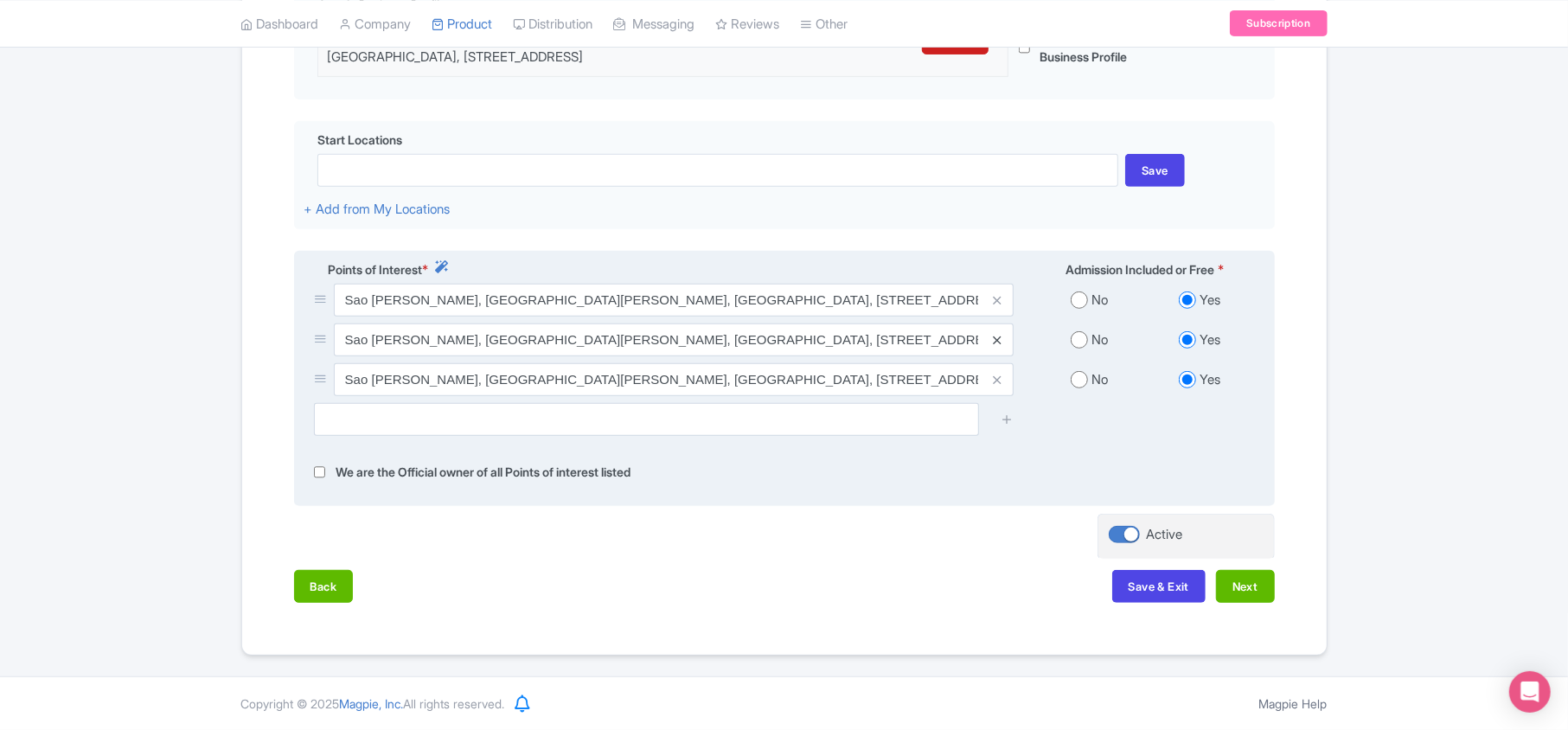
click at [1000, 336] on icon at bounding box center [996, 340] width 7 height 13
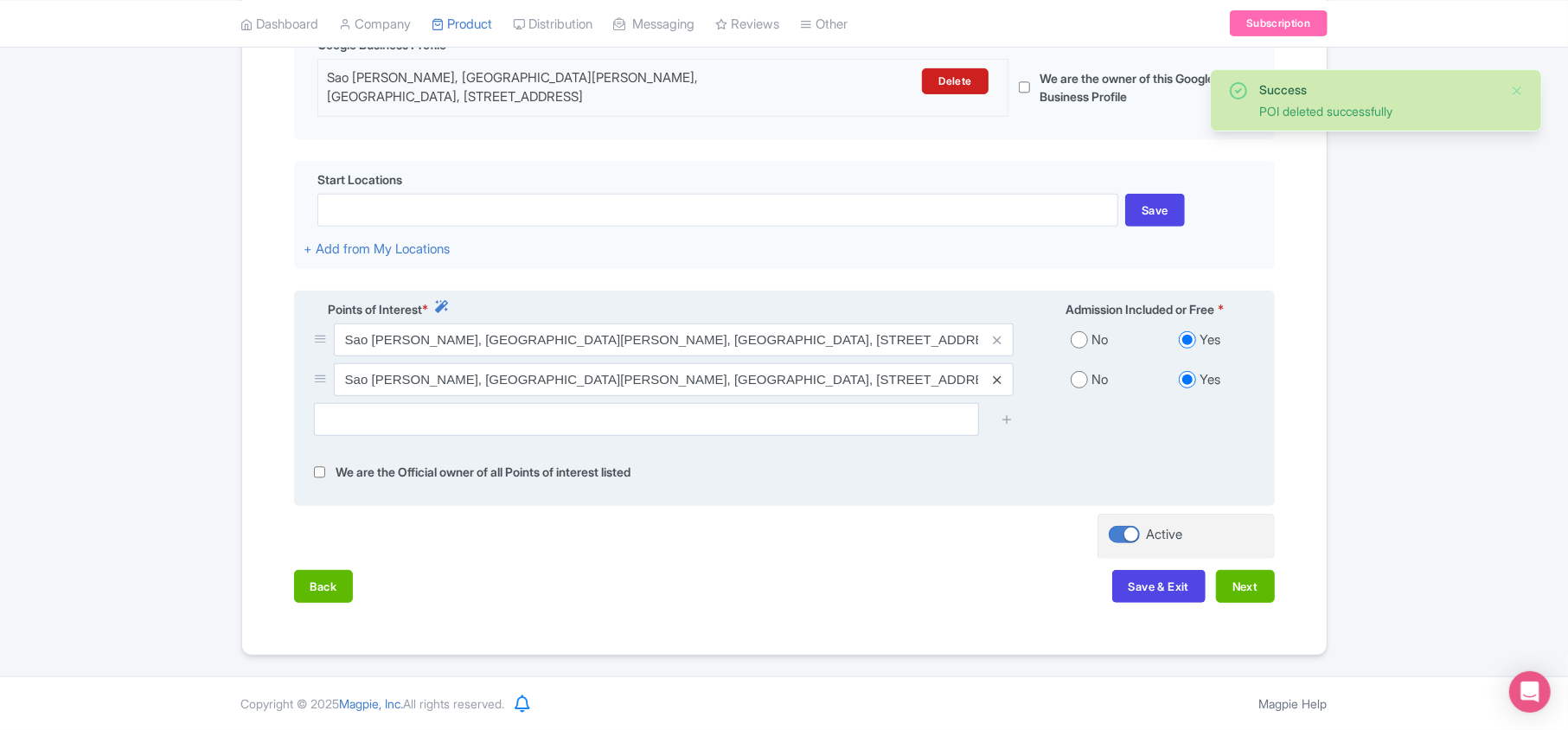
click at [994, 381] on icon at bounding box center [996, 380] width 7 height 13
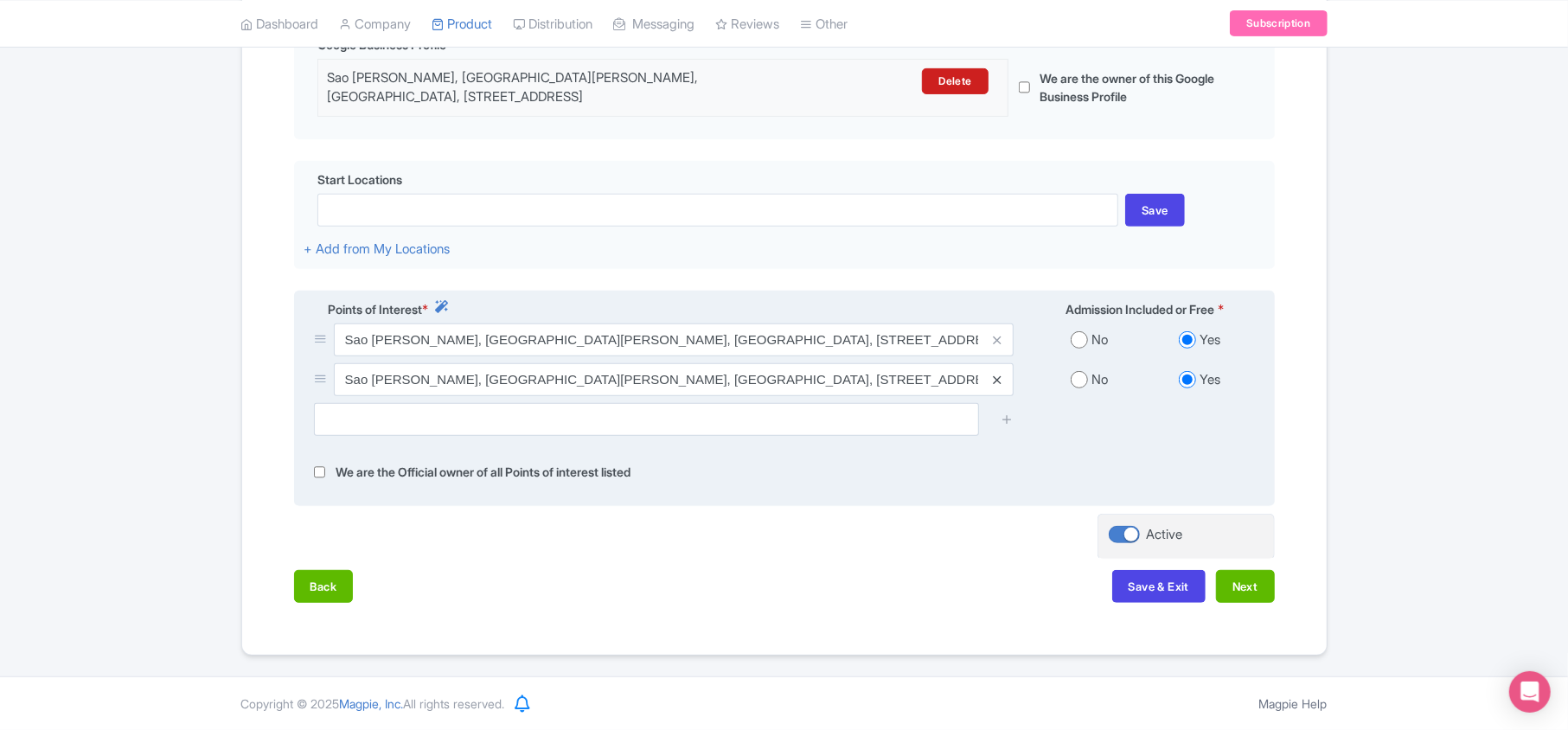
scroll to position [416, 0]
